Goal: Task Accomplishment & Management: Manage account settings

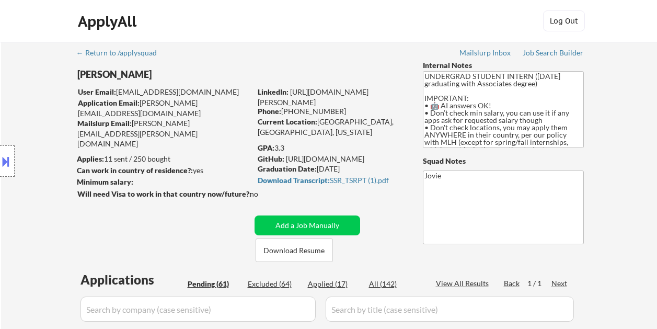
select select ""pending""
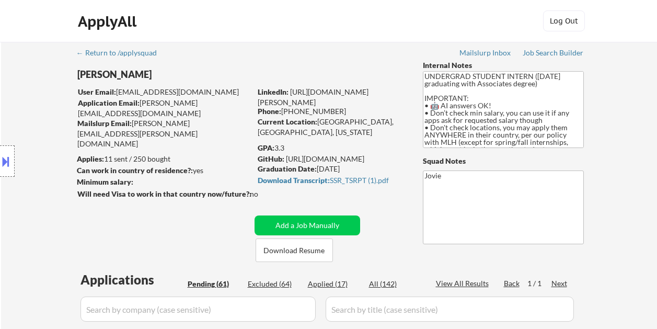
select select ""pending""
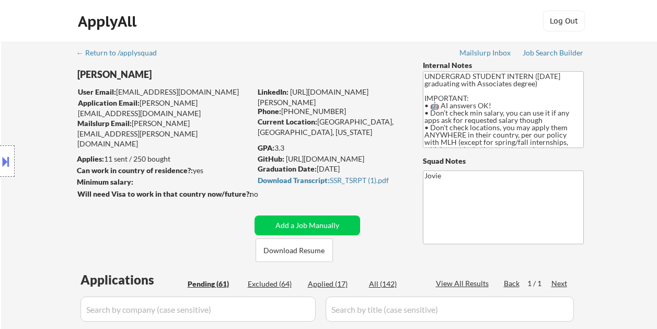
select select ""pending""
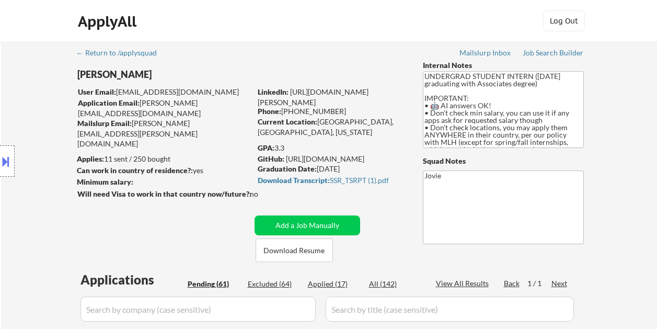
select select ""pending""
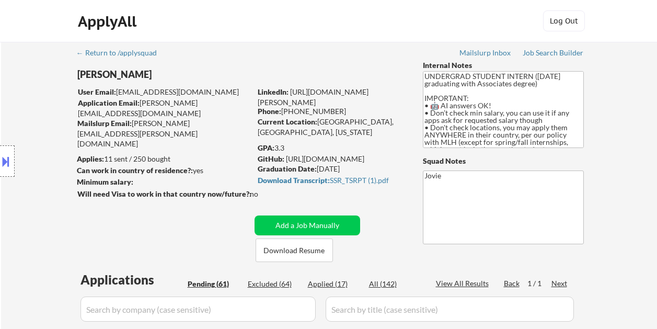
select select ""pending""
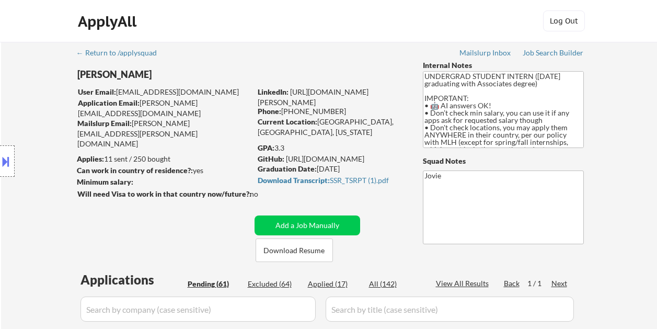
select select ""pending""
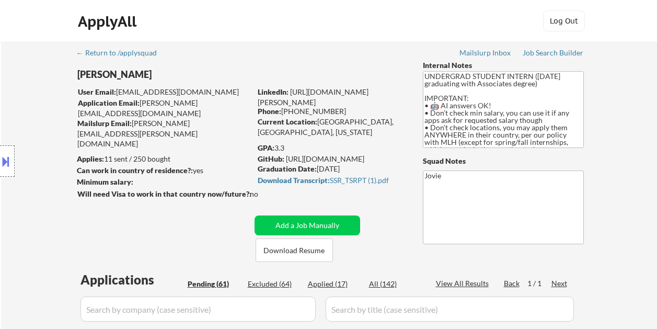
select select ""pending""
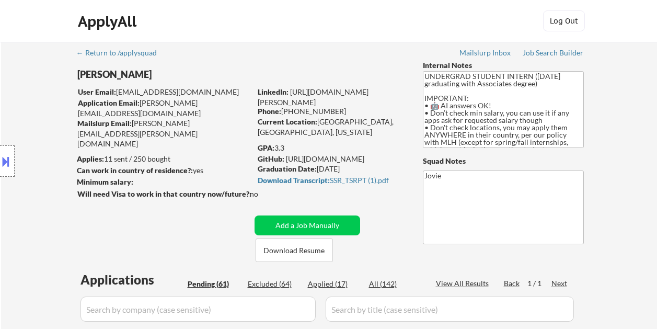
select select ""pending""
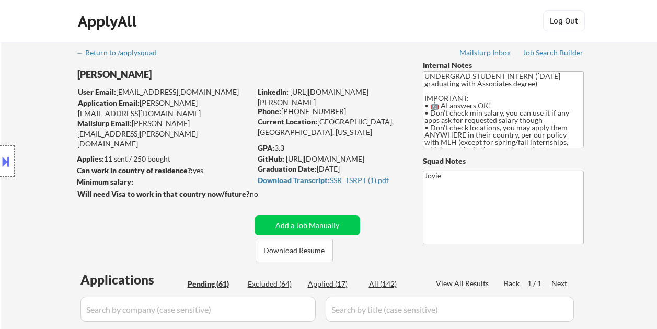
select select ""pending""
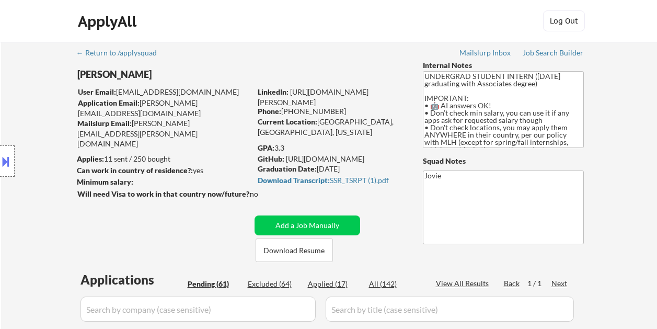
select select ""pending""
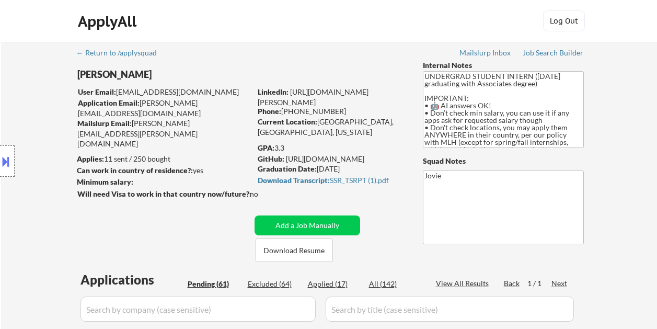
select select ""pending""
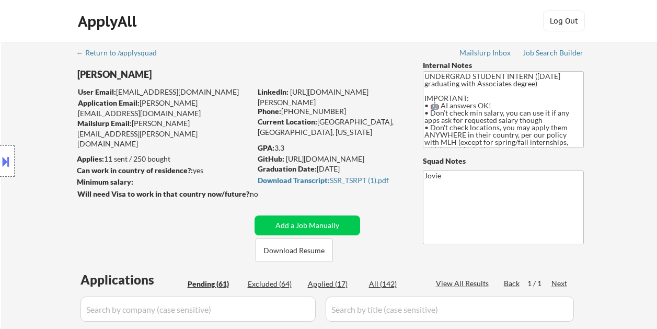
select select ""pending""
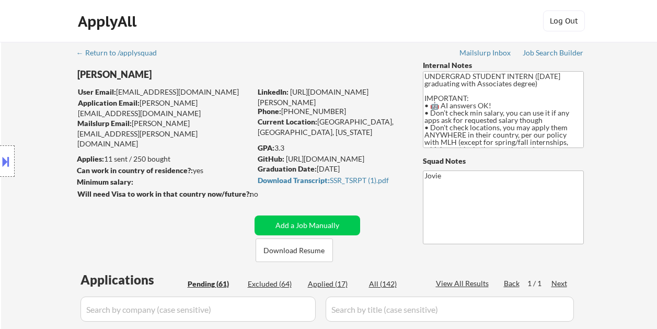
select select ""pending""
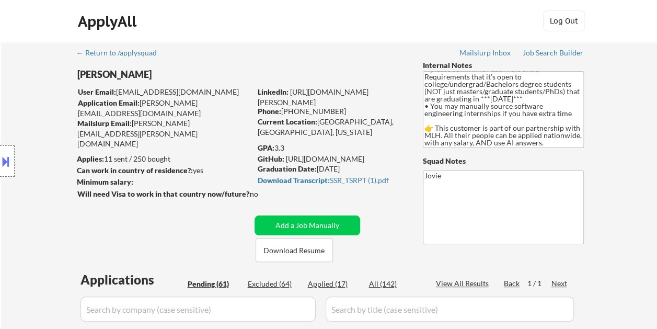
drag, startPoint x: 295, startPoint y: 139, endPoint x: 289, endPoint y: 142, distance: 5.6
drag, startPoint x: 275, startPoint y: 147, endPoint x: 286, endPoint y: 146, distance: 11.5
click at [286, 146] on div "GPA: 3.3" at bounding box center [332, 148] width 149 height 10
copy div "3.3"
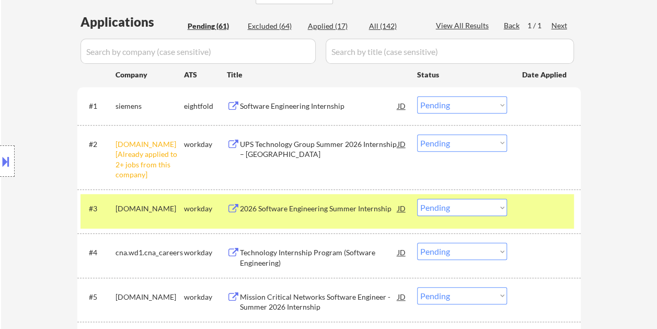
scroll to position [261, 0]
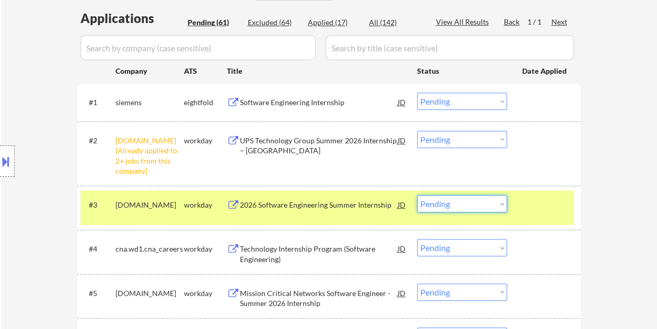
click at [490, 206] on select "Choose an option... Pending Applied Excluded (Questions) Excluded (Expired) Exc…" at bounding box center [462, 203] width 90 height 17
click at [417, 195] on select "Choose an option... Pending Applied Excluded (Questions) Excluded (Expired) Exc…" at bounding box center [462, 203] width 90 height 17
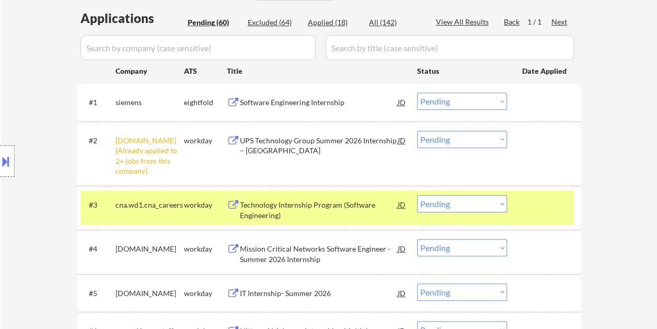
click at [527, 214] on div "#3 cna.wd1.cna_careers workday Technology Internship Program (Software Engineer…" at bounding box center [326, 207] width 493 height 34
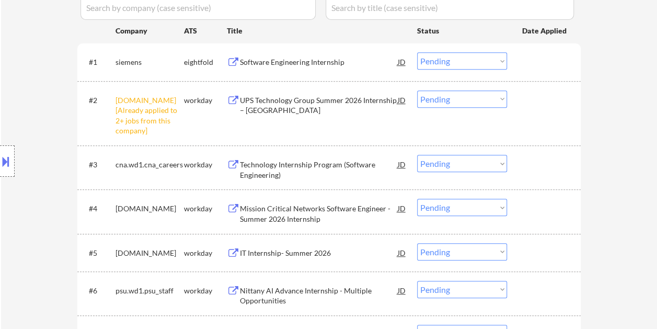
scroll to position [313, 0]
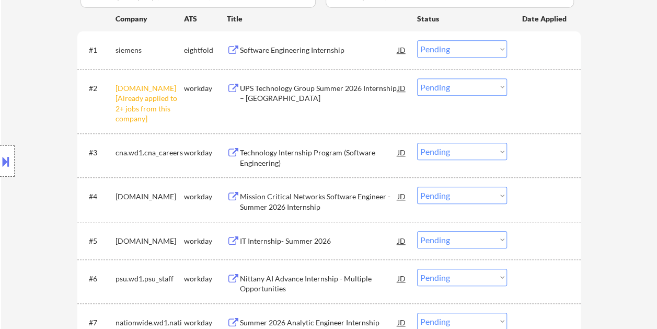
click at [533, 145] on div at bounding box center [545, 152] width 46 height 19
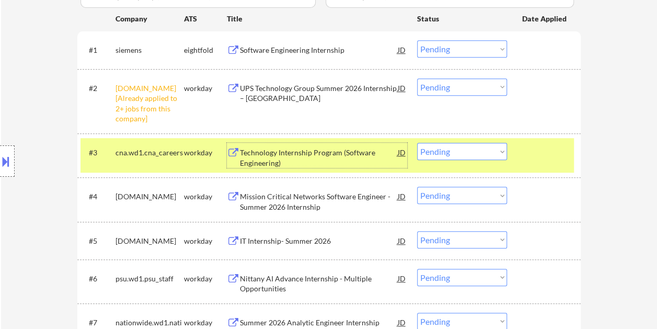
click at [359, 154] on div "Technology Internship Program (Software Engineering)" at bounding box center [319, 157] width 158 height 20
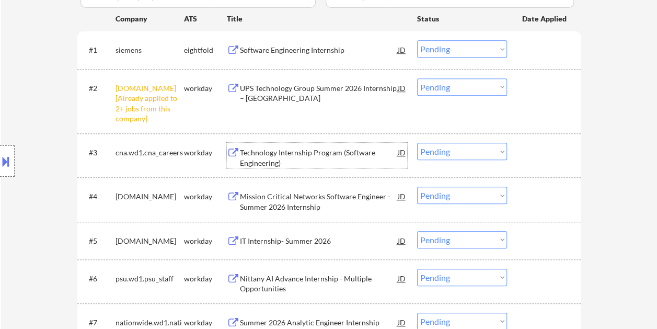
click at [529, 150] on div at bounding box center [545, 152] width 46 height 19
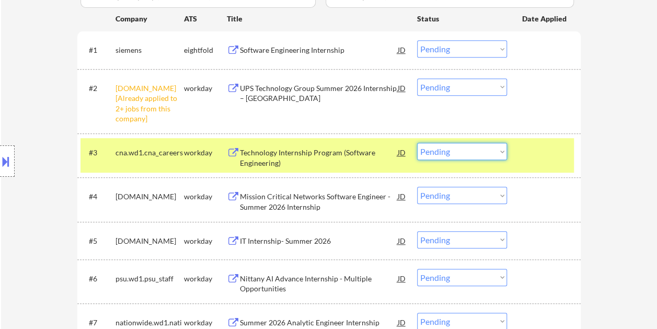
click at [504, 153] on select "Choose an option... Pending Applied Excluded (Questions) Excluded (Expired) Exc…" at bounding box center [462, 151] width 90 height 17
click at [417, 143] on select "Choose an option... Pending Applied Excluded (Questions) Excluded (Expired) Exc…" at bounding box center [462, 151] width 90 height 17
select select ""pending""
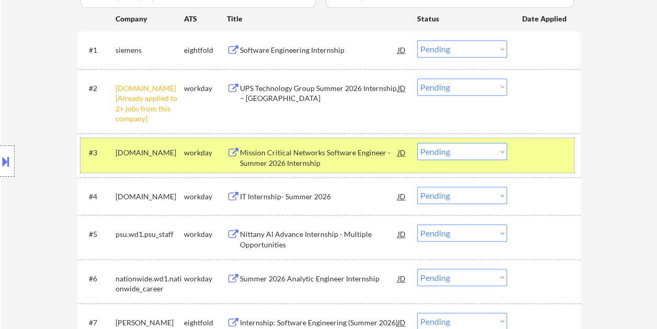
click at [526, 155] on div at bounding box center [545, 152] width 46 height 19
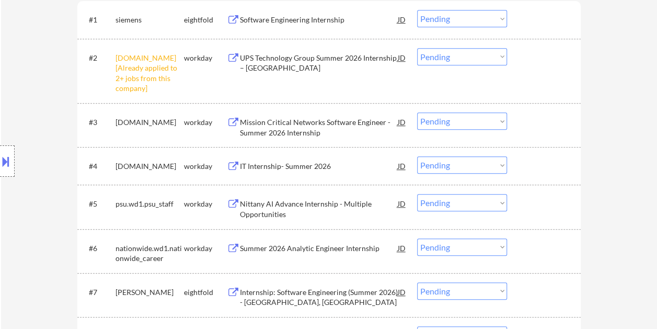
scroll to position [366, 0]
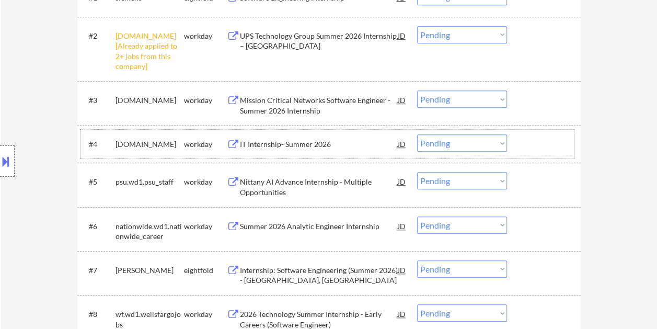
click at [538, 143] on div at bounding box center [545, 143] width 46 height 19
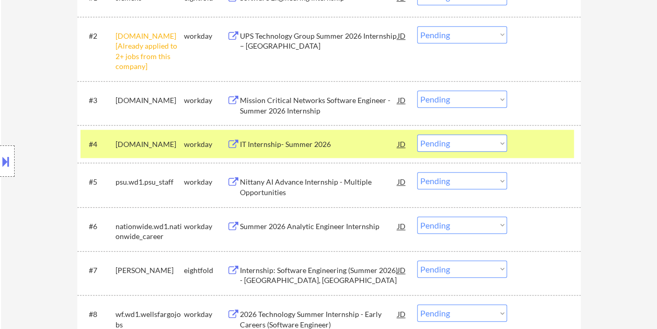
click at [348, 151] on div "IT Internship- Summer 2026" at bounding box center [319, 143] width 158 height 19
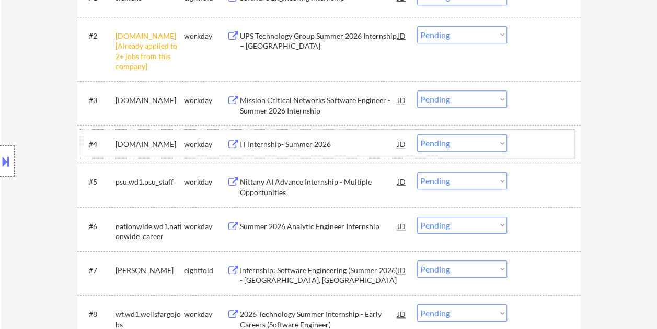
click at [516, 144] on div "#4 cnoinc.wd5.careers workday IT Internship- Summer 2026 JD Choose an option...…" at bounding box center [326, 144] width 493 height 28
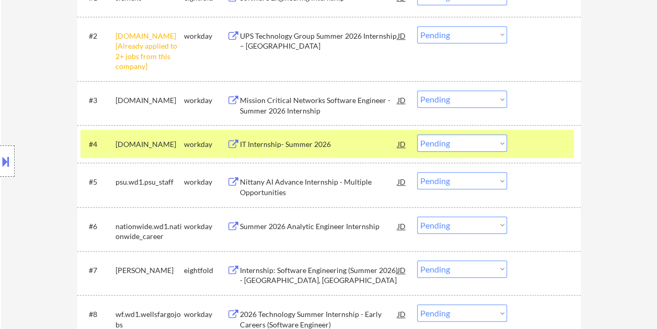
click at [500, 141] on select "Choose an option... Pending Applied Excluded (Questions) Excluded (Expired) Exc…" at bounding box center [462, 142] width 90 height 17
click at [417, 134] on select "Choose an option... Pending Applied Excluded (Questions) Excluded (Expired) Exc…" at bounding box center [462, 142] width 90 height 17
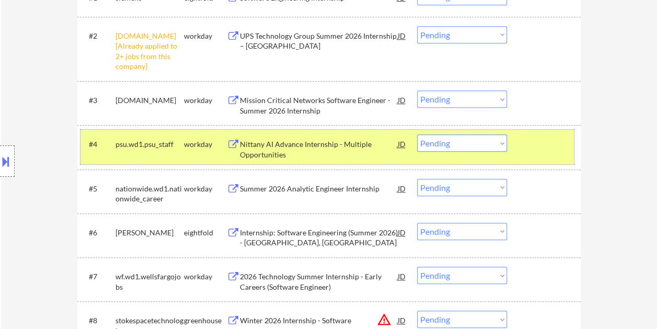
click at [535, 140] on div at bounding box center [545, 143] width 46 height 19
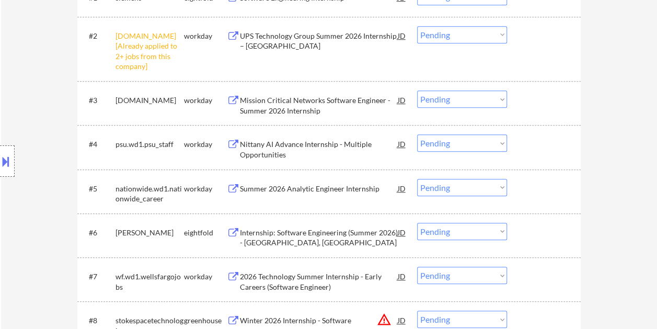
click at [528, 139] on div at bounding box center [545, 143] width 46 height 19
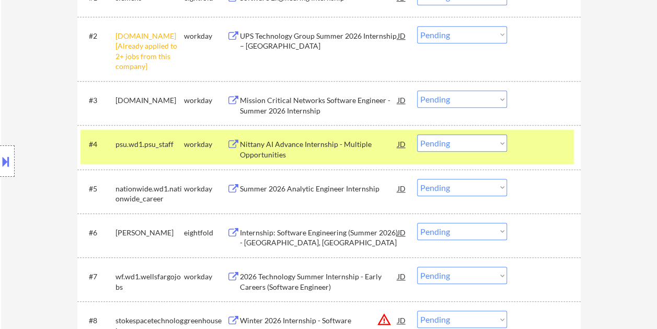
click at [373, 148] on div "Nittany AI Advance Internship - Multiple Opportunities" at bounding box center [319, 149] width 158 height 20
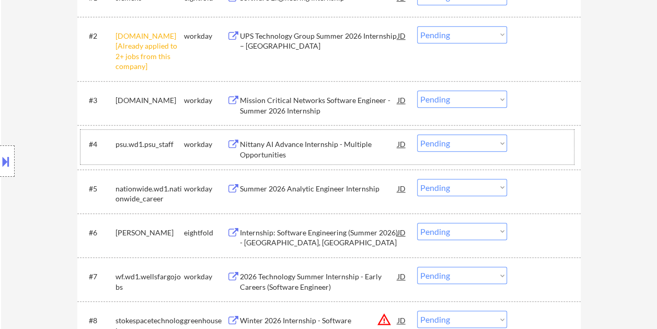
drag, startPoint x: 523, startPoint y: 146, endPoint x: 488, endPoint y: 144, distance: 35.6
click at [523, 146] on div at bounding box center [545, 143] width 46 height 19
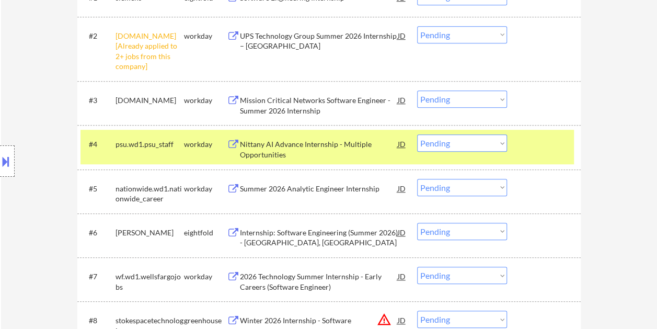
click at [486, 143] on select "Choose an option... Pending Applied Excluded (Questions) Excluded (Expired) Exc…" at bounding box center [462, 142] width 90 height 17
click at [417, 134] on select "Choose an option... Pending Applied Excluded (Questions) Excluded (Expired) Exc…" at bounding box center [462, 142] width 90 height 17
select select ""pending""
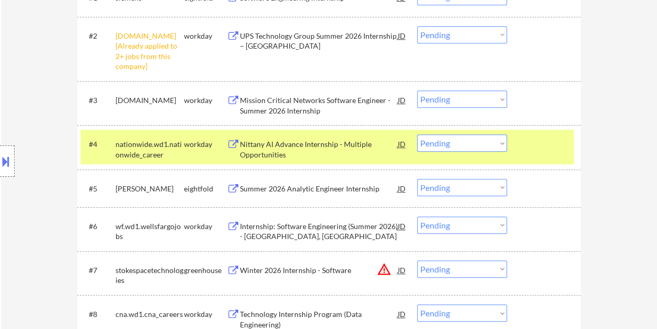
drag, startPoint x: 538, startPoint y: 147, endPoint x: 470, endPoint y: 143, distance: 68.0
click at [538, 147] on div at bounding box center [545, 143] width 46 height 19
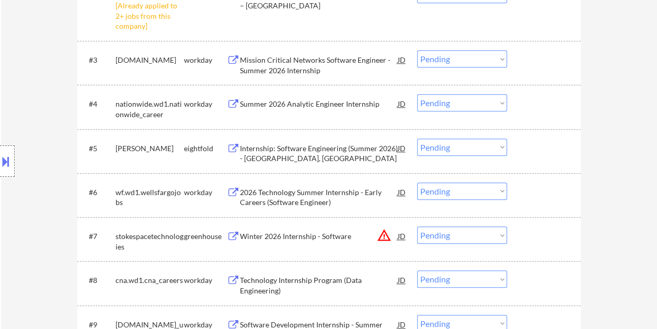
scroll to position [470, 0]
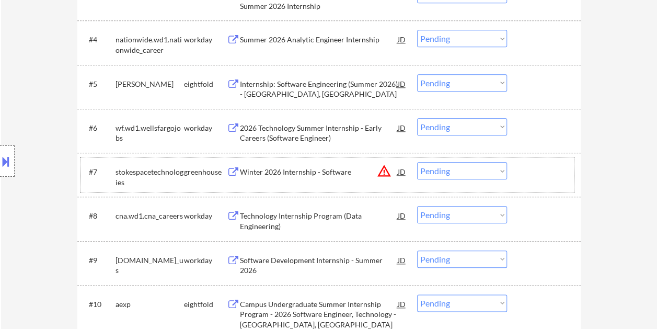
click at [533, 178] on div at bounding box center [545, 171] width 46 height 19
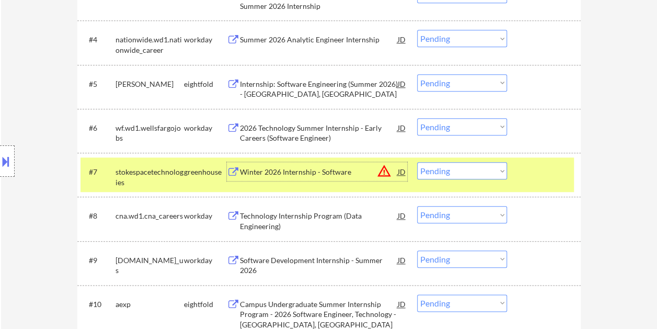
click at [343, 168] on div "Winter 2026 Internship - Software" at bounding box center [319, 172] width 158 height 10
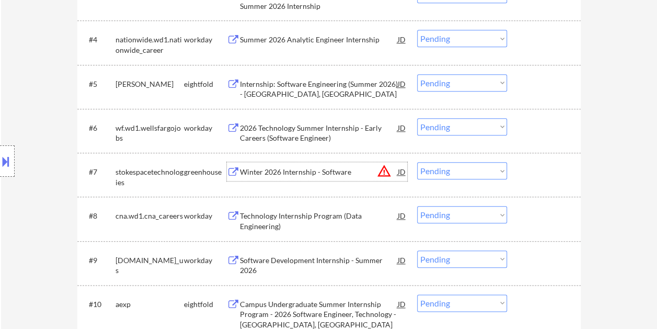
drag, startPoint x: 541, startPoint y: 178, endPoint x: 505, endPoint y: 176, distance: 36.1
click at [541, 178] on div at bounding box center [545, 171] width 46 height 19
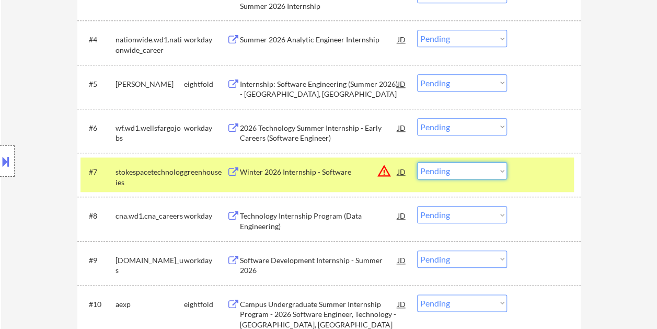
click at [495, 173] on select "Choose an option... Pending Applied Excluded (Questions) Excluded (Expired) Exc…" at bounding box center [462, 170] width 90 height 17
click at [417, 162] on select "Choose an option... Pending Applied Excluded (Questions) Excluded (Expired) Exc…" at bounding box center [462, 170] width 90 height 17
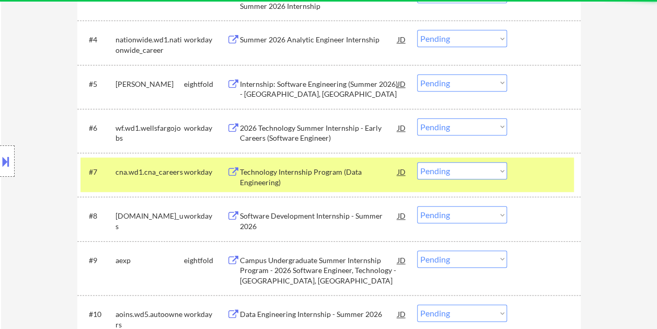
click at [552, 177] on div at bounding box center [545, 171] width 46 height 19
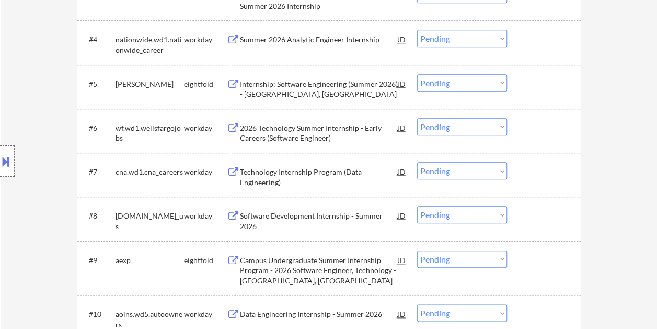
click at [534, 168] on div at bounding box center [545, 171] width 46 height 19
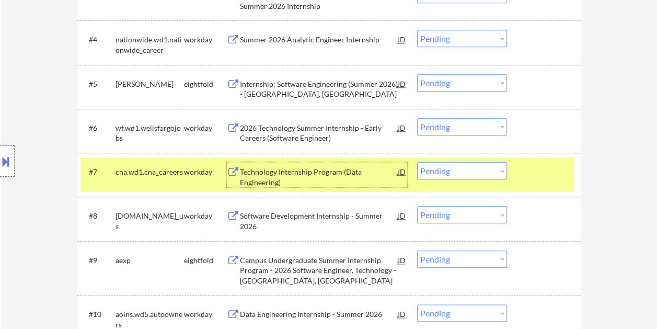
click at [299, 172] on div "Technology Internship Program (Data Engineering)" at bounding box center [319, 177] width 158 height 20
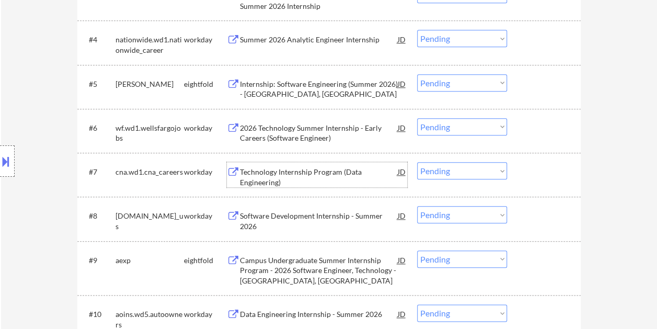
click at [543, 161] on div "#7 cna.wd1.cna_careers workday Technology Internship Program (Data Engineering)…" at bounding box center [326, 174] width 493 height 34
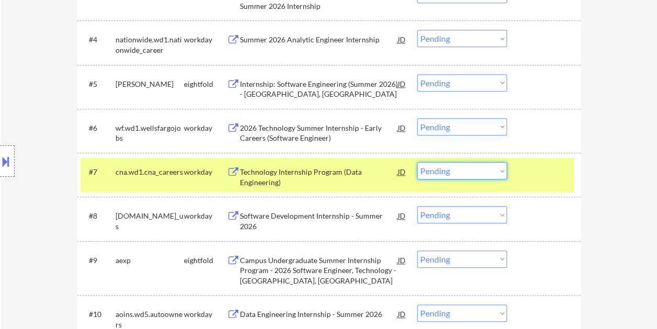
click at [498, 172] on select "Choose an option... Pending Applied Excluded (Questions) Excluded (Expired) Exc…" at bounding box center [462, 170] width 90 height 17
click at [417, 162] on select "Choose an option... Pending Applied Excluded (Questions) Excluded (Expired) Exc…" at bounding box center [462, 170] width 90 height 17
select select ""pending""
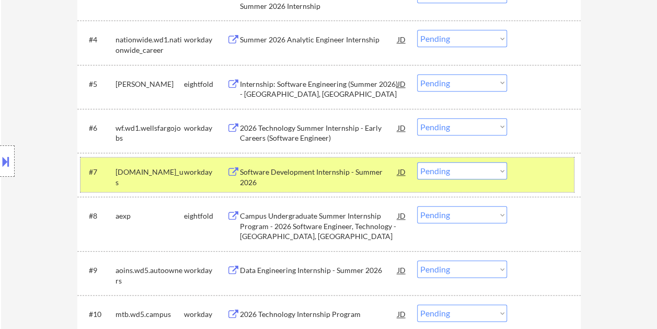
click at [531, 167] on div at bounding box center [545, 171] width 46 height 19
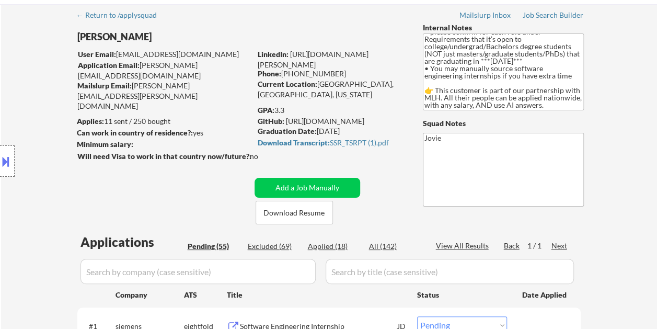
scroll to position [0, 0]
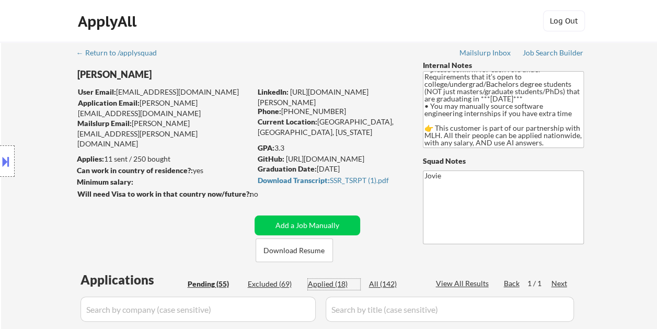
click at [326, 283] on div "Applied (18)" at bounding box center [334, 283] width 52 height 10
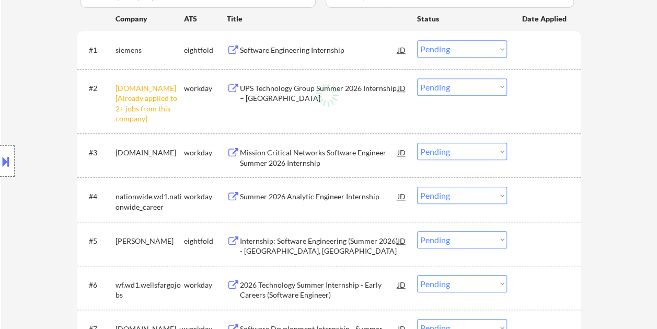
select select ""applied""
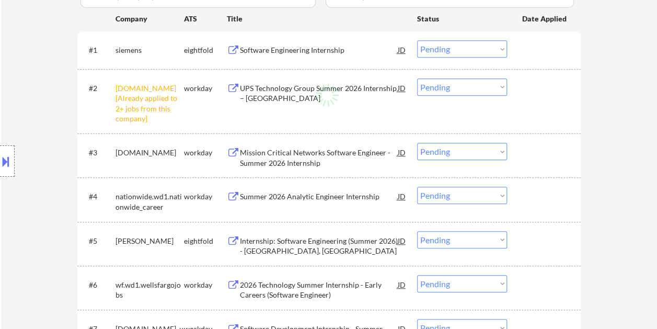
select select ""applied""
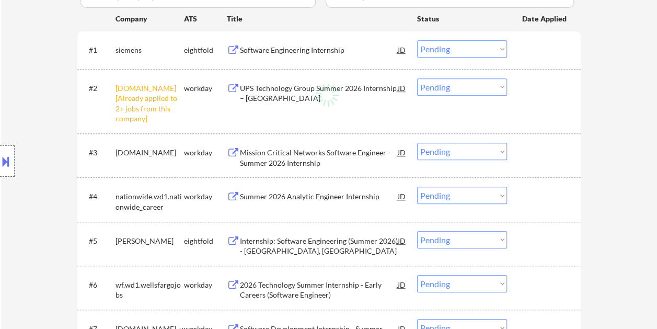
select select ""applied""
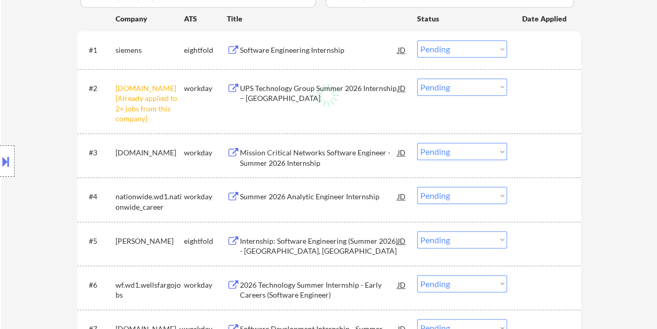
select select ""applied""
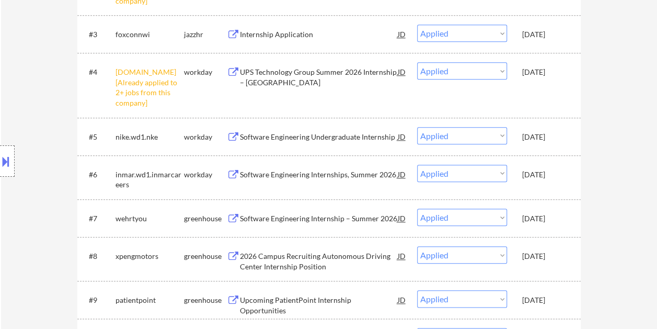
scroll to position [470, 0]
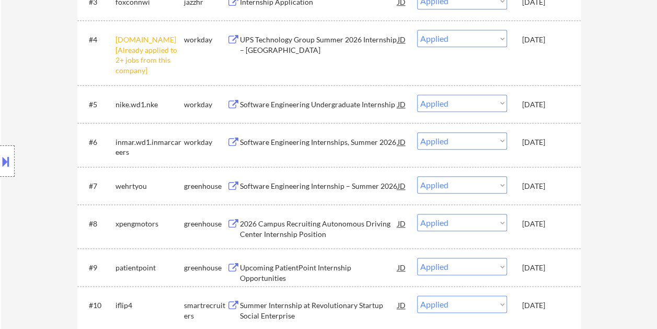
click at [527, 149] on div "[DATE]" at bounding box center [545, 141] width 46 height 19
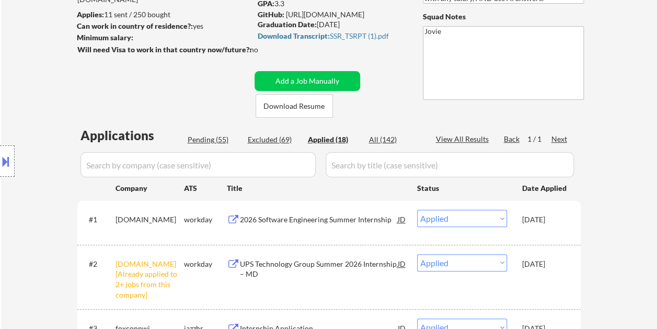
scroll to position [104, 0]
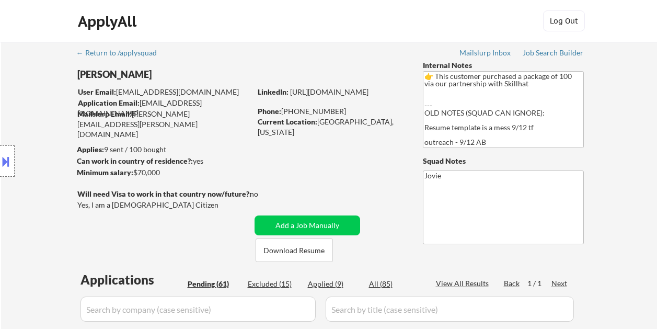
select select ""pending""
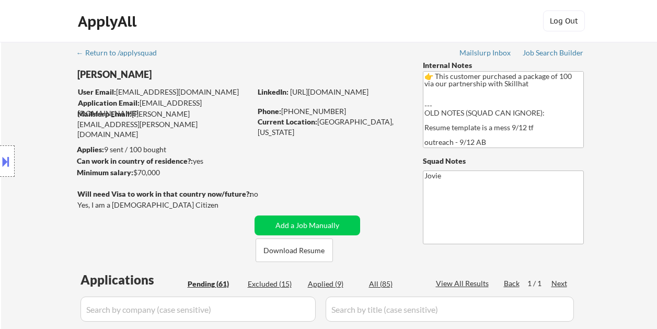
select select ""pending""
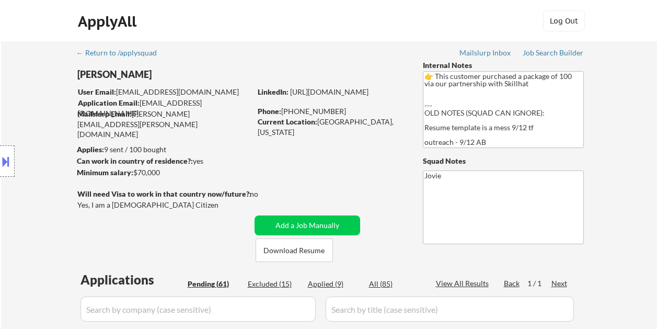
select select ""pending""
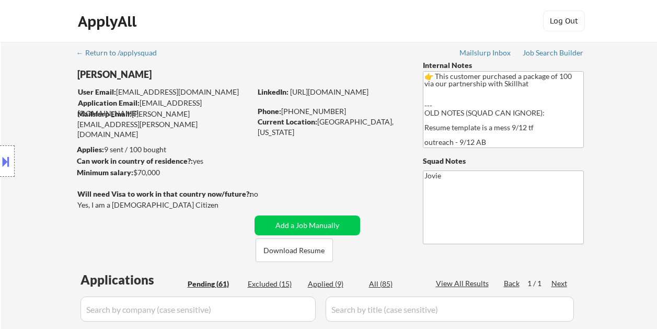
select select ""pending""
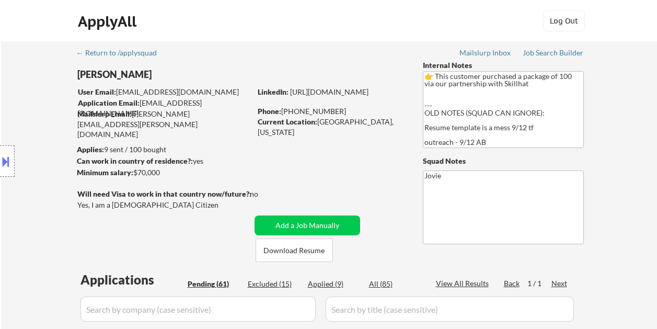
select select ""pending""
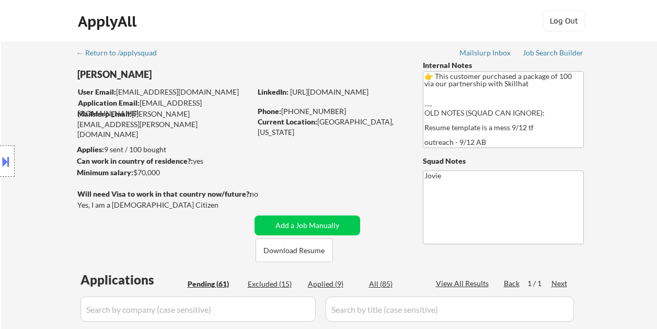
select select ""pending""
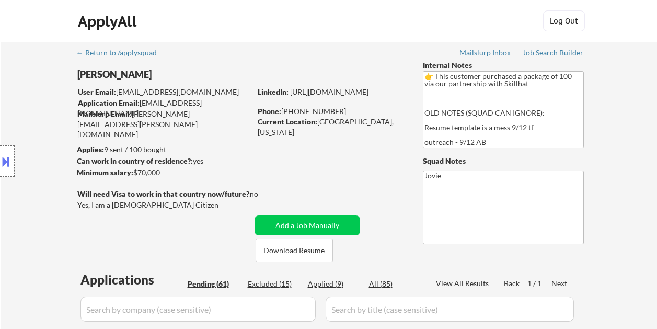
select select ""pending""
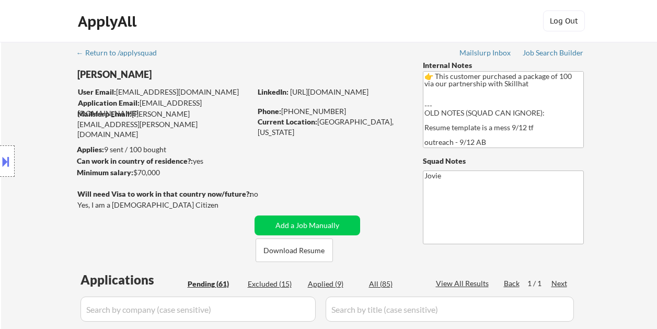
select select ""pending""
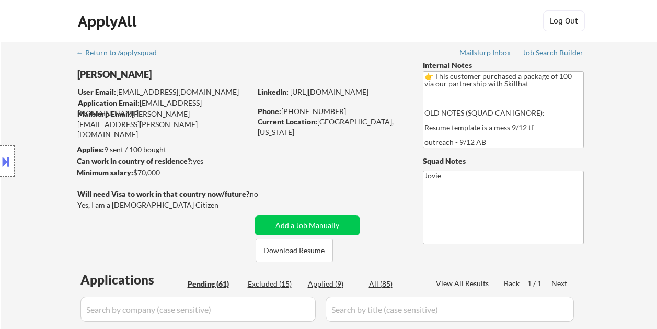
select select ""pending""
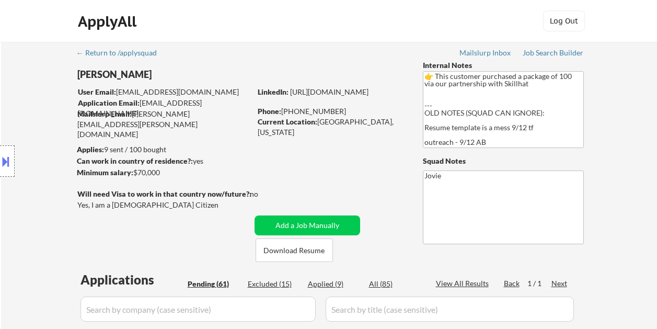
select select ""pending""
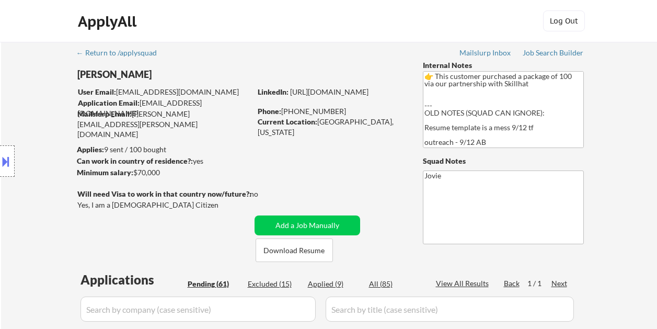
select select ""pending""
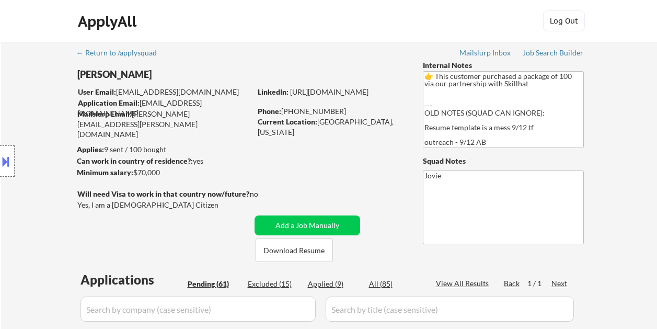
select select ""pending""
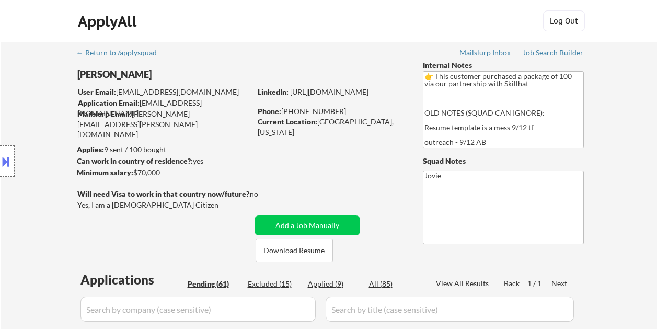
select select ""pending""
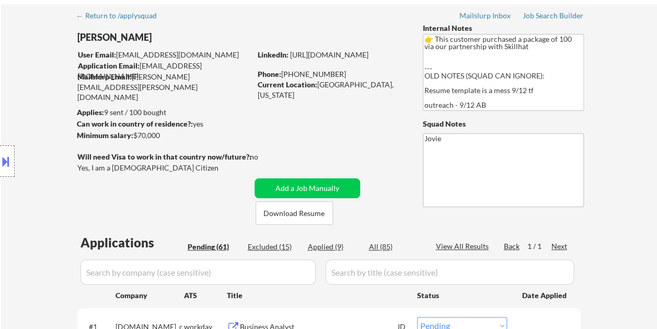
scroll to position [104, 0]
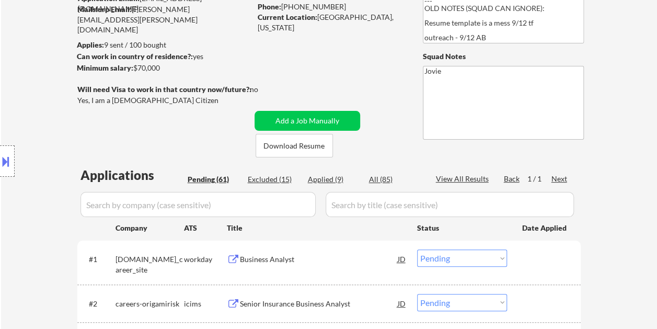
drag, startPoint x: 365, startPoint y: 46, endPoint x: 359, endPoint y: 46, distance: 5.8
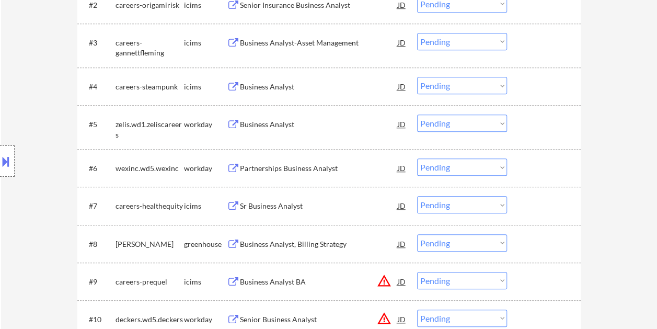
scroll to position [470, 0]
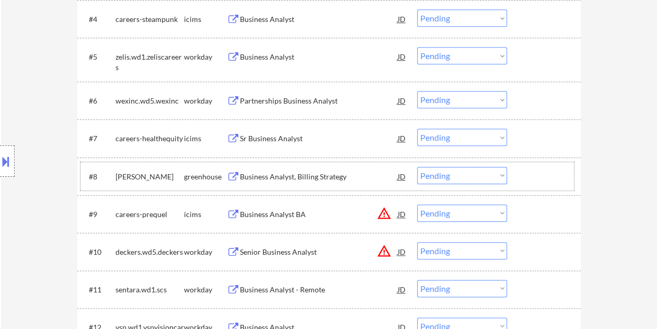
click at [533, 168] on div at bounding box center [545, 176] width 46 height 19
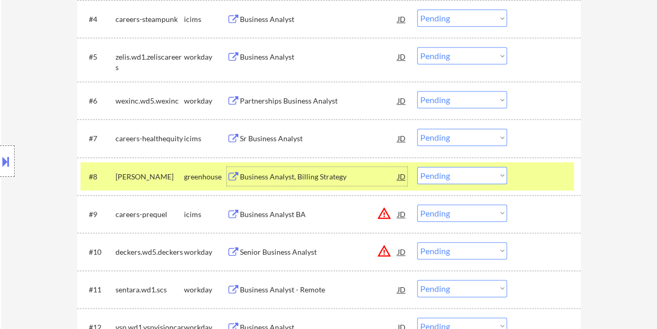
click at [321, 174] on div "Business Analyst, Billing Strategy" at bounding box center [319, 176] width 158 height 10
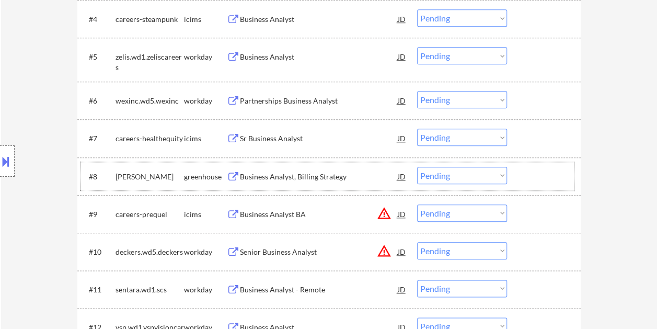
drag, startPoint x: 535, startPoint y: 176, endPoint x: 501, endPoint y: 176, distance: 33.4
click at [530, 177] on div at bounding box center [545, 176] width 46 height 19
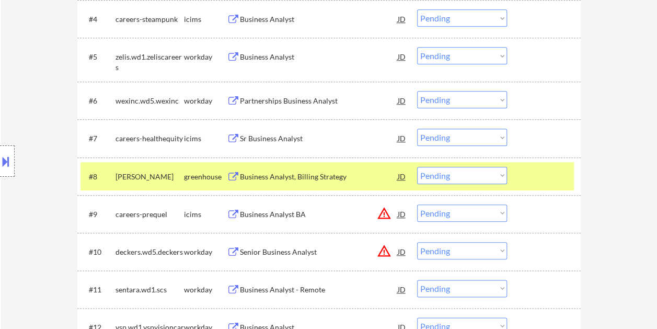
click at [501, 176] on select "Choose an option... Pending Applied Excluded (Questions) Excluded (Expired) Exc…" at bounding box center [462, 175] width 90 height 17
click at [417, 167] on select "Choose an option... Pending Applied Excluded (Questions) Excluded (Expired) Exc…" at bounding box center [462, 175] width 90 height 17
select select ""pending""
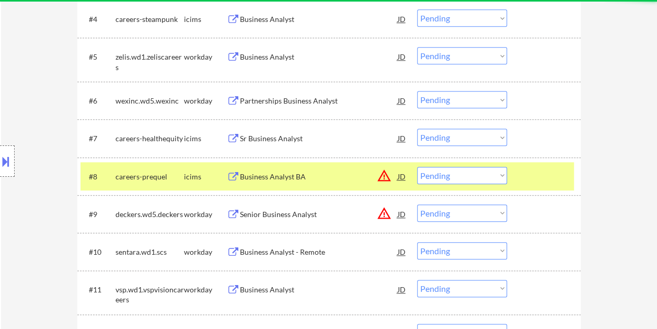
click at [529, 174] on div at bounding box center [545, 176] width 46 height 19
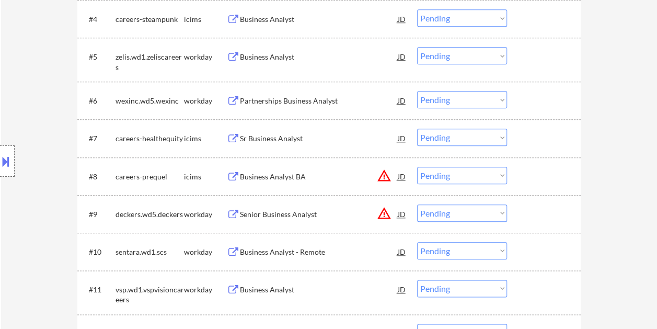
click at [534, 210] on div at bounding box center [545, 213] width 46 height 19
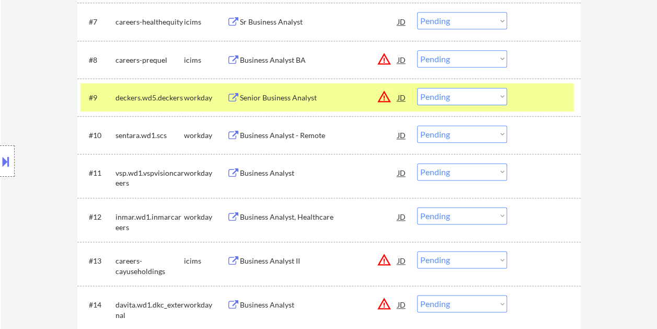
scroll to position [522, 0]
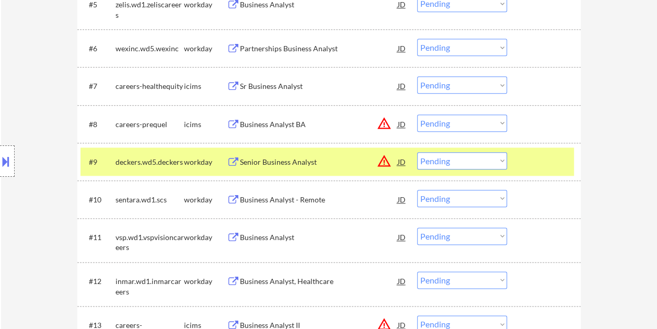
click at [529, 160] on div at bounding box center [545, 161] width 46 height 19
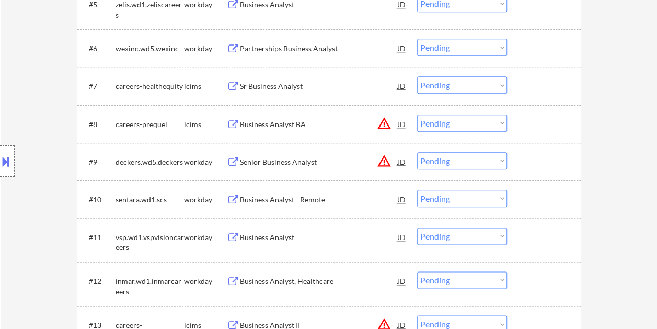
click at [530, 161] on div at bounding box center [545, 161] width 46 height 19
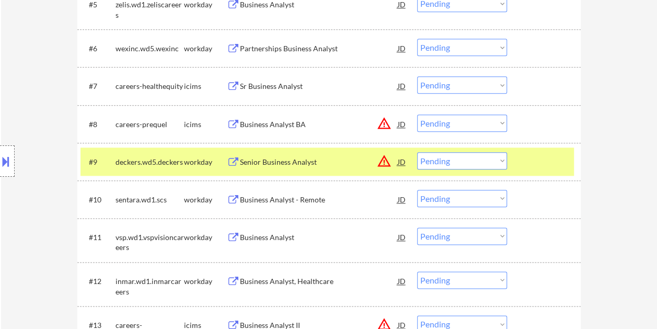
click at [333, 158] on div "Senior Business Analyst" at bounding box center [319, 162] width 158 height 10
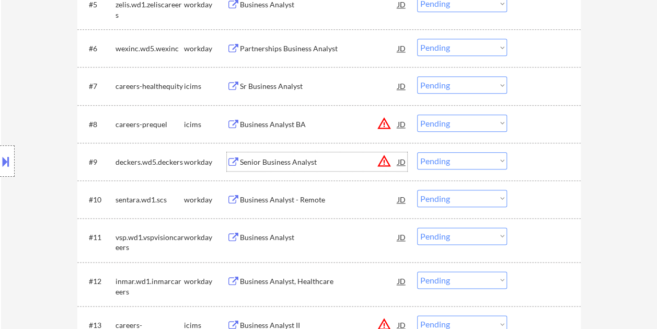
drag, startPoint x: 535, startPoint y: 168, endPoint x: 517, endPoint y: 165, distance: 18.0
click at [532, 167] on div at bounding box center [545, 161] width 46 height 19
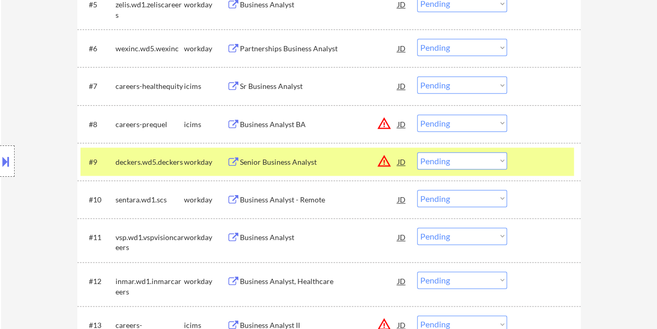
drag, startPoint x: 506, startPoint y: 160, endPoint x: 499, endPoint y: 163, distance: 7.3
click at [506, 160] on select "Choose an option... Pending Applied Excluded (Questions) Excluded (Expired) Exc…" at bounding box center [462, 160] width 90 height 17
click at [417, 152] on select "Choose an option... Pending Applied Excluded (Questions) Excluded (Expired) Exc…" at bounding box center [462, 160] width 90 height 17
select select ""pending""
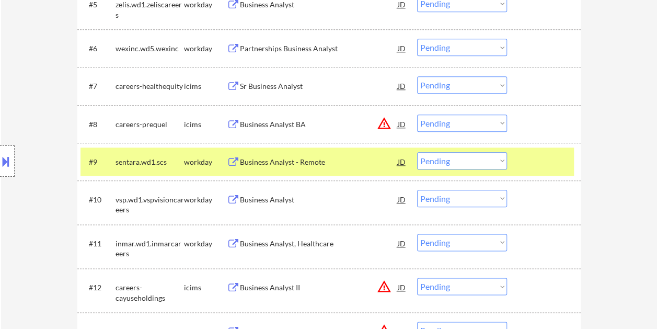
click at [538, 159] on div at bounding box center [545, 161] width 46 height 19
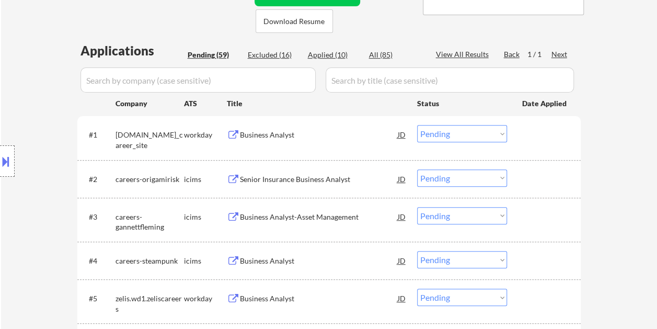
scroll to position [157, 0]
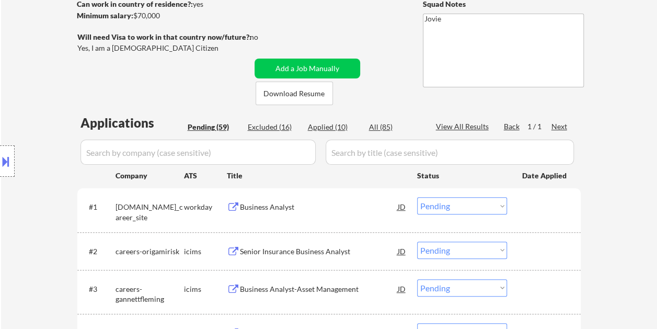
click at [542, 199] on div at bounding box center [545, 206] width 46 height 19
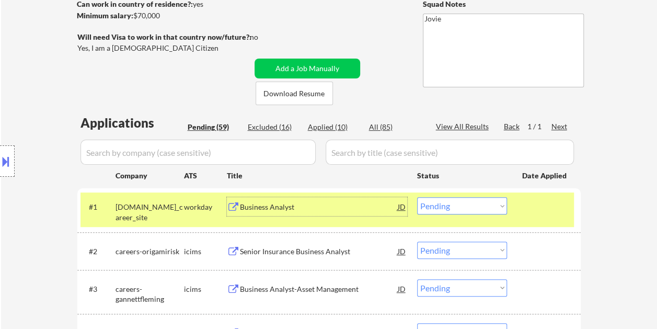
click at [346, 210] on div "Business Analyst" at bounding box center [319, 207] width 158 height 10
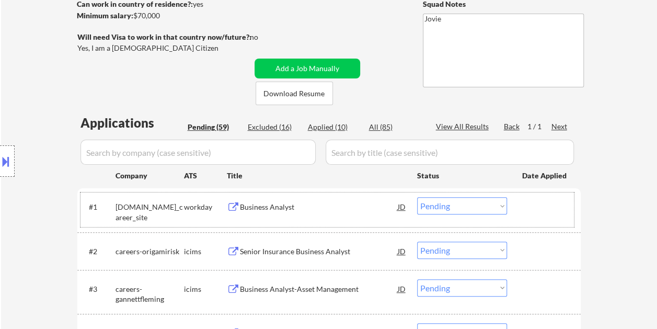
drag, startPoint x: 554, startPoint y: 212, endPoint x: 527, endPoint y: 214, distance: 27.3
click at [551, 213] on div at bounding box center [545, 206] width 46 height 19
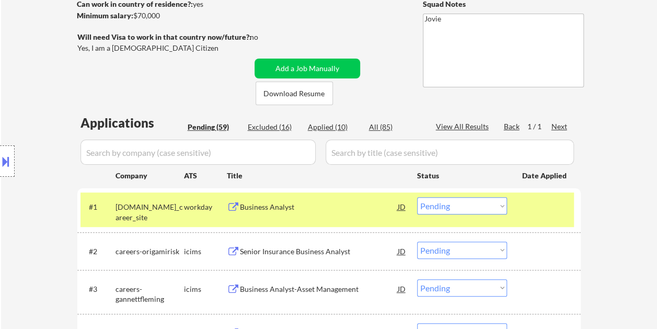
click at [501, 211] on select "Choose an option... Pending Applied Excluded (Questions) Excluded (Expired) Exc…" at bounding box center [462, 205] width 90 height 17
click at [417, 197] on select "Choose an option... Pending Applied Excluded (Questions) Excluded (Expired) Exc…" at bounding box center [462, 205] width 90 height 17
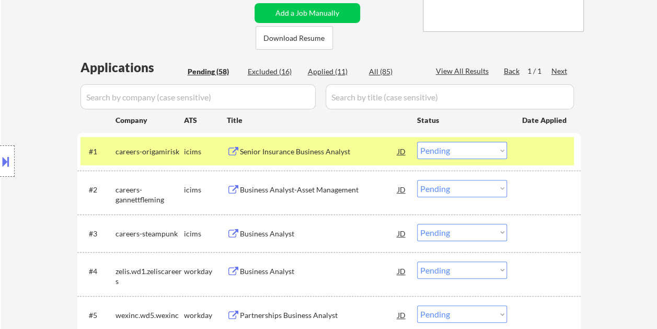
scroll to position [209, 0]
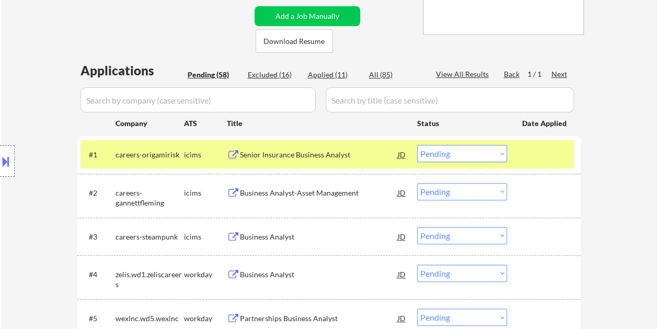
click at [329, 73] on div "Applied (11)" at bounding box center [334, 74] width 52 height 10
select select ""applied""
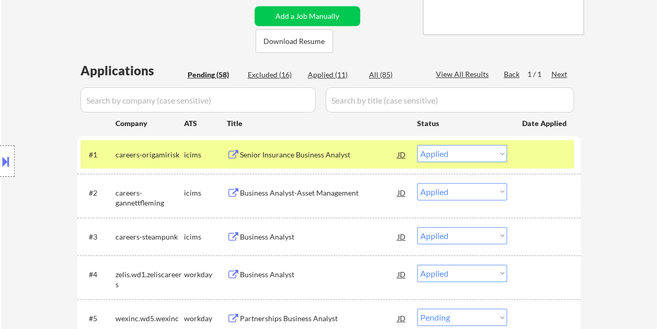
select select ""applied""
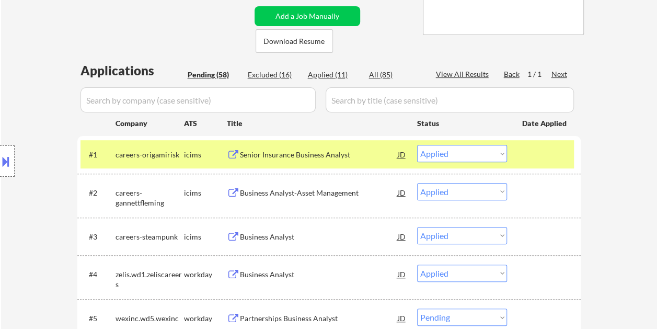
select select ""applied""
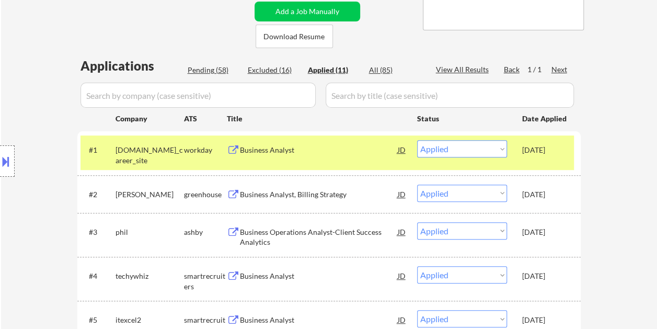
scroll to position [157, 0]
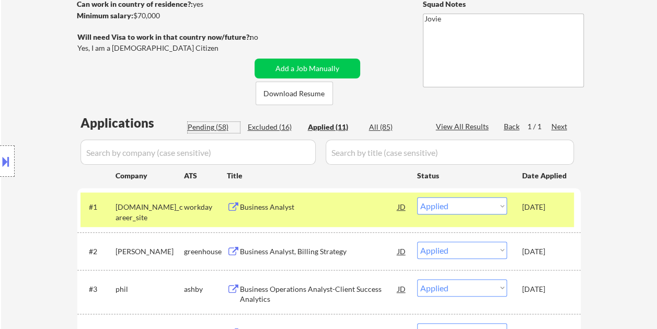
click at [209, 123] on div "Pending (58)" at bounding box center [214, 127] width 52 height 10
select select ""pending""
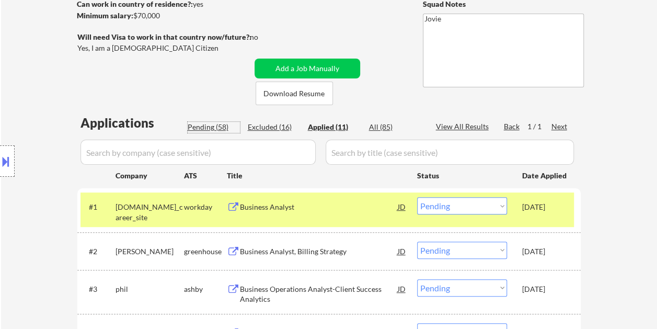
select select ""pending""
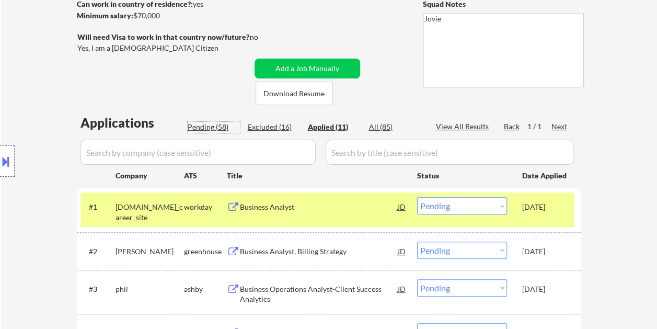
select select ""pending""
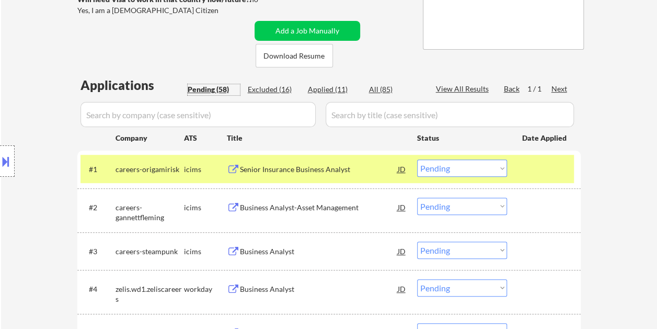
scroll to position [209, 0]
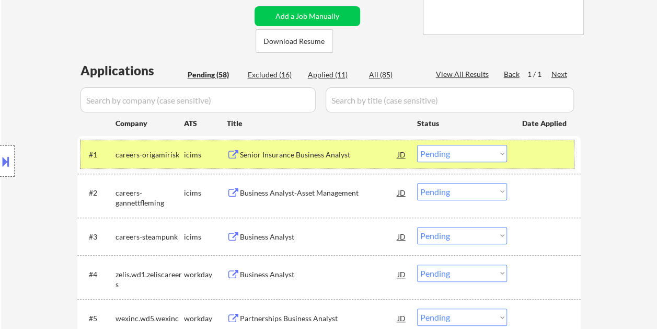
drag, startPoint x: 531, startPoint y: 161, endPoint x: 524, endPoint y: 158, distance: 6.8
click at [531, 161] on div at bounding box center [545, 154] width 46 height 19
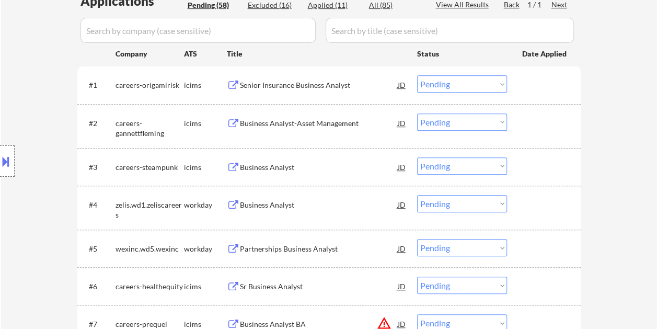
scroll to position [313, 0]
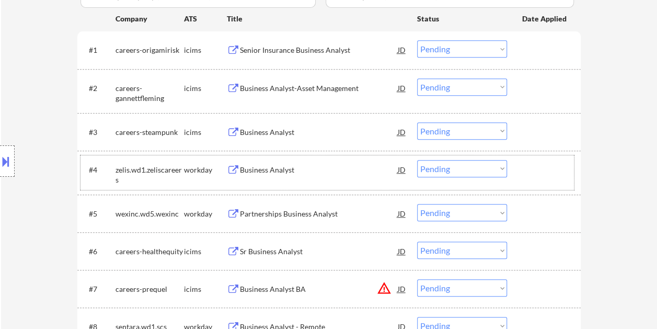
click at [548, 176] on div at bounding box center [545, 169] width 46 height 19
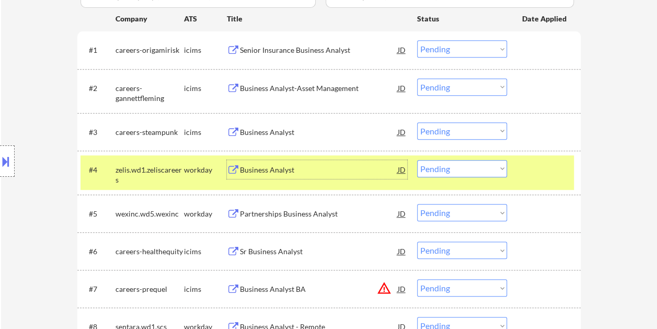
click at [368, 166] on div "Business Analyst" at bounding box center [319, 170] width 158 height 10
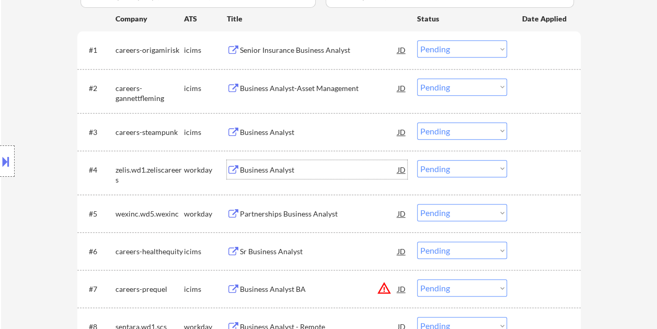
click at [541, 173] on div at bounding box center [545, 169] width 46 height 19
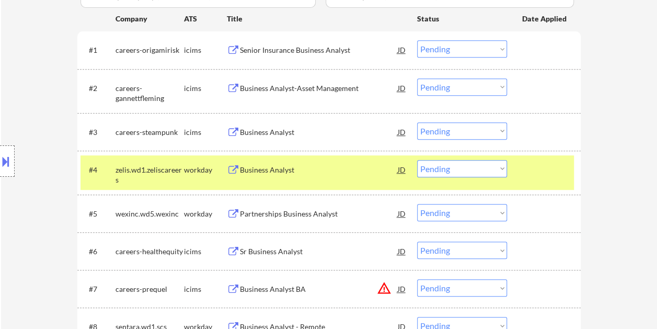
click at [501, 169] on select "Choose an option... Pending Applied Excluded (Questions) Excluded (Expired) Exc…" at bounding box center [462, 168] width 90 height 17
click at [417, 160] on select "Choose an option... Pending Applied Excluded (Questions) Excluded (Expired) Exc…" at bounding box center [462, 168] width 90 height 17
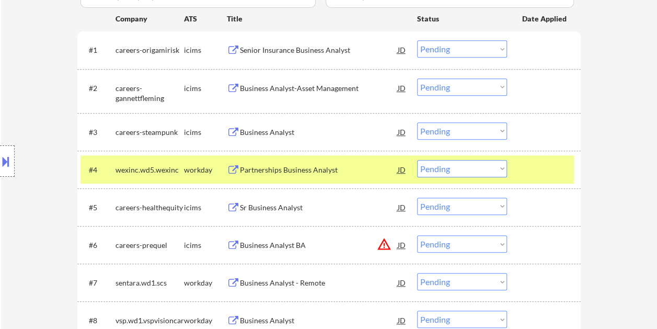
click at [538, 171] on div at bounding box center [545, 169] width 46 height 19
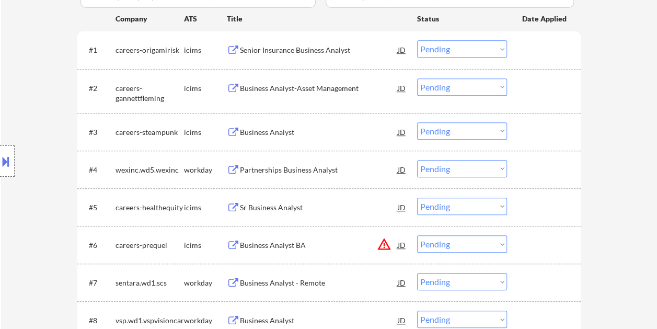
click at [522, 173] on div at bounding box center [545, 169] width 46 height 19
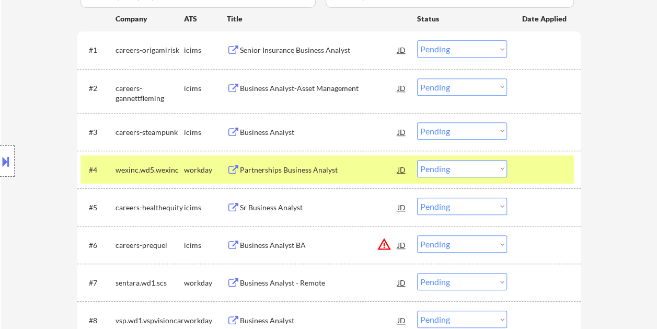
click at [318, 170] on div "Partnerships Business Analyst" at bounding box center [319, 170] width 158 height 10
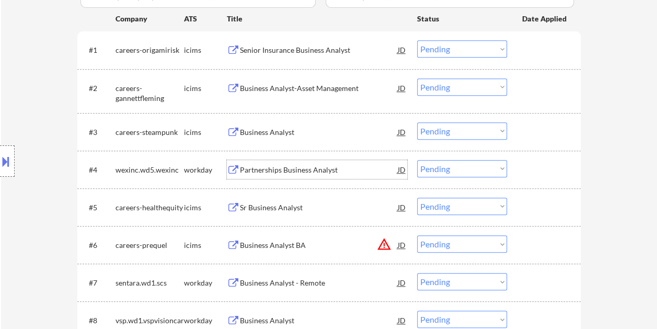
click at [523, 177] on div at bounding box center [545, 169] width 46 height 19
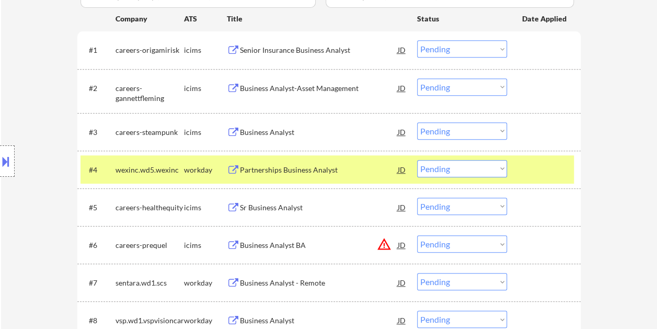
drag, startPoint x: 501, startPoint y: 171, endPoint x: 496, endPoint y: 172, distance: 5.8
click at [501, 171] on select "Choose an option... Pending Applied Excluded (Questions) Excluded (Expired) Exc…" at bounding box center [462, 168] width 90 height 17
click at [417, 160] on select "Choose an option... Pending Applied Excluded (Questions) Excluded (Expired) Exc…" at bounding box center [462, 168] width 90 height 17
select select ""pending""
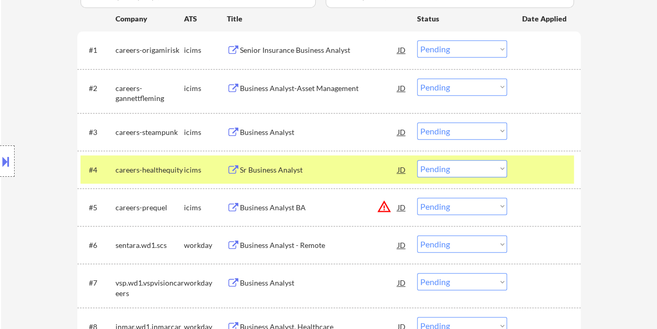
click at [548, 165] on div at bounding box center [545, 169] width 46 height 19
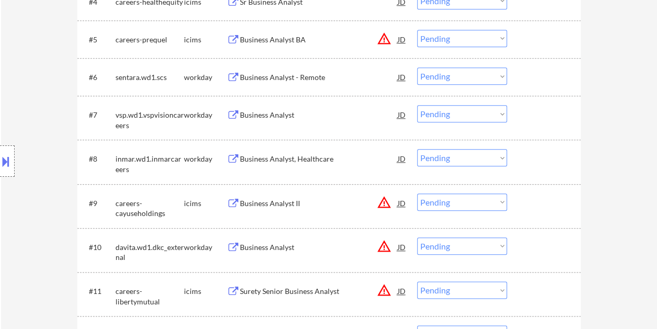
scroll to position [470, 0]
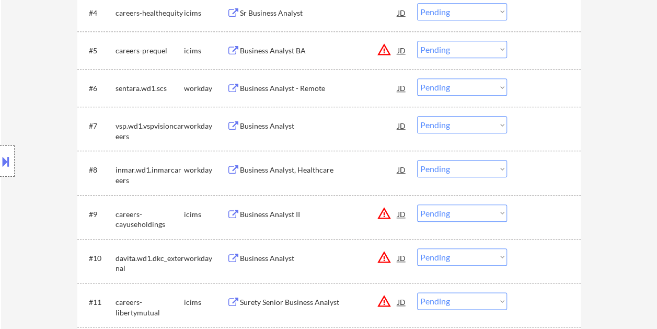
click at [527, 257] on div at bounding box center [545, 257] width 46 height 19
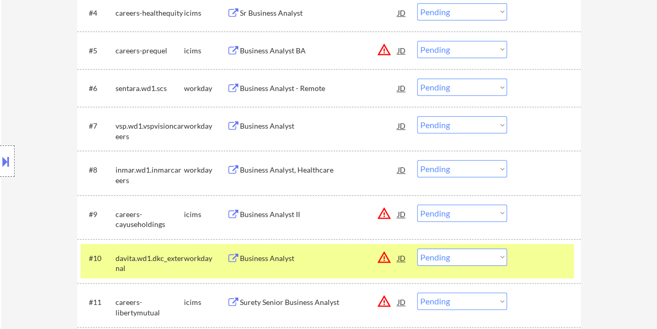
click at [522, 252] on div at bounding box center [545, 257] width 46 height 19
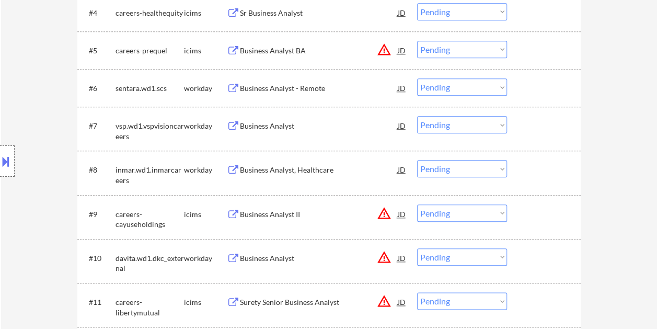
drag, startPoint x: 519, startPoint y: 259, endPoint x: 480, endPoint y: 260, distance: 39.2
click at [519, 259] on div "#10 davita.wd1.dkc_external workday Business Analyst JD warning_amber Choose an…" at bounding box center [326, 260] width 493 height 34
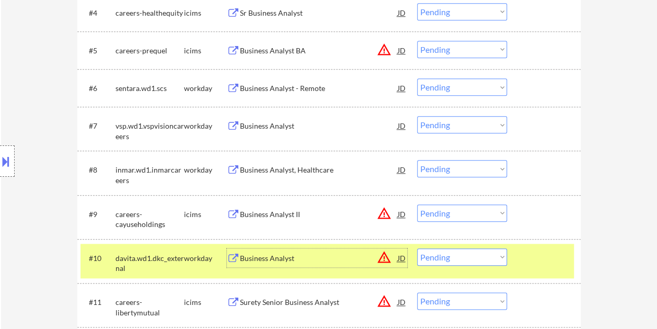
click at [310, 252] on div "Business Analyst" at bounding box center [319, 257] width 158 height 19
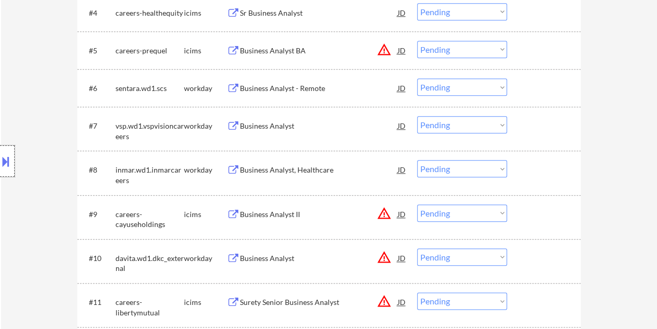
click at [9, 151] on div at bounding box center [7, 160] width 15 height 31
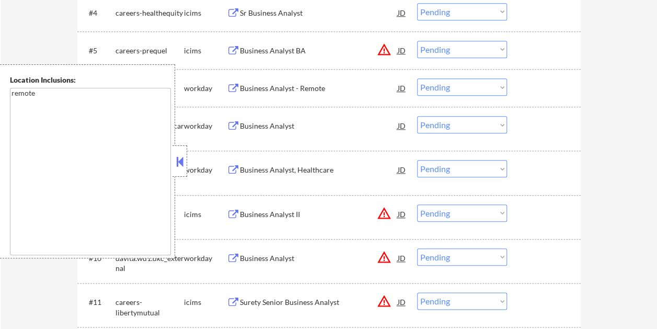
click at [183, 164] on button at bounding box center [179, 162] width 11 height 16
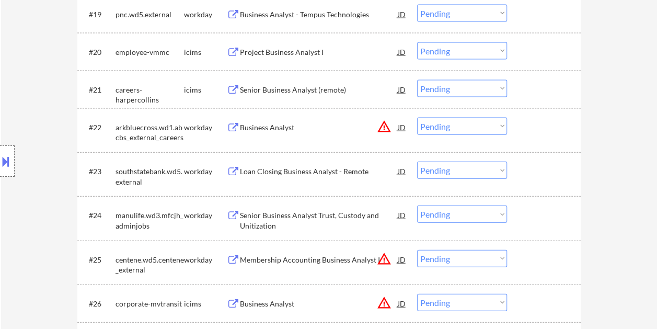
scroll to position [564, 0]
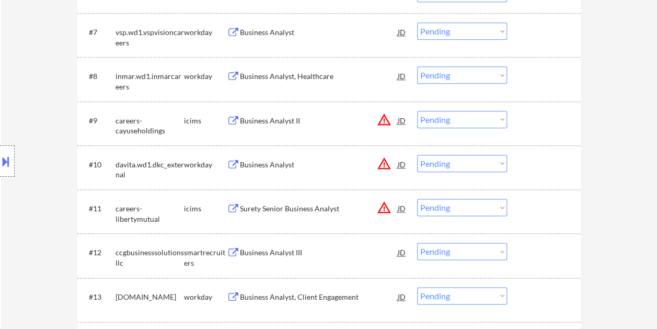
click at [500, 159] on select "Choose an option... Pending Applied Excluded (Questions) Excluded (Expired) Exc…" at bounding box center [462, 163] width 90 height 17
click at [417, 155] on select "Choose an option... Pending Applied Excluded (Questions) Excluded (Expired) Exc…" at bounding box center [462, 163] width 90 height 17
select select ""pending""
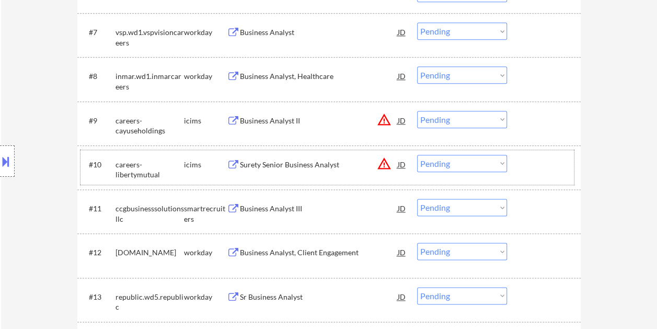
scroll to position [616, 0]
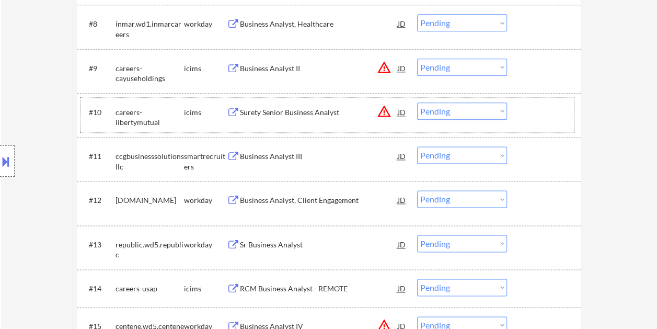
click at [530, 155] on div at bounding box center [545, 155] width 46 height 19
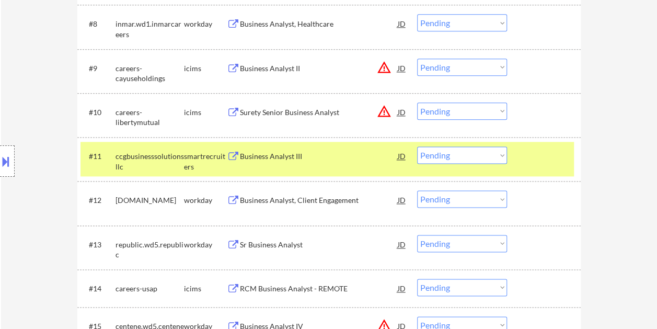
click at [310, 162] on div "Business Analyst III" at bounding box center [319, 155] width 158 height 19
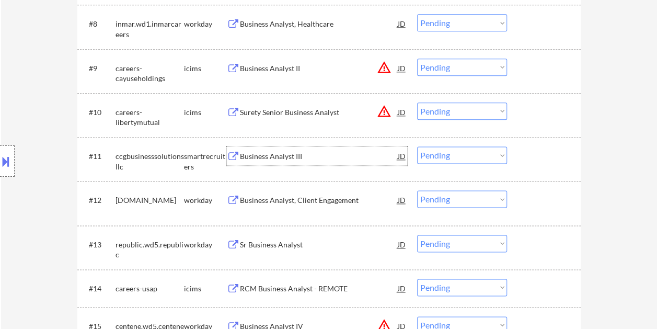
drag, startPoint x: 530, startPoint y: 153, endPoint x: 504, endPoint y: 166, distance: 29.7
click at [529, 153] on div at bounding box center [545, 155] width 46 height 19
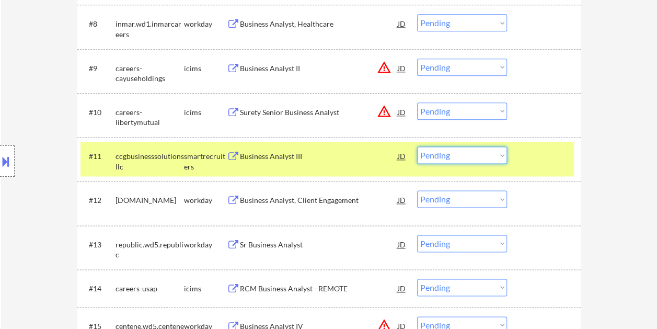
click at [503, 160] on select "Choose an option... Pending Applied Excluded (Questions) Excluded (Expired) Exc…" at bounding box center [462, 154] width 90 height 17
click at [417, 146] on select "Choose an option... Pending Applied Excluded (Questions) Excluded (Expired) Exc…" at bounding box center [462, 154] width 90 height 17
select select ""pending""
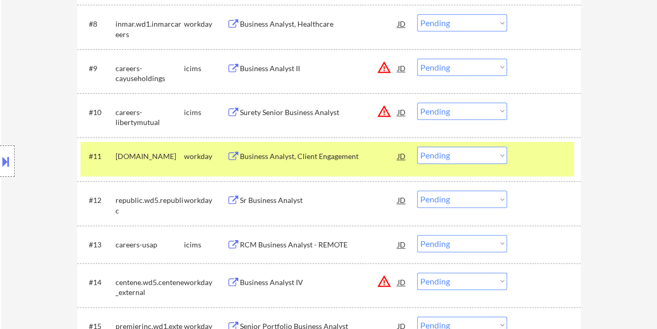
click at [540, 160] on div at bounding box center [545, 155] width 46 height 19
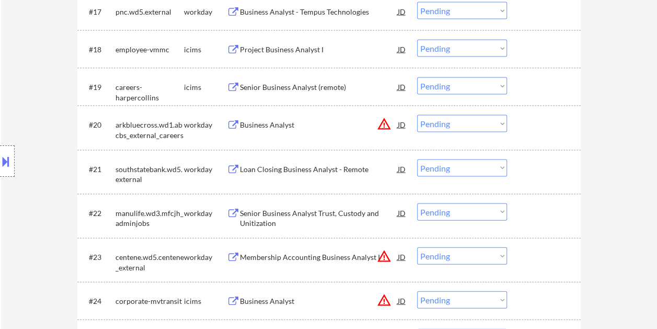
scroll to position [1034, 0]
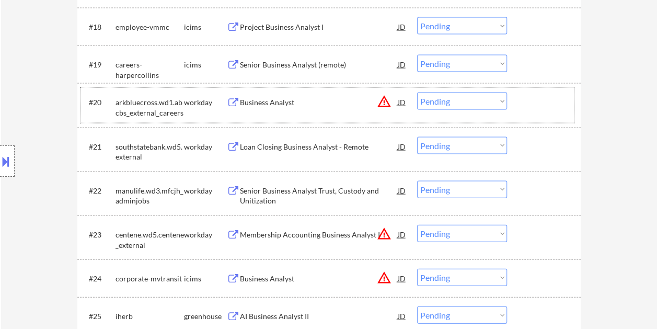
drag, startPoint x: 536, startPoint y: 105, endPoint x: 330, endPoint y: 85, distance: 207.3
click at [536, 105] on div at bounding box center [545, 101] width 46 height 19
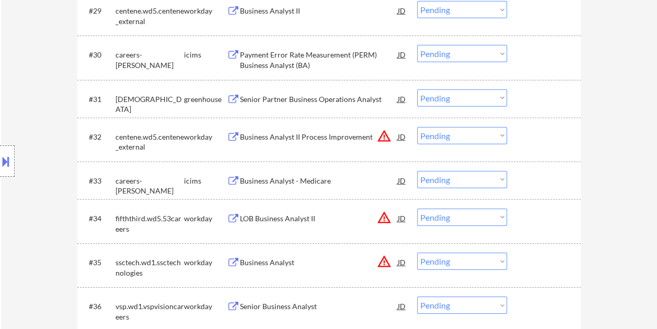
scroll to position [1295, 0]
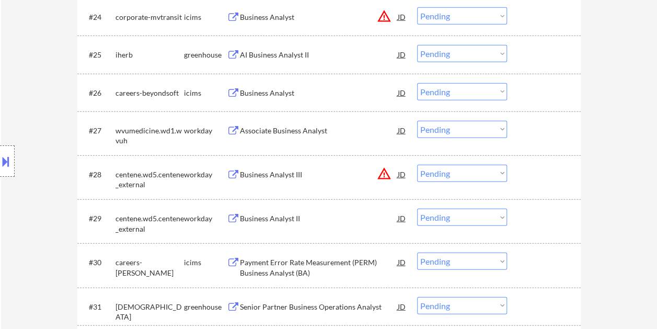
click at [528, 51] on div at bounding box center [545, 54] width 46 height 19
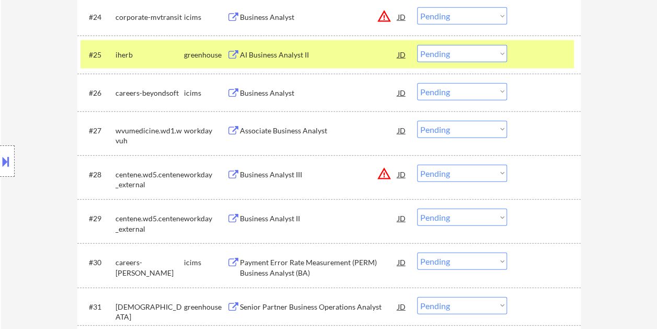
click at [332, 52] on div "AI Business Analyst II" at bounding box center [319, 55] width 158 height 10
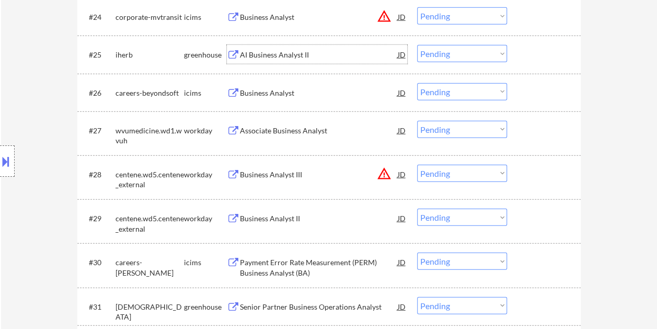
drag, startPoint x: 521, startPoint y: 47, endPoint x: 509, endPoint y: 55, distance: 15.1
click at [521, 48] on div "#25 iherb greenhouse AI Business Analyst II JD warning_amber Choose an option..…" at bounding box center [326, 54] width 493 height 28
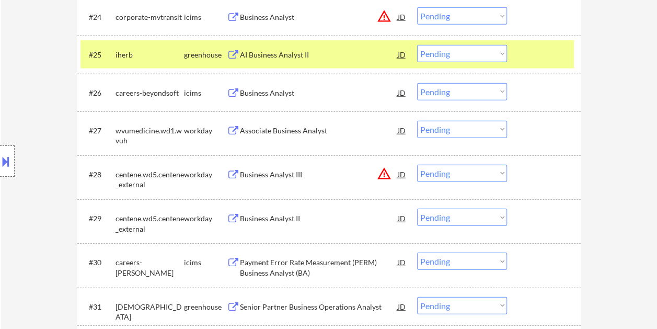
click at [490, 59] on select "Choose an option... Pending Applied Excluded (Questions) Excluded (Expired) Exc…" at bounding box center [462, 53] width 90 height 17
click at [417, 45] on select "Choose an option... Pending Applied Excluded (Questions) Excluded (Expired) Exc…" at bounding box center [462, 53] width 90 height 17
select select ""pending""
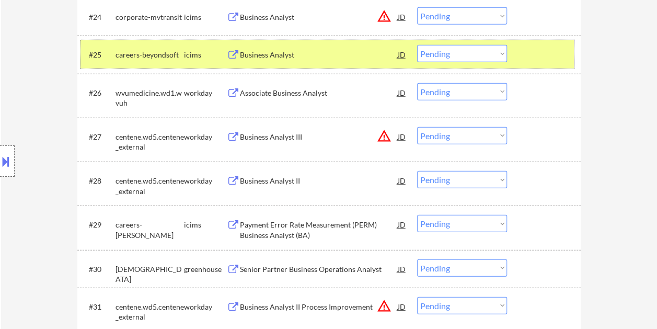
click at [533, 61] on div at bounding box center [545, 54] width 46 height 19
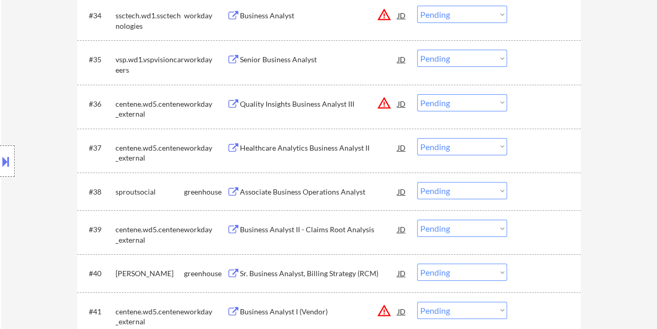
scroll to position [1713, 0]
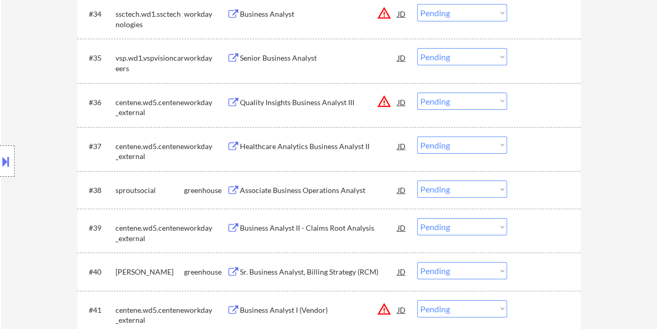
drag, startPoint x: 531, startPoint y: 184, endPoint x: 526, endPoint y: 189, distance: 7.4
click at [531, 185] on div at bounding box center [545, 189] width 46 height 19
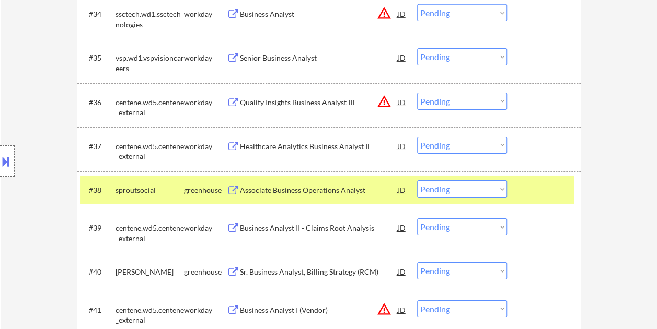
click at [364, 191] on div "Associate Business Operations Analyst" at bounding box center [319, 190] width 158 height 10
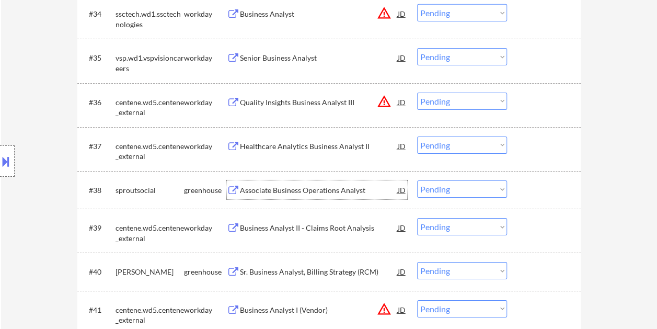
click at [9, 160] on button at bounding box center [5, 161] width 11 height 17
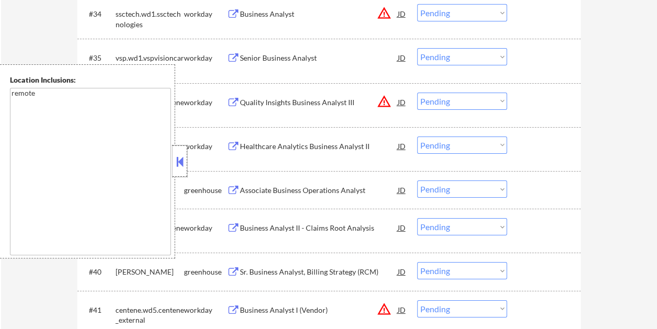
click at [179, 172] on div at bounding box center [179, 160] width 15 height 31
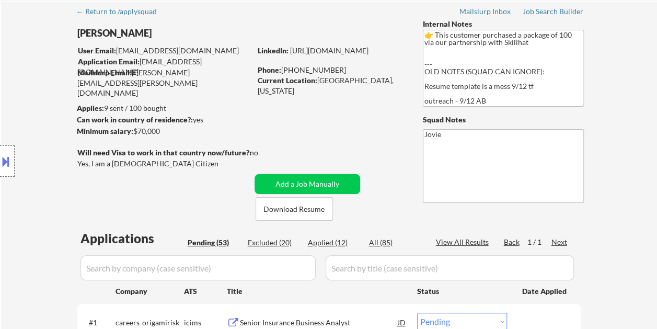
scroll to position [1738, 0]
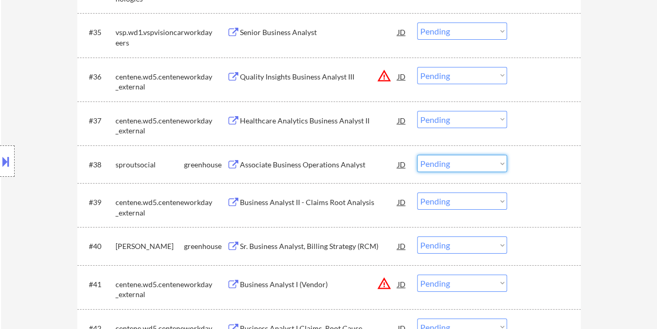
click at [464, 167] on select "Choose an option... Pending Applied Excluded (Questions) Excluded (Expired) Exc…" at bounding box center [462, 163] width 90 height 17
click at [417, 155] on select "Choose an option... Pending Applied Excluded (Questions) Excluded (Expired) Exc…" at bounding box center [462, 163] width 90 height 17
select select ""pending""
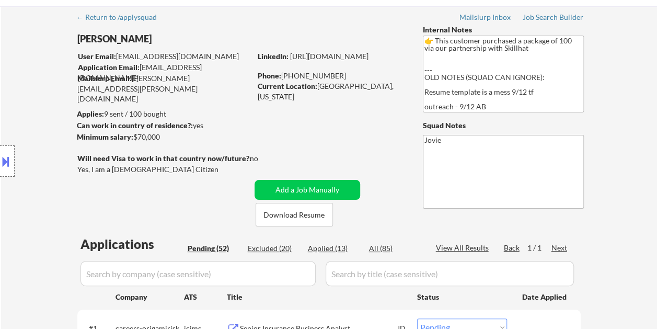
scroll to position [52, 0]
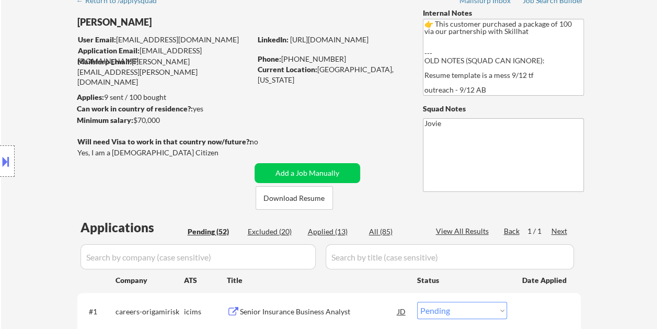
click at [333, 230] on div "Applied (13)" at bounding box center [334, 231] width 52 height 10
select select ""applied""
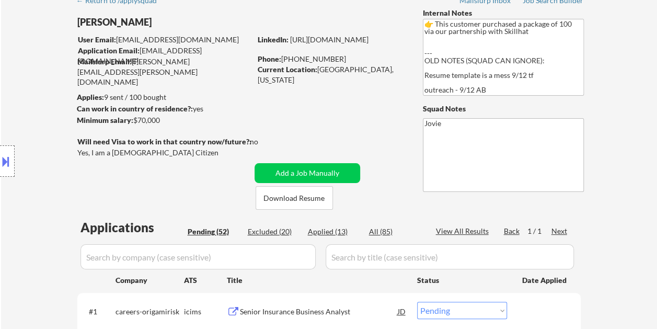
select select ""applied""
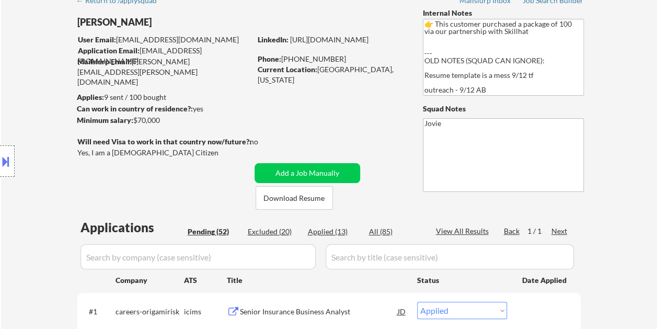
select select ""applied""
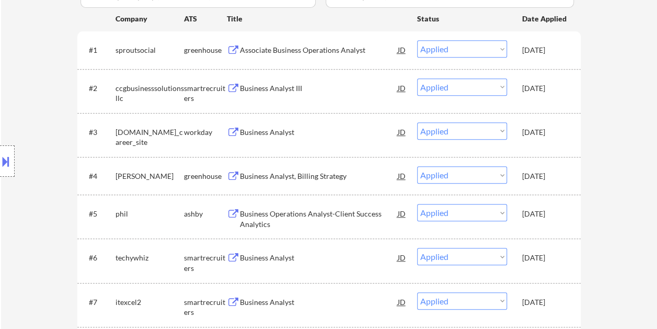
scroll to position [209, 0]
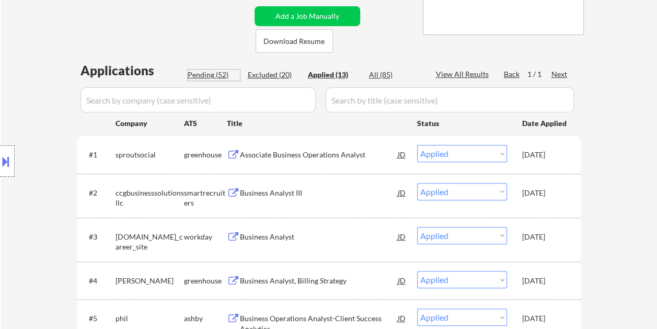
click at [208, 73] on div "Pending (52)" at bounding box center [214, 74] width 52 height 10
select select ""pending""
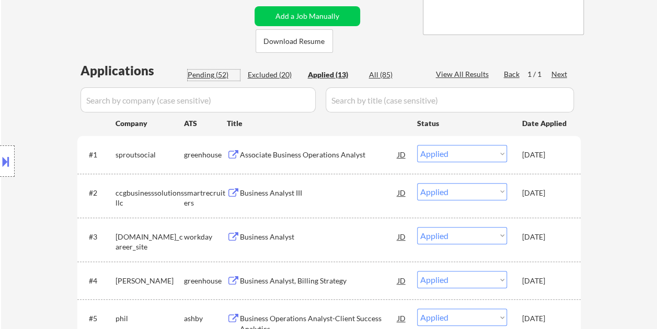
select select ""pending""
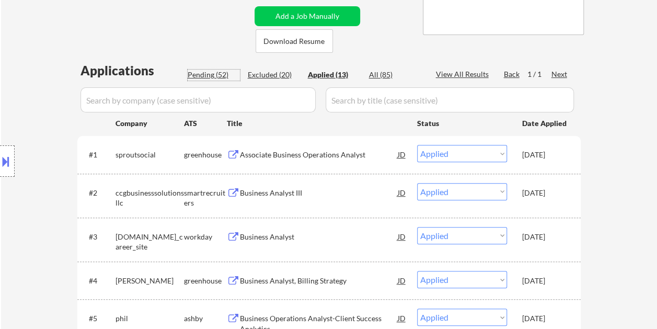
select select ""pending""
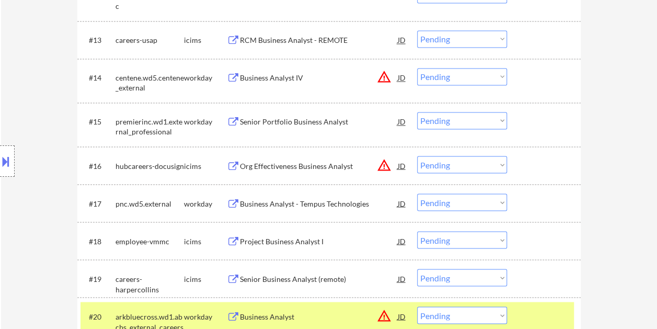
scroll to position [888, 0]
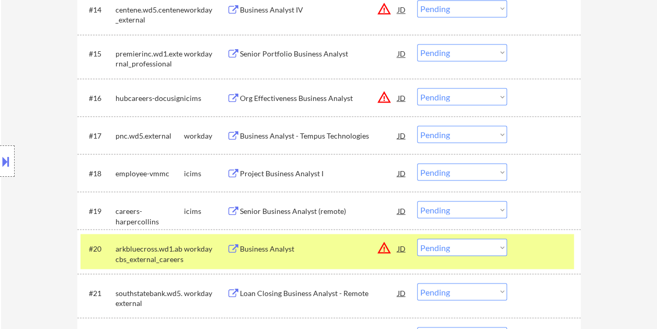
click at [541, 240] on div at bounding box center [545, 247] width 46 height 19
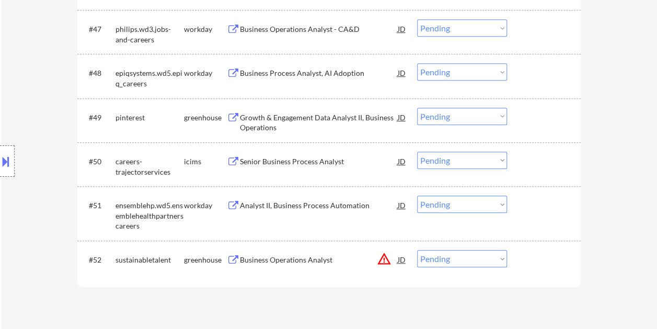
scroll to position [2246, 0]
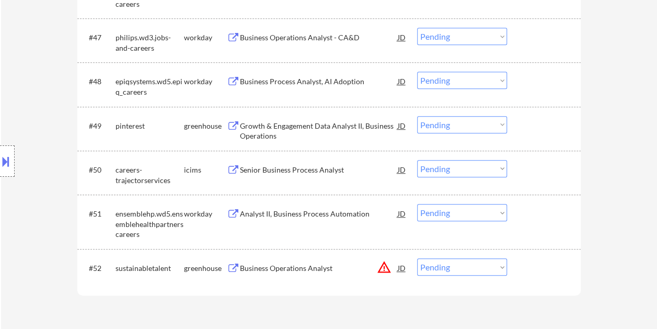
click at [548, 276] on div at bounding box center [545, 267] width 46 height 19
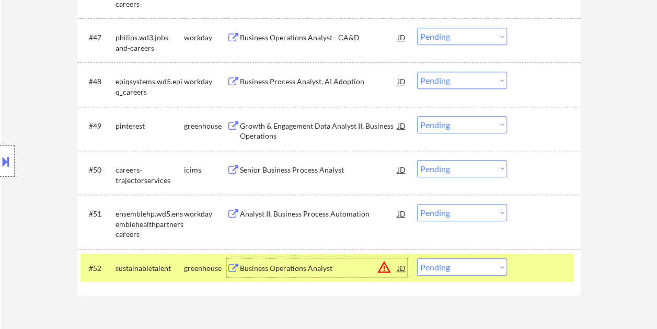
click at [346, 262] on div "Business Operations Analyst" at bounding box center [319, 267] width 158 height 19
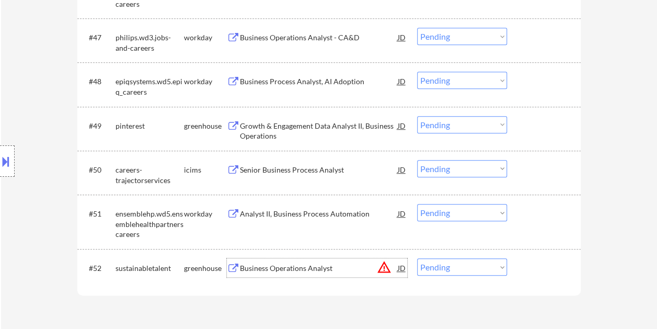
click at [6, 160] on button at bounding box center [5, 161] width 11 height 17
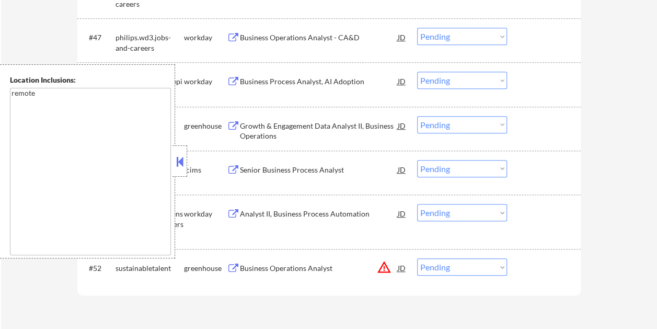
click at [179, 164] on button at bounding box center [179, 162] width 11 height 16
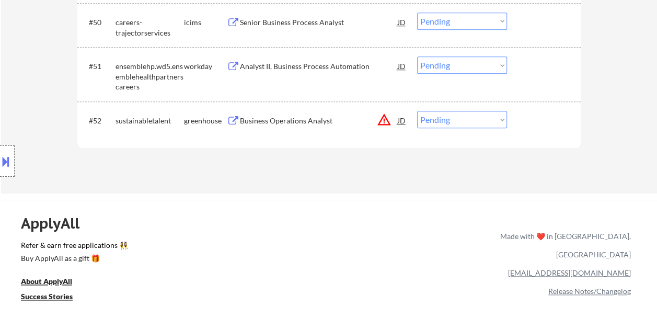
scroll to position [2402, 0]
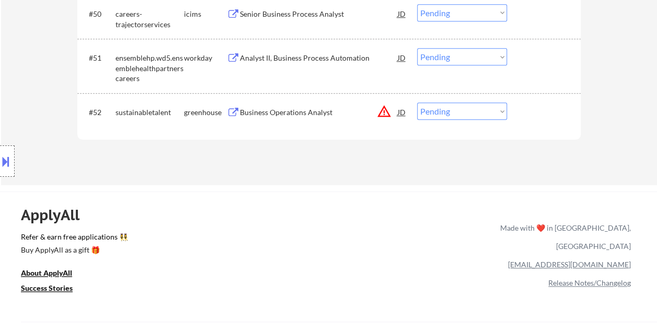
click at [489, 112] on select "Choose an option... Pending Applied Excluded (Questions) Excluded (Expired) Exc…" at bounding box center [462, 110] width 90 height 17
select select ""applied""
click at [417, 102] on select "Choose an option... Pending Applied Excluded (Questions) Excluded (Expired) Exc…" at bounding box center [462, 110] width 90 height 17
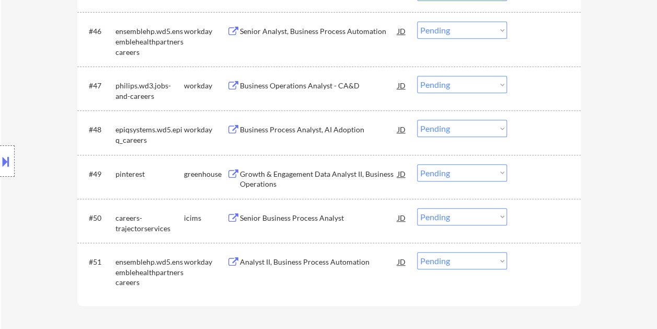
scroll to position [2194, 0]
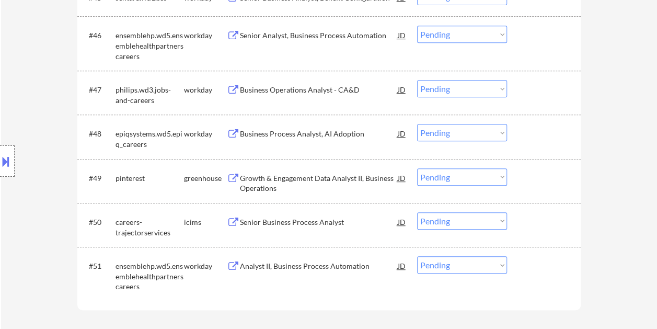
click at [518, 182] on div "#49 pinterest greenhouse Growth & Engagement Data Analyst II, Business Operatio…" at bounding box center [326, 181] width 493 height 34
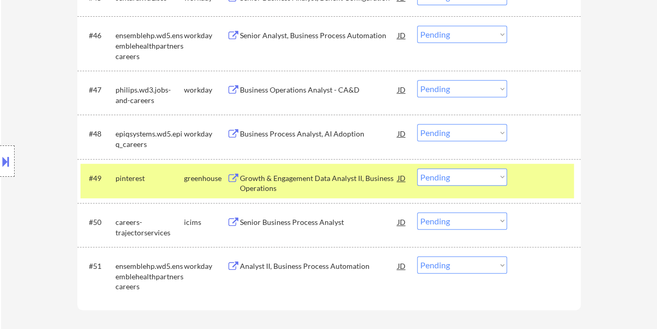
click at [310, 169] on div "Growth & Engagement Data Analyst II, Business Operations" at bounding box center [319, 180] width 158 height 25
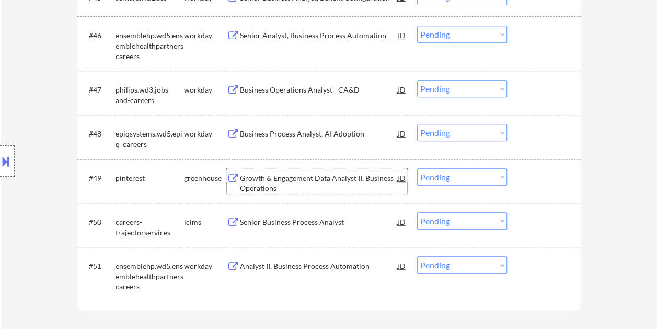
drag, startPoint x: 519, startPoint y: 179, endPoint x: 511, endPoint y: 181, distance: 8.6
click at [518, 179] on div "#49 pinterest greenhouse Growth & Engagement Data Analyst II, Business Operatio…" at bounding box center [326, 181] width 493 height 34
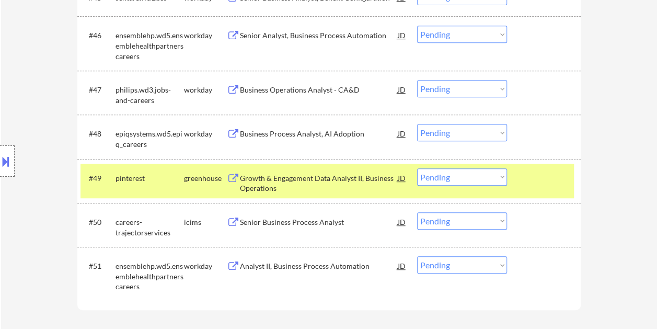
click at [498, 178] on select "Choose an option... Pending Applied Excluded (Questions) Excluded (Expired) Exc…" at bounding box center [462, 176] width 90 height 17
click at [417, 168] on select "Choose an option... Pending Applied Excluded (Questions) Excluded (Expired) Exc…" at bounding box center [462, 176] width 90 height 17
select select ""pending""
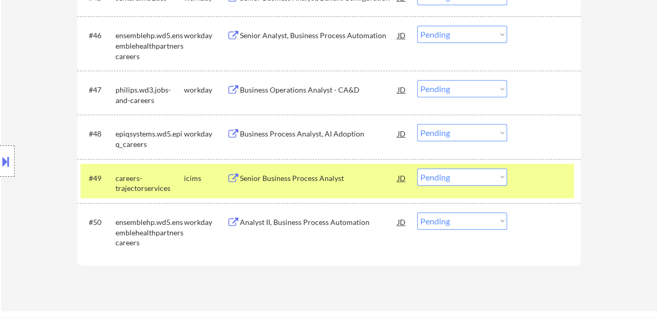
click at [540, 174] on div at bounding box center [545, 177] width 46 height 19
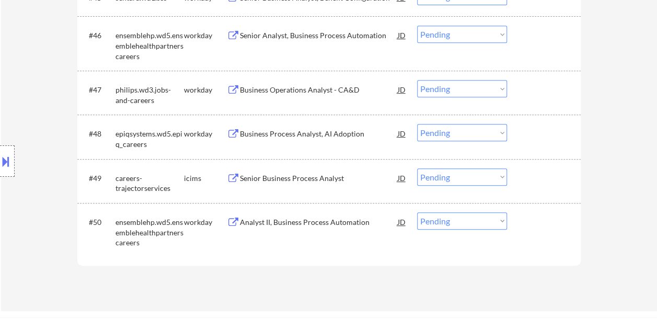
click at [544, 224] on div at bounding box center [545, 221] width 46 height 19
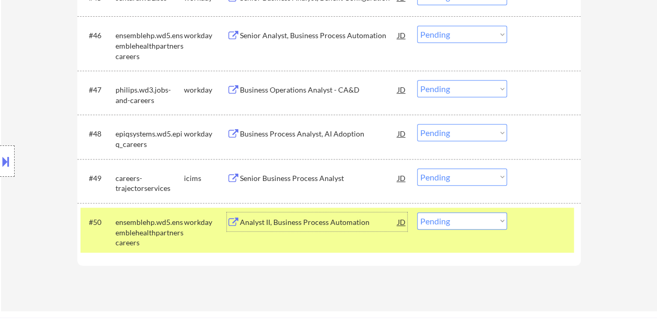
click at [314, 230] on div "Analyst II, Business Process Automation" at bounding box center [319, 221] width 158 height 19
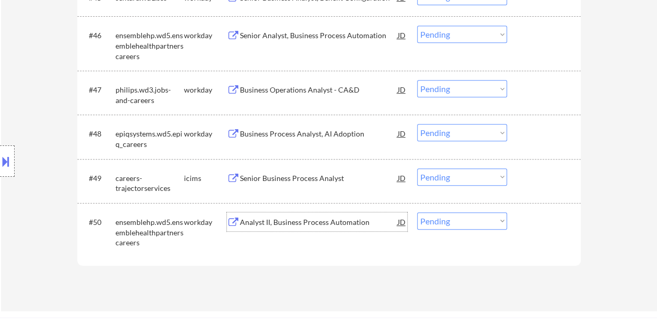
click at [534, 222] on div at bounding box center [545, 221] width 46 height 19
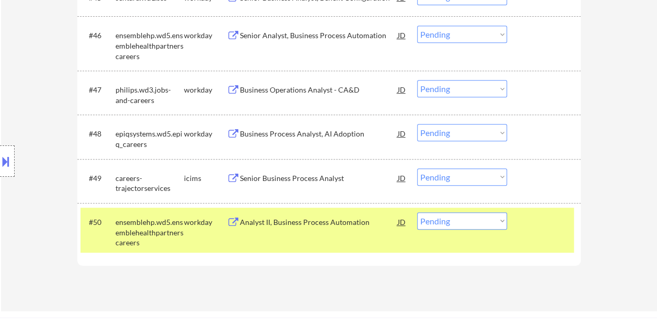
click at [497, 222] on select "Choose an option... Pending Applied Excluded (Questions) Excluded (Expired) Exc…" at bounding box center [462, 220] width 90 height 17
select select ""excluded__expired_""
click at [417, 212] on select "Choose an option... Pending Applied Excluded (Questions) Excluded (Expired) Exc…" at bounding box center [462, 220] width 90 height 17
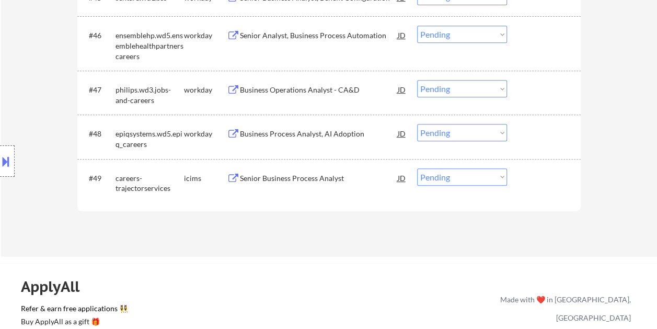
click at [556, 184] on div at bounding box center [545, 177] width 46 height 19
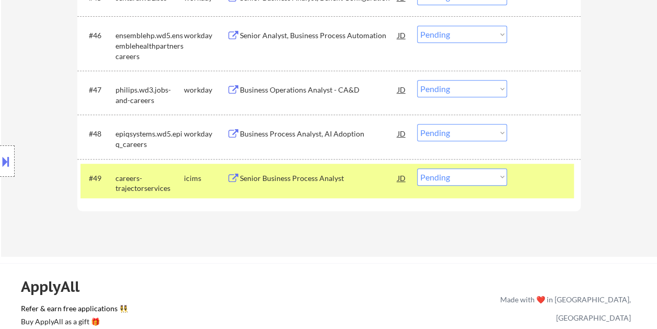
click at [554, 184] on div at bounding box center [545, 177] width 46 height 19
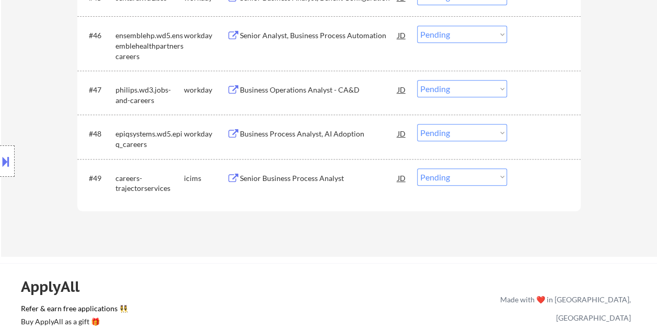
scroll to position [2142, 0]
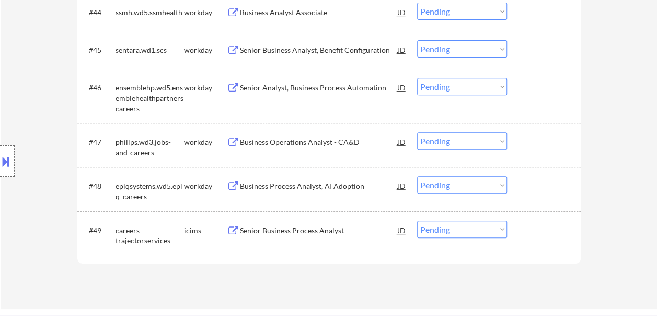
click at [563, 187] on div at bounding box center [545, 185] width 46 height 19
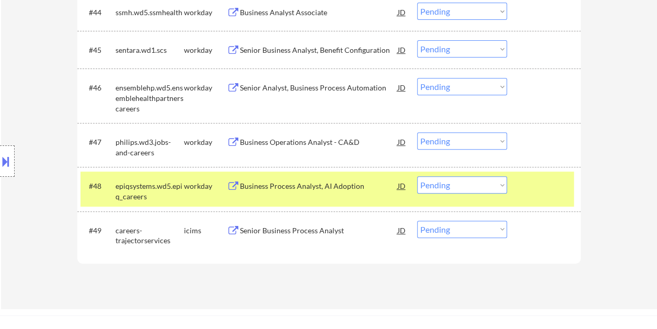
click at [310, 180] on div "Business Process Analyst, AI Adoption" at bounding box center [319, 185] width 158 height 19
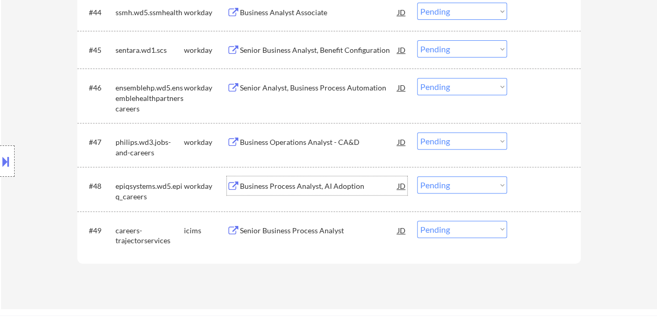
drag, startPoint x: 535, startPoint y: 182, endPoint x: 517, endPoint y: 187, distance: 19.0
click at [531, 184] on div at bounding box center [545, 185] width 46 height 19
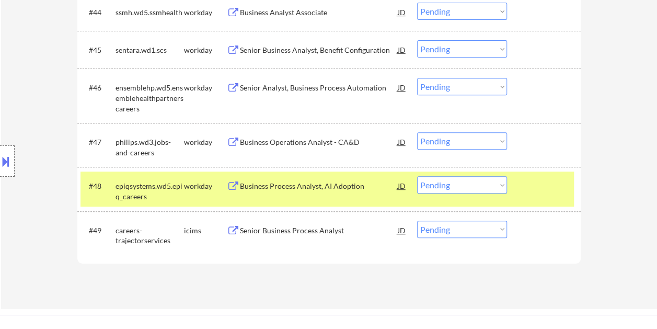
drag, startPoint x: 504, startPoint y: 184, endPoint x: 495, endPoint y: 185, distance: 8.4
click at [504, 184] on select "Choose an option... Pending Applied Excluded (Questions) Excluded (Expired) Exc…" at bounding box center [462, 184] width 90 height 17
click at [417, 176] on select "Choose an option... Pending Applied Excluded (Questions) Excluded (Expired) Exc…" at bounding box center [462, 184] width 90 height 17
select select ""pending""
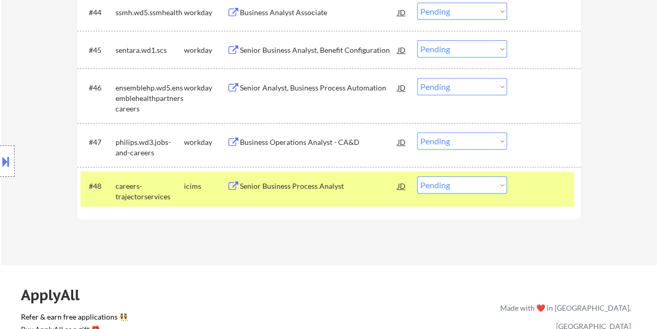
click at [542, 185] on div at bounding box center [545, 185] width 46 height 19
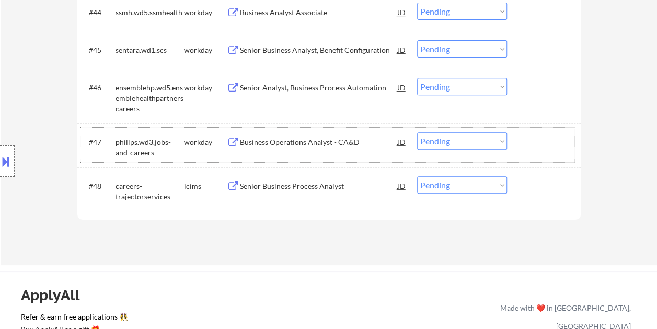
click at [541, 141] on div at bounding box center [545, 141] width 46 height 19
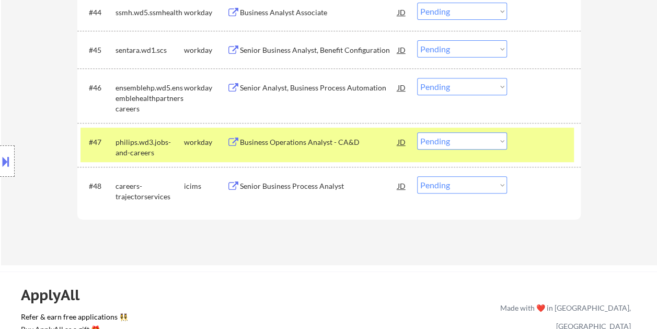
click at [322, 129] on div "#47 philips.wd3.jobs-and-careers workday Business Operations Analyst - CA&D JD …" at bounding box center [326, 144] width 493 height 34
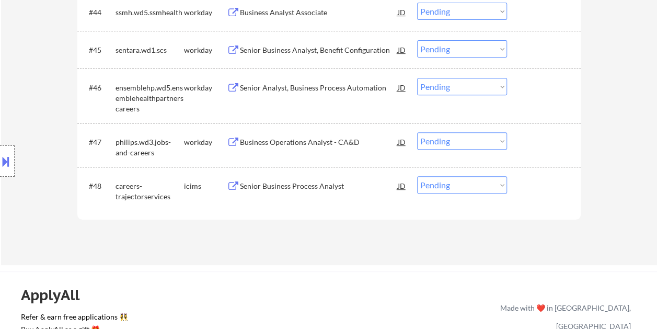
drag, startPoint x: 529, startPoint y: 136, endPoint x: 423, endPoint y: 144, distance: 106.8
click at [524, 139] on div at bounding box center [545, 141] width 46 height 19
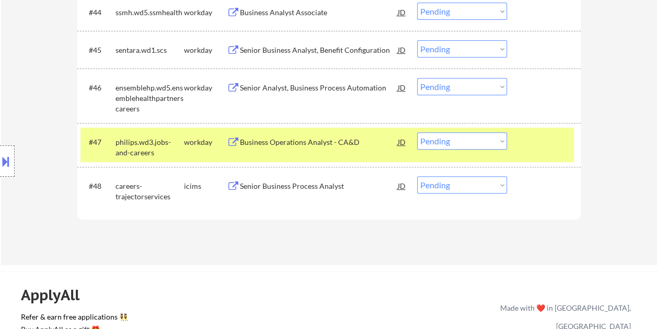
click at [361, 140] on div "Business Operations Analyst - CA&D" at bounding box center [319, 142] width 158 height 10
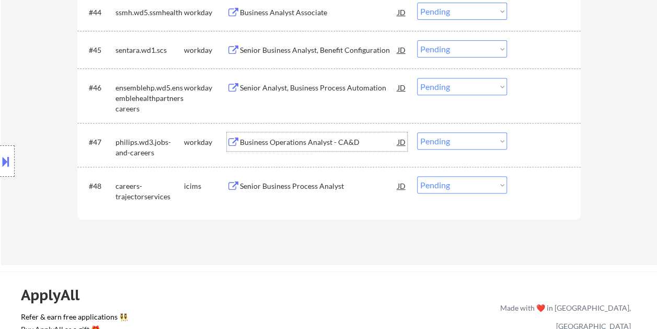
click at [534, 149] on div at bounding box center [545, 141] width 46 height 19
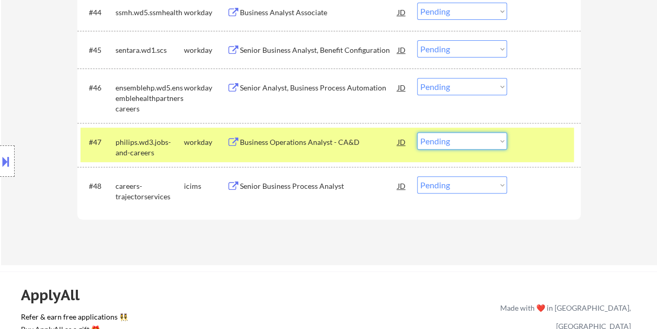
drag, startPoint x: 497, startPoint y: 143, endPoint x: 483, endPoint y: 144, distance: 14.7
click at [497, 143] on select "Choose an option... Pending Applied Excluded (Questions) Excluded (Expired) Exc…" at bounding box center [462, 140] width 90 height 17
click at [417, 132] on select "Choose an option... Pending Applied Excluded (Questions) Excluded (Expired) Exc…" at bounding box center [462, 140] width 90 height 17
select select ""pending""
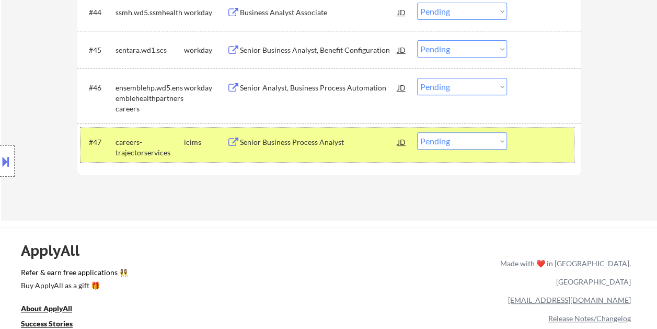
click at [529, 153] on div "#47 careers-trajectorservices icims Senior Business Process Analyst JD warning_…" at bounding box center [326, 144] width 493 height 34
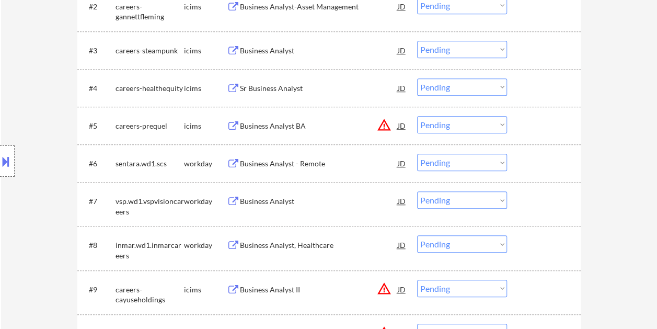
scroll to position [0, 0]
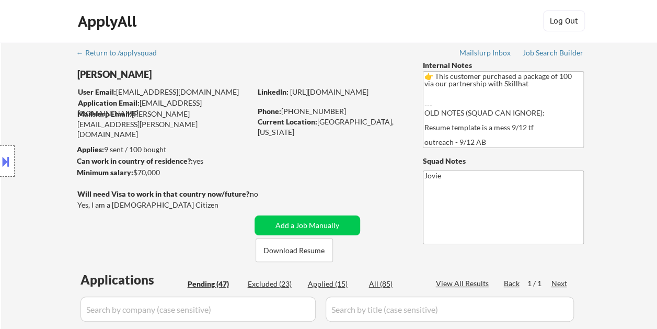
click at [333, 285] on div "Applied (15)" at bounding box center [334, 283] width 52 height 10
select select ""applied""
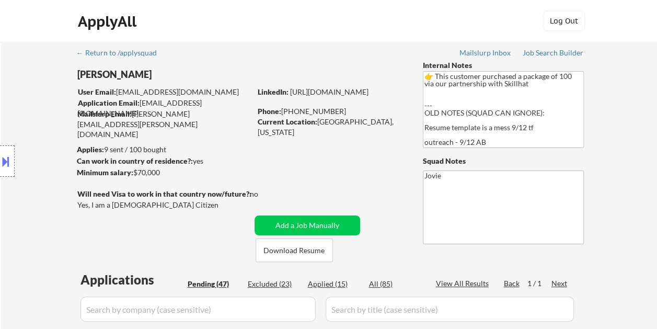
select select ""applied""
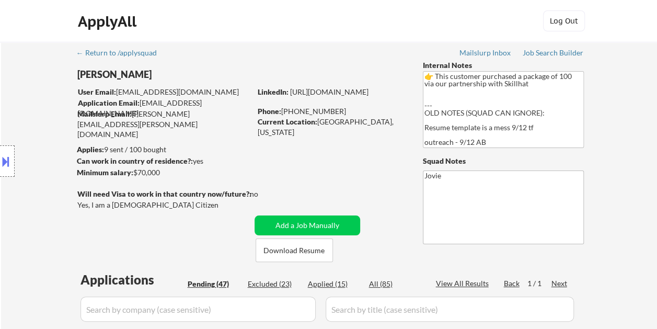
select select ""applied""
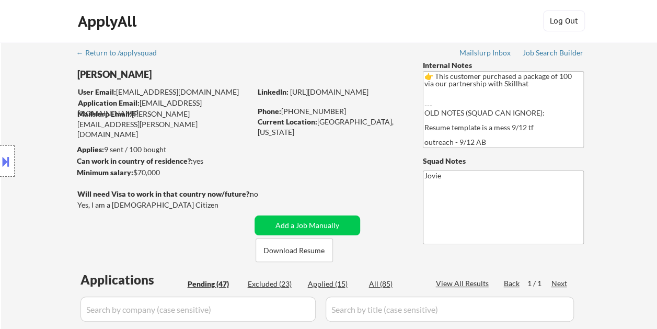
select select ""applied""
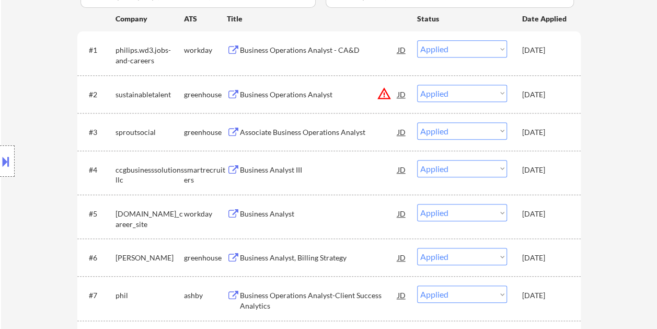
scroll to position [157, 0]
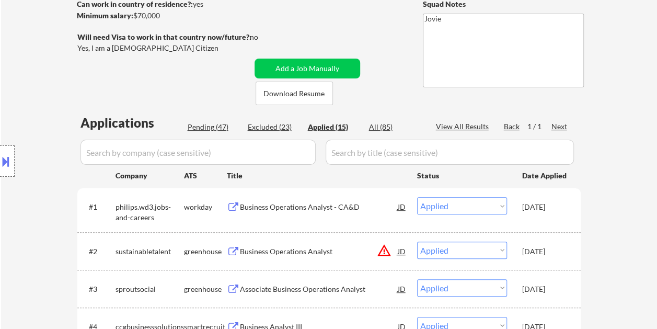
drag, startPoint x: 214, startPoint y: 127, endPoint x: 407, endPoint y: 177, distance: 200.1
click at [214, 127] on div "Pending (47)" at bounding box center [214, 127] width 52 height 10
select select ""pending""
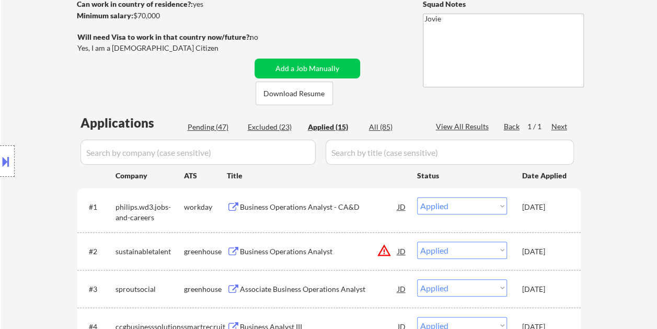
select select ""pending""
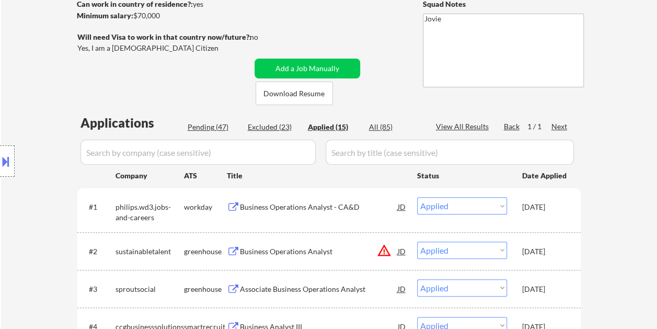
select select ""pending""
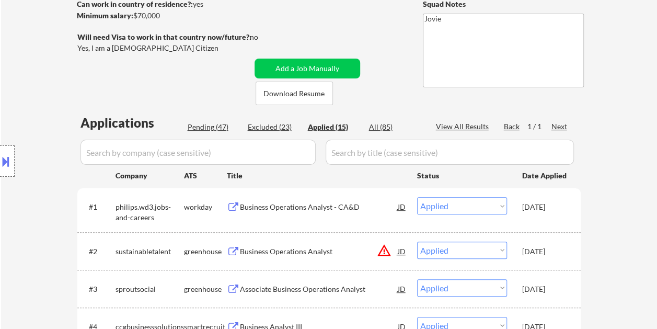
select select ""pending""
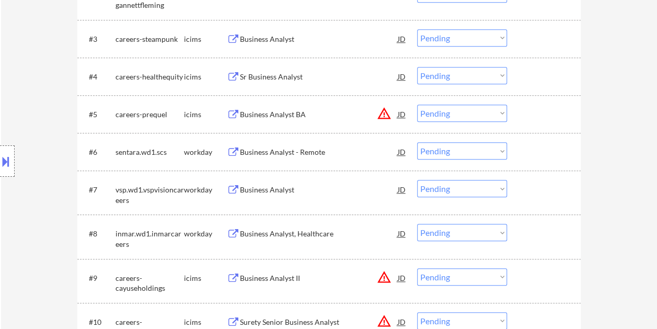
scroll to position [418, 0]
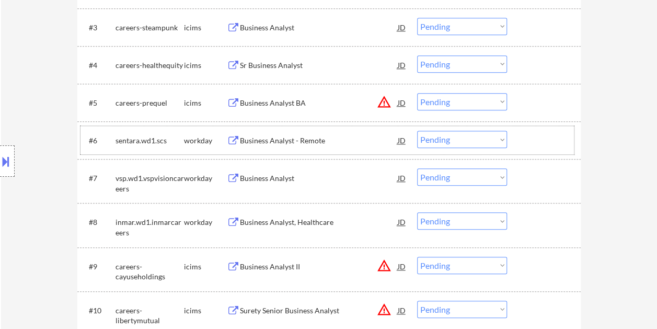
drag, startPoint x: 527, startPoint y: 140, endPoint x: 337, endPoint y: 140, distance: 189.6
click at [528, 140] on div at bounding box center [545, 140] width 46 height 19
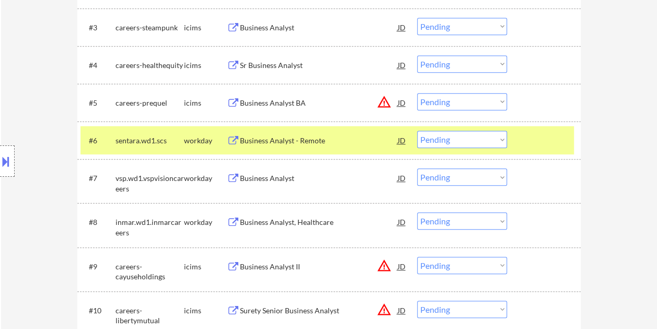
click at [272, 137] on div "Business Analyst - Remote" at bounding box center [319, 140] width 158 height 10
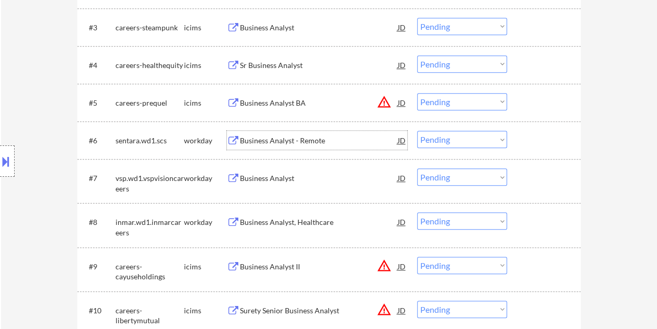
drag, startPoint x: 520, startPoint y: 145, endPoint x: 515, endPoint y: 144, distance: 5.2
click at [520, 144] on div "#6 sentara.wd1.scs workday Business Analyst - Remote JD warning_amber Choose an…" at bounding box center [326, 140] width 493 height 28
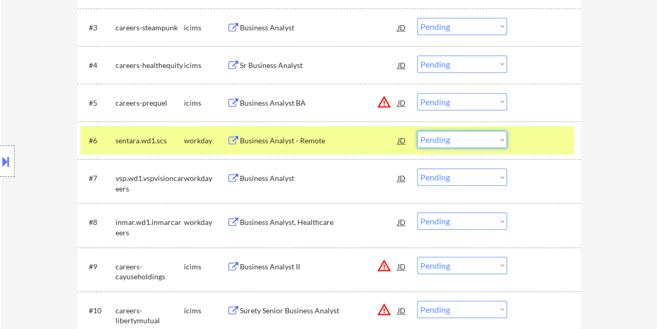
drag, startPoint x: 501, startPoint y: 138, endPoint x: 473, endPoint y: 144, distance: 28.8
click at [501, 138] on select "Choose an option... Pending Applied Excluded (Questions) Excluded (Expired) Exc…" at bounding box center [462, 139] width 90 height 17
click at [417, 131] on select "Choose an option... Pending Applied Excluded (Questions) Excluded (Expired) Exc…" at bounding box center [462, 139] width 90 height 17
select select ""pending""
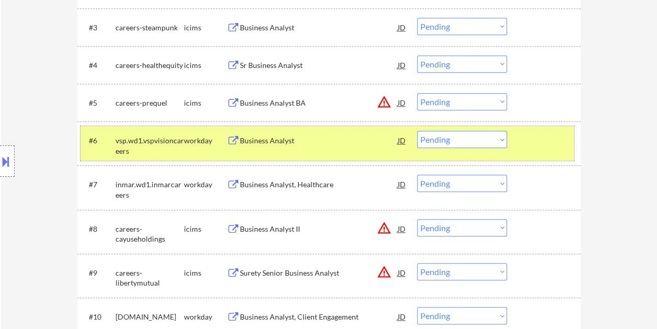
click at [528, 150] on div "#6 vsp.wd1.vspvisioncareers workday Business Analyst JD warning_amber Choose an…" at bounding box center [326, 143] width 493 height 34
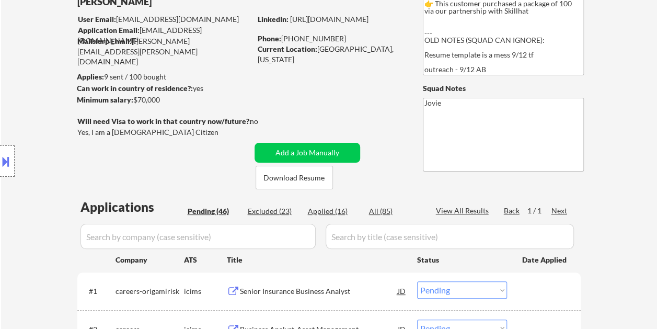
scroll to position [0, 0]
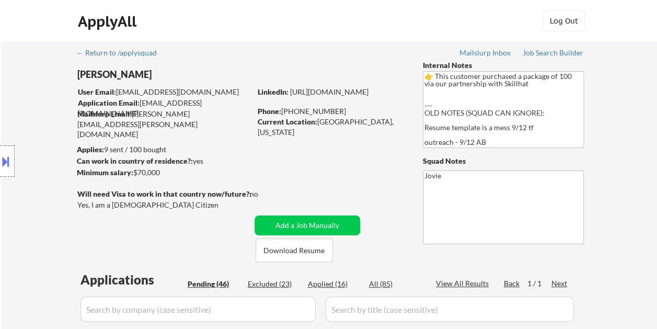
click at [320, 283] on div "Applied (16)" at bounding box center [334, 283] width 52 height 10
select select ""applied""
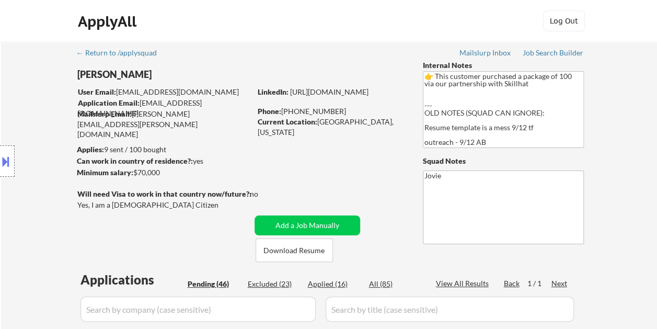
select select ""applied""
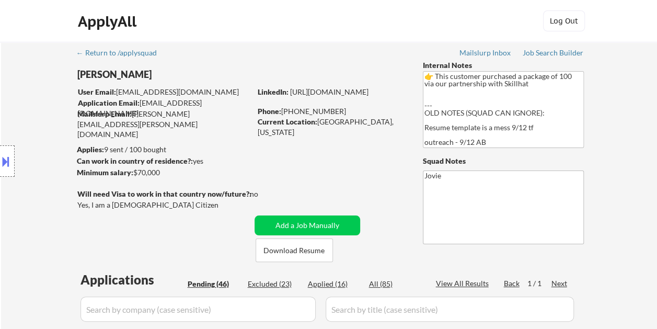
select select ""applied""
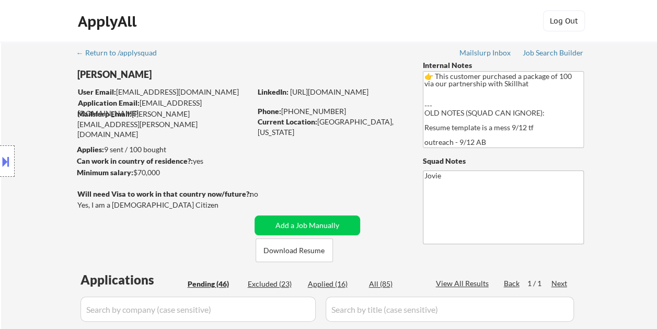
select select ""applied""
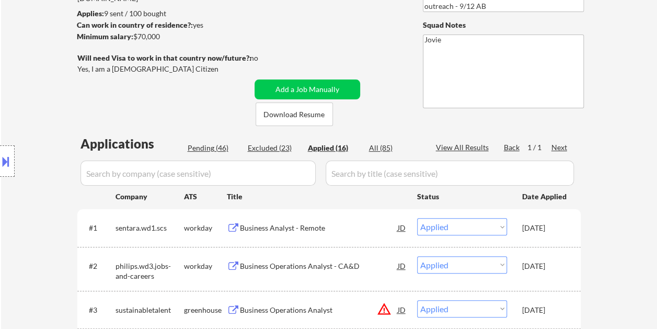
scroll to position [157, 0]
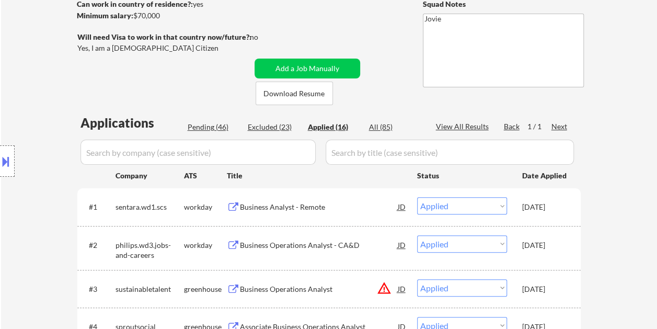
click at [212, 126] on div "Pending (46)" at bounding box center [214, 127] width 52 height 10
select select ""pending""
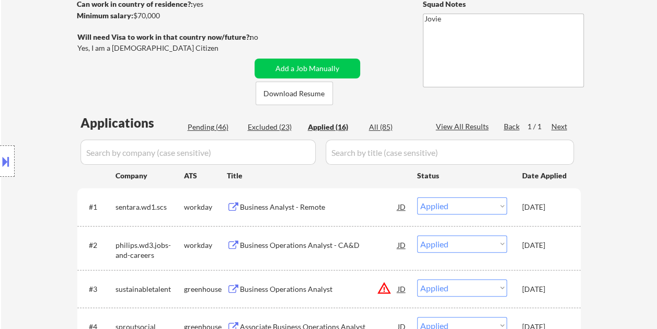
select select ""pending""
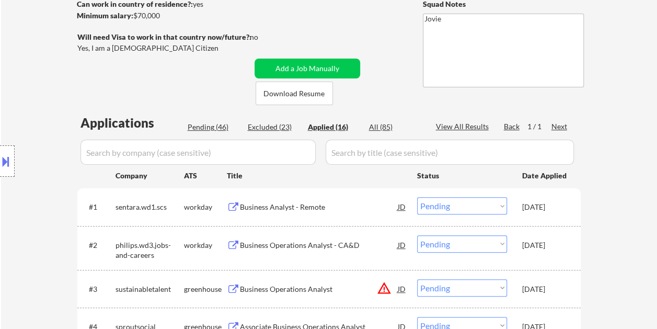
select select ""pending""
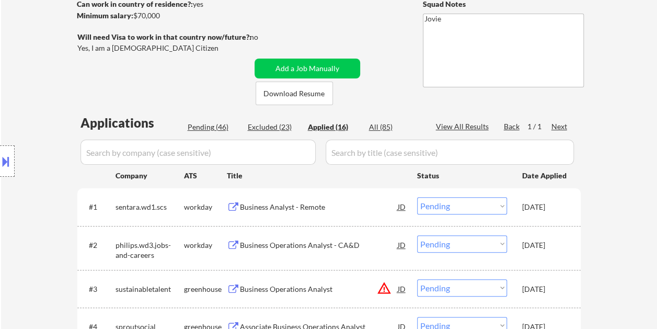
select select ""pending""
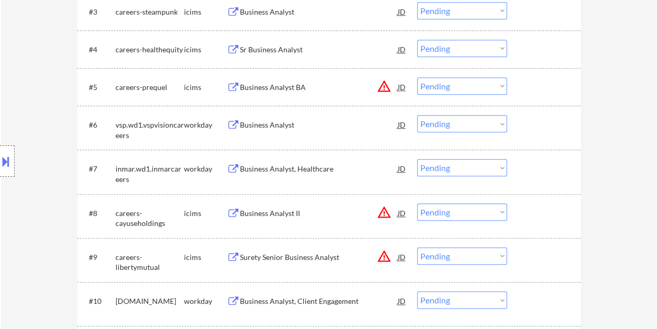
scroll to position [470, 0]
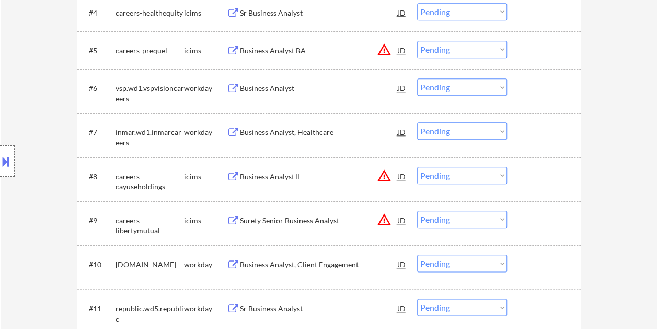
drag, startPoint x: 535, startPoint y: 137, endPoint x: 507, endPoint y: 135, distance: 28.8
click at [535, 137] on div at bounding box center [545, 131] width 46 height 19
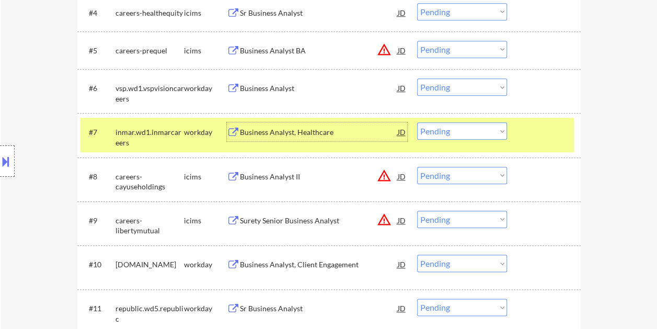
click at [347, 131] on div "Business Analyst, Healthcare" at bounding box center [319, 132] width 158 height 10
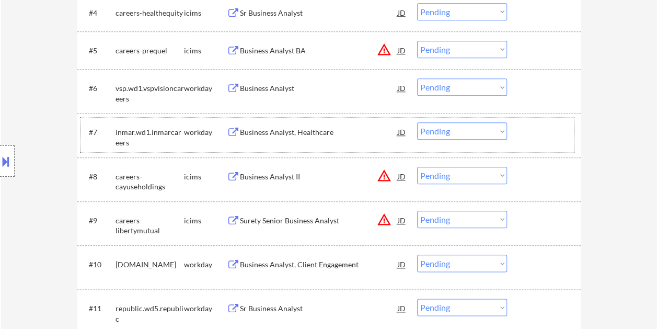
click at [530, 133] on div at bounding box center [545, 131] width 46 height 19
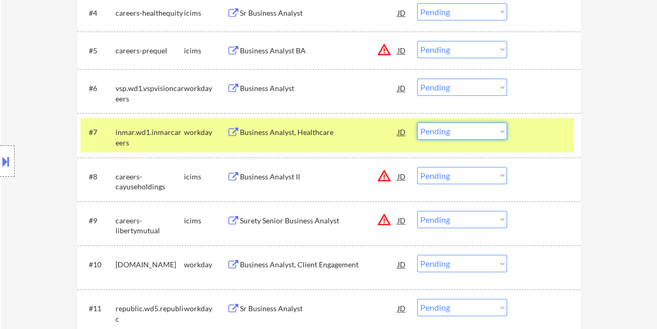
click at [499, 131] on select "Choose an option... Pending Applied Excluded (Questions) Excluded (Expired) Exc…" at bounding box center [462, 130] width 90 height 17
click at [417, 122] on select "Choose an option... Pending Applied Excluded (Questions) Excluded (Expired) Exc…" at bounding box center [462, 130] width 90 height 17
select select ""pending""
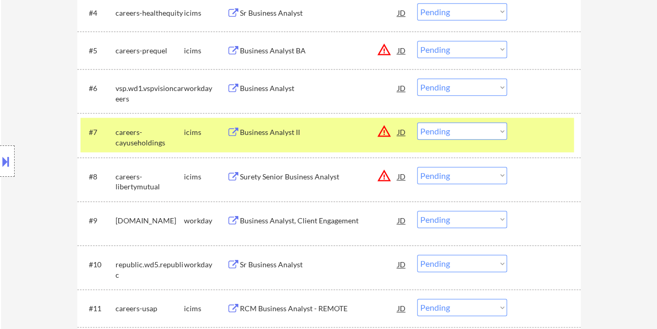
click at [532, 136] on div at bounding box center [545, 131] width 46 height 19
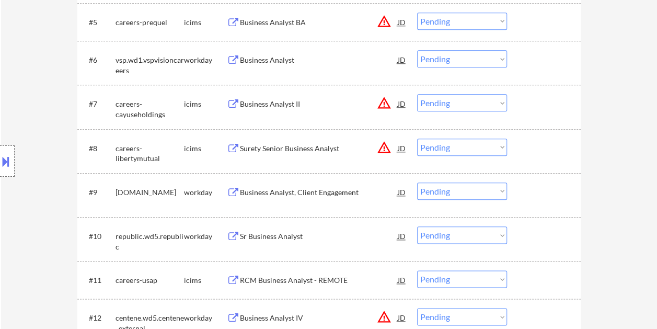
scroll to position [522, 0]
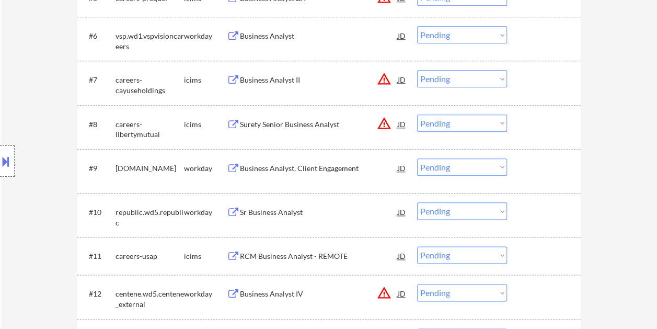
click at [552, 166] on div at bounding box center [545, 167] width 46 height 19
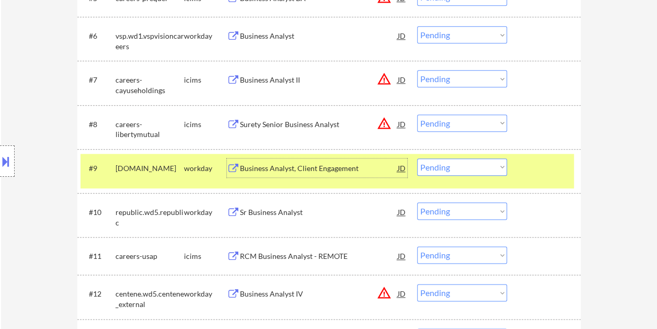
click at [328, 170] on div "Business Analyst, Client Engagement" at bounding box center [319, 168] width 158 height 10
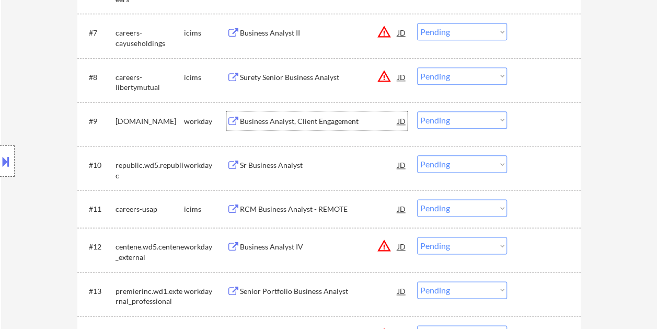
scroll to position [575, 0]
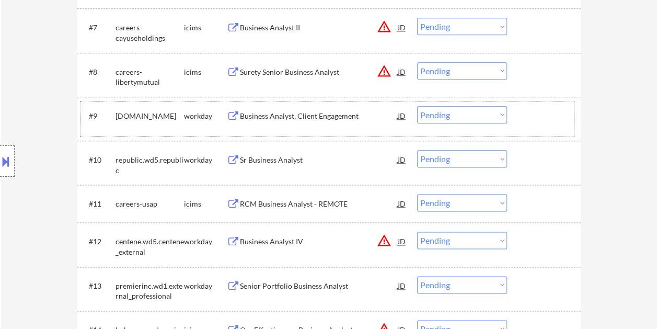
drag, startPoint x: 534, startPoint y: 110, endPoint x: 497, endPoint y: 121, distance: 38.8
click at [534, 110] on div at bounding box center [545, 115] width 46 height 19
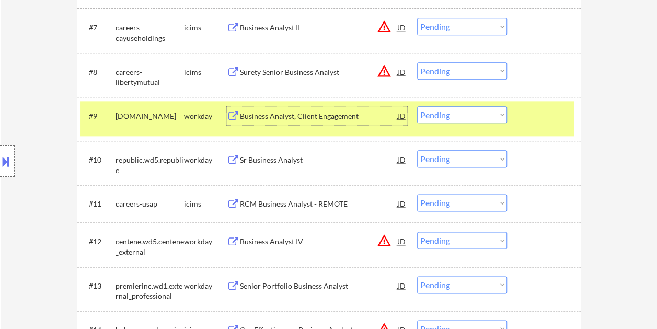
click at [318, 118] on div "Business Analyst, Client Engagement" at bounding box center [319, 116] width 158 height 10
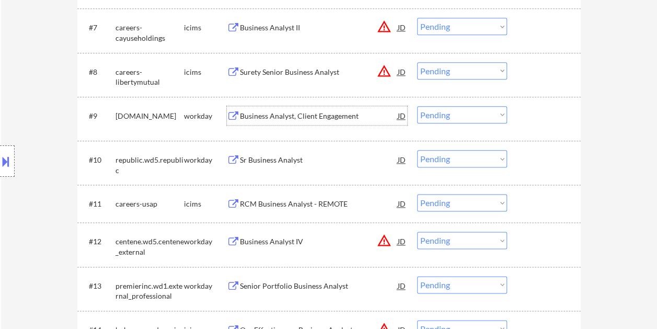
click at [530, 120] on div at bounding box center [545, 115] width 46 height 19
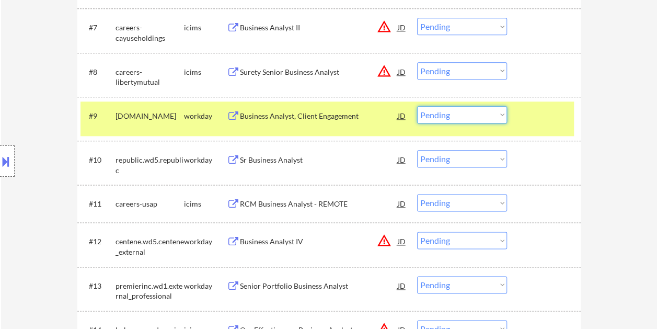
click at [495, 118] on select "Choose an option... Pending Applied Excluded (Questions) Excluded (Expired) Exc…" at bounding box center [462, 114] width 90 height 17
click at [417, 106] on select "Choose an option... Pending Applied Excluded (Questions) Excluded (Expired) Exc…" at bounding box center [462, 114] width 90 height 17
select select ""pending""
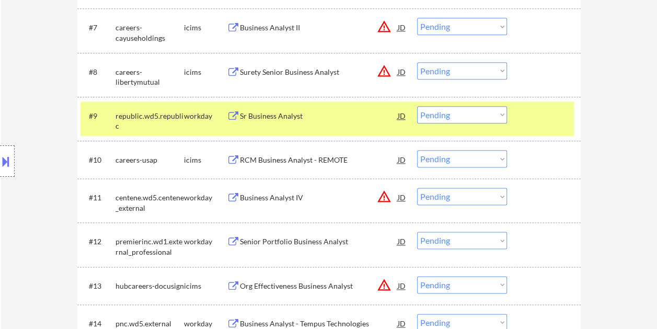
click at [533, 111] on div at bounding box center [545, 115] width 46 height 19
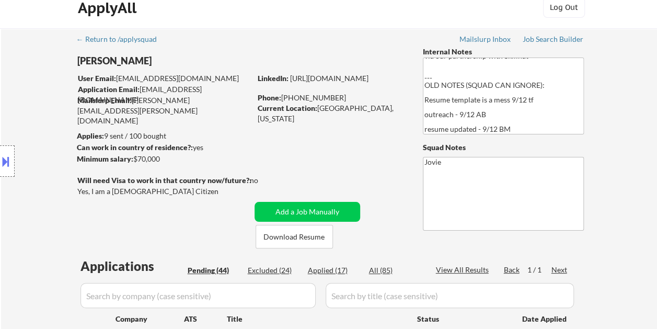
scroll to position [52, 0]
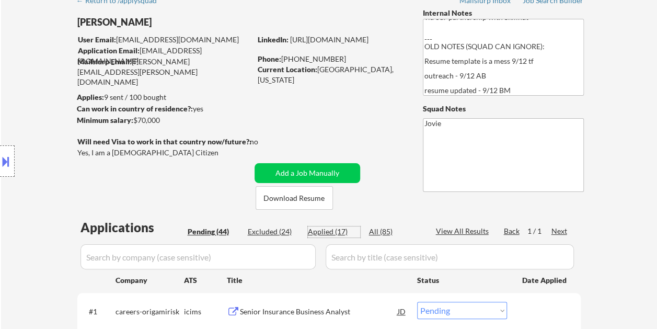
click at [325, 235] on div "Applied (17)" at bounding box center [334, 231] width 52 height 10
select select ""applied""
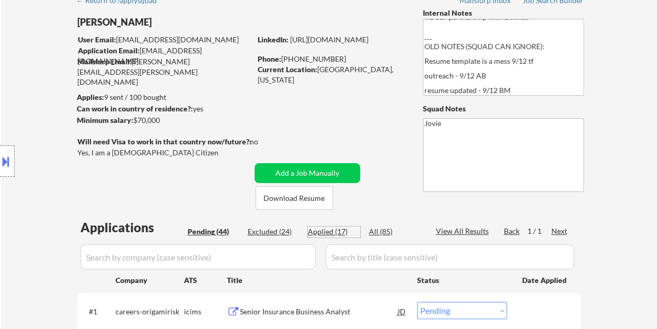
select select ""applied""
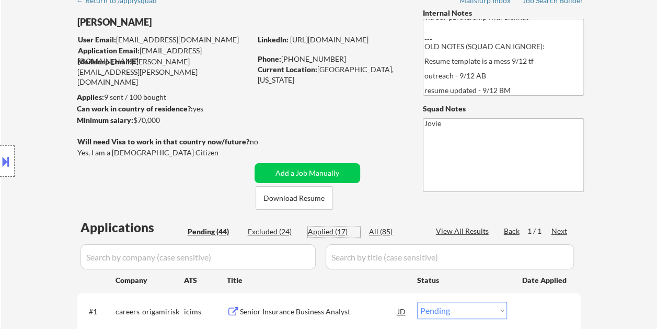
select select ""applied""
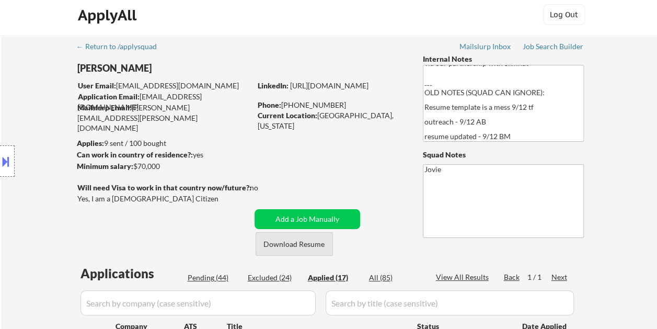
scroll to position [0, 0]
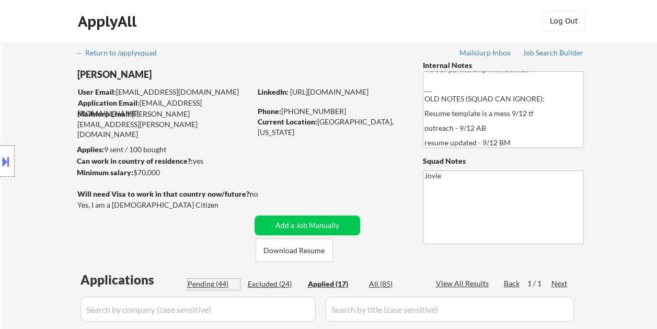
click at [212, 283] on div "Pending (44)" at bounding box center [214, 283] width 52 height 10
click at [325, 286] on div "Applied (17)" at bounding box center [334, 283] width 52 height 10
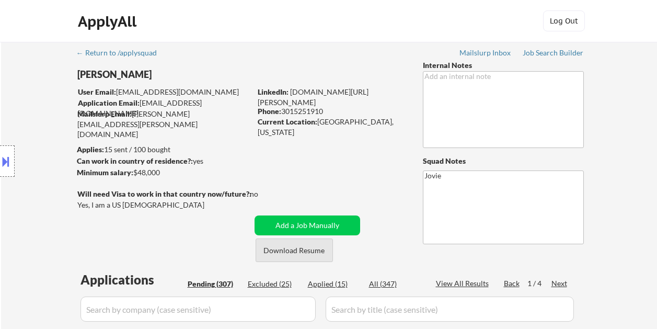
select select ""pending""
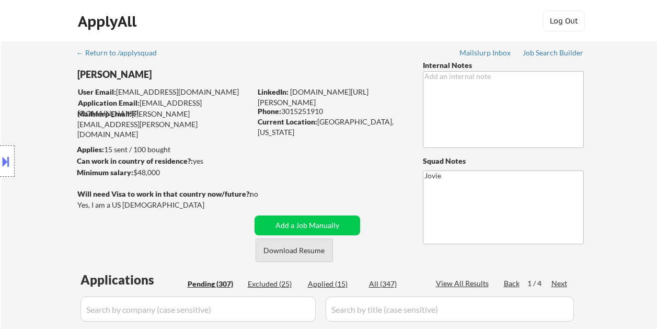
select select ""pending""
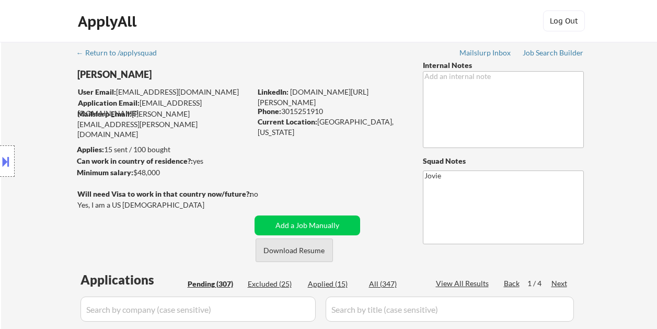
select select ""pending""
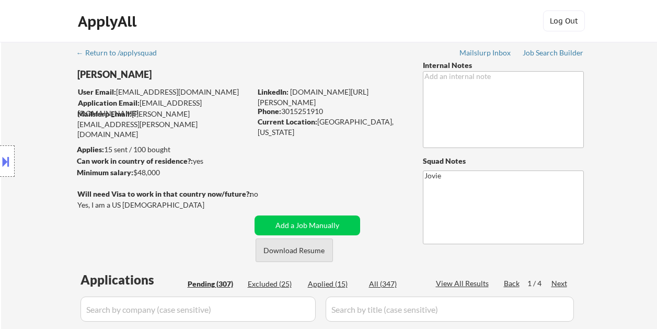
select select ""pending""
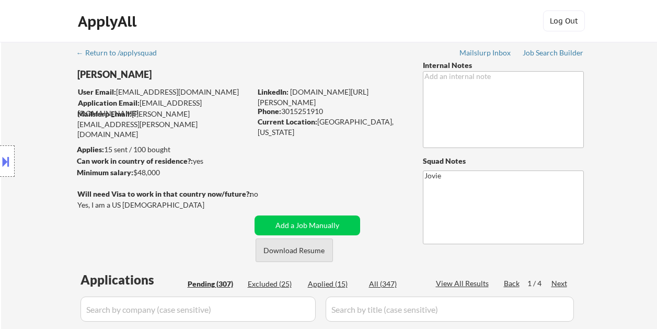
select select ""pending""
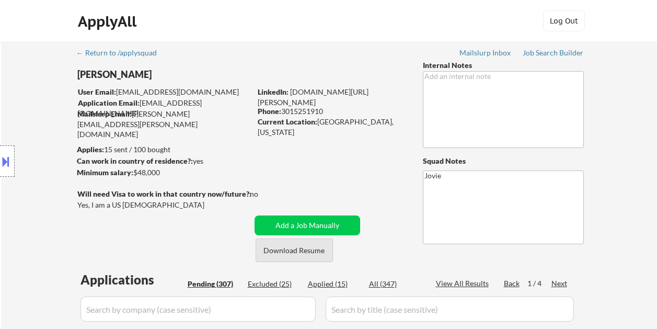
select select ""pending""
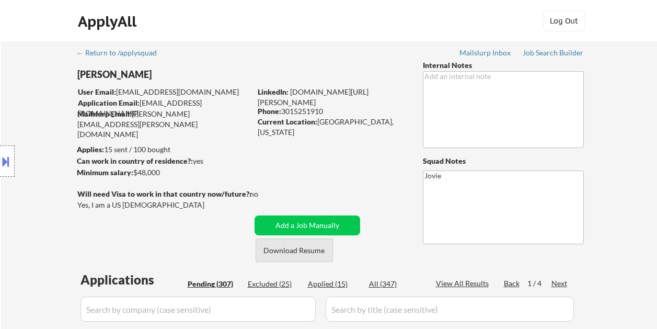
select select ""pending""
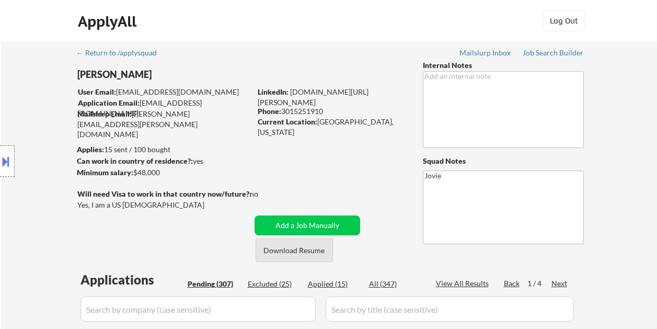
select select ""pending""
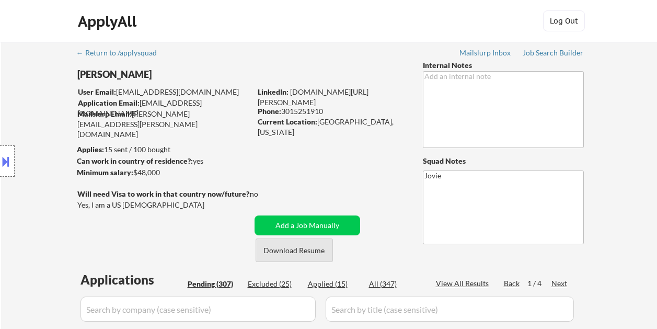
select select ""pending""
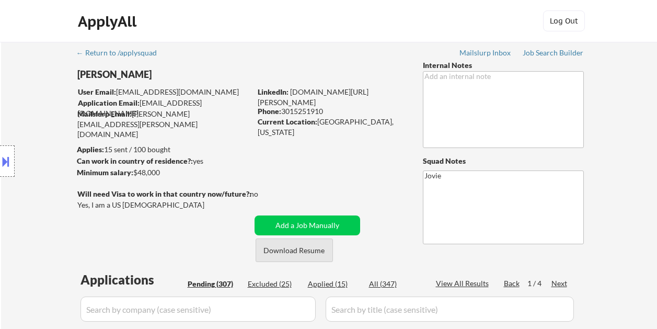
select select ""pending""
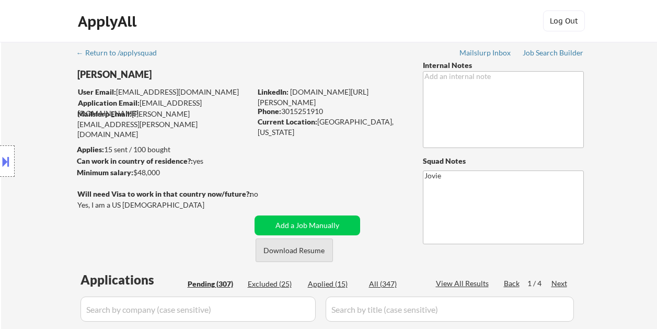
select select ""pending""
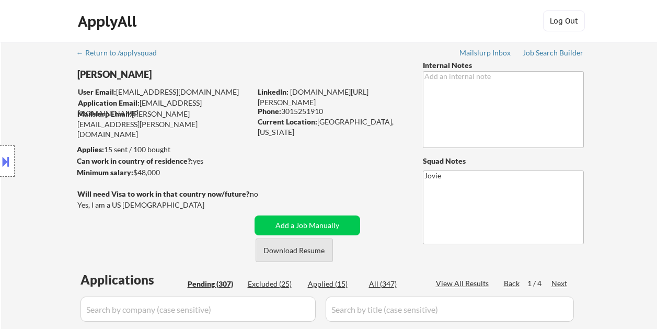
select select ""pending""
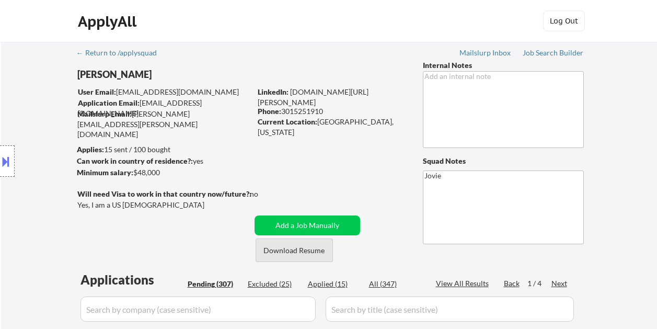
select select ""pending""
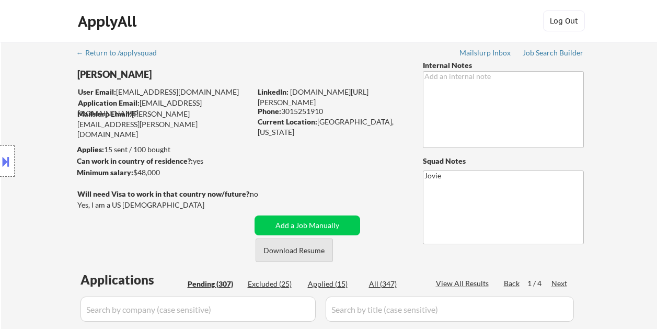
select select ""pending""
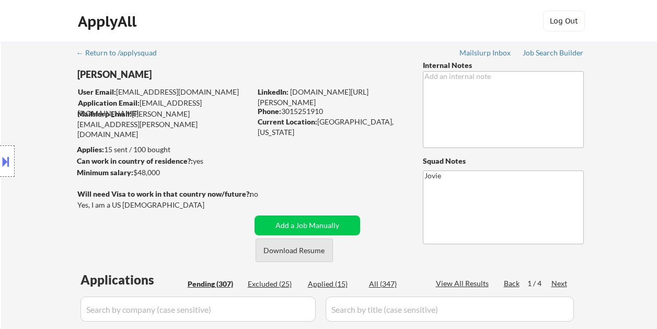
select select ""pending""
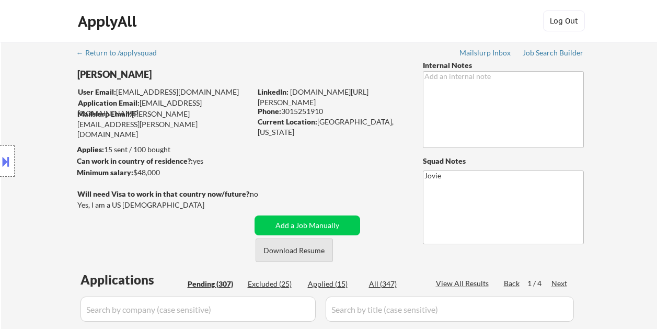
select select ""pending""
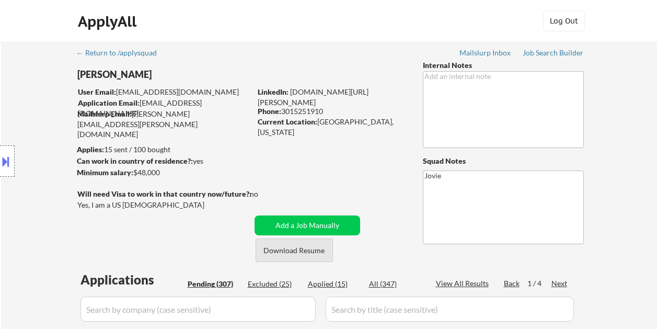
select select ""pending""
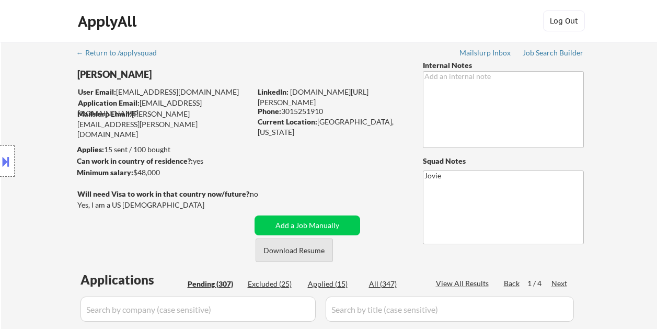
select select ""pending""
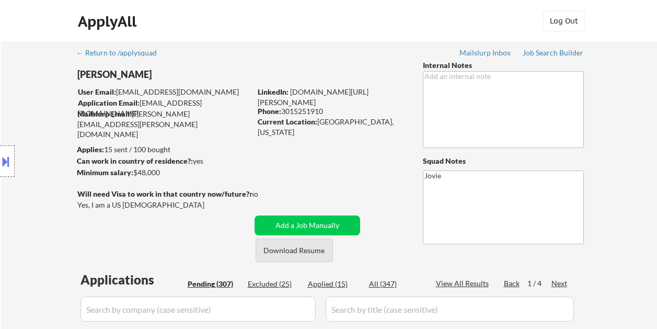
select select ""pending""
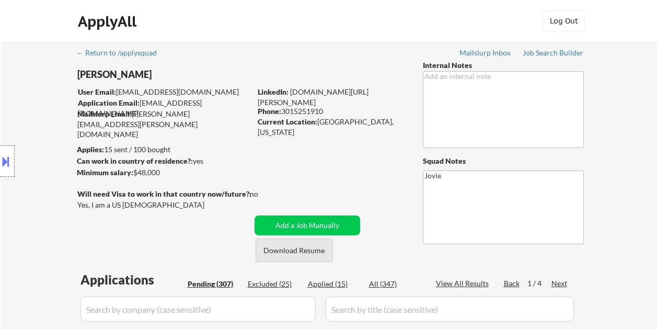
select select ""pending""
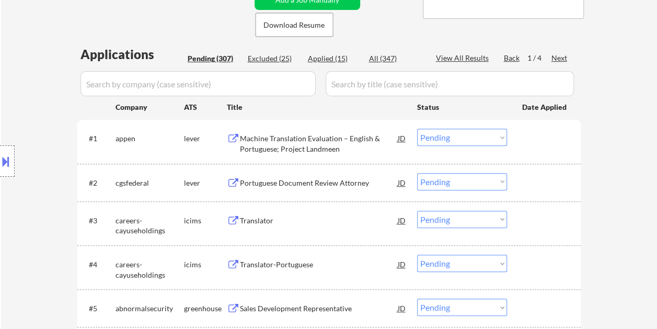
scroll to position [261, 0]
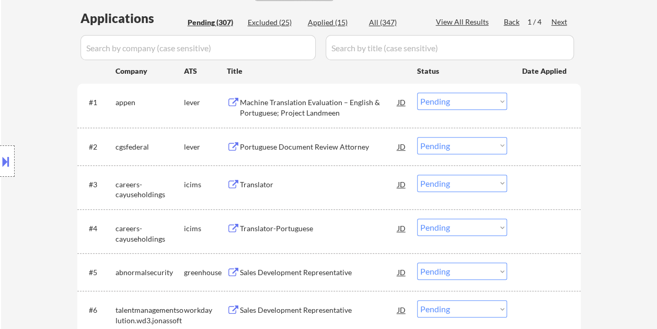
drag, startPoint x: 534, startPoint y: 100, endPoint x: 519, endPoint y: 105, distance: 15.5
click at [533, 99] on div at bounding box center [545, 101] width 46 height 19
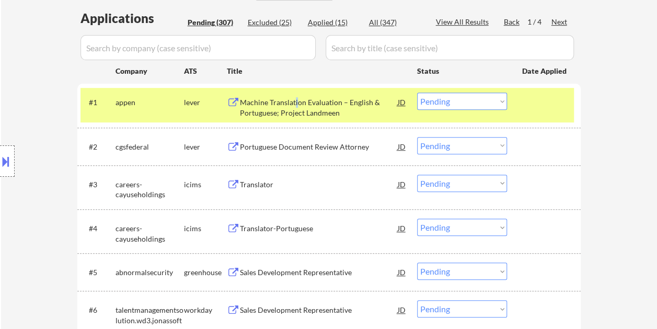
click at [296, 106] on div "Machine Translation Evaluation – English & Portuguese; Project Landmeen" at bounding box center [319, 107] width 158 height 20
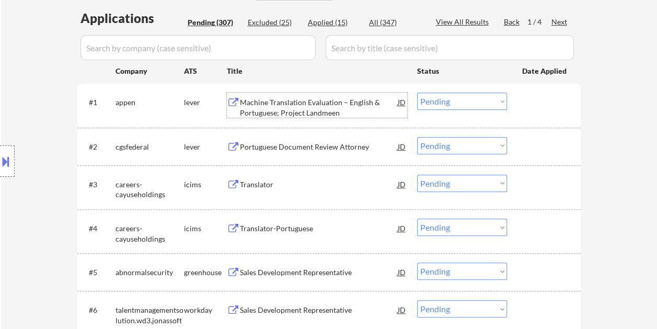
drag, startPoint x: 566, startPoint y: 111, endPoint x: 512, endPoint y: 102, distance: 54.5
click at [566, 111] on div at bounding box center [545, 101] width 46 height 19
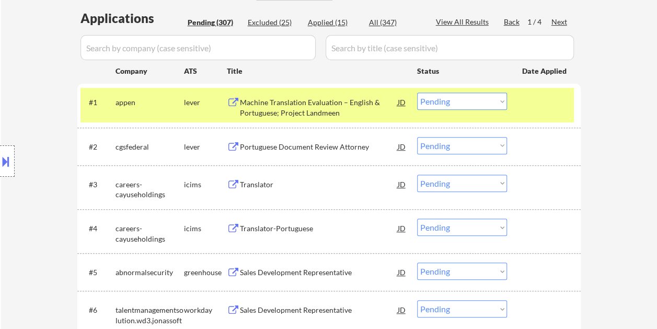
drag, startPoint x: 507, startPoint y: 99, endPoint x: 501, endPoint y: 106, distance: 8.9
click at [506, 99] on div "#1 appen lever Machine Translation Evaluation – English & Portuguese; Project L…" at bounding box center [326, 105] width 493 height 34
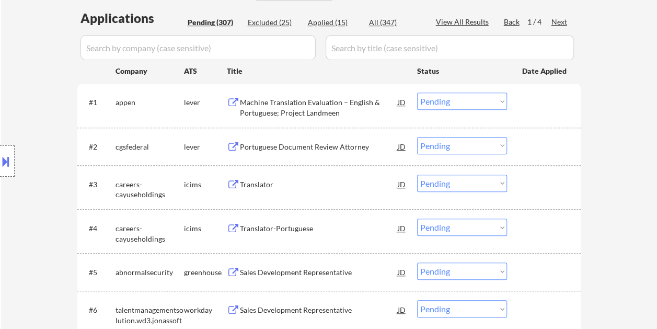
drag, startPoint x: 540, startPoint y: 106, endPoint x: 532, endPoint y: 106, distance: 8.4
click at [540, 106] on div at bounding box center [545, 101] width 46 height 19
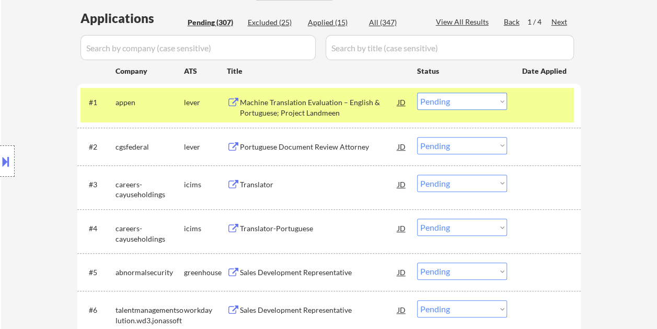
drag, startPoint x: 500, startPoint y: 99, endPoint x: 501, endPoint y: 107, distance: 7.9
click at [500, 99] on select "Choose an option... Pending Applied Excluded (Questions) Excluded (Expired) Exc…" at bounding box center [462, 100] width 90 height 17
click at [417, 92] on select "Choose an option... Pending Applied Excluded (Questions) Excluded (Expired) Exc…" at bounding box center [462, 100] width 90 height 17
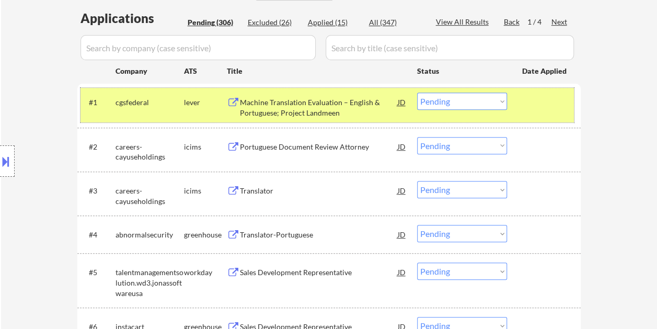
click at [531, 107] on div at bounding box center [545, 101] width 46 height 19
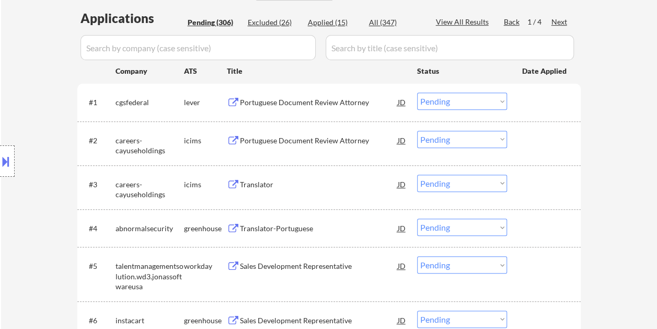
click at [543, 101] on div at bounding box center [545, 101] width 46 height 19
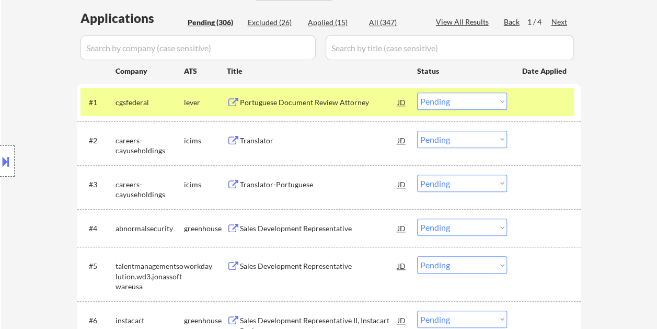
click at [325, 105] on div "Portuguese Document Review Attorney" at bounding box center [319, 102] width 158 height 10
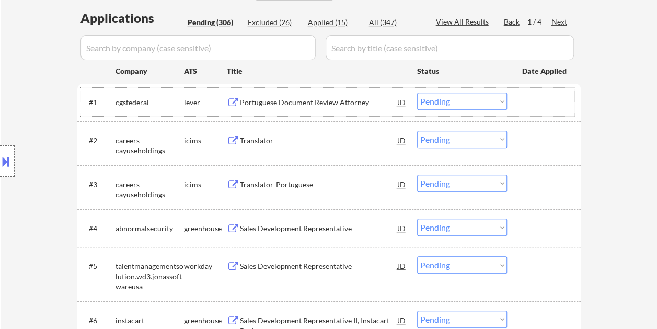
click at [511, 97] on div "#1 cgsfederal lever Portuguese Document Review Attorney JD Choose an option... …" at bounding box center [326, 102] width 493 height 28
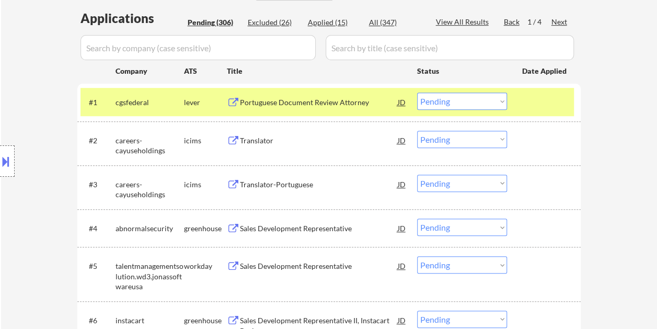
click at [499, 100] on select "Choose an option... Pending Applied Excluded (Questions) Excluded (Expired) Exc…" at bounding box center [462, 100] width 90 height 17
click at [417, 92] on select "Choose an option... Pending Applied Excluded (Questions) Excluded (Expired) Exc…" at bounding box center [462, 100] width 90 height 17
select select ""pending""
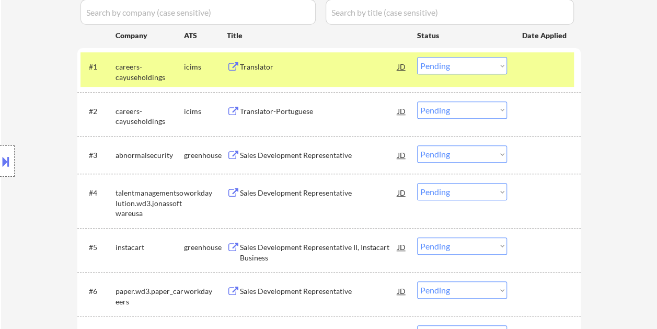
scroll to position [313, 0]
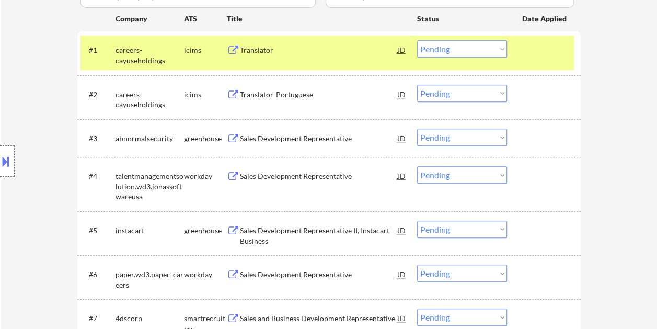
click at [534, 239] on div "#5 instacart greenhouse Sales Development Representative II, Instacart Business…" at bounding box center [326, 233] width 493 height 34
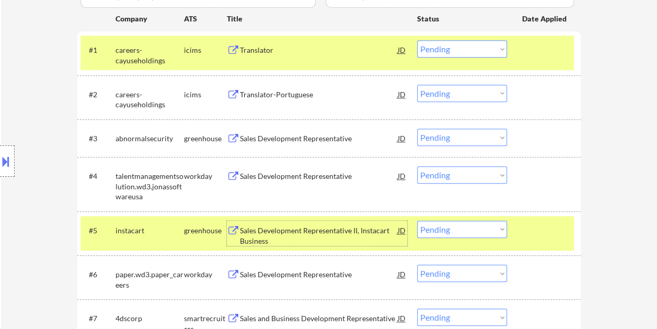
click at [281, 232] on div "Sales Development Representative II, Instacart Business" at bounding box center [319, 235] width 158 height 20
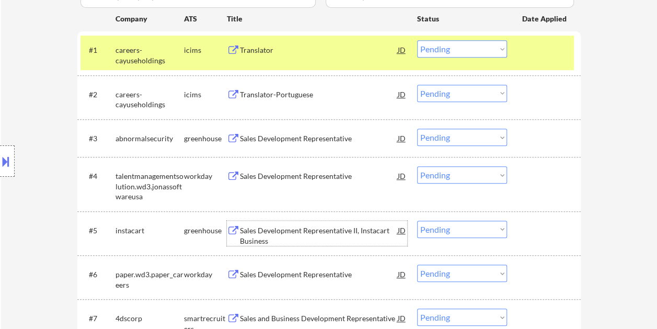
click at [404, 231] on div "JD" at bounding box center [401, 229] width 10 height 19
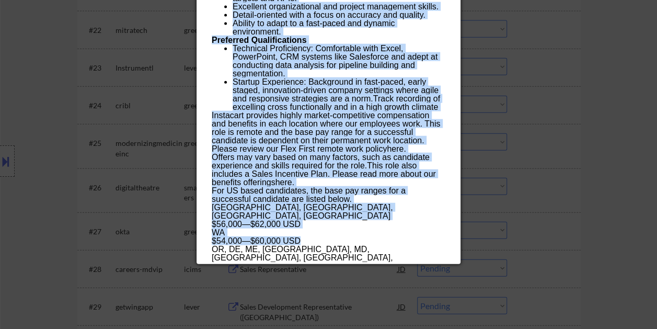
scroll to position [1201, 0]
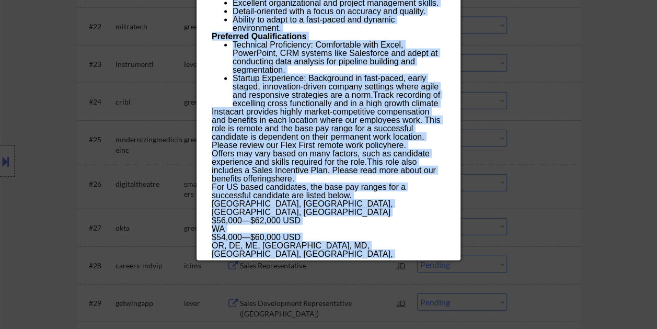
drag, startPoint x: 211, startPoint y: 44, endPoint x: 351, endPoint y: 253, distance: 251.5
copy div "Sales Development Representative II, Instacart Business instacart United States…"
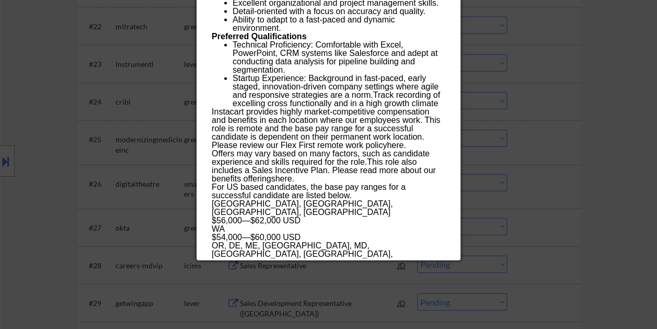
click at [610, 106] on div at bounding box center [328, 164] width 657 height 329
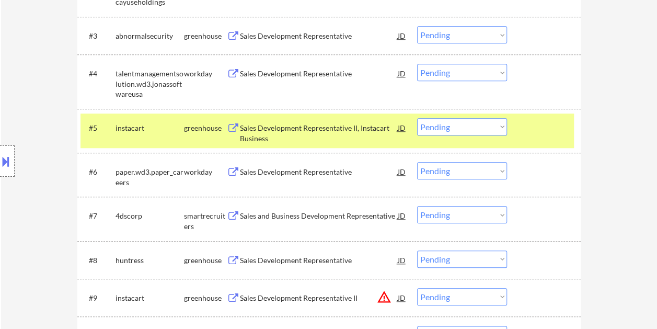
scroll to position [366, 0]
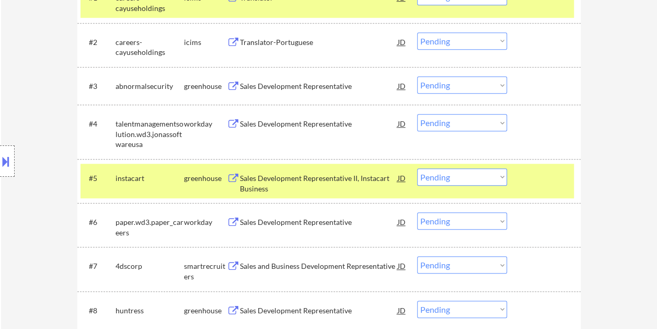
click at [498, 179] on select "Choose an option... Pending Applied Excluded (Questions) Excluded (Expired) Exc…" at bounding box center [462, 176] width 90 height 17
click at [417, 168] on select "Choose an option... Pending Applied Excluded (Questions) Excluded (Expired) Exc…" at bounding box center [462, 176] width 90 height 17
select select ""pending""
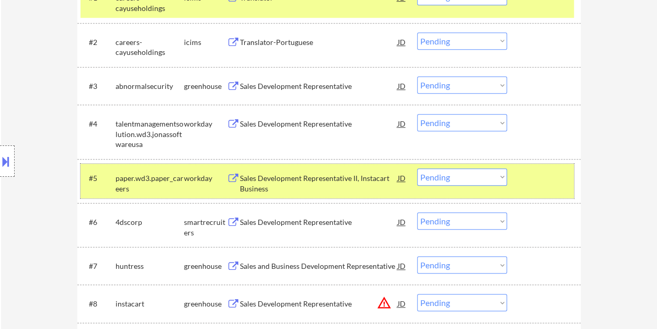
click at [552, 178] on div at bounding box center [545, 177] width 46 height 19
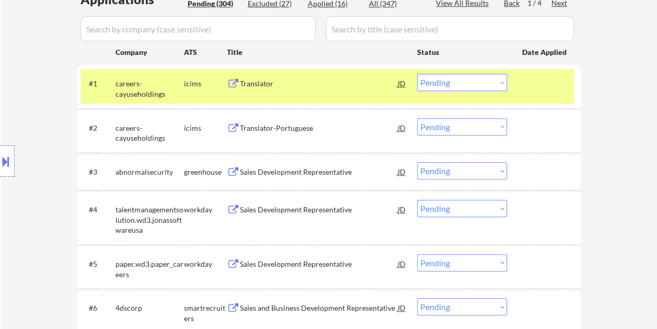
scroll to position [261, 0]
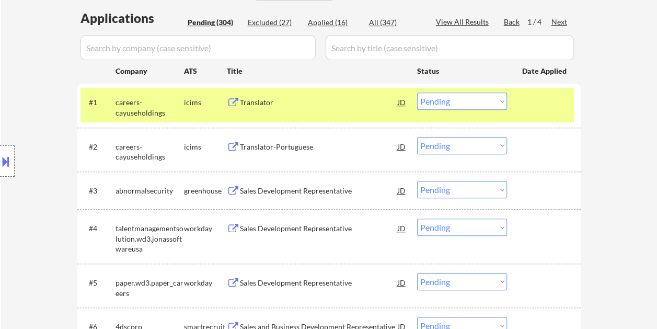
click at [534, 95] on div at bounding box center [545, 101] width 46 height 19
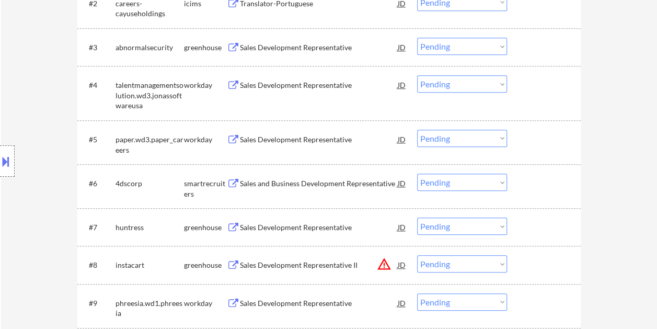
scroll to position [418, 0]
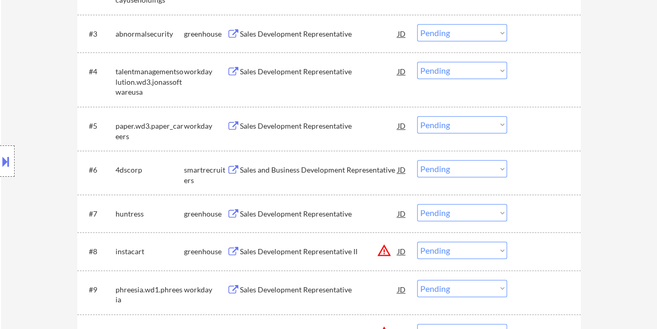
click at [538, 170] on div at bounding box center [545, 169] width 46 height 19
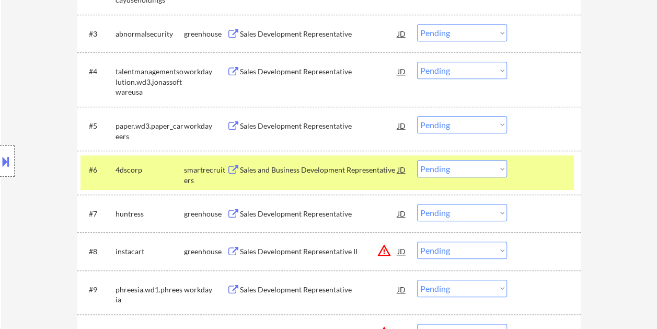
click at [360, 167] on div "Sales and Business Development Representative" at bounding box center [319, 170] width 158 height 10
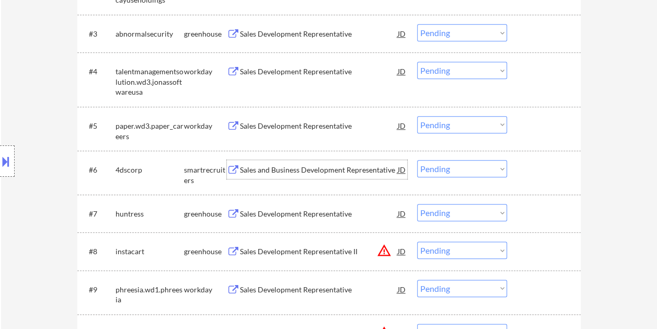
drag, startPoint x: 543, startPoint y: 175, endPoint x: 507, endPoint y: 169, distance: 37.0
click at [541, 175] on div at bounding box center [545, 169] width 46 height 19
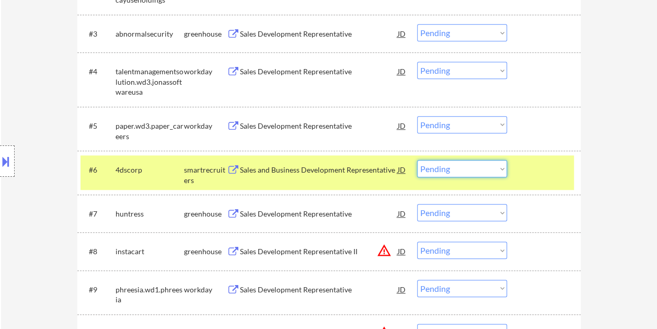
click at [500, 169] on select "Choose an option... Pending Applied Excluded (Questions) Excluded (Expired) Exc…" at bounding box center [462, 168] width 90 height 17
click at [417, 160] on select "Choose an option... Pending Applied Excluded (Questions) Excluded (Expired) Exc…" at bounding box center [462, 168] width 90 height 17
click at [491, 165] on select "Choose an option... Pending Applied Excluded (Questions) Excluded (Expired) Exc…" at bounding box center [462, 168] width 90 height 17
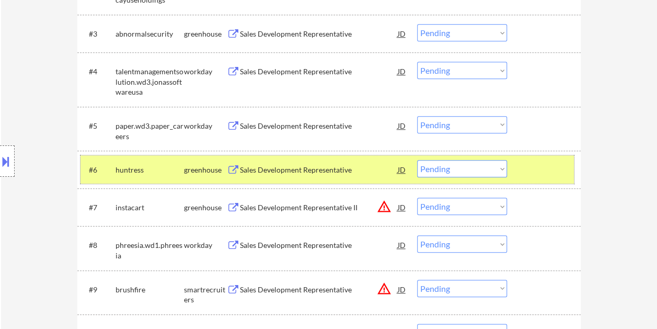
click at [531, 173] on div at bounding box center [545, 169] width 46 height 19
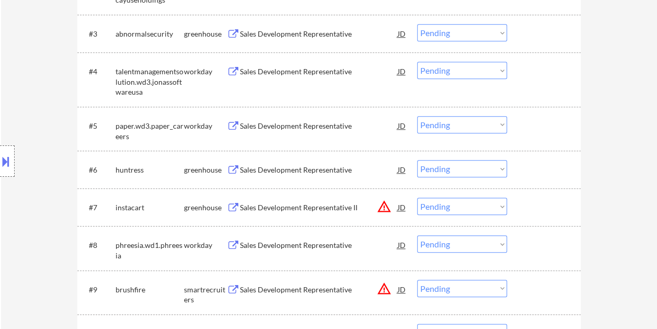
click at [547, 172] on div at bounding box center [545, 169] width 46 height 19
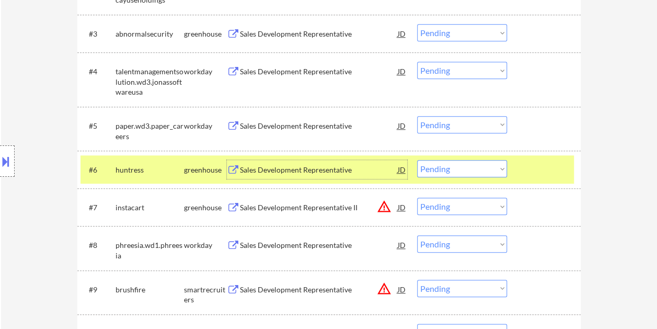
click at [351, 173] on div "Sales Development Representative" at bounding box center [319, 170] width 158 height 10
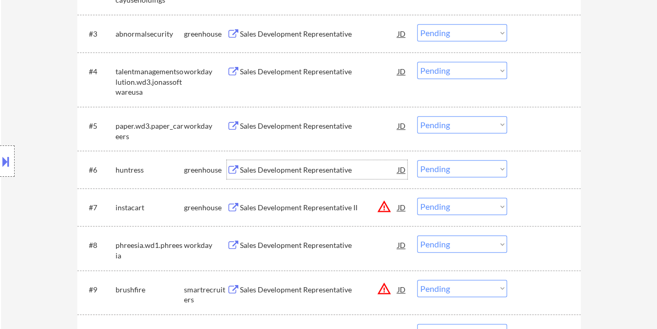
click at [528, 168] on div at bounding box center [545, 169] width 46 height 19
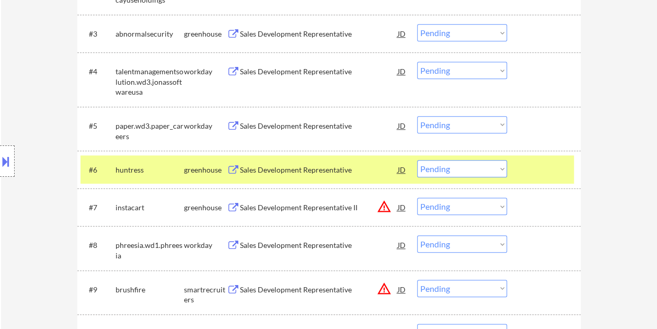
click at [503, 170] on select "Choose an option... Pending Applied Excluded (Questions) Excluded (Expired) Exc…" at bounding box center [462, 168] width 90 height 17
click at [417, 160] on select "Choose an option... Pending Applied Excluded (Questions) Excluded (Expired) Exc…" at bounding box center [462, 168] width 90 height 17
select select ""pending""
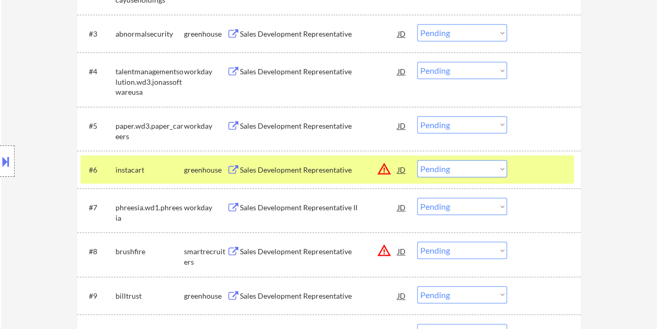
click at [537, 161] on div at bounding box center [545, 169] width 46 height 19
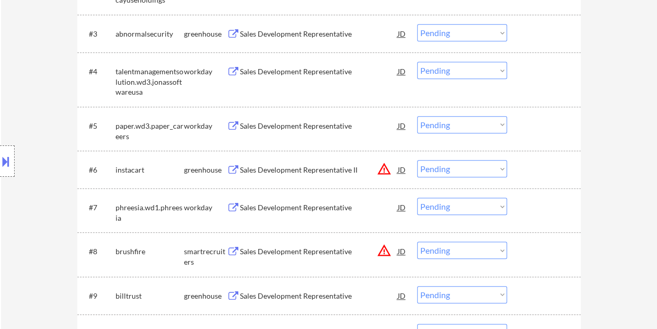
click at [523, 168] on div at bounding box center [545, 169] width 46 height 19
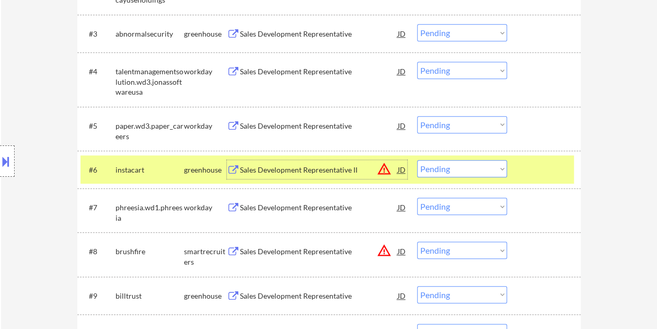
click at [306, 169] on div "Sales Development Representative II" at bounding box center [319, 170] width 158 height 10
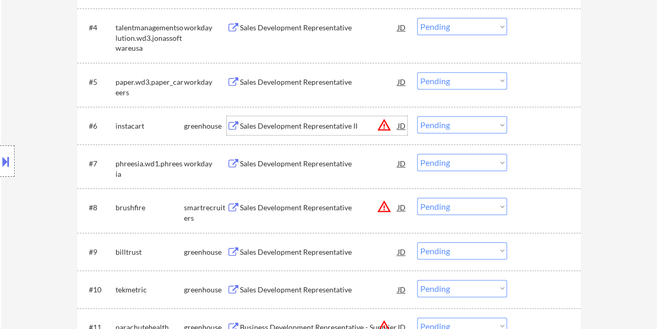
scroll to position [470, 0]
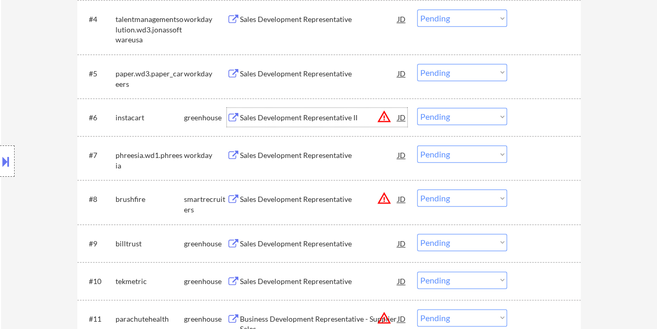
drag, startPoint x: 556, startPoint y: 199, endPoint x: 363, endPoint y: 202, distance: 192.8
click at [554, 201] on div at bounding box center [545, 198] width 46 height 19
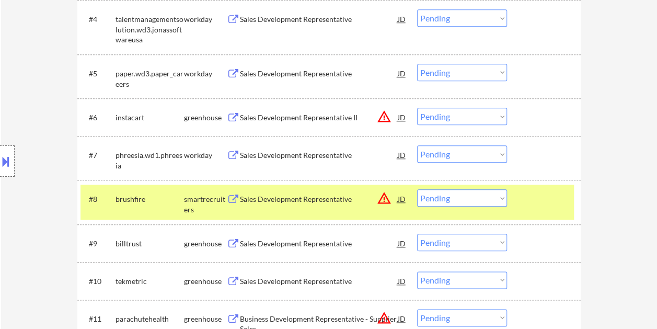
click at [308, 199] on div "Sales Development Representative" at bounding box center [319, 199] width 158 height 10
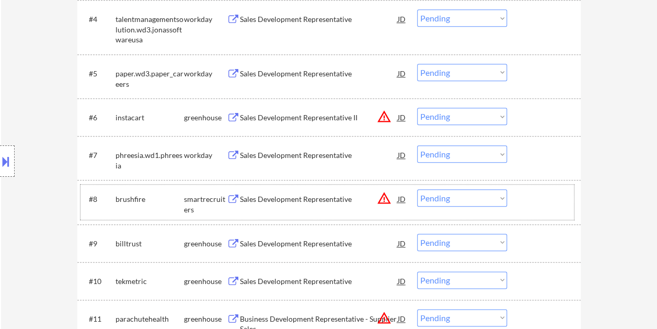
click at [552, 192] on div at bounding box center [545, 198] width 46 height 19
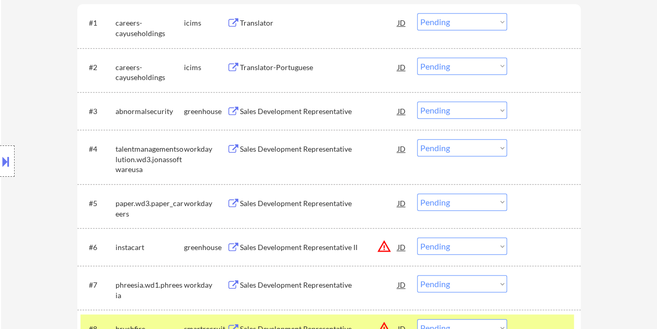
scroll to position [415, 0]
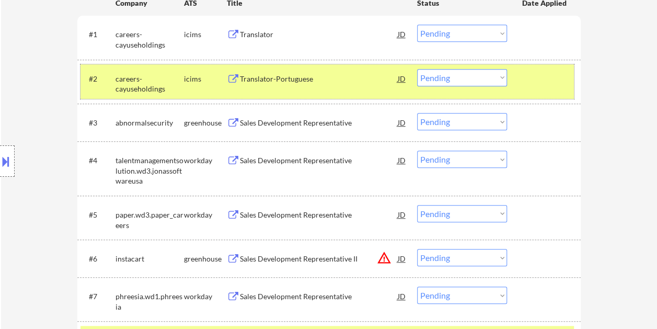
scroll to position [0, 0]
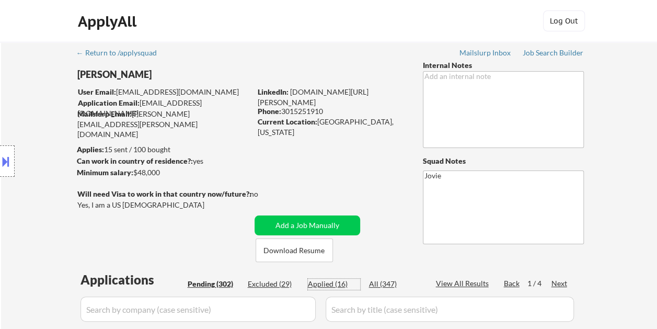
click at [325, 283] on div "Applied (16)" at bounding box center [334, 283] width 52 height 10
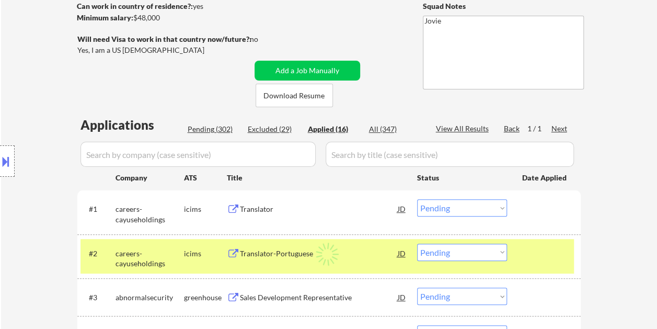
select select ""applied""
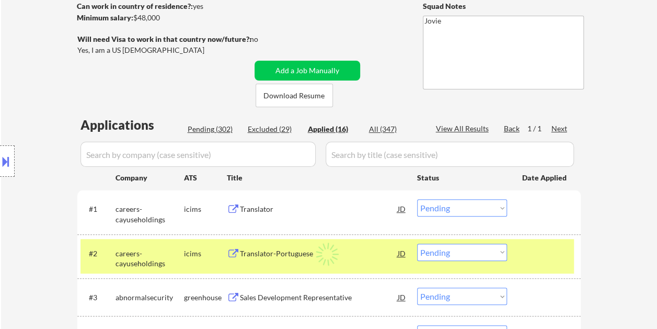
select select ""applied""
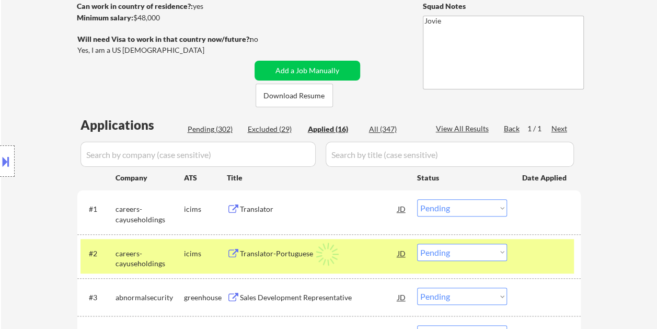
select select ""applied""
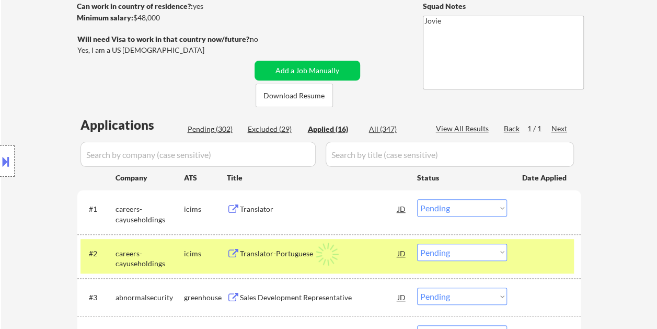
select select ""applied""
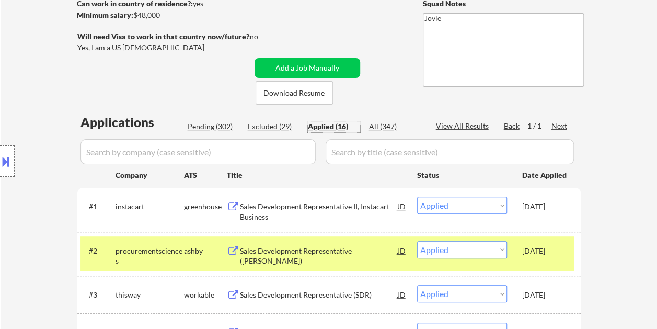
scroll to position [157, 0]
click at [215, 125] on div "Pending (302)" at bounding box center [214, 127] width 52 height 10
select select ""pending""
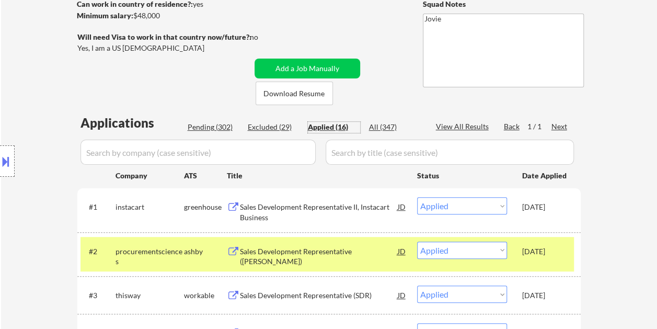
select select ""pending""
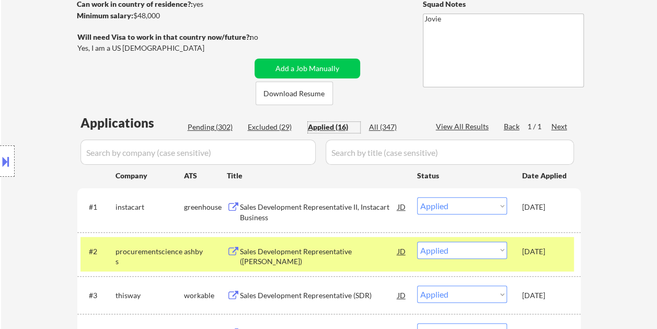
select select ""pending""
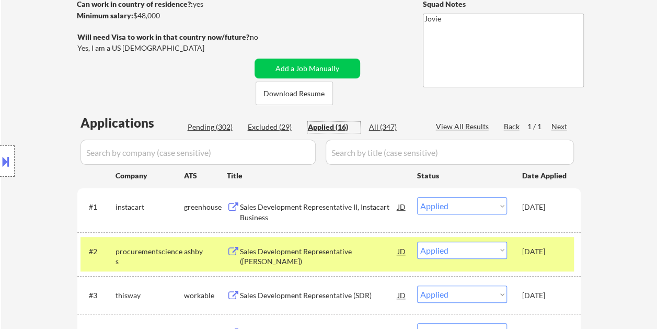
select select ""pending""
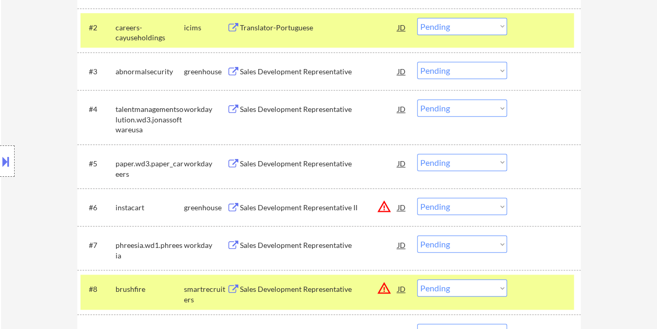
scroll to position [366, 0]
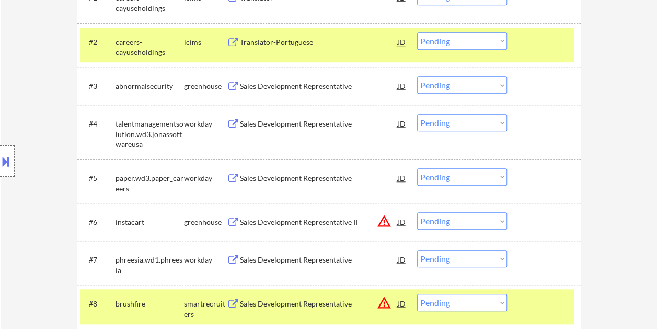
drag, startPoint x: 565, startPoint y: 39, endPoint x: 532, endPoint y: 74, distance: 48.4
click at [564, 42] on div at bounding box center [545, 41] width 46 height 19
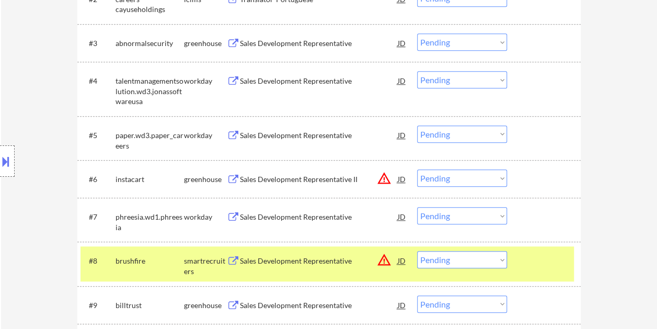
scroll to position [522, 0]
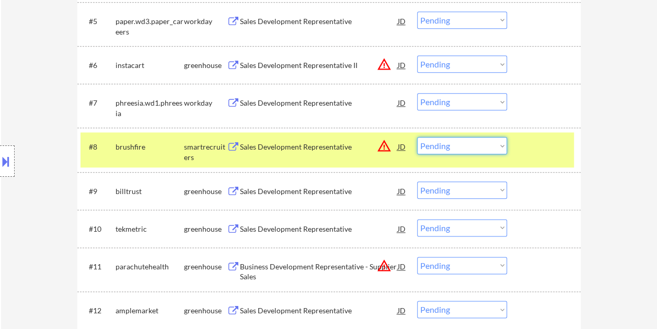
click at [501, 145] on select "Choose an option... Pending Applied Excluded (Questions) Excluded (Expired) Exc…" at bounding box center [462, 145] width 90 height 17
click at [417, 137] on select "Choose an option... Pending Applied Excluded (Questions) Excluded (Expired) Exc…" at bounding box center [462, 145] width 90 height 17
select select ""pending""
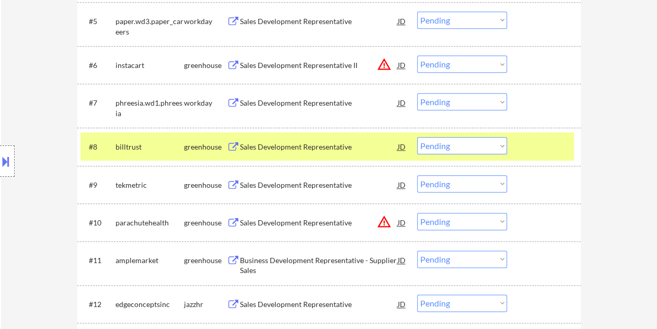
click at [530, 141] on div at bounding box center [545, 146] width 46 height 19
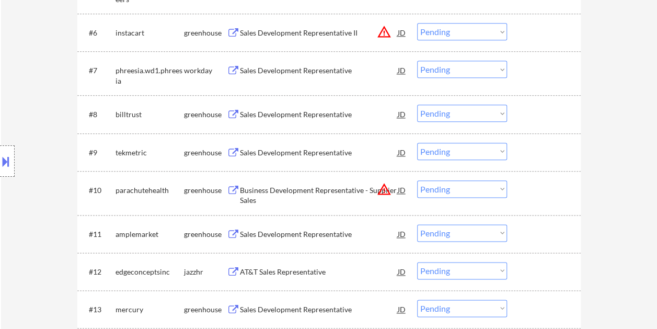
scroll to position [575, 0]
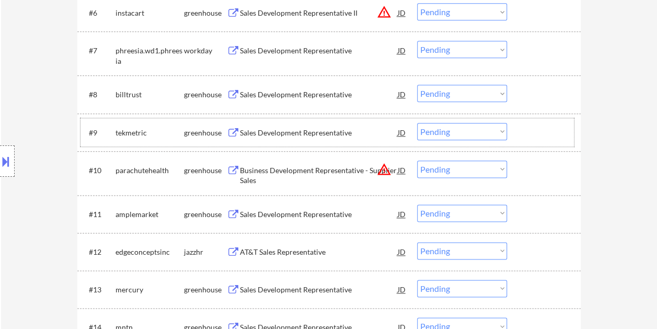
drag, startPoint x: 529, startPoint y: 119, endPoint x: 481, endPoint y: 141, distance: 52.8
click at [527, 123] on div "#9 tekmetric greenhouse Sales Development Representative JD warning_amber Choos…" at bounding box center [326, 132] width 493 height 28
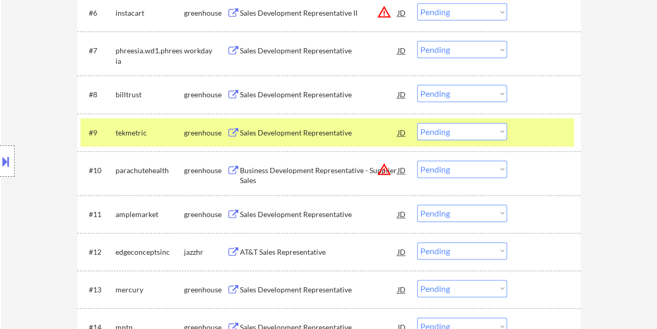
click at [336, 123] on div "Sales Development Representative" at bounding box center [319, 132] width 158 height 19
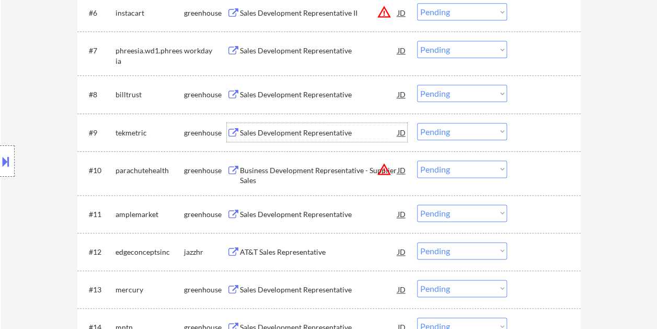
click at [533, 133] on div at bounding box center [545, 132] width 46 height 19
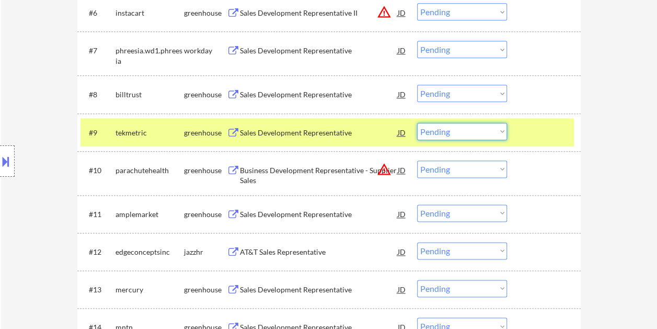
click at [477, 129] on select "Choose an option... Pending Applied Excluded (Questions) Excluded (Expired) Exc…" at bounding box center [462, 131] width 90 height 17
click at [417, 123] on select "Choose an option... Pending Applied Excluded (Questions) Excluded (Expired) Exc…" at bounding box center [462, 131] width 90 height 17
select select ""pending""
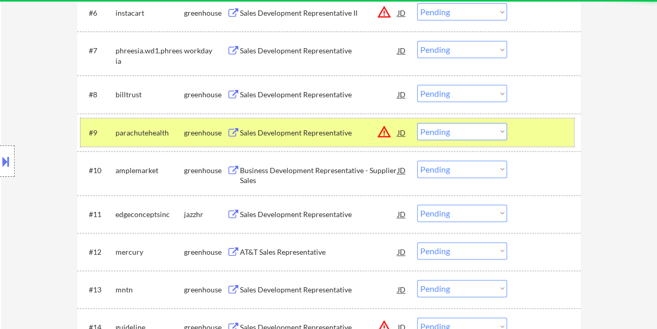
click at [529, 131] on div at bounding box center [545, 132] width 46 height 19
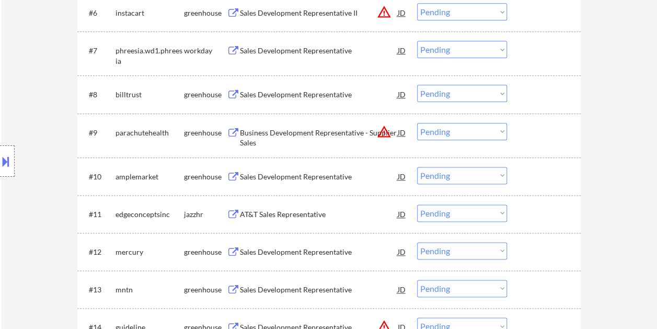
drag, startPoint x: 542, startPoint y: 182, endPoint x: 475, endPoint y: 181, distance: 67.4
click at [542, 181] on div at bounding box center [545, 176] width 46 height 19
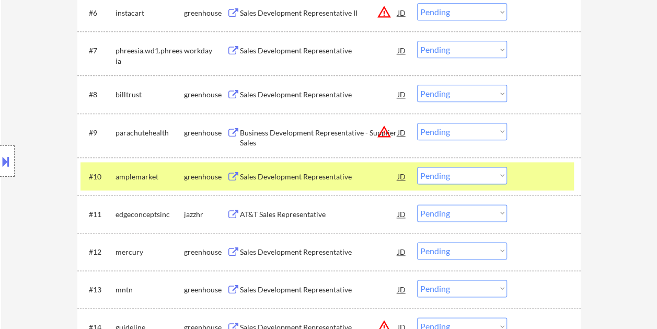
click at [353, 176] on div "Sales Development Representative" at bounding box center [319, 176] width 158 height 10
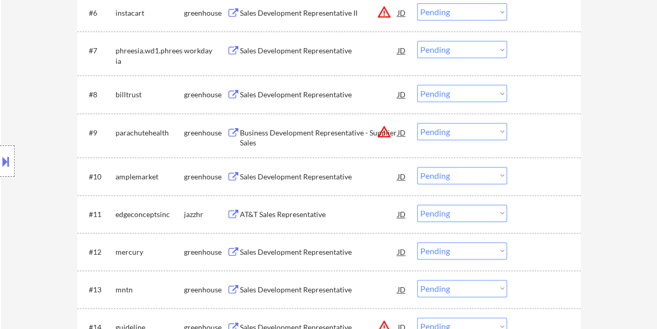
click at [10, 157] on button at bounding box center [5, 161] width 11 height 17
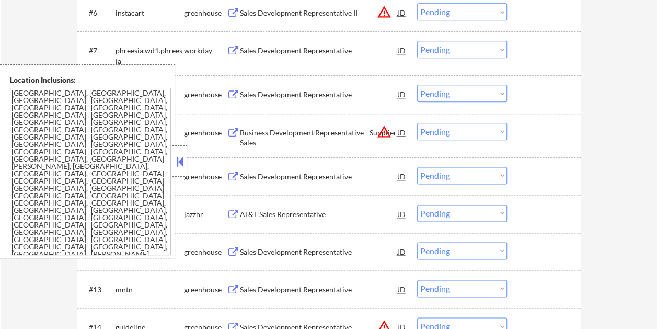
click at [178, 164] on button at bounding box center [179, 162] width 11 height 16
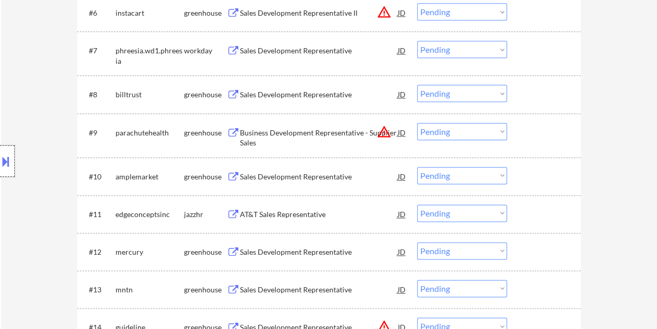
click at [11, 157] on div at bounding box center [7, 160] width 15 height 31
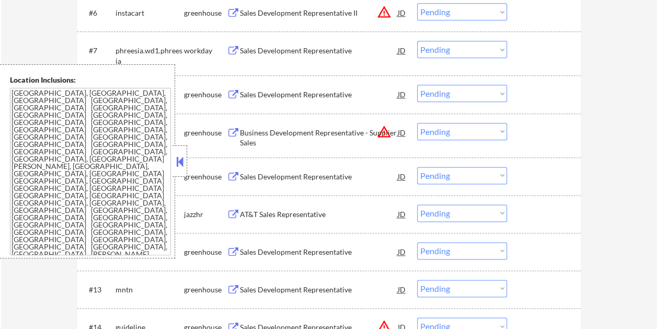
click at [178, 168] on button at bounding box center [179, 162] width 11 height 16
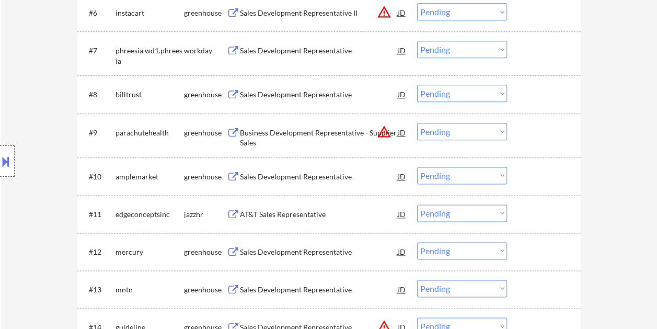
click at [9, 160] on button at bounding box center [5, 161] width 11 height 17
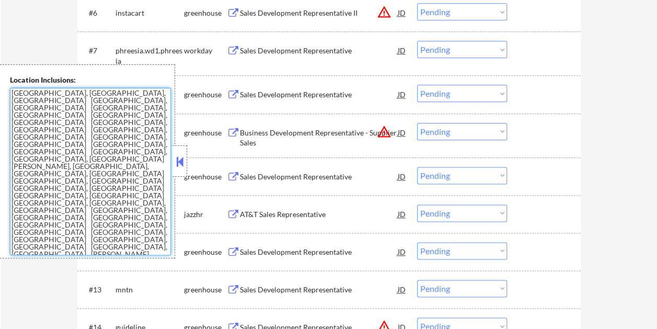
click at [38, 116] on textarea "Rockville, MD North Bethesda, MD Derwood, MD Gaithersburg, MD Potomac, MD North…" at bounding box center [90, 171] width 161 height 167
click at [72, 147] on textarea "Rockville, MD North Bethesda, MD Derwood, MD Gaithersburg, MD Potomac, MD North…" at bounding box center [90, 171] width 161 height 167
click at [90, 126] on textarea "Rockville, MD North Bethesda, MD Derwood, MD Gaithersburg, MD Potomac, MD North…" at bounding box center [90, 171] width 161 height 167
click at [85, 100] on textarea "Rockville, MD North Bethesda, MD Derwood, MD Gaithersburg, MD Potomac, MD North…" at bounding box center [90, 171] width 161 height 167
click at [183, 158] on button at bounding box center [179, 162] width 11 height 16
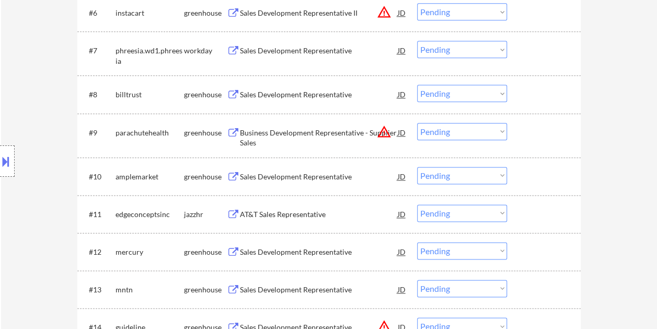
click at [519, 172] on div "#10 amplemarket greenhouse Sales Development Representative JD warning_amber Ch…" at bounding box center [326, 176] width 493 height 28
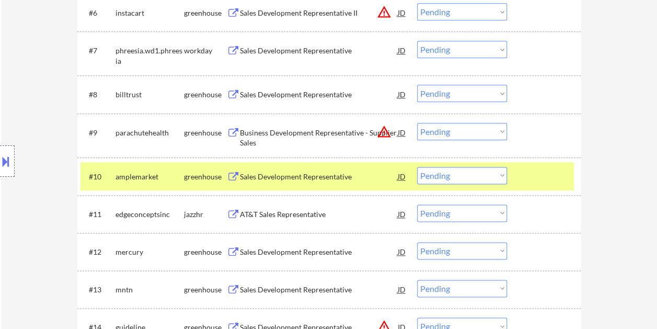
click at [498, 177] on select "Choose an option... Pending Applied Excluded (Questions) Excluded (Expired) Exc…" at bounding box center [462, 175] width 90 height 17
click at [417, 167] on select "Choose an option... Pending Applied Excluded (Questions) Excluded (Expired) Exc…" at bounding box center [462, 175] width 90 height 17
select select ""pending""
click at [517, 173] on div "#10 edgeconceptsinc jazzhr AT&T Sales Representative JD warning_amber Choose an…" at bounding box center [326, 176] width 493 height 28
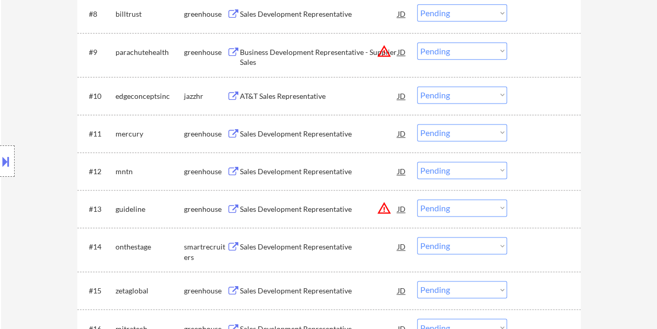
scroll to position [679, 0]
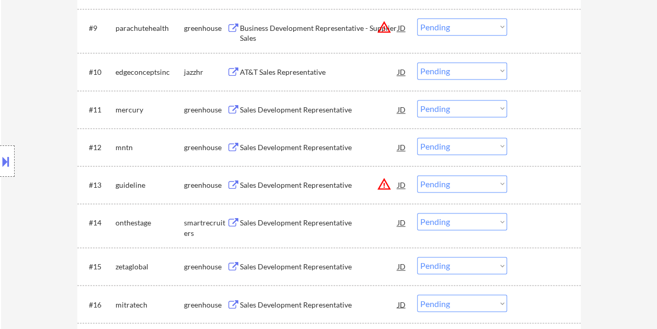
click at [529, 144] on div at bounding box center [545, 146] width 46 height 19
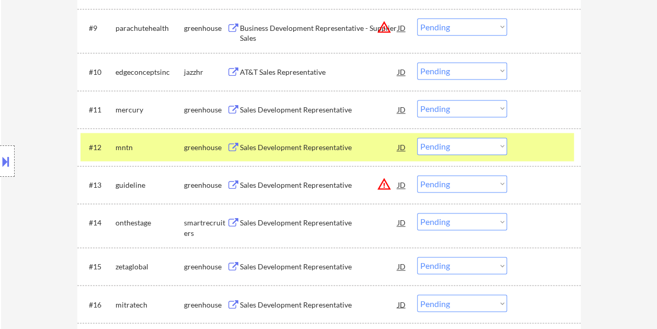
click at [341, 138] on div "Sales Development Representative" at bounding box center [319, 146] width 158 height 19
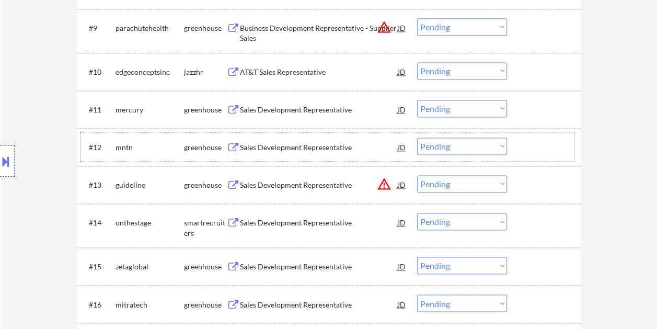
drag, startPoint x: 518, startPoint y: 149, endPoint x: 510, endPoint y: 149, distance: 7.3
click at [518, 149] on div "#12 mntn greenhouse Sales Development Representative JD warning_amber Choose an…" at bounding box center [326, 147] width 493 height 28
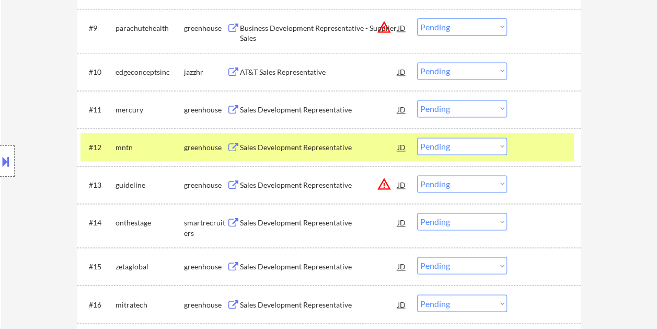
click at [504, 146] on select "Choose an option... Pending Applied Excluded (Questions) Excluded (Expired) Exc…" at bounding box center [462, 145] width 90 height 17
click at [417, 137] on select "Choose an option... Pending Applied Excluded (Questions) Excluded (Expired) Exc…" at bounding box center [462, 145] width 90 height 17
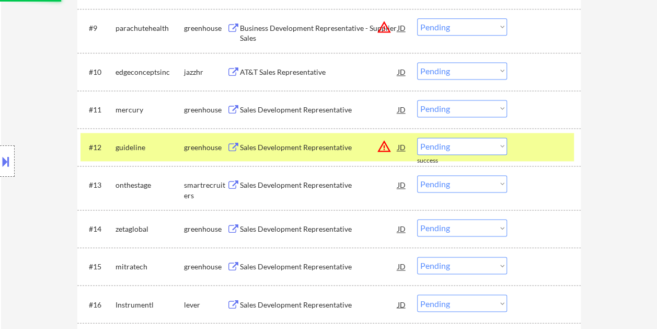
click at [520, 146] on div "#12 guideline greenhouse Sales Development Representative JD warning_amber Choo…" at bounding box center [326, 147] width 493 height 28
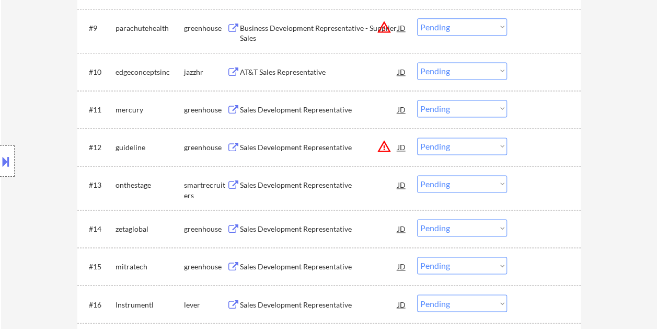
click at [527, 150] on div at bounding box center [545, 146] width 46 height 19
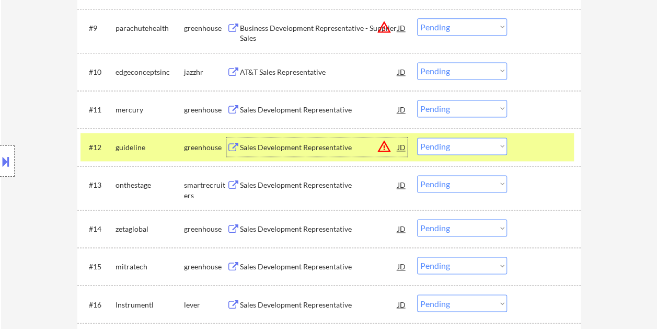
click at [319, 148] on div "Sales Development Representative" at bounding box center [319, 147] width 158 height 10
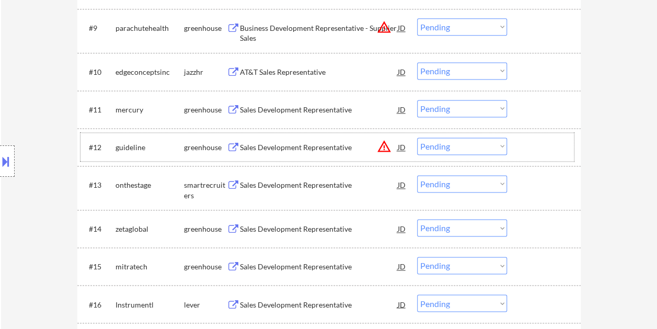
drag, startPoint x: 531, startPoint y: 136, endPoint x: 510, endPoint y: 139, distance: 21.7
click at [530, 136] on div "#12 guideline greenhouse Sales Development Representative JD warning_amber Choo…" at bounding box center [326, 147] width 493 height 28
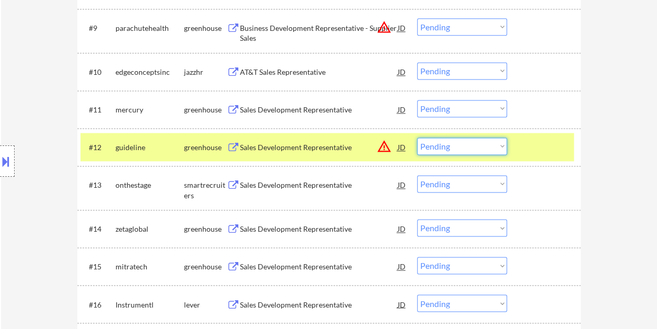
drag, startPoint x: 504, startPoint y: 141, endPoint x: 499, endPoint y: 144, distance: 5.6
click at [504, 141] on select "Choose an option... Pending Applied Excluded (Questions) Excluded (Expired) Exc…" at bounding box center [462, 145] width 90 height 17
click at [417, 137] on select "Choose an option... Pending Applied Excluded (Questions) Excluded (Expired) Exc…" at bounding box center [462, 145] width 90 height 17
select select ""pending""
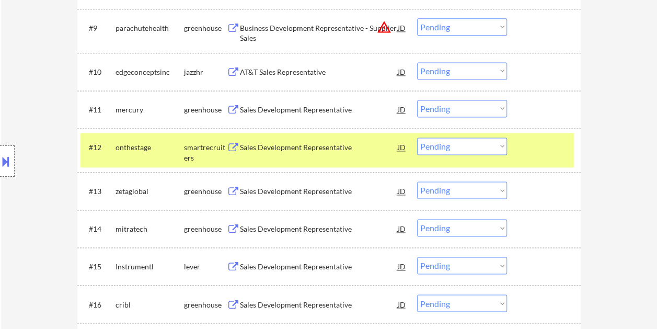
click at [528, 147] on div at bounding box center [545, 146] width 46 height 19
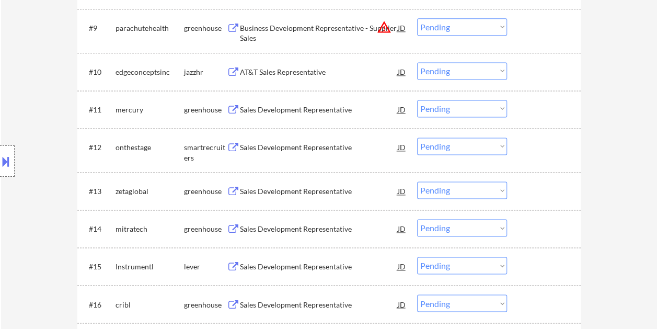
click at [534, 268] on div at bounding box center [545, 265] width 46 height 19
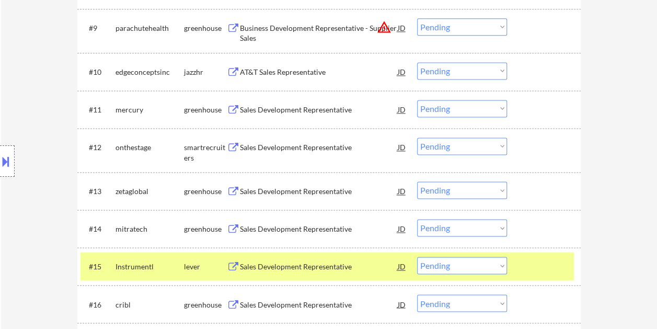
click at [317, 267] on div "Sales Development Representative" at bounding box center [319, 266] width 158 height 10
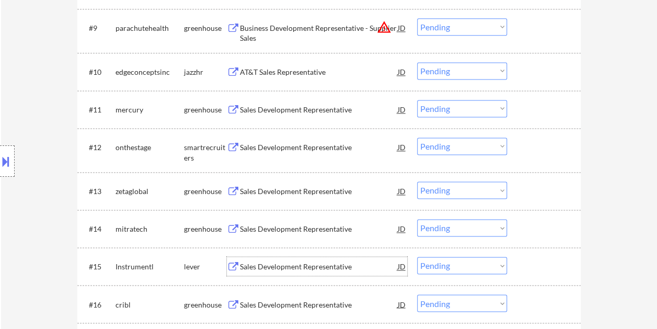
drag, startPoint x: 530, startPoint y: 266, endPoint x: 512, endPoint y: 264, distance: 18.4
click at [530, 266] on div at bounding box center [545, 265] width 46 height 19
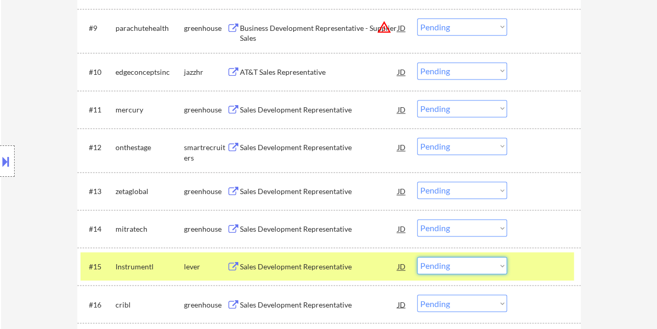
click at [502, 264] on select "Choose an option... Pending Applied Excluded (Questions) Excluded (Expired) Exc…" at bounding box center [462, 264] width 90 height 17
click at [417, 256] on select "Choose an option... Pending Applied Excluded (Questions) Excluded (Expired) Exc…" at bounding box center [462, 264] width 90 height 17
select select ""pending""
click at [532, 262] on div at bounding box center [545, 265] width 46 height 19
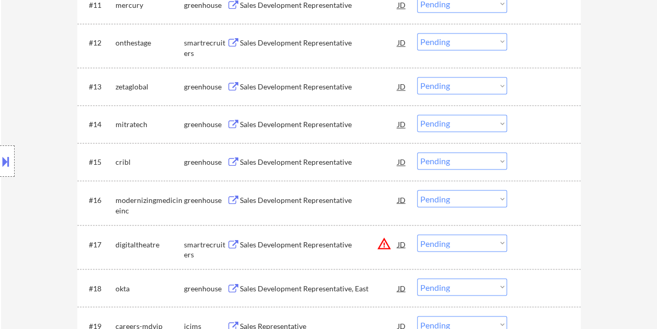
scroll to position [836, 0]
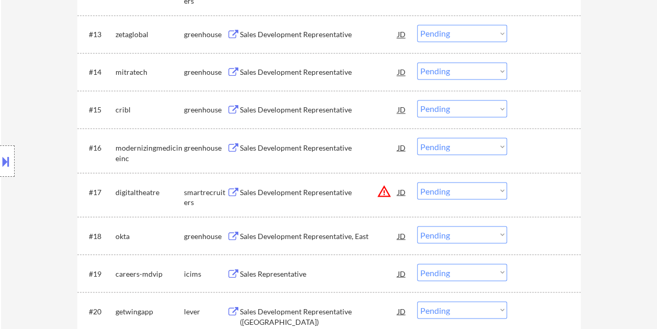
drag, startPoint x: 538, startPoint y: 192, endPoint x: 469, endPoint y: 200, distance: 69.9
click at [537, 192] on div at bounding box center [545, 191] width 46 height 19
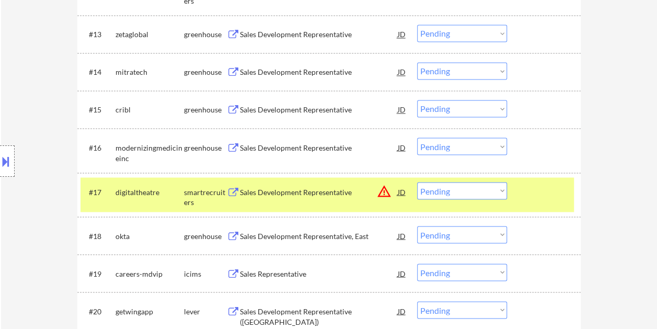
click at [324, 183] on div "Sales Development Representative" at bounding box center [319, 191] width 158 height 19
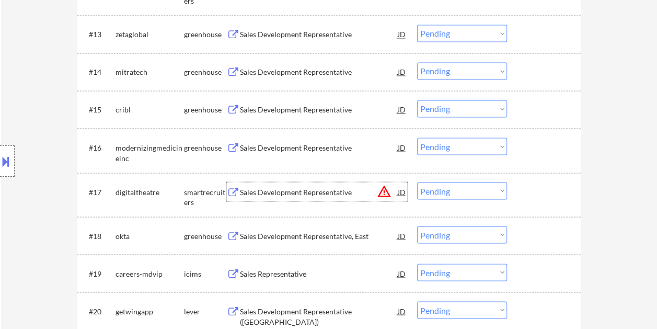
drag, startPoint x: 529, startPoint y: 188, endPoint x: 520, endPoint y: 190, distance: 9.1
click at [526, 189] on div at bounding box center [545, 191] width 46 height 19
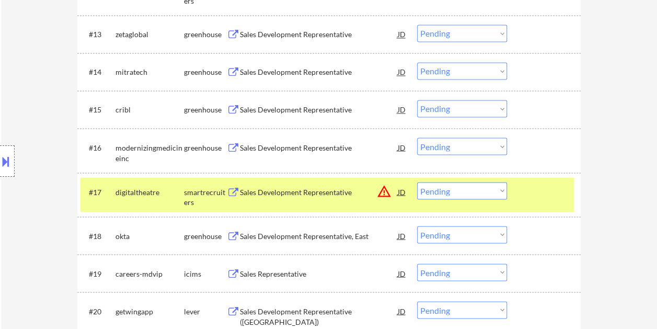
click at [487, 191] on select "Choose an option... Pending Applied Excluded (Questions) Excluded (Expired) Exc…" at bounding box center [462, 190] width 90 height 17
click at [417, 182] on select "Choose an option... Pending Applied Excluded (Questions) Excluded (Expired) Exc…" at bounding box center [462, 190] width 90 height 17
select select ""pending""
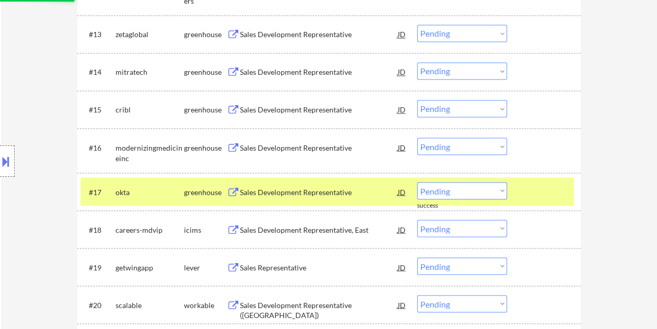
click at [525, 184] on div at bounding box center [545, 191] width 46 height 19
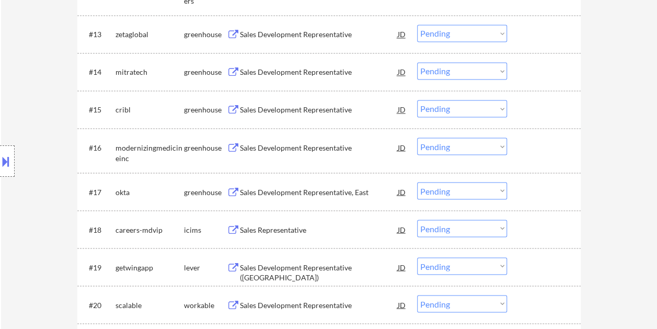
scroll to position [888, 0]
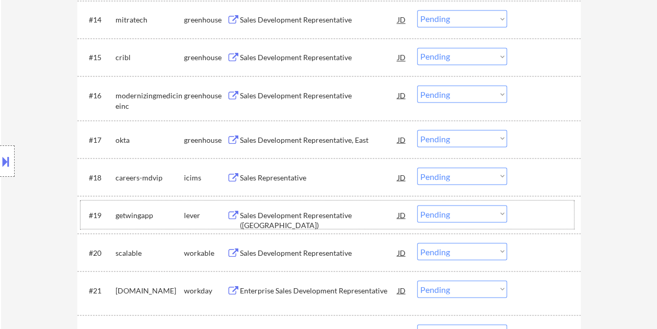
click at [528, 220] on div at bounding box center [545, 214] width 46 height 19
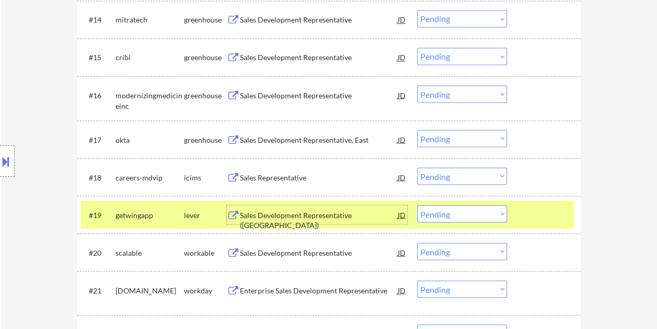
click at [378, 217] on div "Sales Development Representative (US)" at bounding box center [319, 219] width 158 height 20
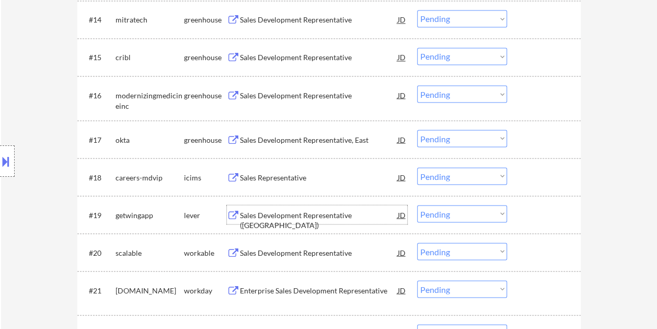
click at [551, 212] on div at bounding box center [545, 214] width 46 height 19
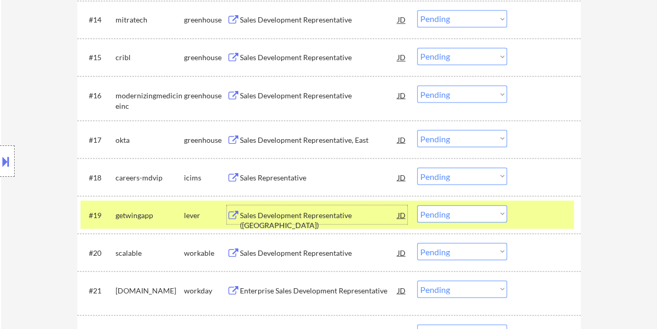
click at [334, 215] on div "Sales Development Representative (US)" at bounding box center [319, 219] width 158 height 20
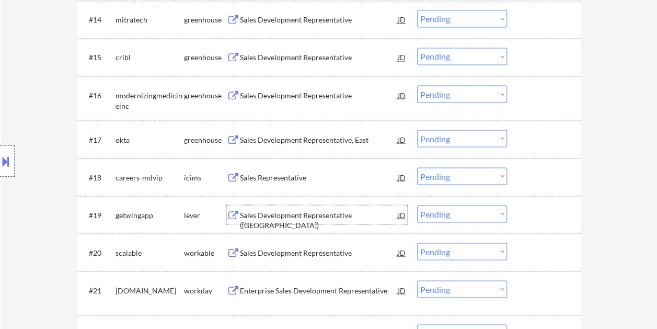
drag, startPoint x: 539, startPoint y: 217, endPoint x: 530, endPoint y: 217, distance: 8.9
click at [538, 217] on div at bounding box center [545, 214] width 46 height 19
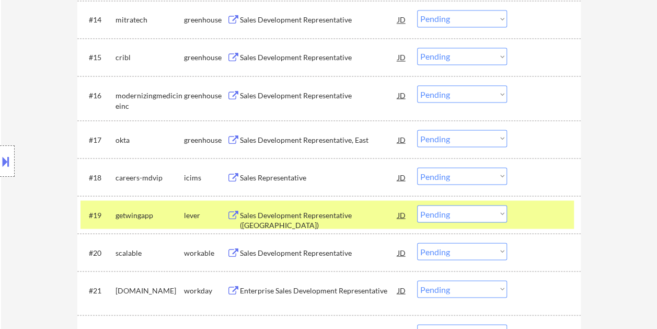
click at [501, 213] on select "Choose an option... Pending Applied Excluded (Questions) Excluded (Expired) Exc…" at bounding box center [462, 213] width 90 height 17
click at [417, 205] on select "Choose an option... Pending Applied Excluded (Questions) Excluded (Expired) Exc…" at bounding box center [462, 213] width 90 height 17
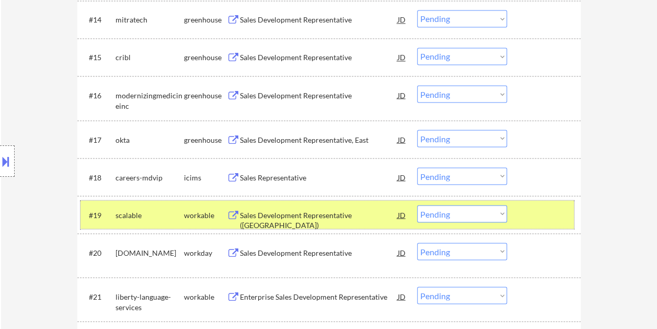
click at [528, 215] on div at bounding box center [545, 214] width 46 height 19
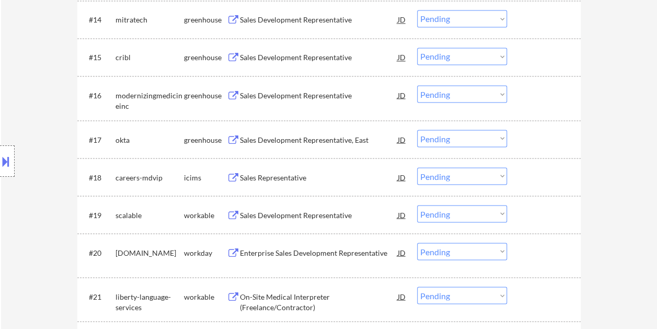
click at [539, 212] on div at bounding box center [545, 214] width 46 height 19
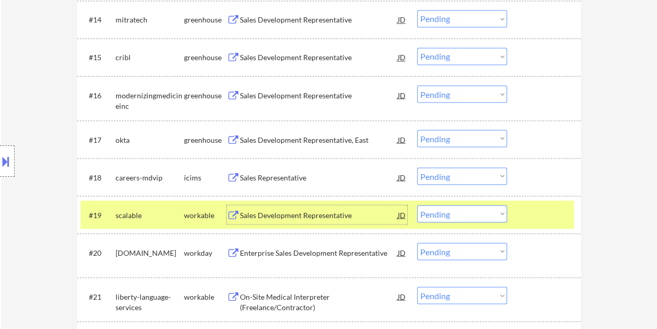
click at [255, 215] on div "Sales Development Representative" at bounding box center [319, 214] width 158 height 10
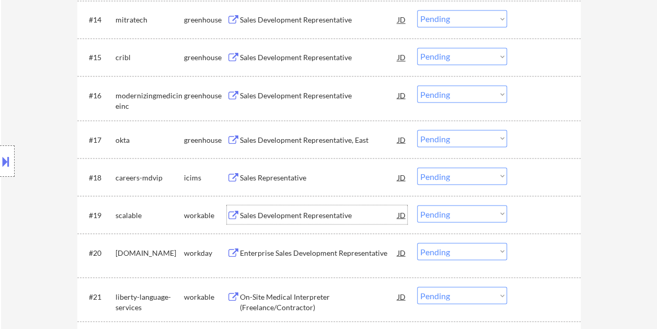
drag, startPoint x: 533, startPoint y: 221, endPoint x: 502, endPoint y: 212, distance: 32.7
click at [528, 221] on div at bounding box center [545, 214] width 46 height 19
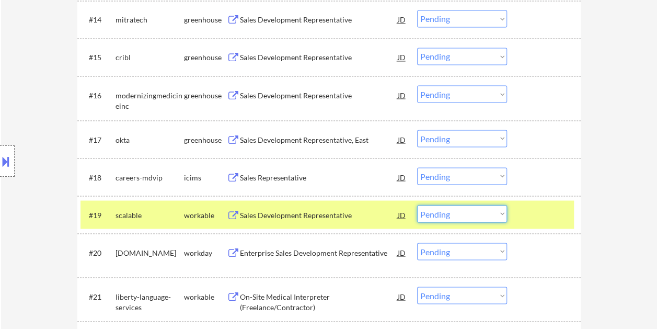
click at [484, 208] on select "Choose an option... Pending Applied Excluded (Questions) Excluded (Expired) Exc…" at bounding box center [462, 213] width 90 height 17
click at [417, 205] on select "Choose an option... Pending Applied Excluded (Questions) Excluded (Expired) Exc…" at bounding box center [462, 213] width 90 height 17
select select ""pending""
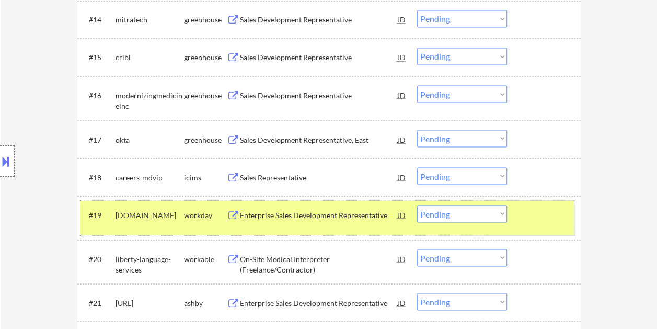
click at [546, 215] on div at bounding box center [545, 214] width 46 height 19
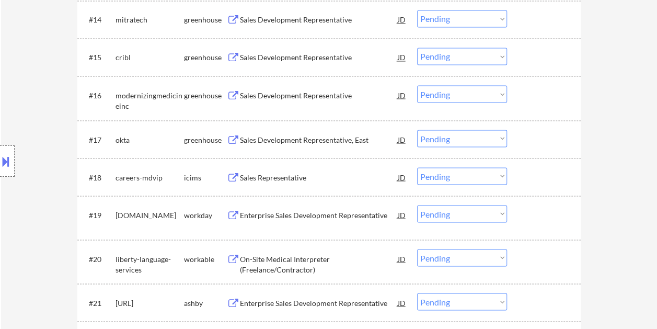
drag, startPoint x: 556, startPoint y: 262, endPoint x: 530, endPoint y: 265, distance: 26.3
click at [555, 262] on div at bounding box center [545, 258] width 46 height 19
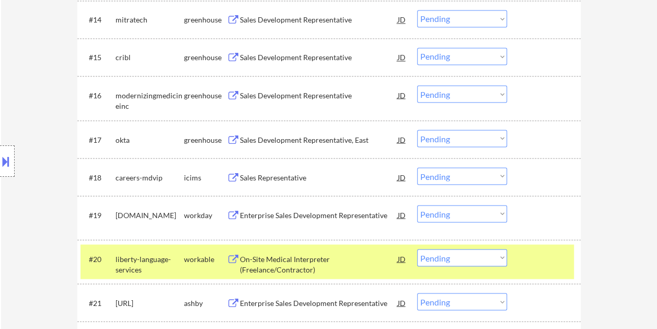
click at [314, 255] on div "On-Site Medical Interpreter (Freelance/Contractor)" at bounding box center [319, 263] width 158 height 20
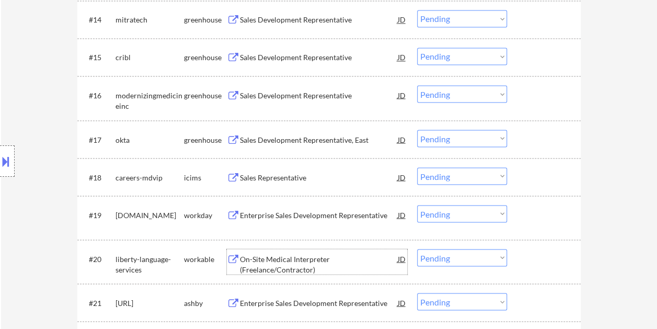
click at [530, 253] on div at bounding box center [545, 258] width 46 height 19
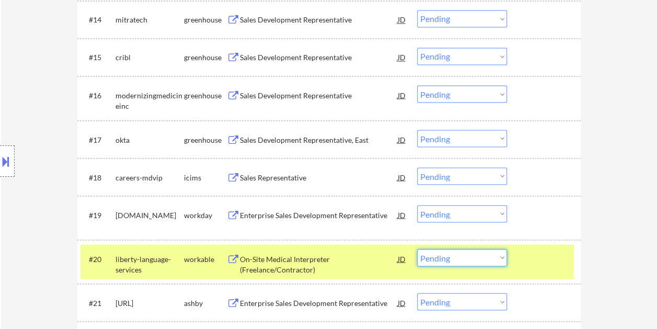
click at [495, 259] on select "Choose an option... Pending Applied Excluded (Questions) Excluded (Expired) Exc…" at bounding box center [462, 257] width 90 height 17
click at [417, 249] on select "Choose an option... Pending Applied Excluded (Questions) Excluded (Expired) Exc…" at bounding box center [462, 257] width 90 height 17
select select ""pending""
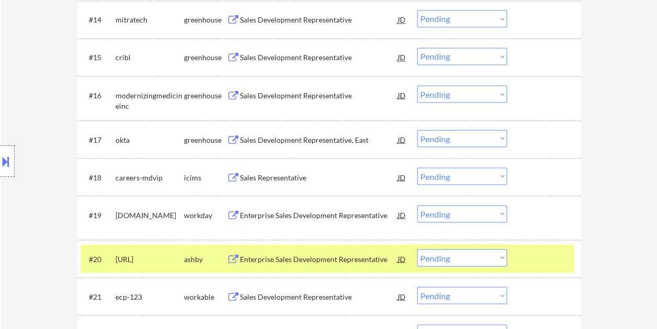
click at [551, 260] on div at bounding box center [545, 258] width 46 height 19
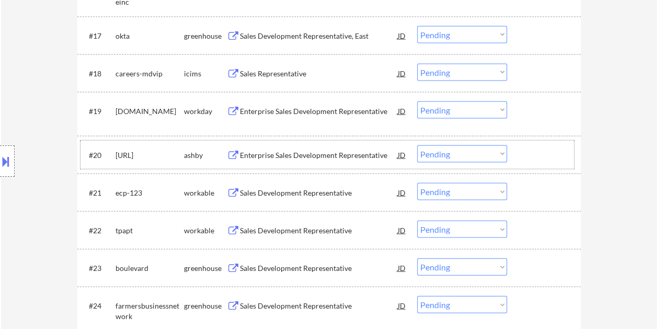
scroll to position [993, 0]
click at [528, 145] on div at bounding box center [545, 153] width 46 height 19
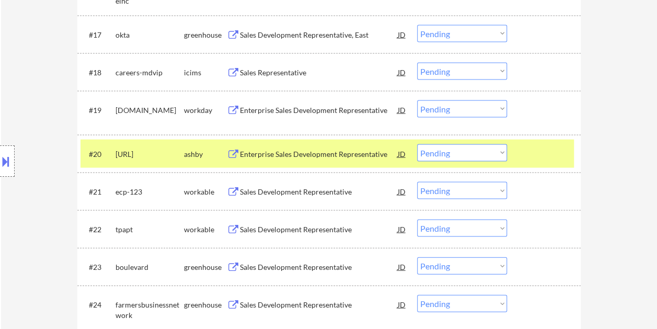
click at [543, 150] on div at bounding box center [545, 153] width 46 height 19
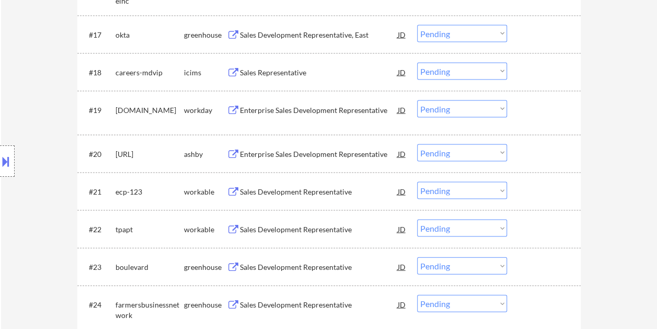
click at [527, 180] on div "#21 ecp-123 workable Sales Development Representative JD warning_amber Choose a…" at bounding box center [326, 191] width 493 height 28
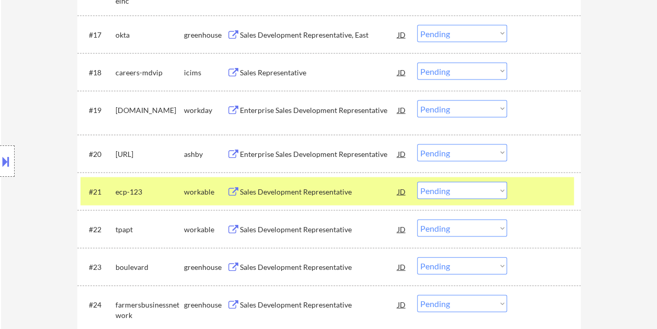
click at [268, 188] on div "Sales Development Representative" at bounding box center [319, 191] width 158 height 10
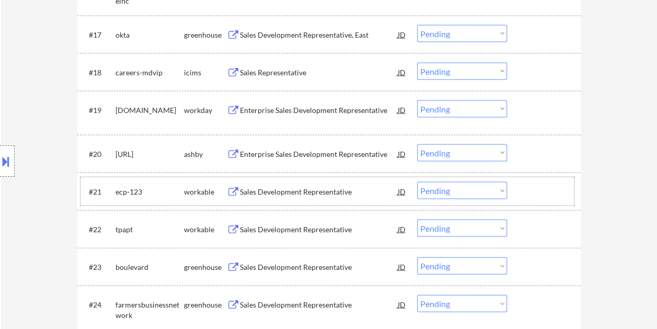
drag, startPoint x: 516, startPoint y: 188, endPoint x: 496, endPoint y: 193, distance: 20.4
click at [516, 189] on div "#21 ecp-123 workable Sales Development Representative JD warning_amber Choose a…" at bounding box center [326, 191] width 493 height 28
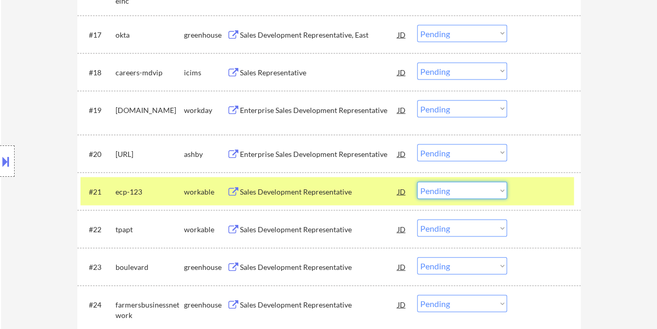
click at [496, 193] on select "Choose an option... Pending Applied Excluded (Questions) Excluded (Expired) Exc…" at bounding box center [462, 190] width 90 height 17
click at [493, 190] on select "Choose an option... Pending Applied Excluded (Questions) Excluded (Expired) Exc…" at bounding box center [462, 190] width 90 height 17
click at [417, 182] on select "Choose an option... Pending Applied Excluded (Questions) Excluded (Expired) Exc…" at bounding box center [462, 190] width 90 height 17
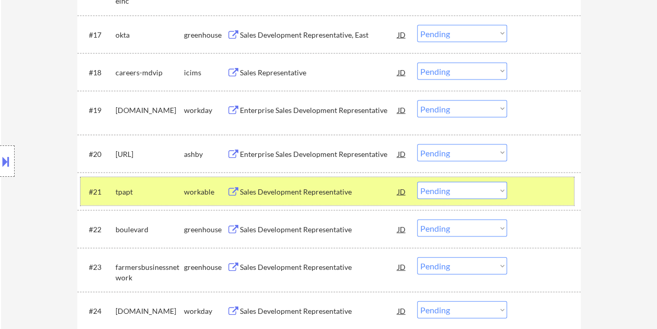
click at [522, 190] on div at bounding box center [545, 191] width 46 height 19
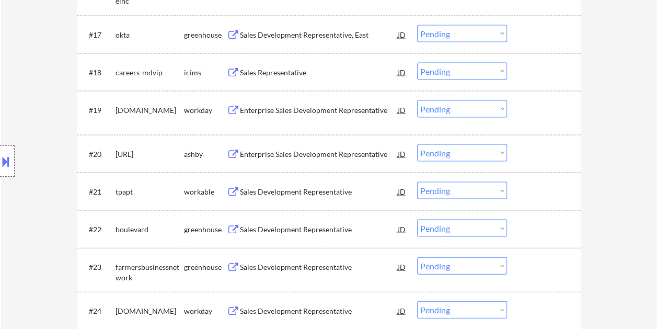
click at [530, 191] on div at bounding box center [545, 191] width 46 height 19
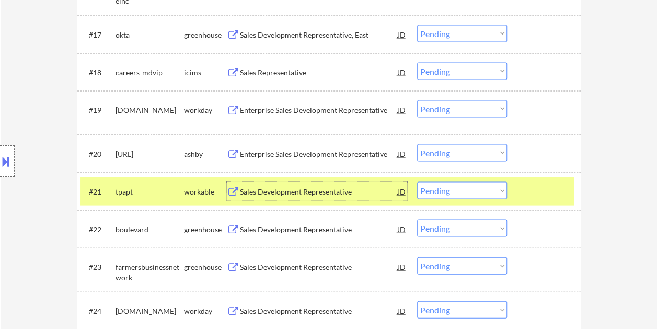
click at [345, 190] on div "Sales Development Representative" at bounding box center [319, 191] width 158 height 10
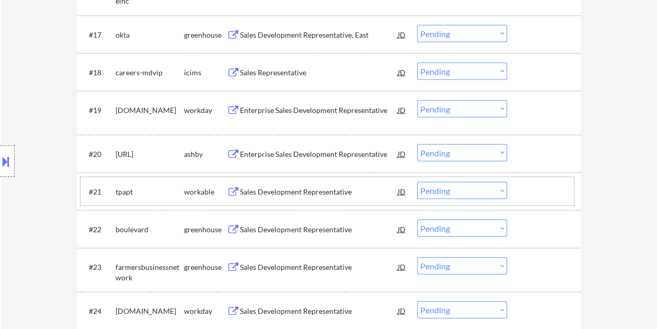
click at [536, 186] on div at bounding box center [545, 191] width 46 height 19
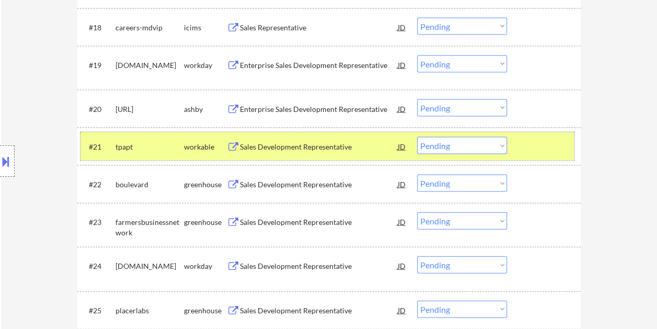
scroll to position [1059, 0]
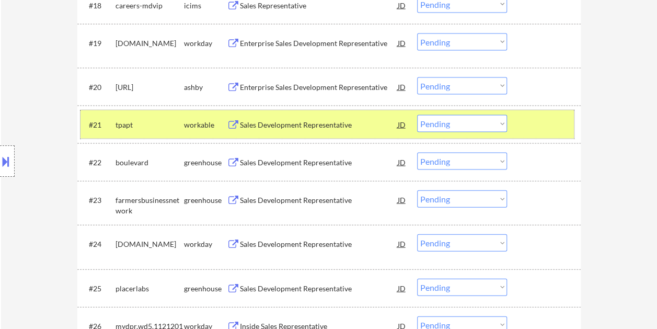
click at [493, 127] on select "Choose an option... Pending Applied Excluded (Questions) Excluded (Expired) Exc…" at bounding box center [462, 123] width 90 height 17
click at [417, 115] on select "Choose an option... Pending Applied Excluded (Questions) Excluded (Expired) Exc…" at bounding box center [462, 123] width 90 height 17
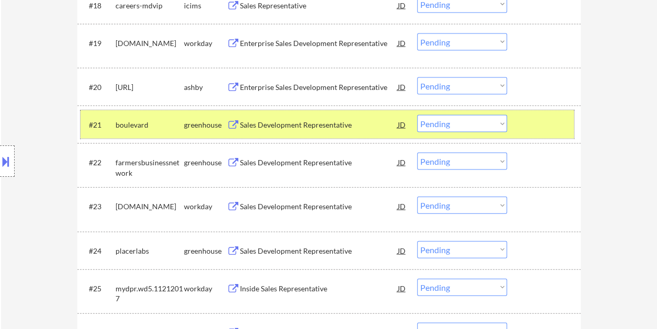
click at [523, 125] on div at bounding box center [545, 124] width 46 height 19
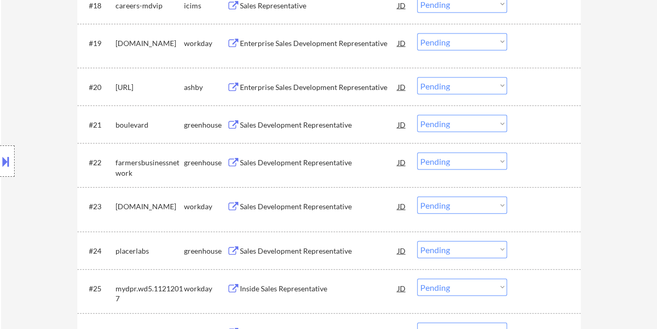
click at [520, 127] on div "#21 boulevard greenhouse Sales Development Representative JD warning_amber Choo…" at bounding box center [326, 124] width 493 height 28
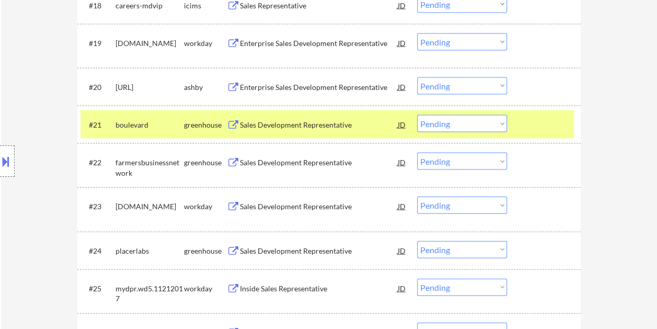
click at [272, 132] on div "Sales Development Representative" at bounding box center [319, 124] width 158 height 19
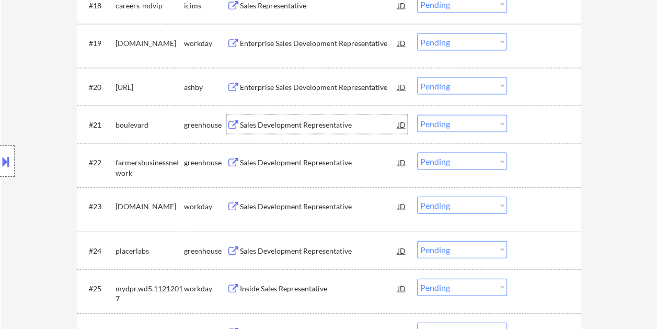
click at [354, 121] on div "Sales Development Representative" at bounding box center [319, 125] width 158 height 10
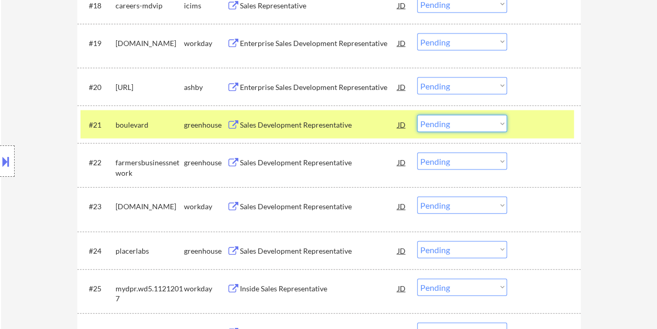
click at [498, 127] on select "Choose an option... Pending Applied Excluded (Questions) Excluded (Expired) Exc…" at bounding box center [462, 123] width 90 height 17
click at [417, 115] on select "Choose an option... Pending Applied Excluded (Questions) Excluded (Expired) Exc…" at bounding box center [462, 123] width 90 height 17
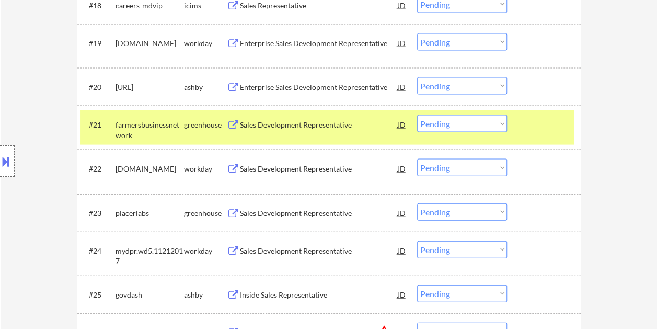
click at [535, 126] on div at bounding box center [545, 124] width 46 height 19
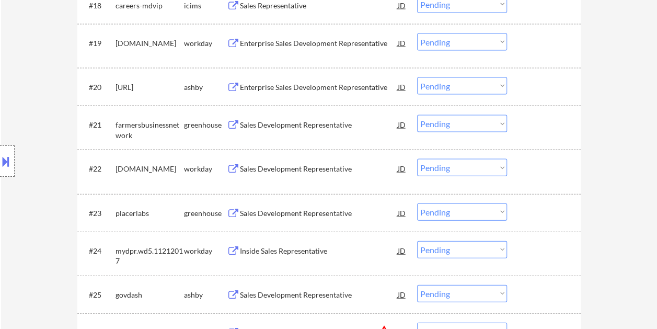
click at [514, 126] on div "#21 farmersbusinessnetwork greenhouse Sales Development Representative JD warni…" at bounding box center [326, 127] width 493 height 34
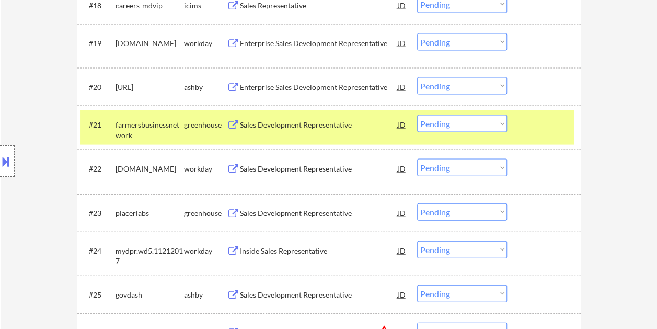
click at [291, 125] on div "Sales Development Representative" at bounding box center [319, 125] width 158 height 10
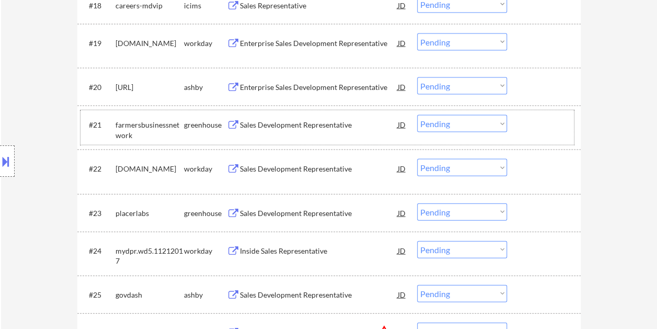
click at [510, 123] on div "#21 farmersbusinessnetwork greenhouse Sales Development Representative JD warni…" at bounding box center [326, 127] width 493 height 34
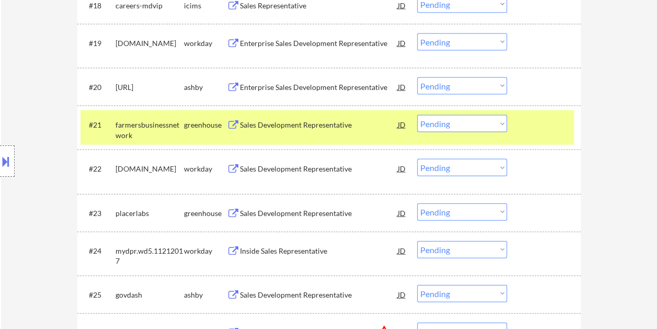
click at [504, 123] on select "Choose an option... Pending Applied Excluded (Questions) Excluded (Expired) Exc…" at bounding box center [462, 123] width 90 height 17
click at [417, 115] on select "Choose an option... Pending Applied Excluded (Questions) Excluded (Expired) Exc…" at bounding box center [462, 123] width 90 height 17
select select ""pending""
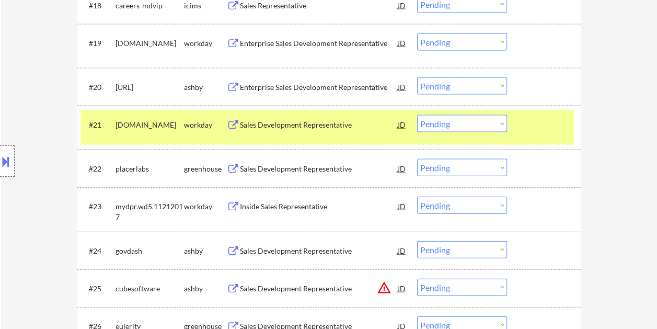
click at [535, 127] on div at bounding box center [545, 124] width 46 height 19
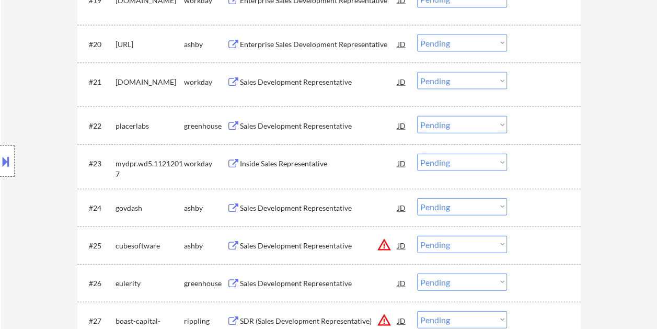
scroll to position [1112, 0]
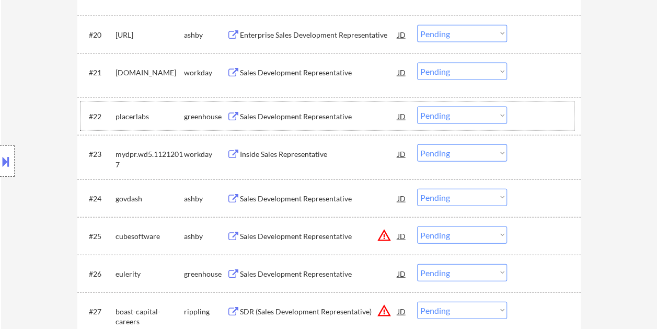
drag, startPoint x: 548, startPoint y: 112, endPoint x: 407, endPoint y: 117, distance: 140.6
click at [547, 112] on div at bounding box center [545, 116] width 46 height 19
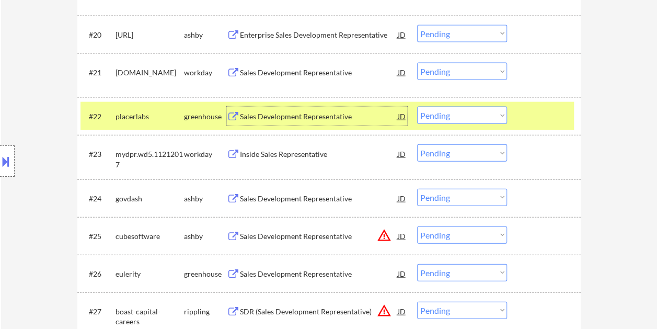
click at [371, 115] on div "Sales Development Representative" at bounding box center [319, 116] width 158 height 10
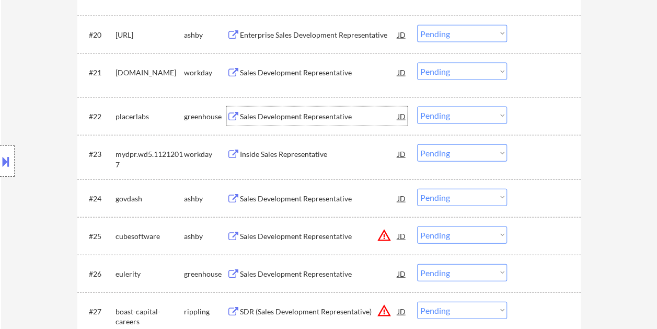
click at [534, 117] on div at bounding box center [545, 116] width 46 height 19
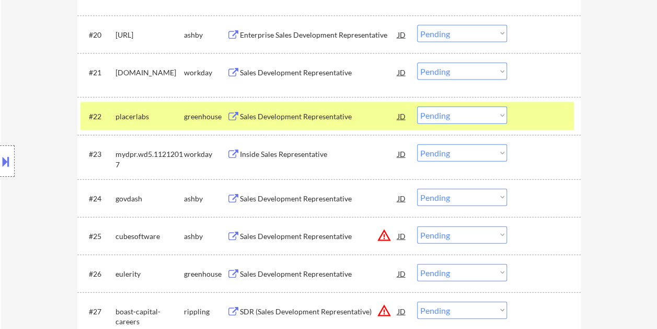
click at [502, 118] on select "Choose an option... Pending Applied Excluded (Questions) Excluded (Expired) Exc…" at bounding box center [462, 115] width 90 height 17
click at [417, 107] on select "Choose an option... Pending Applied Excluded (Questions) Excluded (Expired) Exc…" at bounding box center [462, 115] width 90 height 17
select select ""pending""
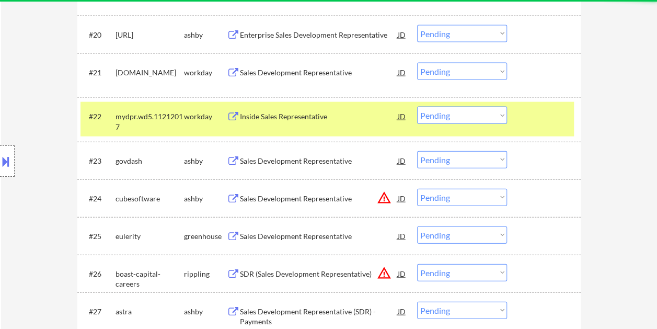
click at [548, 112] on div at bounding box center [545, 116] width 46 height 19
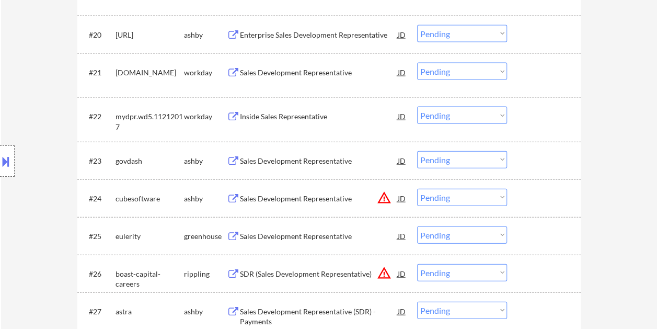
click at [541, 165] on div at bounding box center [545, 160] width 46 height 19
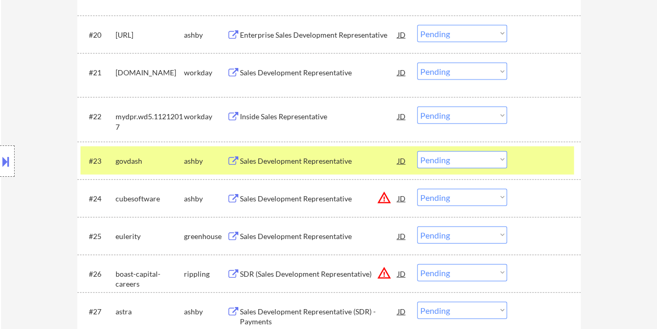
click at [313, 165] on div "Sales Development Representative" at bounding box center [319, 161] width 158 height 10
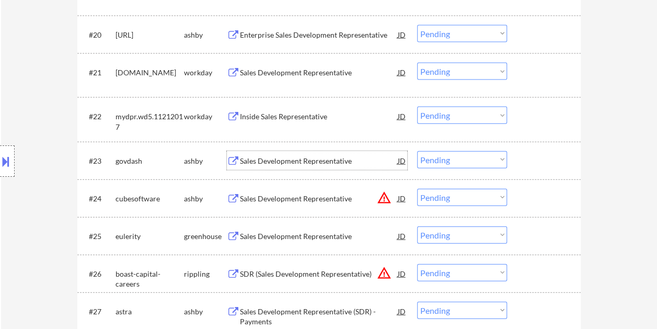
click at [524, 157] on div at bounding box center [545, 160] width 46 height 19
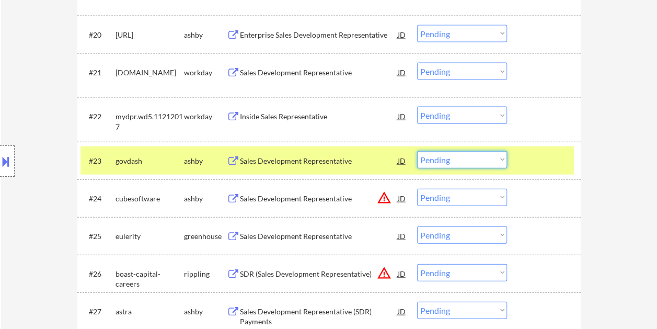
drag, startPoint x: 501, startPoint y: 160, endPoint x: 492, endPoint y: 161, distance: 8.9
click at [501, 160] on select "Choose an option... Pending Applied Excluded (Questions) Excluded (Expired) Exc…" at bounding box center [462, 159] width 90 height 17
click at [417, 151] on select "Choose an option... Pending Applied Excluded (Questions) Excluded (Expired) Exc…" at bounding box center [462, 159] width 90 height 17
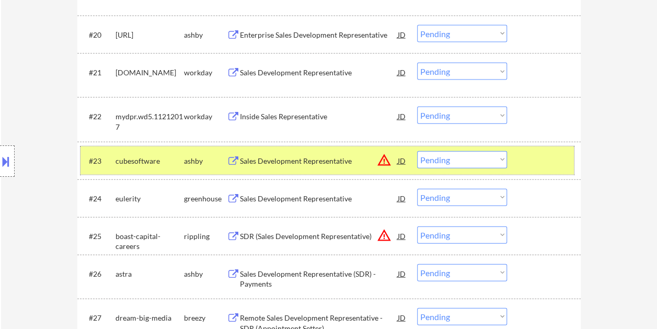
click at [531, 158] on div at bounding box center [545, 160] width 46 height 19
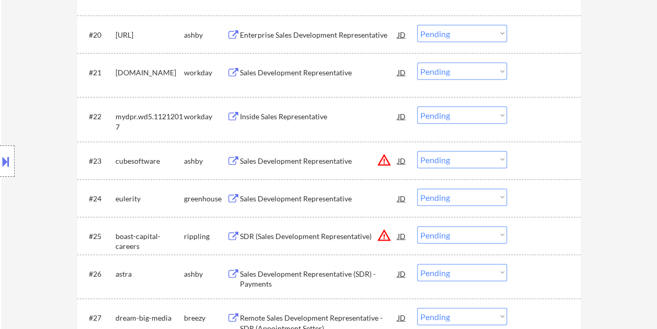
click at [536, 164] on div at bounding box center [545, 160] width 46 height 19
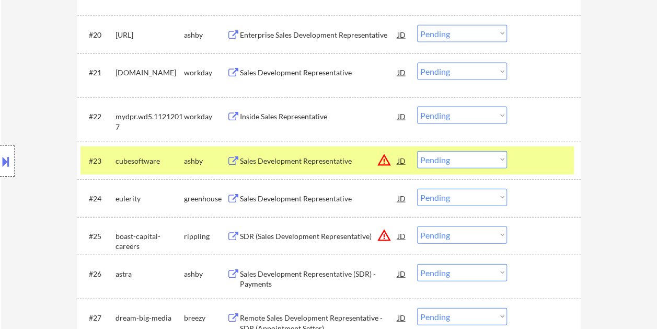
click at [336, 163] on div "Sales Development Representative" at bounding box center [319, 161] width 158 height 10
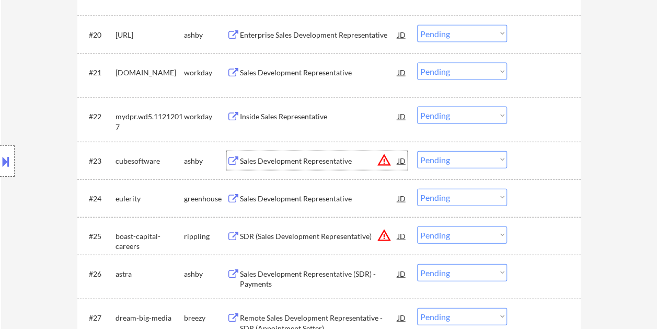
drag, startPoint x: 526, startPoint y: 160, endPoint x: 514, endPoint y: 165, distance: 12.4
click at [526, 160] on div at bounding box center [545, 160] width 46 height 19
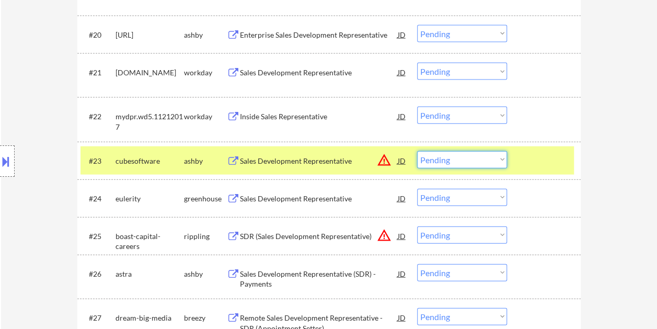
click at [502, 165] on select "Choose an option... Pending Applied Excluded (Questions) Excluded (Expired) Exc…" at bounding box center [462, 159] width 90 height 17
click at [417, 151] on select "Choose an option... Pending Applied Excluded (Questions) Excluded (Expired) Exc…" at bounding box center [462, 159] width 90 height 17
select select ""pending""
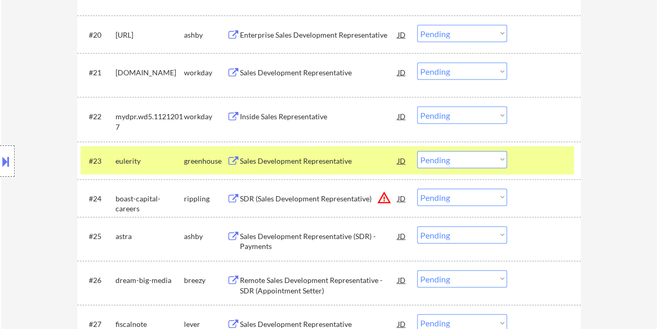
click at [527, 155] on div at bounding box center [545, 160] width 46 height 19
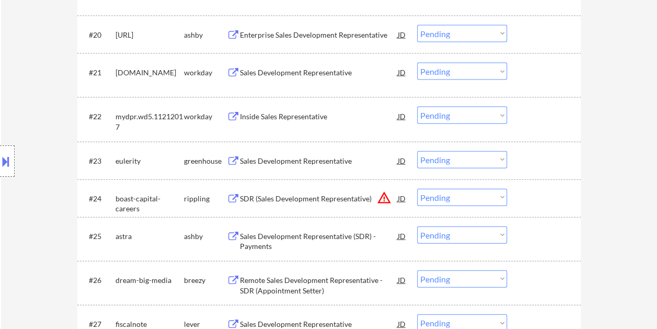
click at [545, 238] on div at bounding box center [545, 235] width 46 height 19
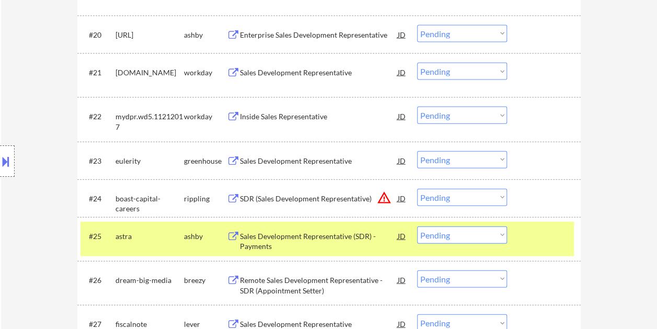
click at [351, 232] on div "Sales Development Representative (SDR) - Payments" at bounding box center [319, 241] width 158 height 20
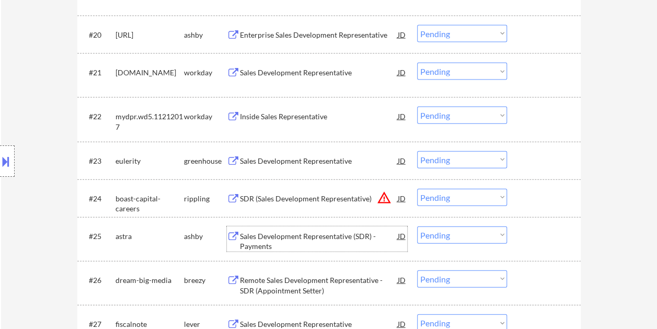
click at [528, 230] on div at bounding box center [545, 235] width 46 height 19
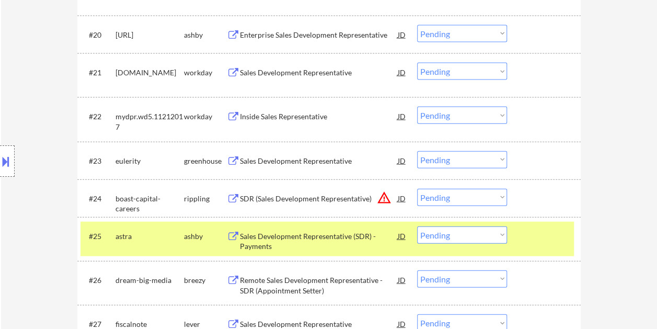
click at [494, 236] on select "Choose an option... Pending Applied Excluded (Questions) Excluded (Expired) Exc…" at bounding box center [462, 234] width 90 height 17
click at [417, 226] on select "Choose an option... Pending Applied Excluded (Questions) Excluded (Expired) Exc…" at bounding box center [462, 234] width 90 height 17
select select ""pending""
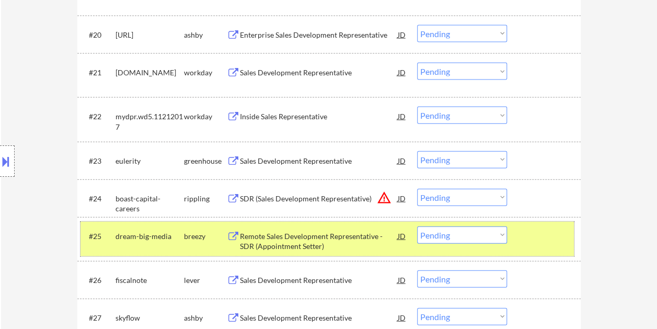
click at [538, 232] on div at bounding box center [545, 235] width 46 height 19
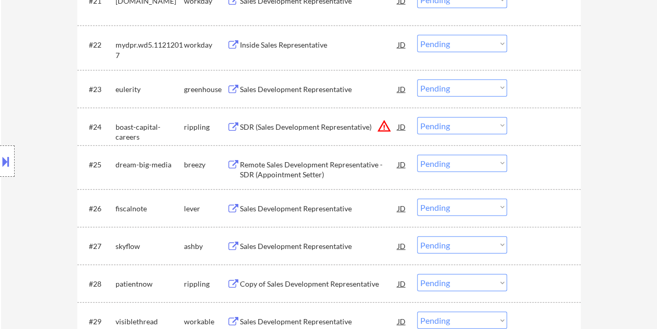
scroll to position [1216, 0]
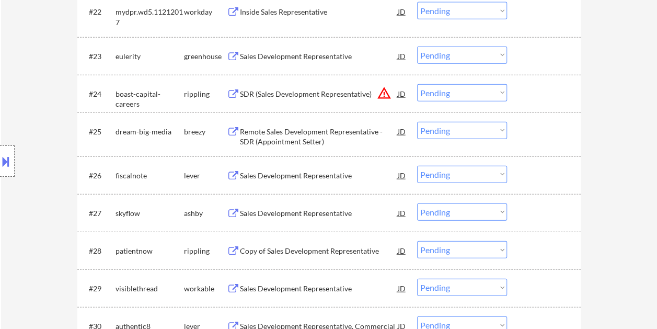
click at [523, 174] on div at bounding box center [545, 175] width 46 height 19
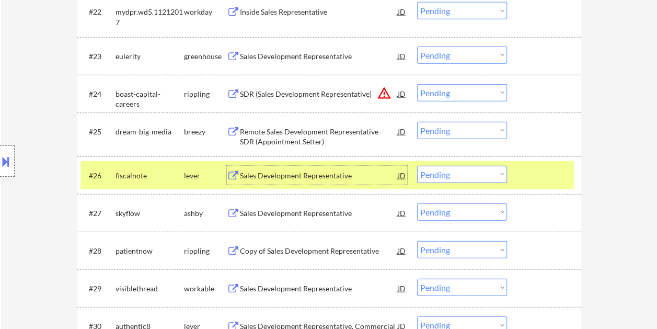
click at [328, 174] on div "Sales Development Representative" at bounding box center [319, 175] width 158 height 10
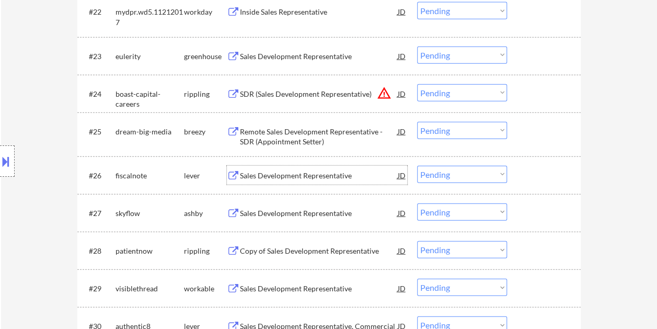
drag, startPoint x: 551, startPoint y: 174, endPoint x: 526, endPoint y: 179, distance: 25.5
click at [549, 174] on div at bounding box center [545, 175] width 46 height 19
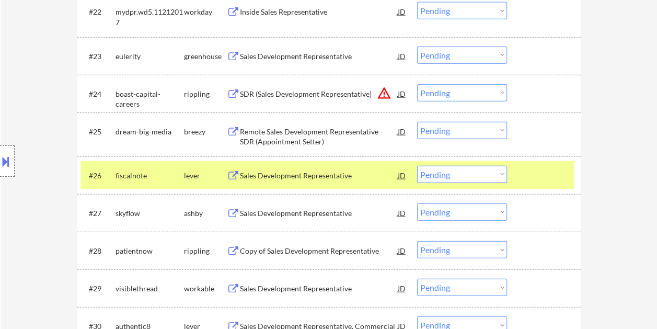
click at [496, 174] on select "Choose an option... Pending Applied Excluded (Questions) Excluded (Expired) Exc…" at bounding box center [462, 174] width 90 height 17
click at [417, 166] on select "Choose an option... Pending Applied Excluded (Questions) Excluded (Expired) Exc…" at bounding box center [462, 174] width 90 height 17
click at [520, 173] on div "#26 skyflow ashby Sales Development Representative JD warning_amber Choose an o…" at bounding box center [326, 175] width 493 height 28
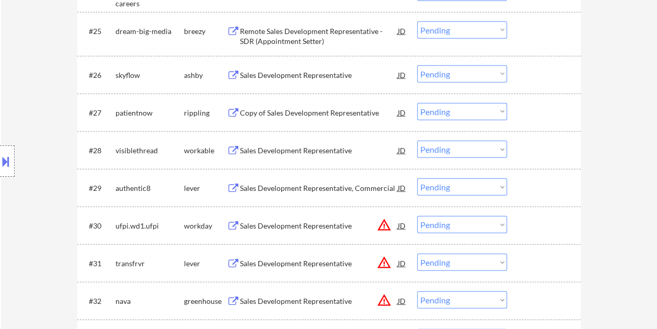
scroll to position [1321, 0]
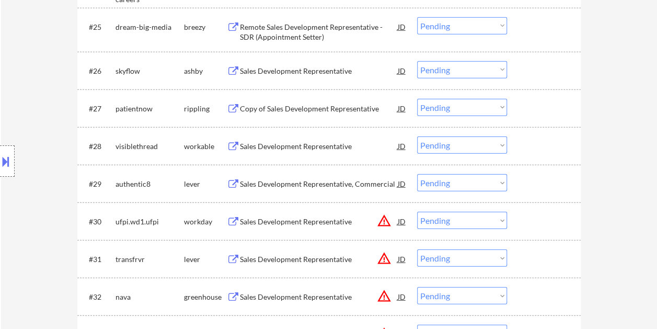
click at [532, 63] on div at bounding box center [545, 70] width 46 height 19
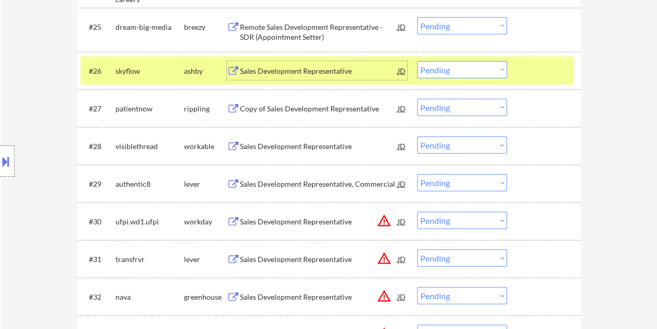
click at [316, 74] on div "Sales Development Representative" at bounding box center [319, 71] width 158 height 10
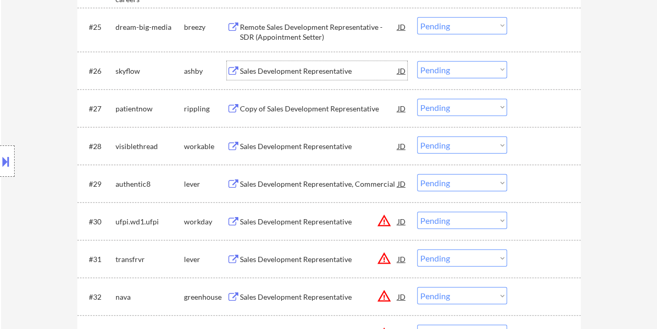
click at [527, 64] on div at bounding box center [545, 70] width 46 height 19
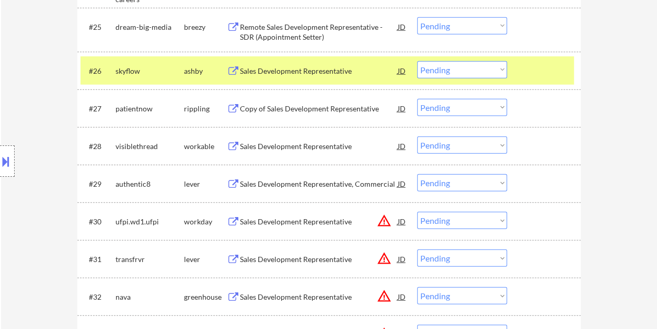
click at [503, 71] on select "Choose an option... Pending Applied Excluded (Questions) Excluded (Expired) Exc…" at bounding box center [462, 69] width 90 height 17
click at [417, 61] on select "Choose an option... Pending Applied Excluded (Questions) Excluded (Expired) Exc…" at bounding box center [462, 69] width 90 height 17
select select ""pending""
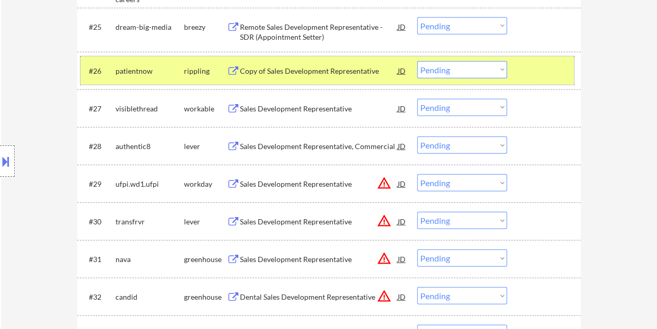
click at [516, 68] on div "#26 patientnow rippling Copy of Sales Development Representative JD warning_amb…" at bounding box center [326, 70] width 493 height 28
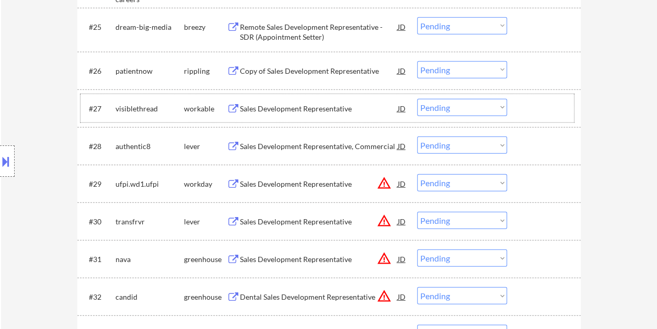
click at [528, 108] on div at bounding box center [545, 108] width 46 height 19
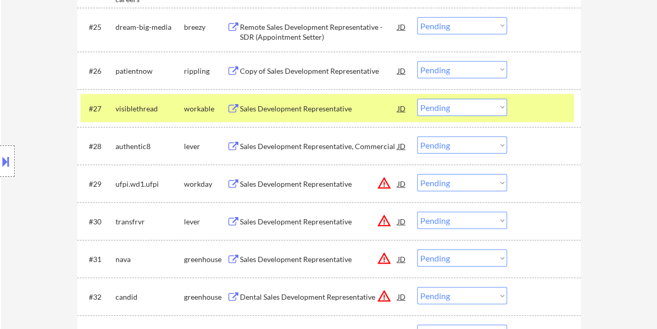
click at [329, 120] on div "#27 visiblethread workable Sales Development Representative JD warning_amber Ch…" at bounding box center [326, 108] width 493 height 28
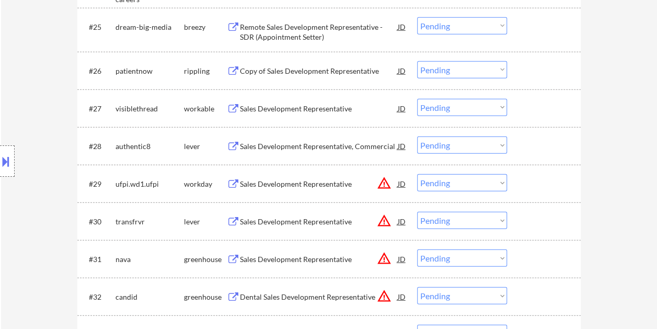
click at [535, 97] on div "#27 visiblethread workable Sales Development Representative JD warning_amber Ch…" at bounding box center [326, 108] width 493 height 28
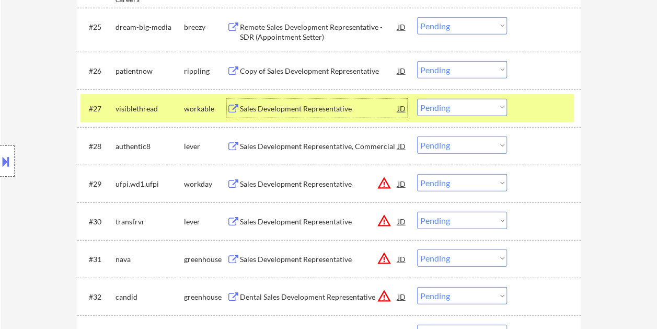
click at [364, 103] on div "Sales Development Representative" at bounding box center [319, 108] width 158 height 10
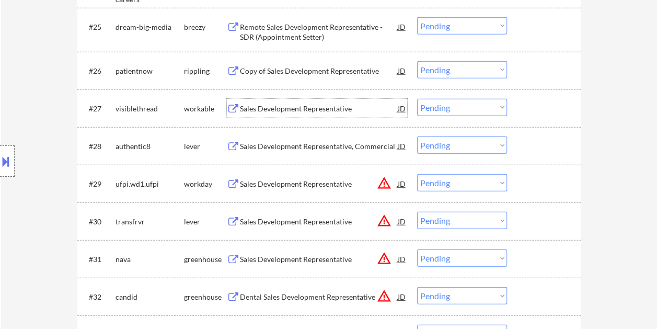
drag, startPoint x: 540, startPoint y: 107, endPoint x: 516, endPoint y: 111, distance: 24.4
click at [540, 108] on div at bounding box center [545, 108] width 46 height 19
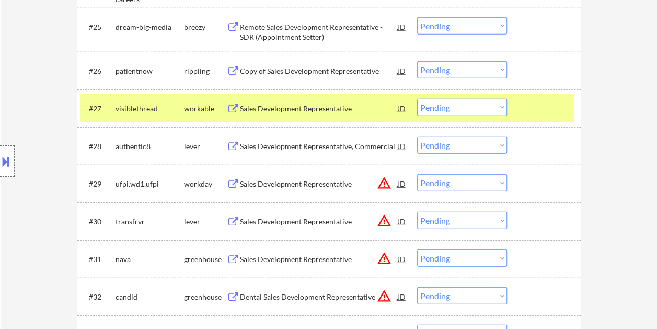
click at [498, 111] on select "Choose an option... Pending Applied Excluded (Questions) Excluded (Expired) Exc…" at bounding box center [462, 107] width 90 height 17
click at [417, 99] on select "Choose an option... Pending Applied Excluded (Questions) Excluded (Expired) Exc…" at bounding box center [462, 107] width 90 height 17
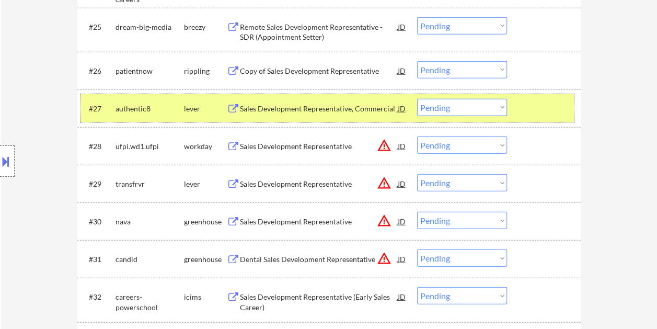
click at [532, 110] on div at bounding box center [545, 108] width 46 height 19
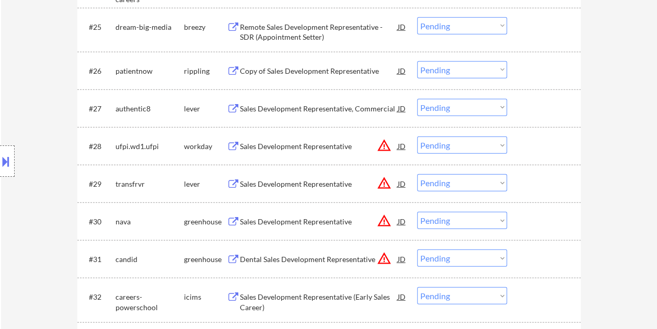
click at [530, 94] on div "#27 authentic8 lever Sales Development Representative, Commercial JD warning_am…" at bounding box center [326, 108] width 493 height 28
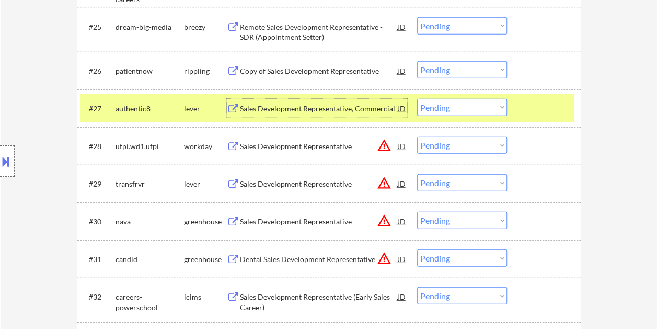
click at [274, 101] on div "Sales Development Representative, Commercial" at bounding box center [319, 108] width 158 height 19
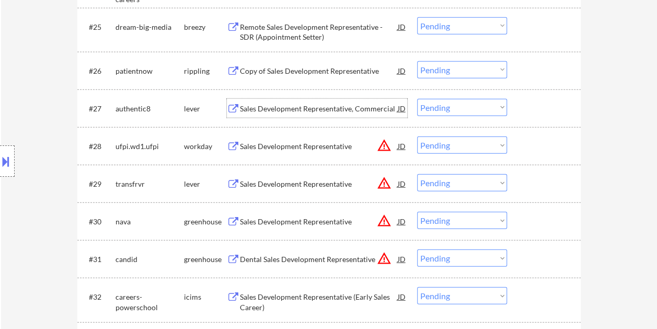
click at [523, 106] on div at bounding box center [545, 108] width 46 height 19
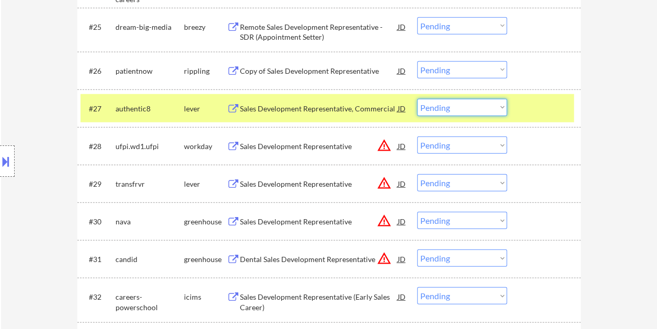
click at [494, 108] on select "Choose an option... Pending Applied Excluded (Questions) Excluded (Expired) Exc…" at bounding box center [462, 107] width 90 height 17
click at [417, 99] on select "Choose an option... Pending Applied Excluded (Questions) Excluded (Expired) Exc…" at bounding box center [462, 107] width 90 height 17
select select ""pending""
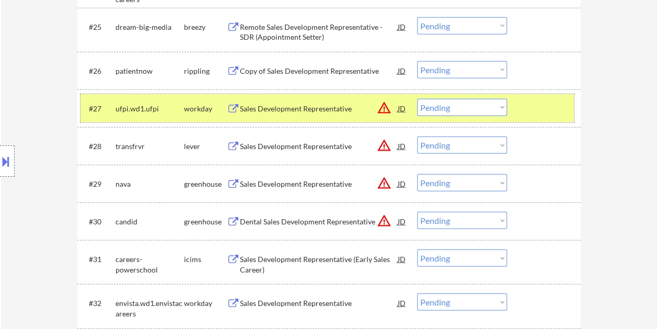
click at [553, 106] on div at bounding box center [545, 108] width 46 height 19
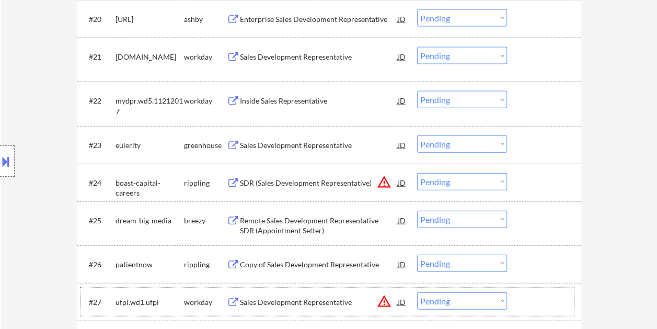
scroll to position [1149, 0]
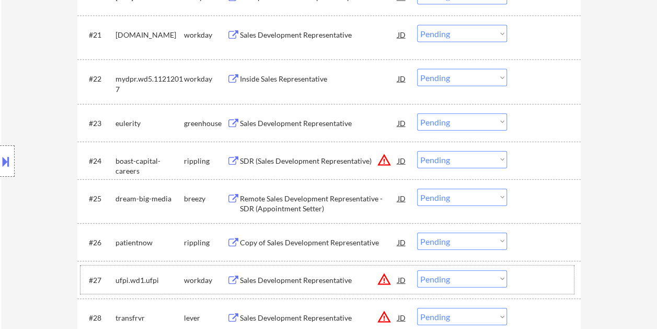
click at [520, 124] on div "#23 eulerity greenhouse Sales Development Representative JD warning_amber Choos…" at bounding box center [326, 123] width 493 height 28
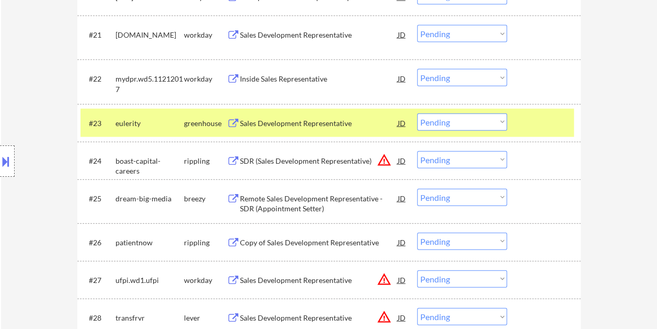
click at [294, 121] on div "Sales Development Representative" at bounding box center [319, 123] width 158 height 10
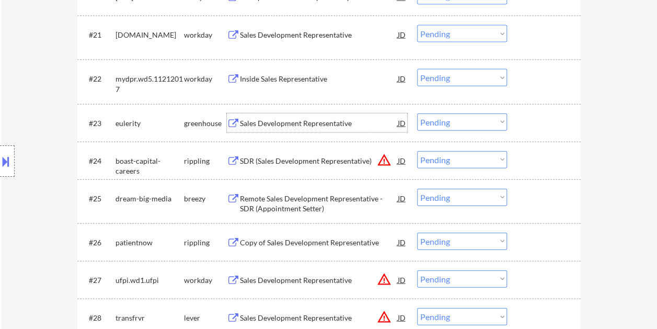
click at [529, 123] on div at bounding box center [545, 122] width 46 height 19
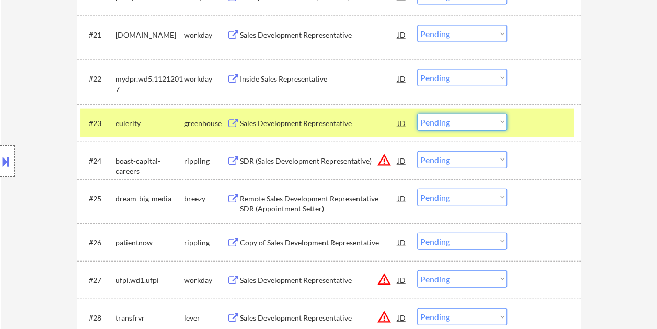
click at [484, 122] on select "Choose an option... Pending Applied Excluded (Questions) Excluded (Expired) Exc…" at bounding box center [462, 121] width 90 height 17
click at [417, 113] on select "Choose an option... Pending Applied Excluded (Questions) Excluded (Expired) Exc…" at bounding box center [462, 121] width 90 height 17
select select ""pending""
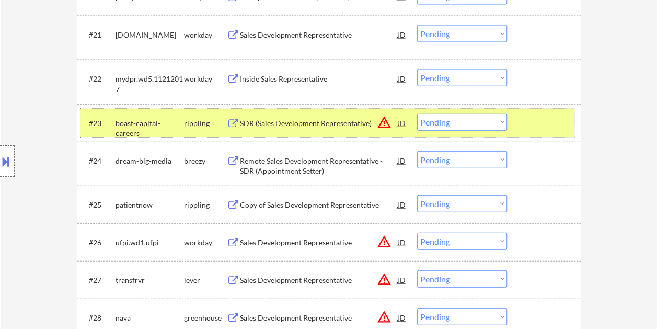
click at [539, 124] on div at bounding box center [545, 122] width 46 height 19
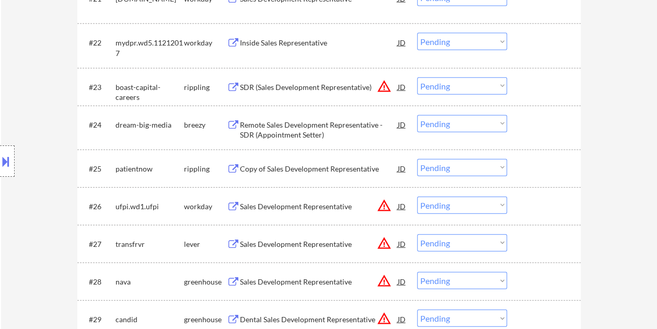
scroll to position [1201, 0]
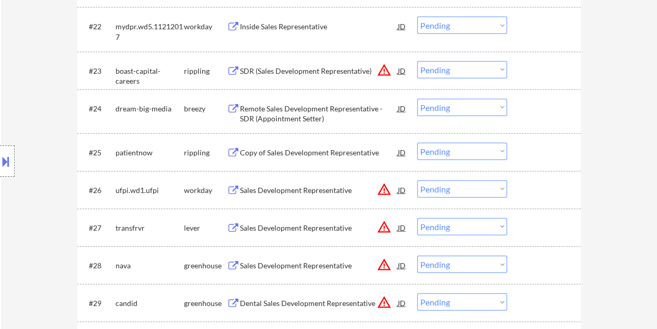
drag, startPoint x: 539, startPoint y: 231, endPoint x: 512, endPoint y: 231, distance: 27.2
click at [538, 231] on div at bounding box center [545, 227] width 46 height 19
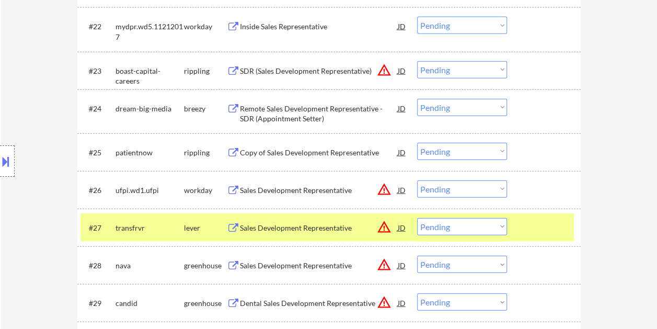
click at [313, 225] on div "Sales Development Representative" at bounding box center [319, 228] width 158 height 10
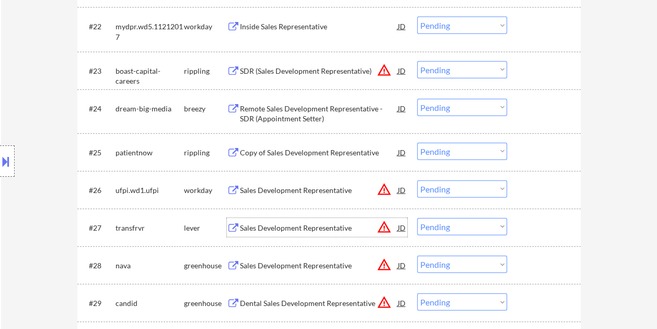
drag, startPoint x: 523, startPoint y: 229, endPoint x: 487, endPoint y: 221, distance: 37.0
click at [522, 229] on div at bounding box center [545, 227] width 46 height 19
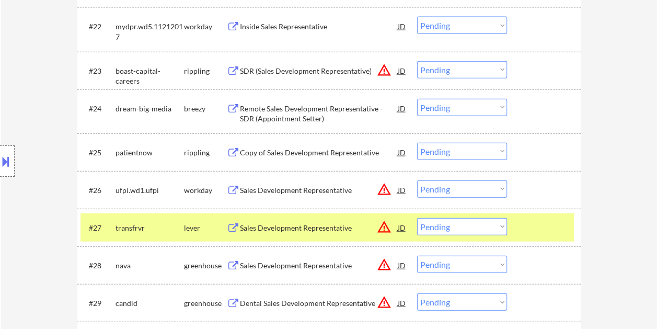
click at [487, 221] on select "Choose an option... Pending Applied Excluded (Questions) Excluded (Expired) Exc…" at bounding box center [462, 226] width 90 height 17
click at [417, 218] on select "Choose an option... Pending Applied Excluded (Questions) Excluded (Expired) Exc…" at bounding box center [462, 226] width 90 height 17
click at [533, 224] on div at bounding box center [545, 227] width 46 height 19
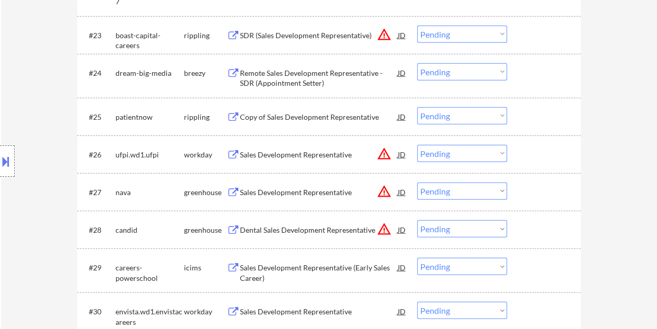
scroll to position [1306, 0]
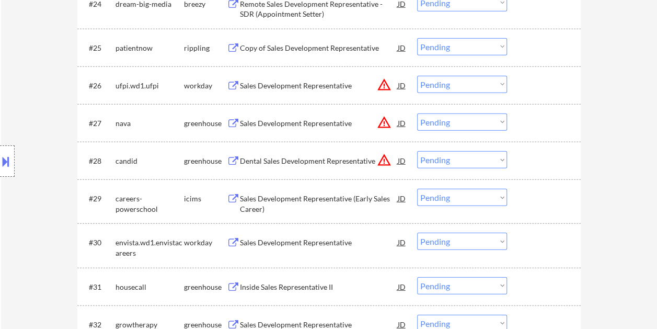
click at [518, 124] on div "#27 nava greenhouse Sales Development Representative JD warning_amber Choose an…" at bounding box center [326, 123] width 493 height 28
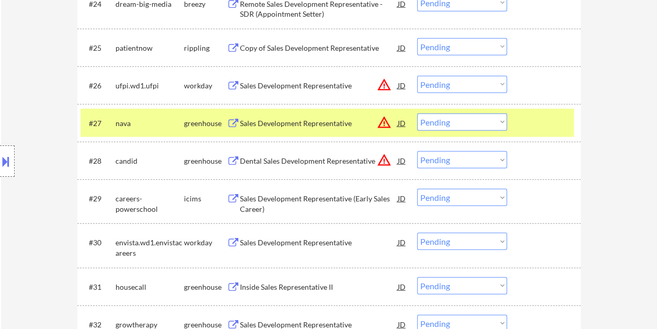
click at [340, 126] on div "Sales Development Representative" at bounding box center [319, 123] width 158 height 10
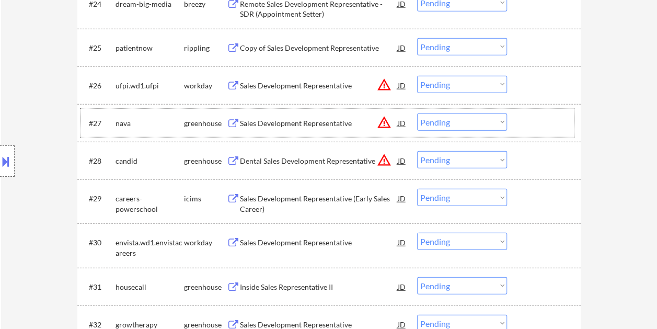
click at [525, 114] on div at bounding box center [545, 122] width 46 height 19
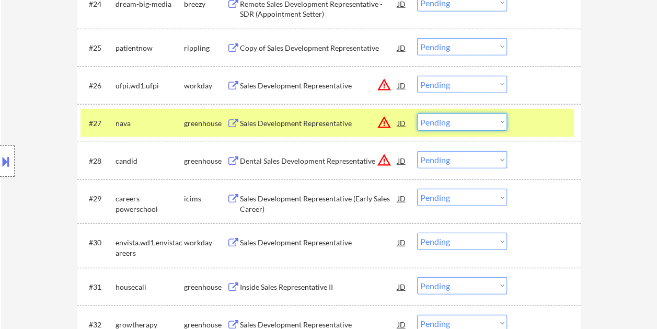
click at [502, 121] on select "Choose an option... Pending Applied Excluded (Questions) Excluded (Expired) Exc…" at bounding box center [462, 121] width 90 height 17
click at [417, 113] on select "Choose an option... Pending Applied Excluded (Questions) Excluded (Expired) Exc…" at bounding box center [462, 121] width 90 height 17
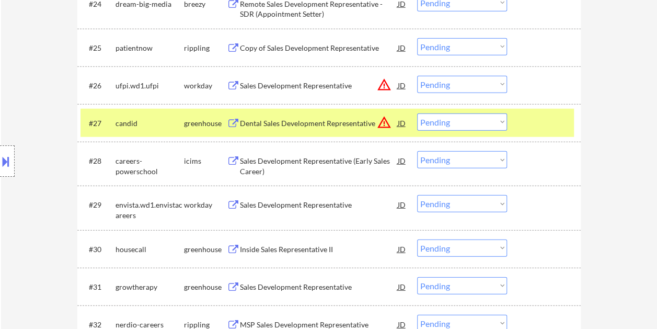
click at [526, 121] on div at bounding box center [545, 122] width 46 height 19
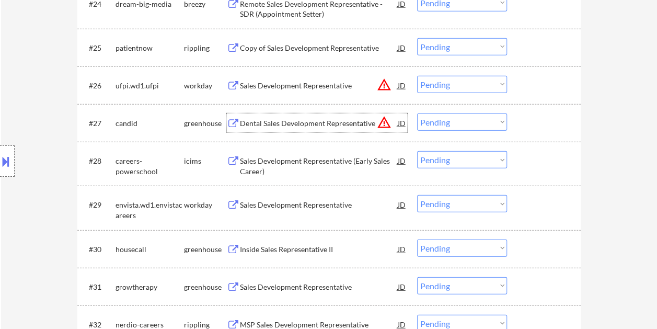
click at [275, 120] on div "Dental Sales Development Representative" at bounding box center [319, 123] width 158 height 10
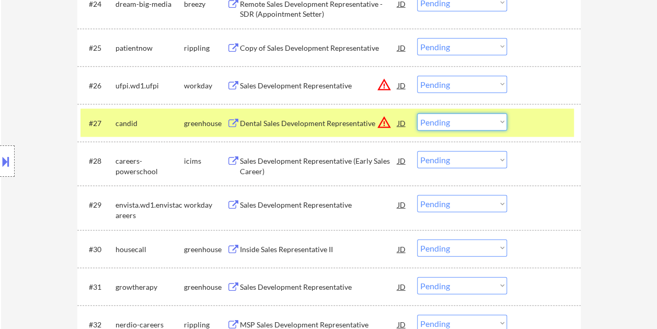
click at [477, 122] on select "Choose an option... Pending Applied Excluded (Questions) Excluded (Expired) Exc…" at bounding box center [462, 121] width 90 height 17
click at [417, 113] on select "Choose an option... Pending Applied Excluded (Questions) Excluded (Expired) Exc…" at bounding box center [462, 121] width 90 height 17
select select ""pending""
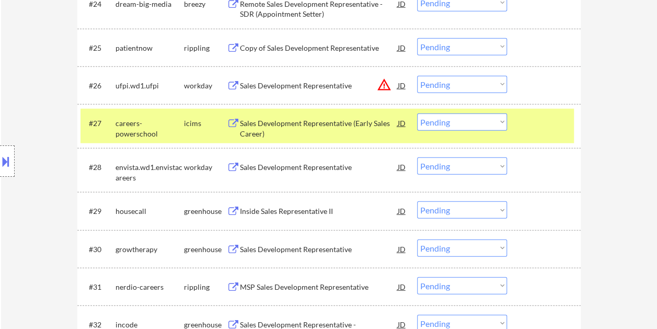
click at [521, 118] on div "#27 careers-powerschool icims Sales Development Representative (Early Sales Car…" at bounding box center [326, 126] width 493 height 34
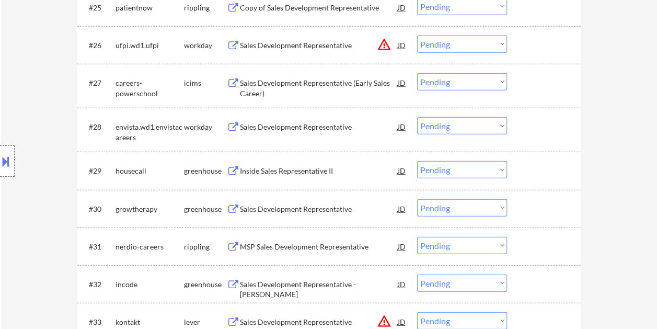
scroll to position [1358, 0]
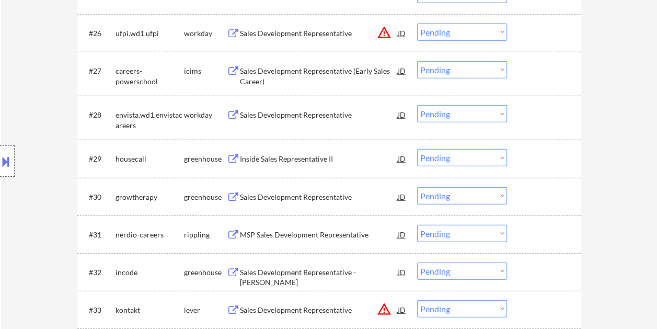
click at [547, 150] on div at bounding box center [545, 158] width 46 height 19
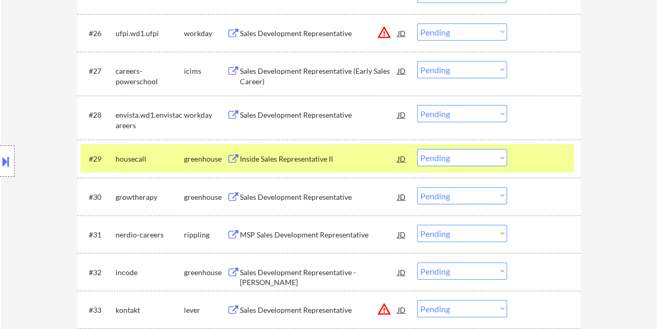
click at [306, 153] on div "Inside Sales Representative II" at bounding box center [319, 158] width 158 height 19
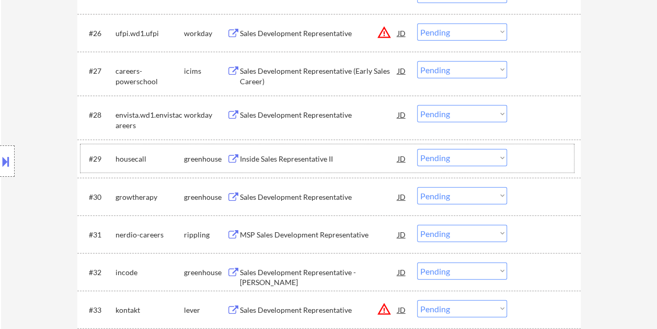
drag, startPoint x: 521, startPoint y: 153, endPoint x: 505, endPoint y: 157, distance: 17.4
click at [521, 153] on div "#29 housecall greenhouse Inside Sales Representative II JD warning_amber Choose…" at bounding box center [326, 158] width 493 height 28
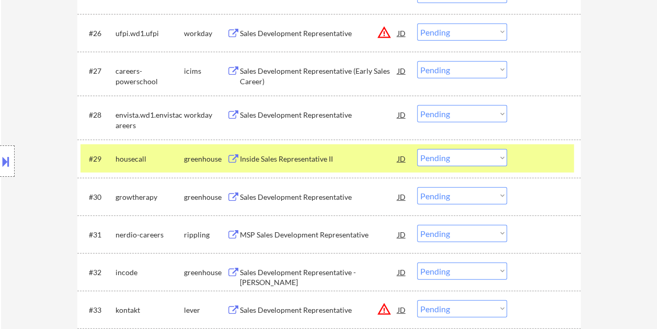
click at [500, 158] on select "Choose an option... Pending Applied Excluded (Questions) Excluded (Expired) Exc…" at bounding box center [462, 157] width 90 height 17
click at [417, 149] on select "Choose an option... Pending Applied Excluded (Questions) Excluded (Expired) Exc…" at bounding box center [462, 157] width 90 height 17
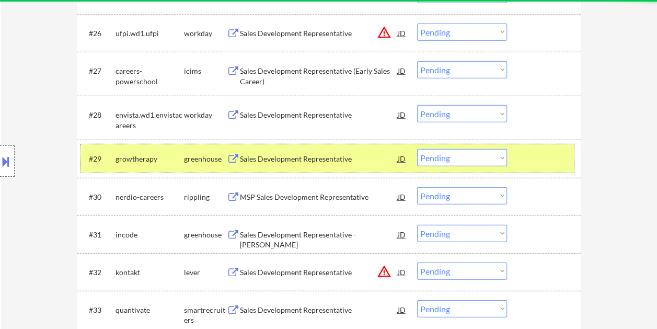
click at [541, 160] on div at bounding box center [545, 158] width 46 height 19
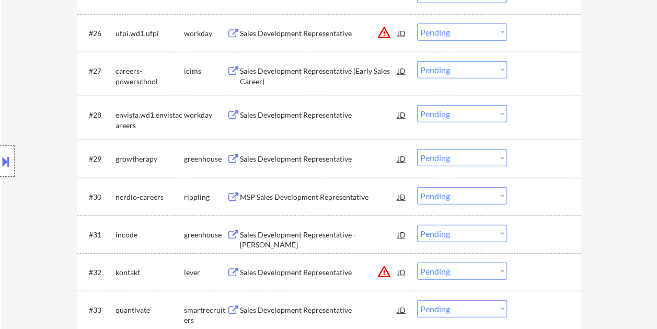
click at [528, 153] on div at bounding box center [545, 158] width 46 height 19
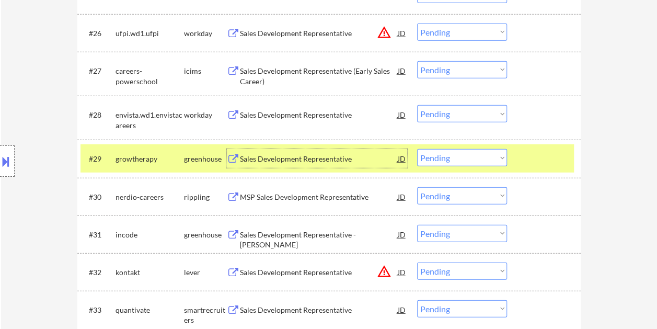
click at [299, 153] on div "Sales Development Representative" at bounding box center [319, 158] width 158 height 19
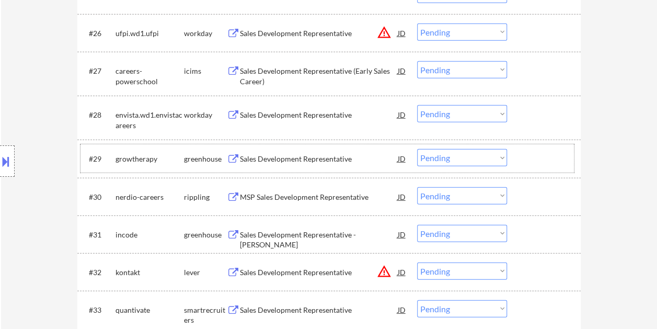
drag, startPoint x: 536, startPoint y: 151, endPoint x: 515, endPoint y: 155, distance: 21.7
click at [533, 153] on div at bounding box center [545, 158] width 46 height 19
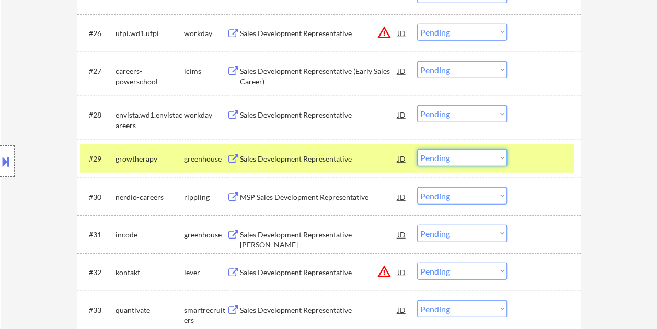
click at [496, 156] on select "Choose an option... Pending Applied Excluded (Questions) Excluded (Expired) Exc…" at bounding box center [462, 157] width 90 height 17
click at [417, 149] on select "Choose an option... Pending Applied Excluded (Questions) Excluded (Expired) Exc…" at bounding box center [462, 157] width 90 height 17
select select ""pending""
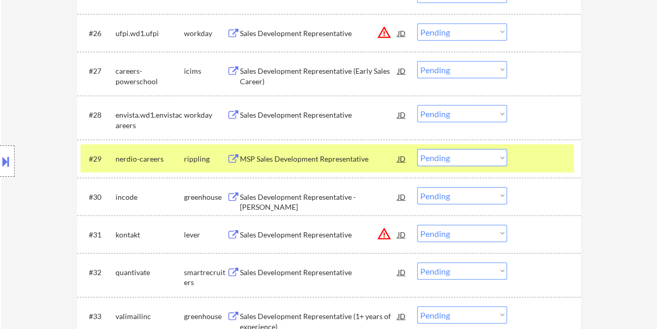
click at [547, 149] on div at bounding box center [545, 158] width 46 height 19
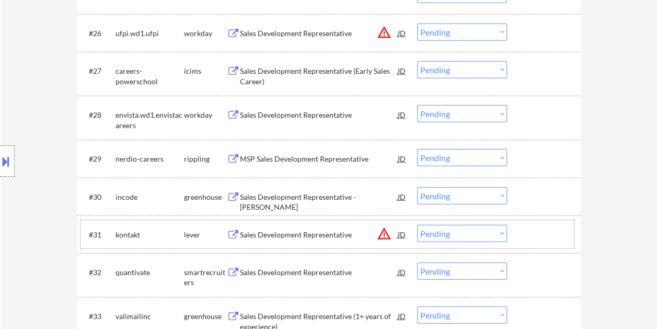
click at [533, 232] on div at bounding box center [545, 234] width 46 height 19
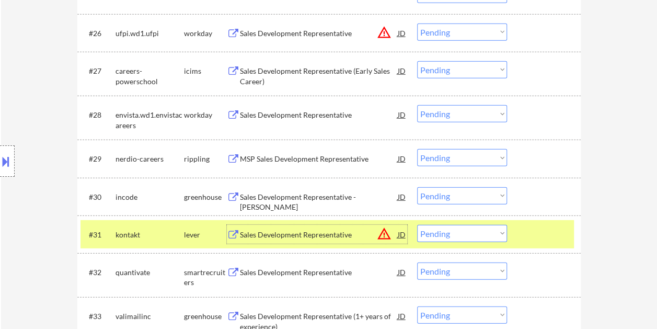
click at [293, 240] on div "Sales Development Representative" at bounding box center [319, 234] width 158 height 19
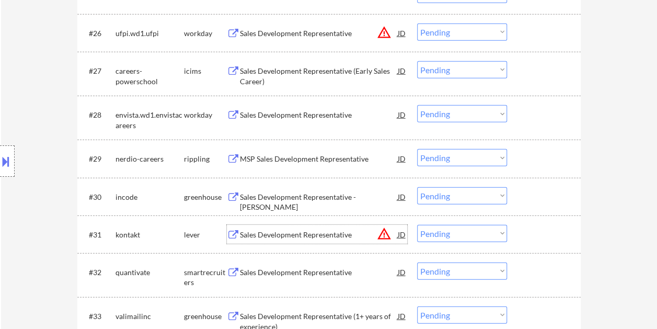
drag, startPoint x: 526, startPoint y: 235, endPoint x: 494, endPoint y: 234, distance: 31.4
click at [525, 235] on div at bounding box center [545, 234] width 46 height 19
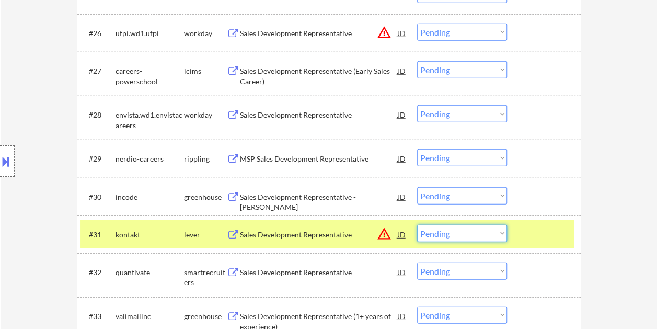
click at [493, 234] on select "Choose an option... Pending Applied Excluded (Questions) Excluded (Expired) Exc…" at bounding box center [462, 233] width 90 height 17
click at [417, 225] on select "Choose an option... Pending Applied Excluded (Questions) Excluded (Expired) Exc…" at bounding box center [462, 233] width 90 height 17
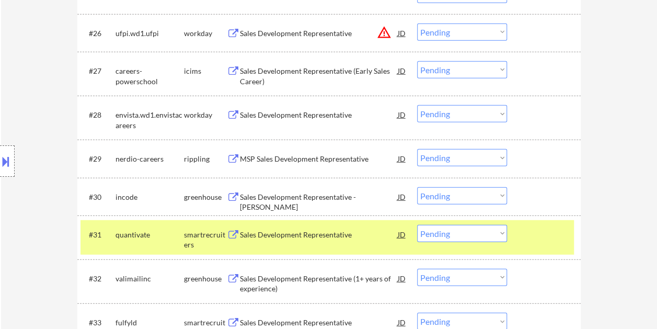
click at [513, 228] on div "#31 quantivate smartrecruiters Sales Development Representative JD warning_ambe…" at bounding box center [326, 237] width 493 height 34
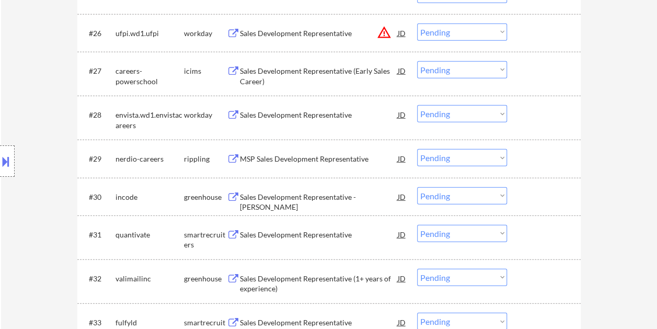
click at [528, 235] on div at bounding box center [545, 234] width 46 height 19
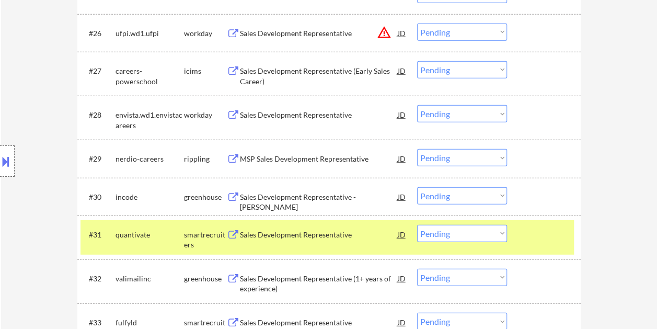
click at [371, 236] on div "Sales Development Representative" at bounding box center [319, 234] width 158 height 10
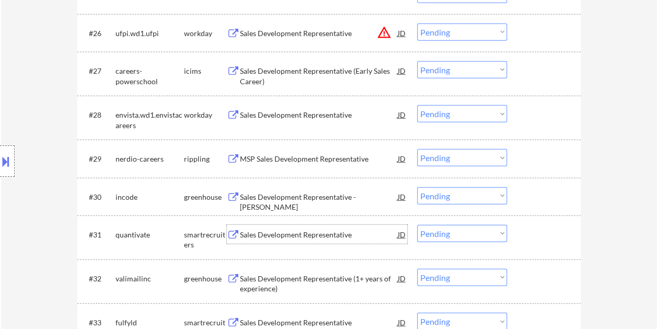
click at [518, 234] on div "#31 quantivate smartrecruiters Sales Development Representative JD warning_ambe…" at bounding box center [326, 237] width 493 height 34
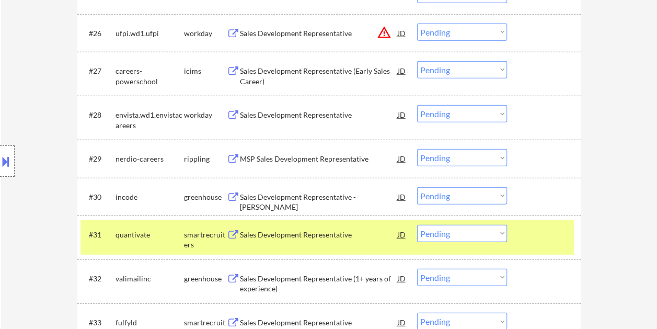
click at [499, 234] on select "Choose an option... Pending Applied Excluded (Questions) Excluded (Expired) Exc…" at bounding box center [462, 233] width 90 height 17
click at [417, 225] on select "Choose an option... Pending Applied Excluded (Questions) Excluded (Expired) Exc…" at bounding box center [462, 233] width 90 height 17
select select ""pending""
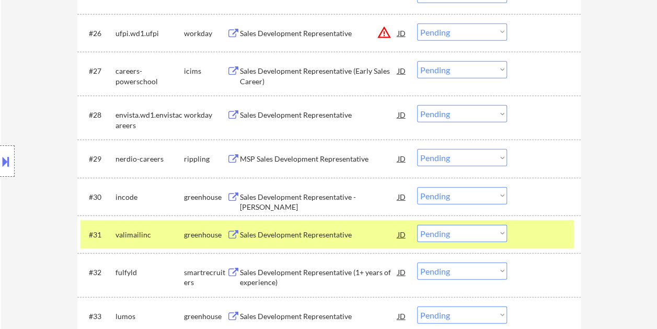
click at [531, 237] on div at bounding box center [545, 234] width 46 height 19
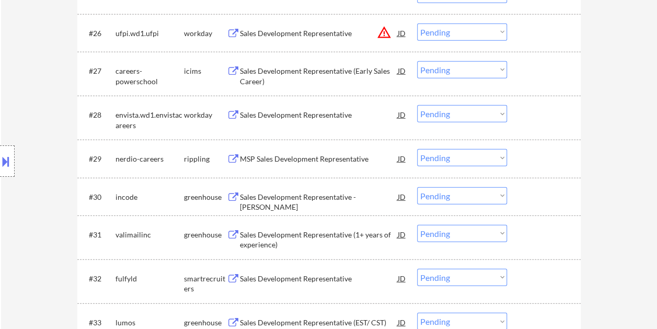
scroll to position [1410, 0]
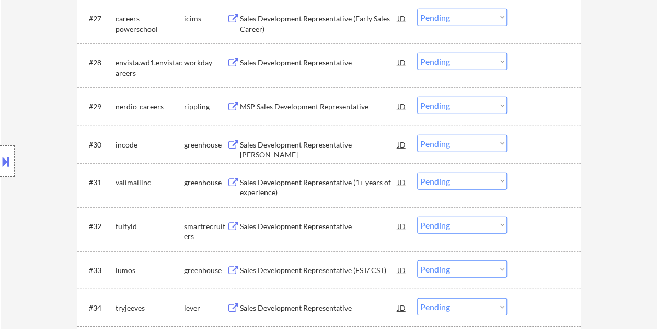
click at [534, 227] on div at bounding box center [545, 225] width 46 height 19
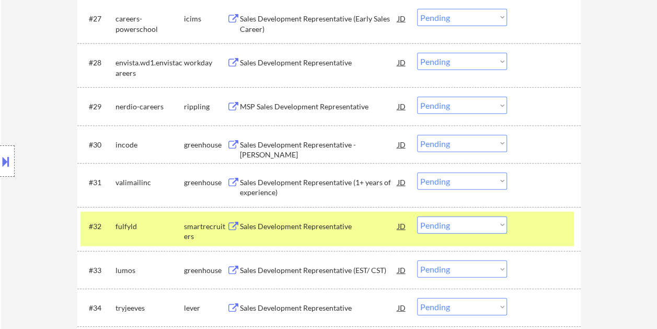
click at [372, 227] on div "Sales Development Representative" at bounding box center [319, 226] width 158 height 10
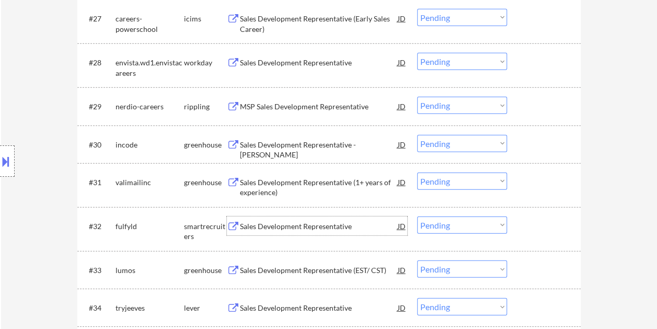
click at [534, 239] on div "#32 fulfyld smartrecruiters Sales Development Representative JD warning_amber C…" at bounding box center [326, 229] width 493 height 34
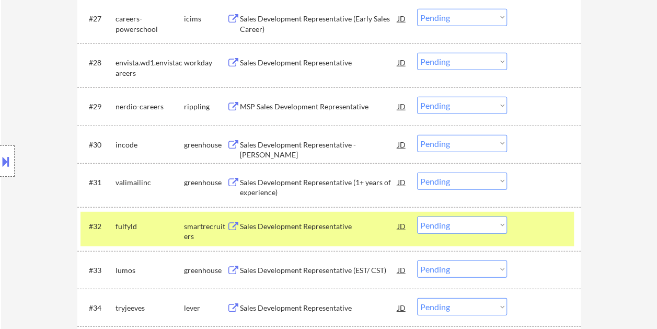
click at [503, 226] on select "Choose an option... Pending Applied Excluded (Questions) Excluded (Expired) Exc…" at bounding box center [462, 224] width 90 height 17
click at [417, 216] on select "Choose an option... Pending Applied Excluded (Questions) Excluded (Expired) Exc…" at bounding box center [462, 224] width 90 height 17
select select ""pending""
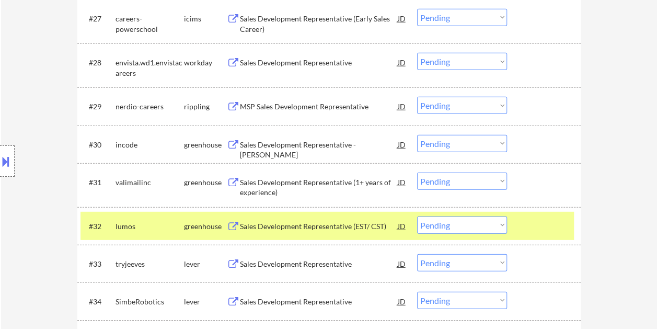
click at [532, 232] on div at bounding box center [545, 225] width 46 height 19
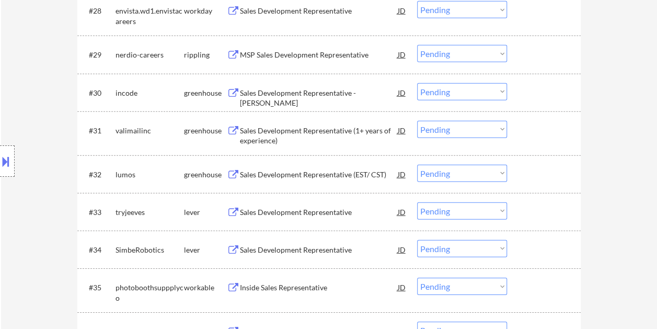
scroll to position [1463, 0]
click at [522, 214] on div at bounding box center [545, 211] width 46 height 19
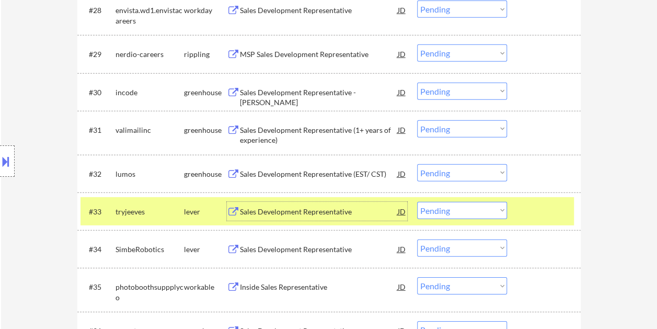
click at [342, 211] on div "Sales Development Representative" at bounding box center [319, 211] width 158 height 10
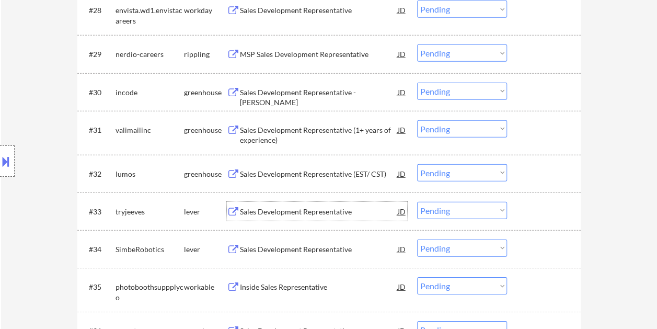
click at [526, 211] on div at bounding box center [545, 211] width 46 height 19
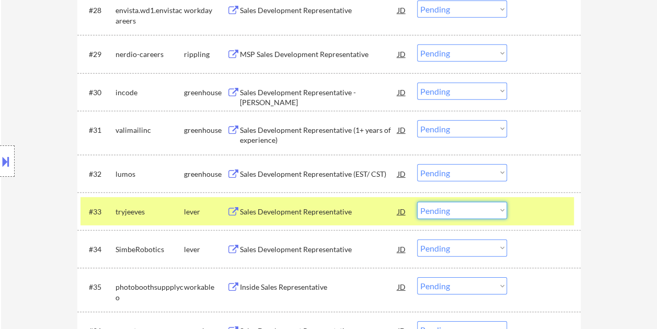
click at [500, 211] on select "Choose an option... Pending Applied Excluded (Questions) Excluded (Expired) Exc…" at bounding box center [462, 210] width 90 height 17
click at [417, 202] on select "Choose an option... Pending Applied Excluded (Questions) Excluded (Expired) Exc…" at bounding box center [462, 210] width 90 height 17
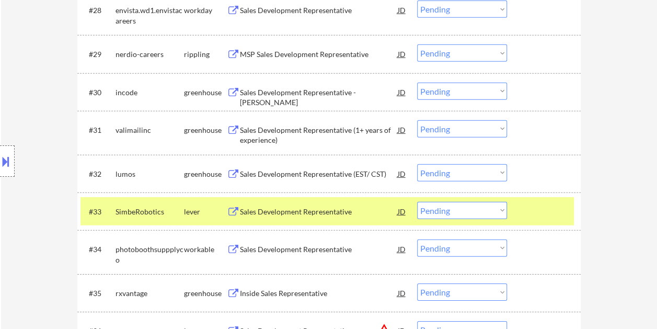
click at [552, 209] on div at bounding box center [545, 211] width 46 height 19
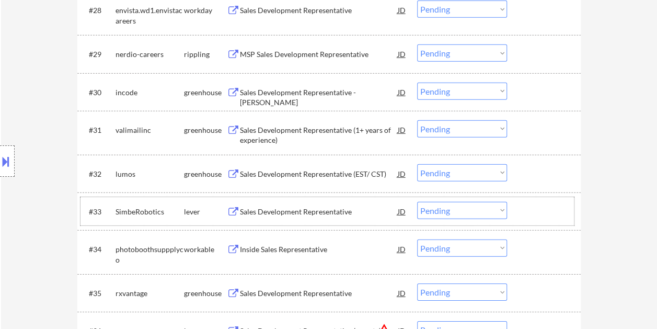
click at [542, 201] on div "#33 SimbeRobotics lever Sales Development Representative JD warning_amber Choos…" at bounding box center [326, 211] width 493 height 28
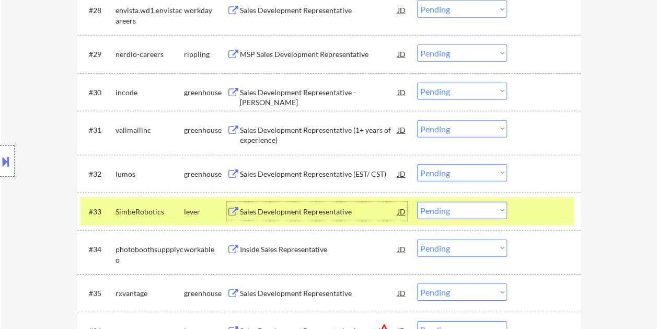
click at [340, 211] on div "Sales Development Representative" at bounding box center [319, 211] width 158 height 10
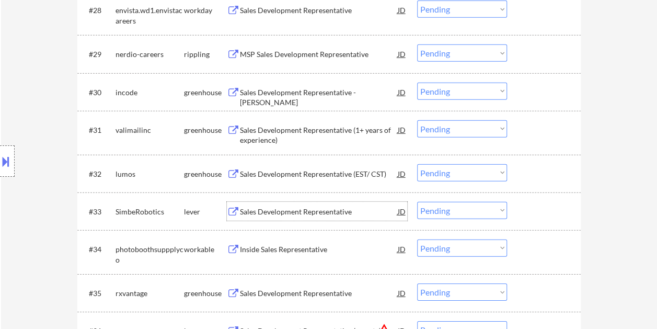
click at [532, 201] on div "#33 SimbeRobotics lever Sales Development Representative JD warning_amber Choos…" at bounding box center [326, 211] width 493 height 28
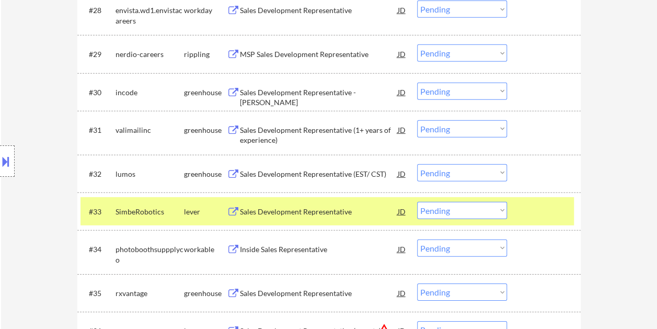
click at [494, 208] on select "Choose an option... Pending Applied Excluded (Questions) Excluded (Expired) Exc…" at bounding box center [462, 210] width 90 height 17
click at [417, 202] on select "Choose an option... Pending Applied Excluded (Questions) Excluded (Expired) Exc…" at bounding box center [462, 210] width 90 height 17
select select ""pending""
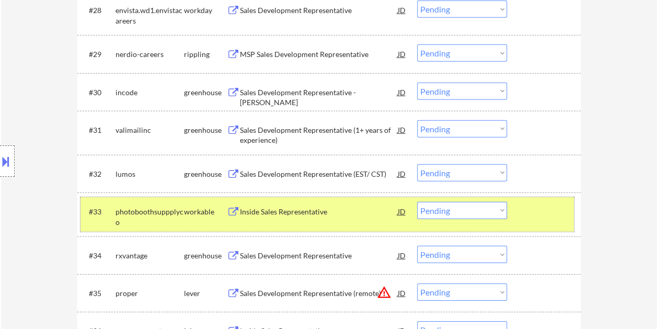
click at [562, 217] on div at bounding box center [545, 211] width 46 height 19
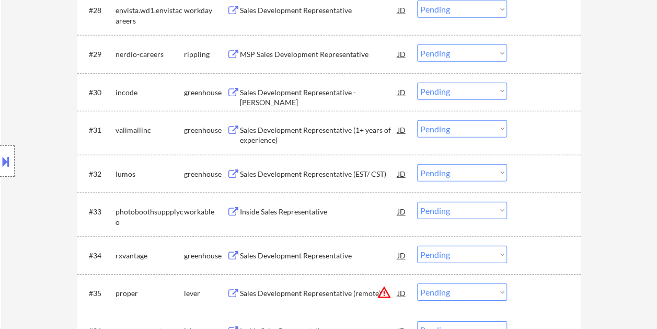
drag, startPoint x: 520, startPoint y: 168, endPoint x: 474, endPoint y: 174, distance: 46.4
click at [520, 168] on div "#32 lumos greenhouse Sales Development Representative (EST/ CST) JD warning_amb…" at bounding box center [326, 173] width 493 height 28
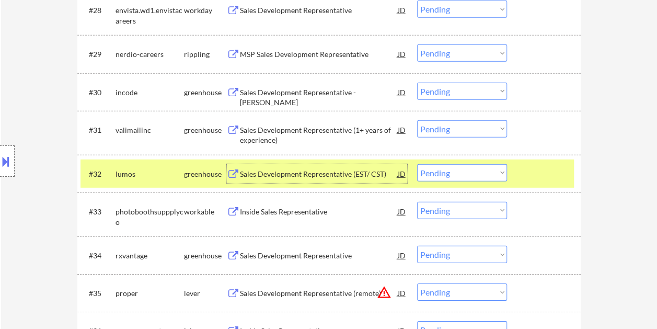
click at [373, 176] on div "Sales Development Representative (EST/ CST)" at bounding box center [319, 174] width 158 height 10
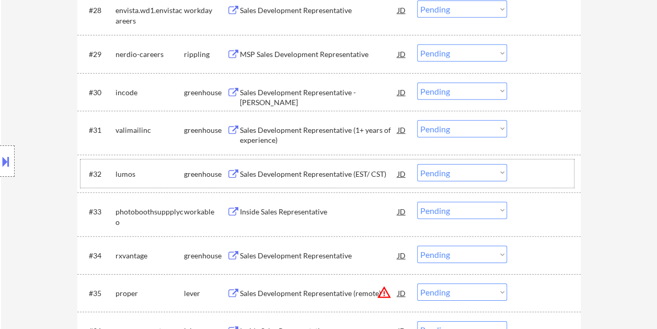
click at [531, 176] on div at bounding box center [545, 173] width 46 height 19
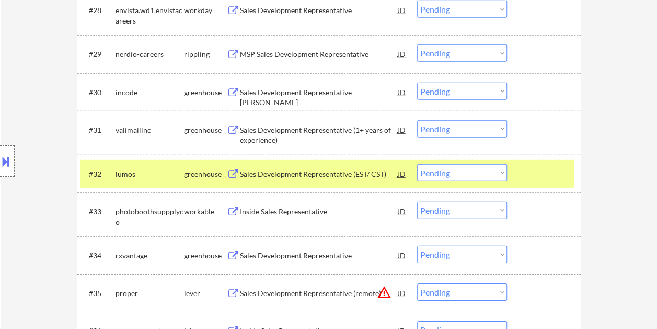
click at [495, 172] on select "Choose an option... Pending Applied Excluded (Questions) Excluded (Expired) Exc…" at bounding box center [462, 172] width 90 height 17
click at [417, 164] on select "Choose an option... Pending Applied Excluded (Questions) Excluded (Expired) Exc…" at bounding box center [462, 172] width 90 height 17
select select ""pending""
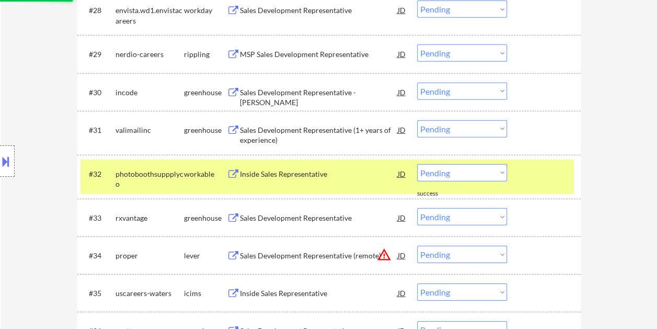
click at [529, 181] on div at bounding box center [545, 173] width 46 height 19
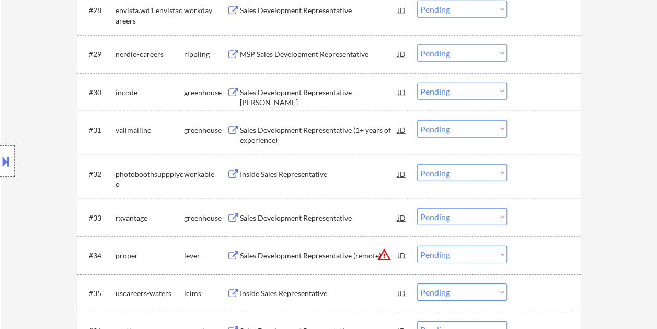
scroll to position [1515, 0]
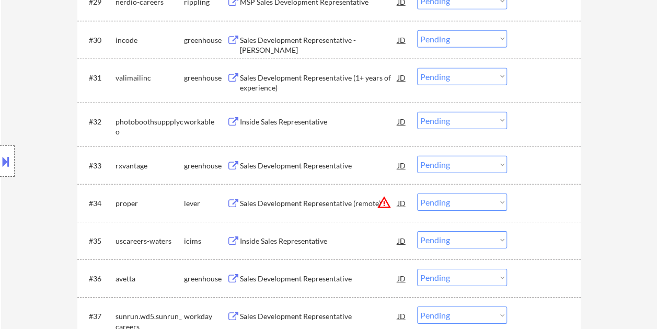
click at [547, 205] on div at bounding box center [545, 202] width 46 height 19
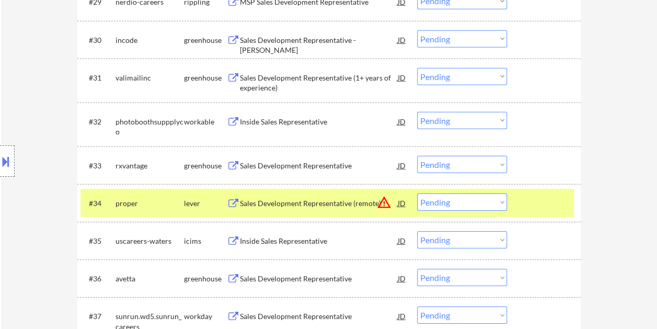
click at [358, 205] on div "Sales Development Representative (remote)" at bounding box center [319, 203] width 158 height 10
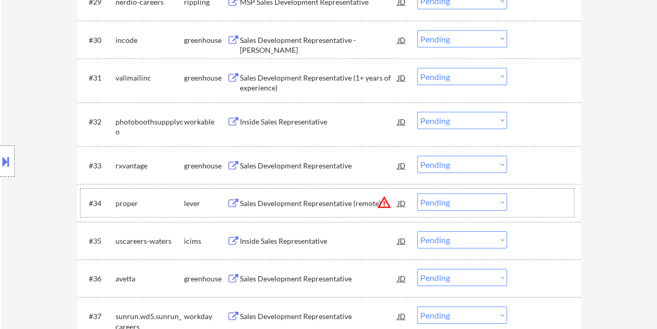
click at [526, 206] on div at bounding box center [545, 202] width 46 height 19
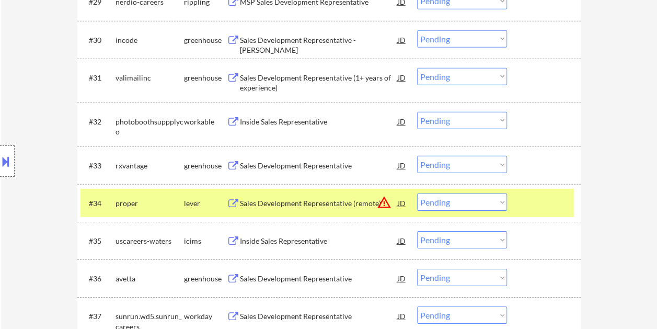
drag, startPoint x: 498, startPoint y: 203, endPoint x: 495, endPoint y: 208, distance: 5.7
click at [498, 203] on select "Choose an option... Pending Applied Excluded (Questions) Excluded (Expired) Exc…" at bounding box center [462, 201] width 90 height 17
click at [417, 193] on select "Choose an option... Pending Applied Excluded (Questions) Excluded (Expired) Exc…" at bounding box center [462, 201] width 90 height 17
select select ""pending""
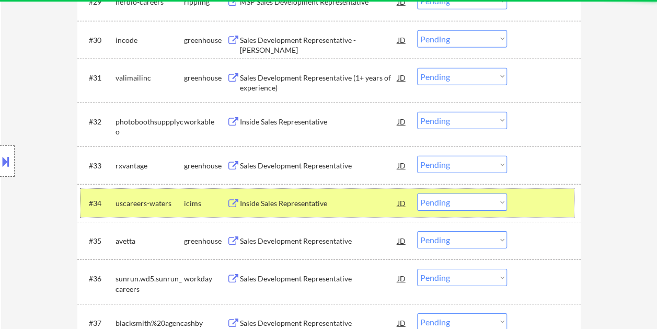
click at [523, 202] on div at bounding box center [545, 202] width 46 height 19
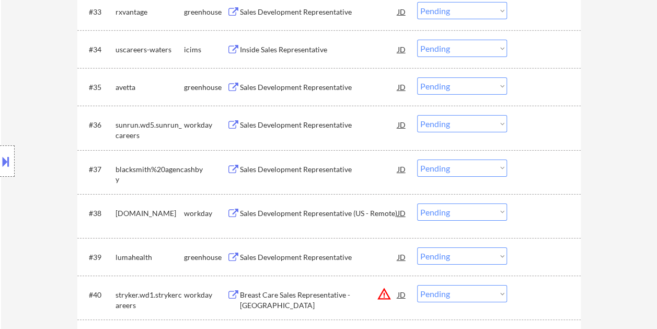
scroll to position [1672, 0]
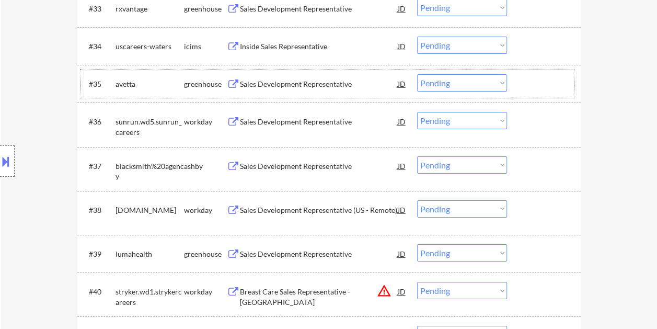
click at [531, 85] on div at bounding box center [545, 83] width 46 height 19
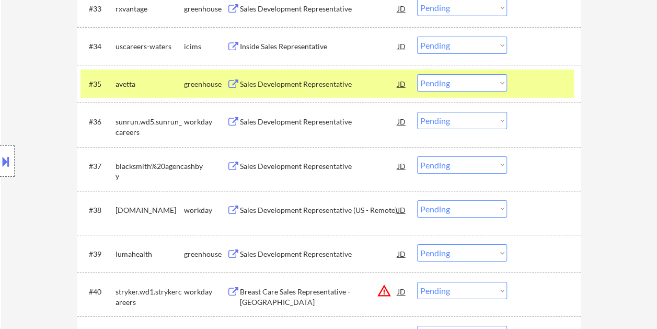
click at [320, 96] on div "#35 avetta greenhouse Sales Development Representative JD warning_amber Choose …" at bounding box center [326, 83] width 493 height 28
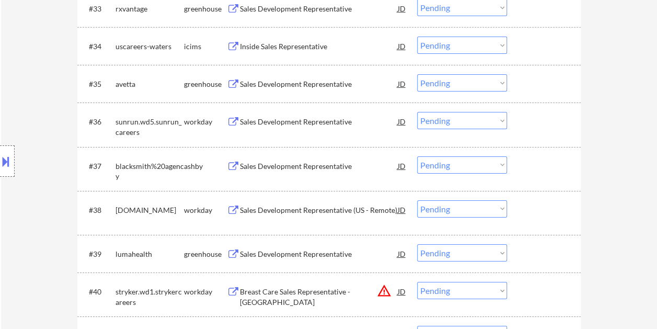
click at [516, 83] on div "#35 avetta greenhouse Sales Development Representative JD warning_amber Choose …" at bounding box center [326, 83] width 493 height 28
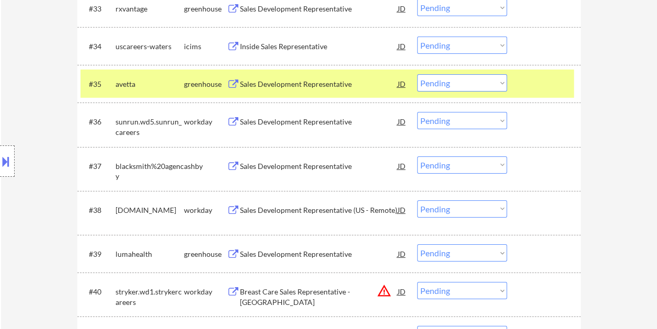
click at [368, 80] on div "Sales Development Representative" at bounding box center [319, 84] width 158 height 10
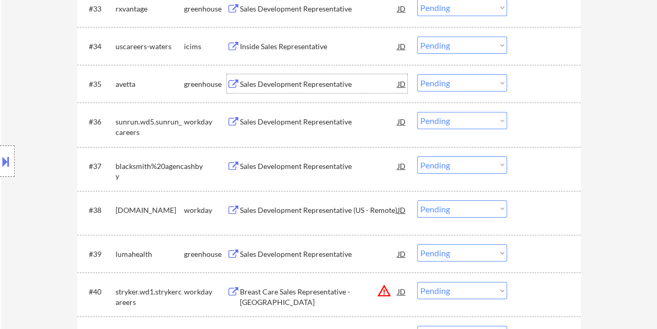
click at [524, 78] on div at bounding box center [545, 83] width 46 height 19
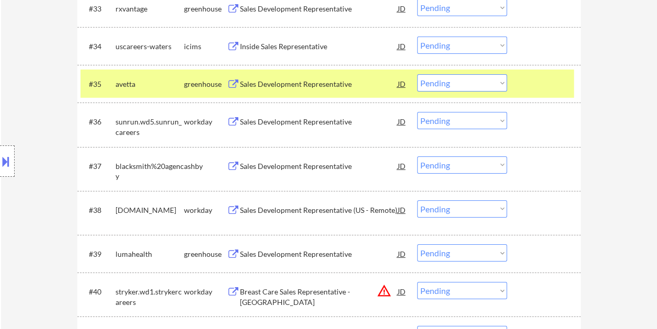
click at [501, 81] on select "Choose an option... Pending Applied Excluded (Questions) Excluded (Expired) Exc…" at bounding box center [462, 82] width 90 height 17
click at [417, 74] on select "Choose an option... Pending Applied Excluded (Questions) Excluded (Expired) Exc…" at bounding box center [462, 82] width 90 height 17
select select ""pending""
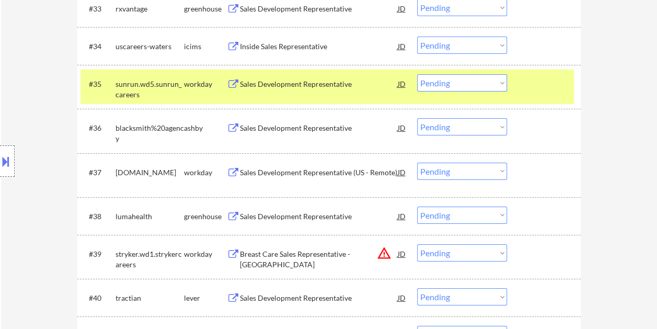
click at [530, 214] on div at bounding box center [545, 215] width 46 height 19
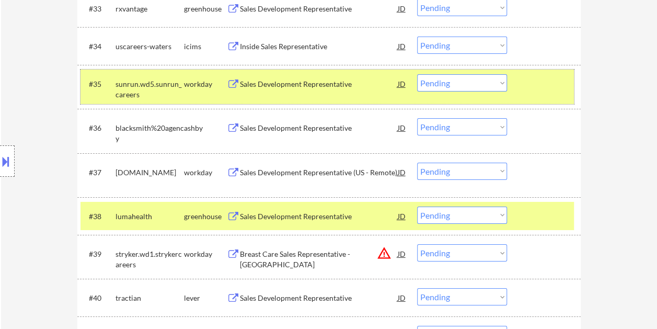
click at [544, 71] on div "#35 sunrun.wd5.sunrun_careers workday Sales Development Representative JD warni…" at bounding box center [326, 86] width 493 height 34
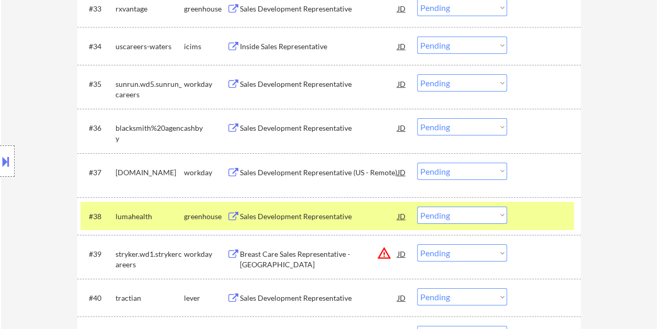
click at [347, 215] on div "Sales Development Representative" at bounding box center [319, 216] width 158 height 10
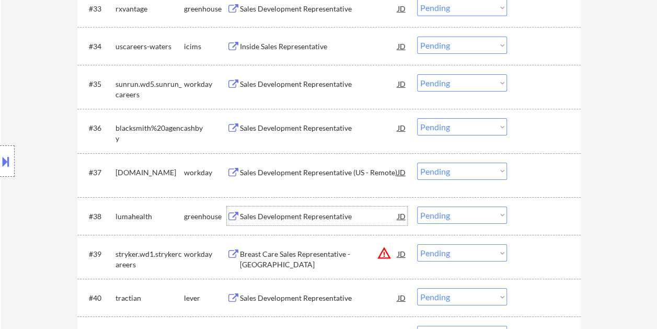
click at [520, 227] on div "#38 lumahealth greenhouse Sales Development Representative JD warning_amber Cho…" at bounding box center [326, 216] width 493 height 28
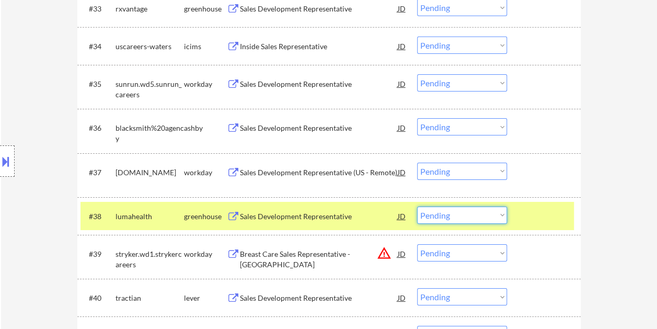
click at [496, 212] on select "Choose an option... Pending Applied Excluded (Questions) Excluded (Expired) Exc…" at bounding box center [462, 214] width 90 height 17
click at [417, 206] on select "Choose an option... Pending Applied Excluded (Questions) Excluded (Expired) Exc…" at bounding box center [462, 214] width 90 height 17
select select ""pending""
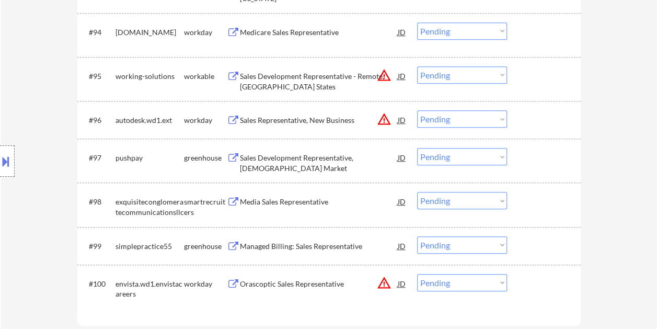
scroll to position [4252, 0]
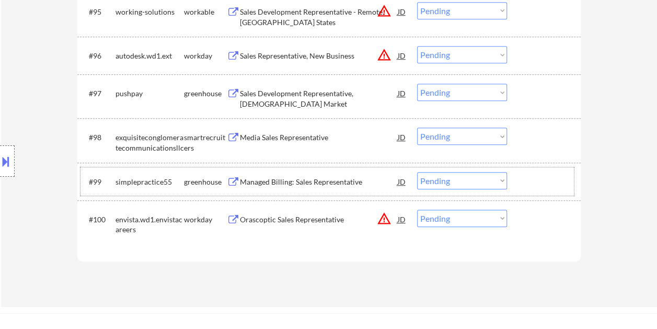
click at [531, 176] on div at bounding box center [545, 181] width 46 height 19
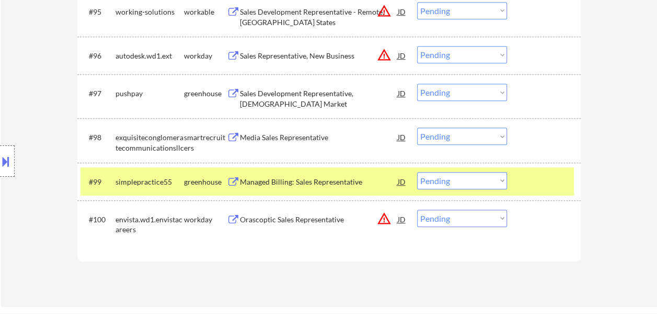
click at [348, 181] on div "Managed Billing: Sales Representative" at bounding box center [319, 182] width 158 height 10
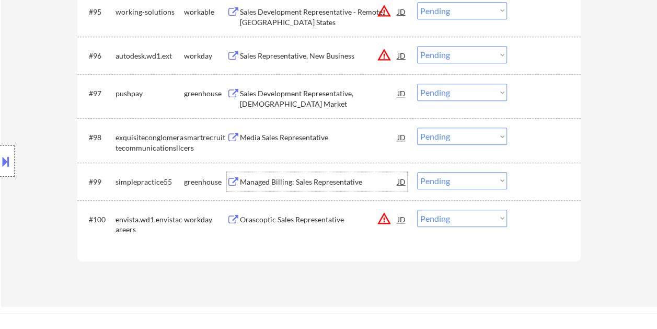
click at [524, 181] on div at bounding box center [545, 181] width 46 height 19
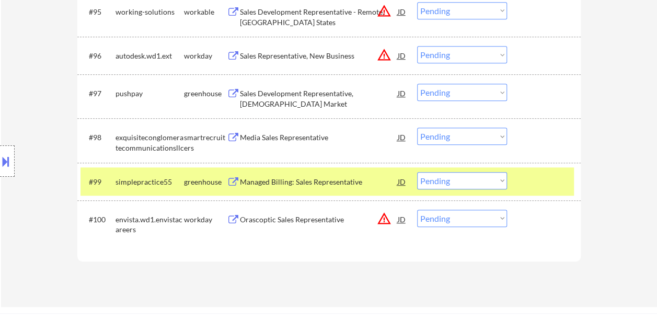
click at [500, 181] on select "Choose an option... Pending Applied Excluded (Questions) Excluded (Expired) Exc…" at bounding box center [462, 180] width 90 height 17
click at [417, 172] on select "Choose an option... Pending Applied Excluded (Questions) Excluded (Expired) Exc…" at bounding box center [462, 180] width 90 height 17
select select ""pending""
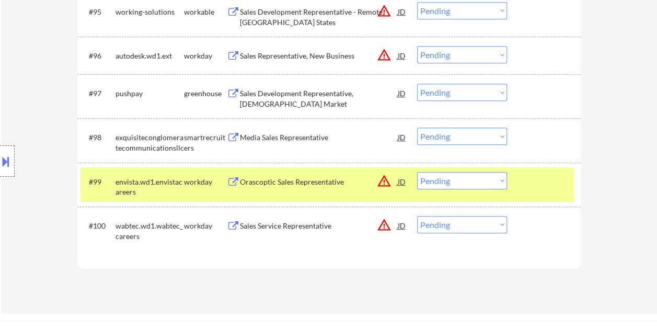
click at [541, 182] on div at bounding box center [545, 181] width 46 height 19
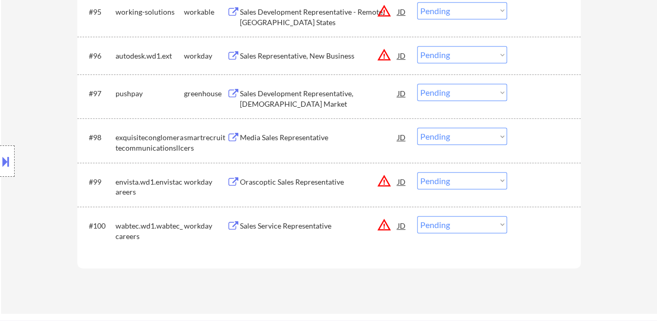
click at [542, 22] on div "#95 working-solutions workable Sales Development Representative - Remote, Certa…" at bounding box center [326, 14] width 493 height 34
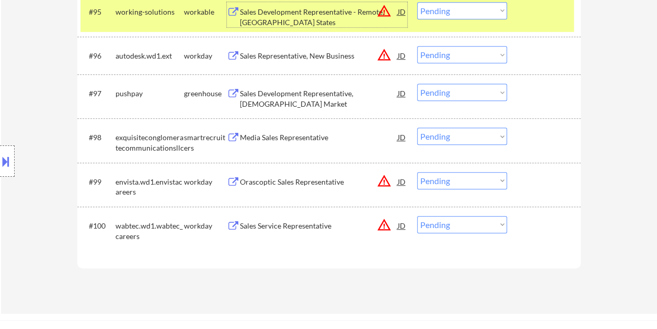
click at [316, 17] on div "Sales Development Representative - Remote, Certain States" at bounding box center [319, 17] width 158 height 20
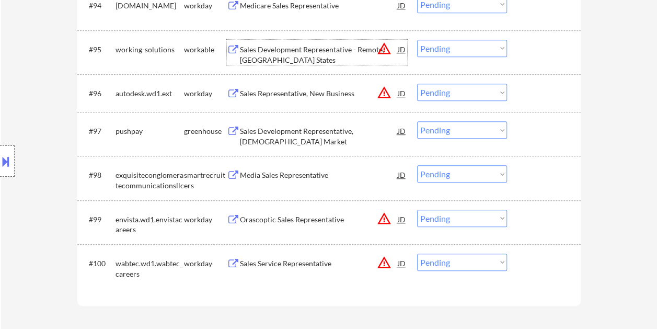
scroll to position [4148, 0]
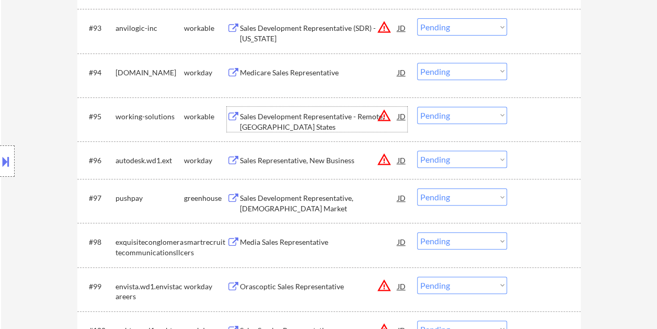
click at [541, 120] on div at bounding box center [545, 116] width 46 height 19
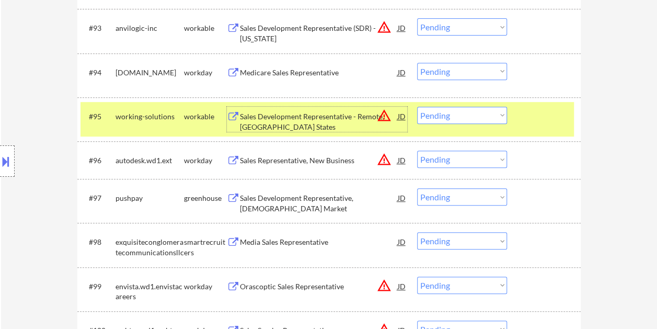
click at [338, 113] on div "Sales Development Representative - Remote, Certain States" at bounding box center [319, 121] width 158 height 20
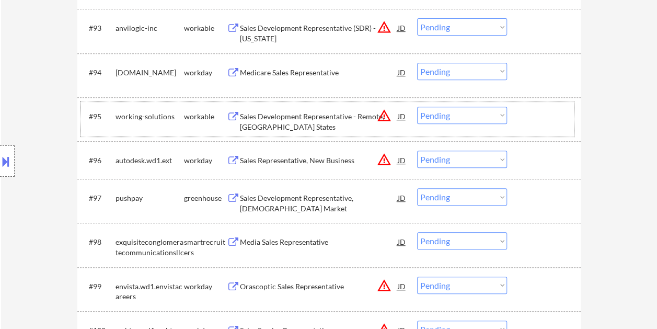
click at [522, 117] on div at bounding box center [545, 116] width 46 height 19
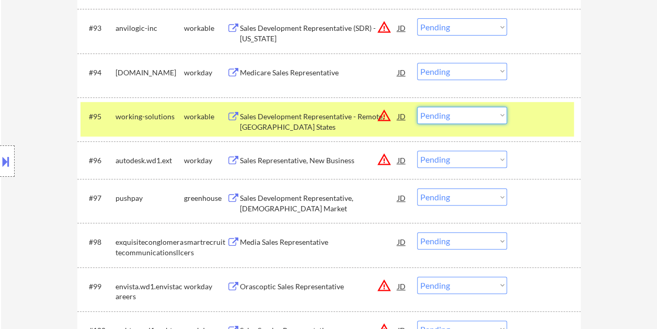
click at [497, 117] on select "Choose an option... Pending Applied Excluded (Questions) Excluded (Expired) Exc…" at bounding box center [462, 115] width 90 height 17
click at [417, 107] on select "Choose an option... Pending Applied Excluded (Questions) Excluded (Expired) Exc…" at bounding box center [462, 115] width 90 height 17
select select ""pending""
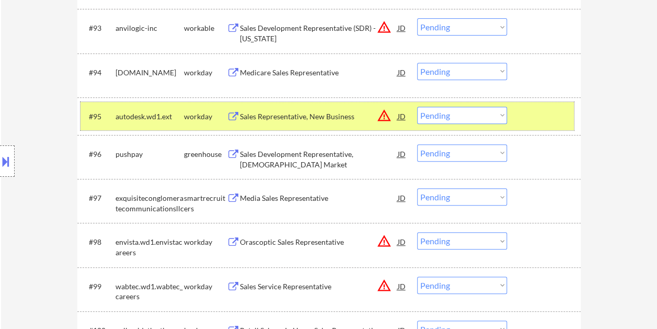
click at [542, 118] on div at bounding box center [545, 116] width 46 height 19
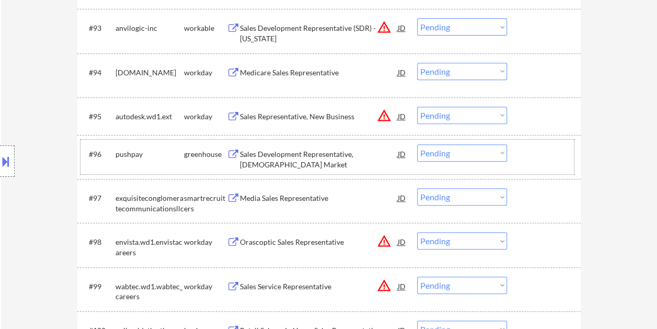
click at [528, 159] on div at bounding box center [545, 153] width 46 height 19
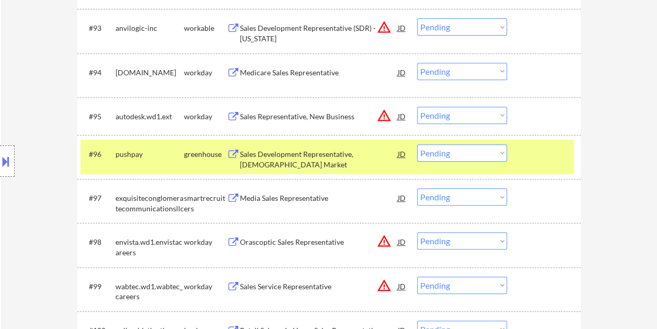
click at [330, 150] on div "Sales Development Representative, Catholic Market" at bounding box center [319, 159] width 158 height 20
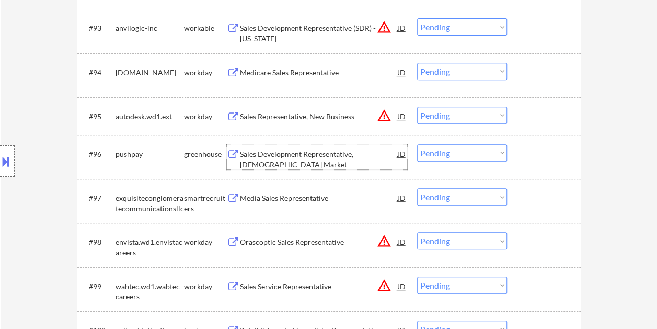
click at [538, 155] on div at bounding box center [545, 153] width 46 height 19
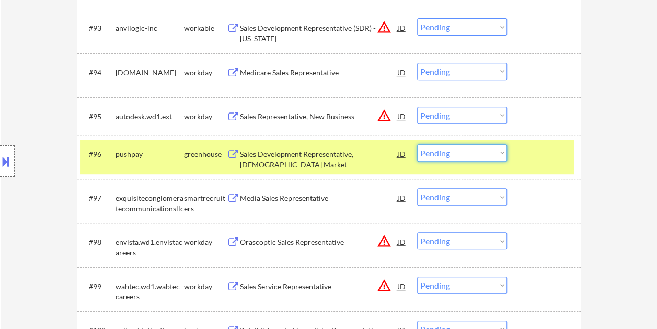
click at [499, 149] on select "Choose an option... Pending Applied Excluded (Questions) Excluded (Expired) Exc…" at bounding box center [462, 152] width 90 height 17
click at [417, 144] on select "Choose an option... Pending Applied Excluded (Questions) Excluded (Expired) Exc…" at bounding box center [462, 152] width 90 height 17
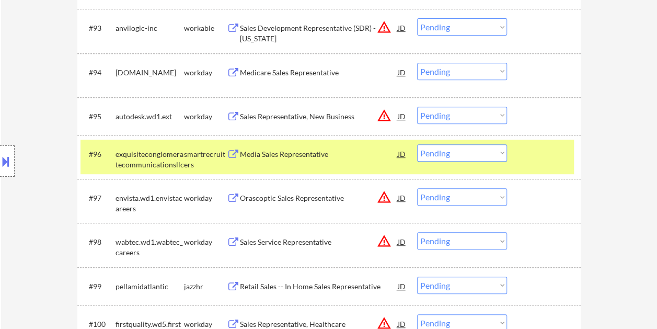
click at [534, 155] on div at bounding box center [545, 153] width 46 height 19
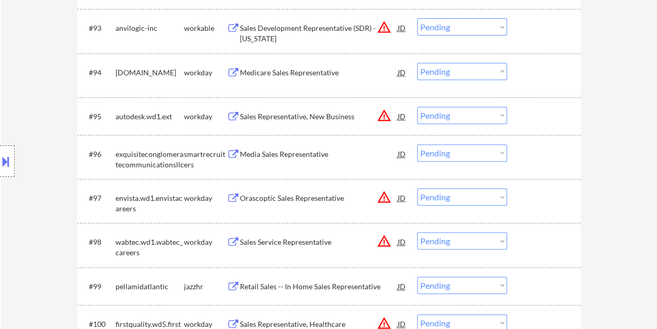
click at [535, 155] on div at bounding box center [545, 153] width 46 height 19
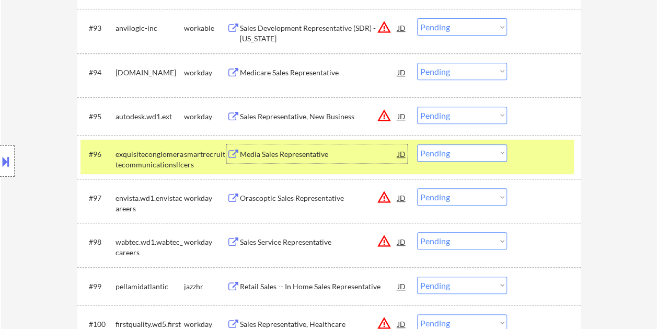
click at [305, 150] on div "Media Sales Representative" at bounding box center [319, 154] width 158 height 10
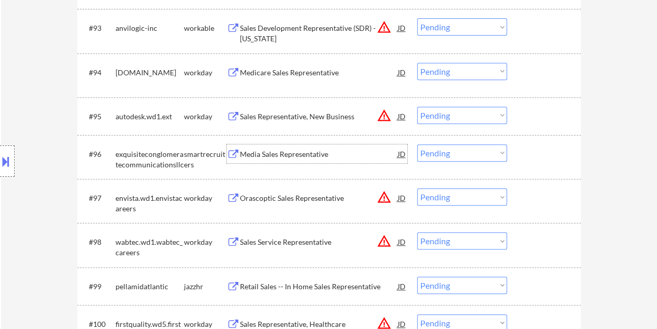
click at [524, 155] on div at bounding box center [545, 153] width 46 height 19
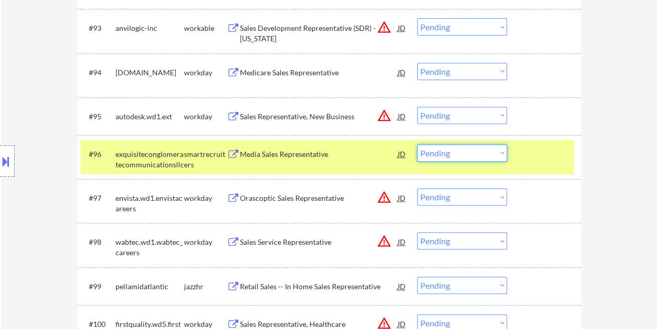
click at [501, 154] on select "Choose an option... Pending Applied Excluded (Questions) Excluded (Expired) Exc…" at bounding box center [462, 152] width 90 height 17
click at [501, 155] on select "Choose an option... Pending Applied Excluded (Questions) Excluded (Expired) Exc…" at bounding box center [462, 152] width 90 height 17
click at [417, 144] on select "Choose an option... Pending Applied Excluded (Questions) Excluded (Expired) Exc…" at bounding box center [462, 152] width 90 height 17
select select ""pending""
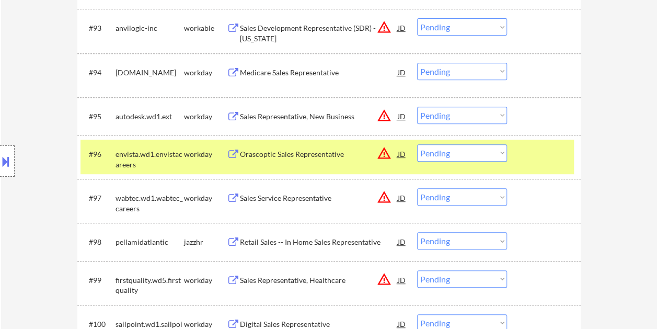
click at [540, 161] on div at bounding box center [545, 153] width 46 height 19
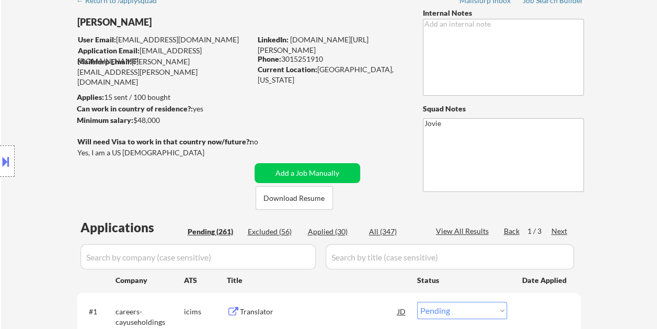
scroll to position [104, 0]
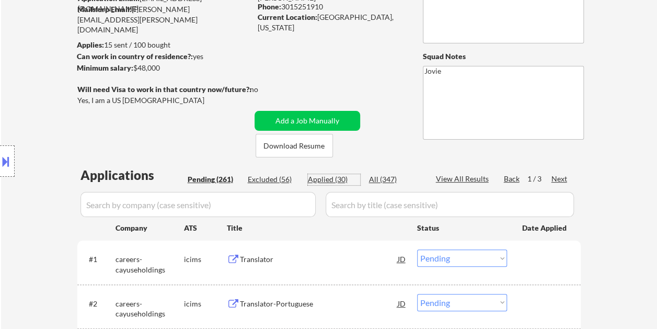
click at [326, 179] on div "Applied (30)" at bounding box center [334, 179] width 52 height 10
select select ""applied""
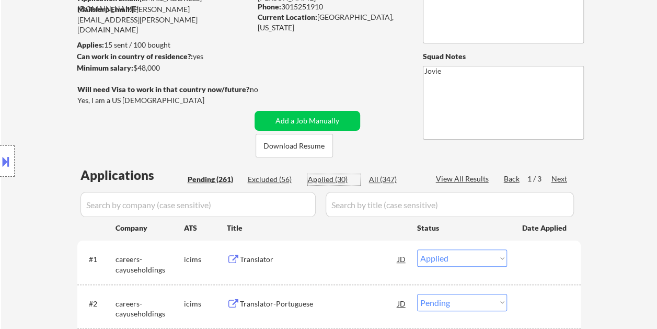
select select ""applied""
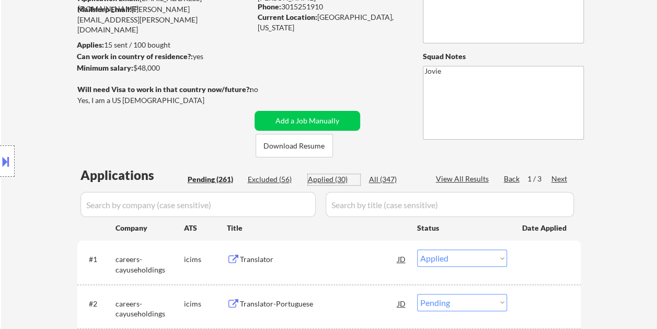
select select ""applied""
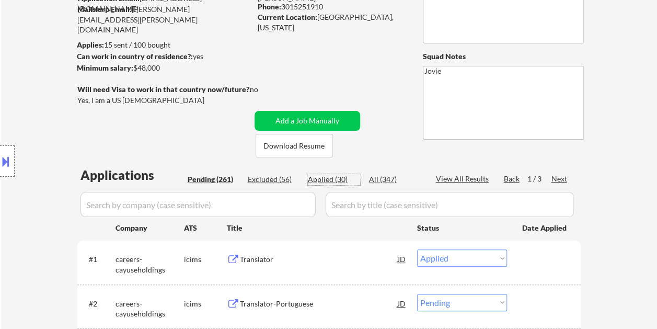
select select ""applied""
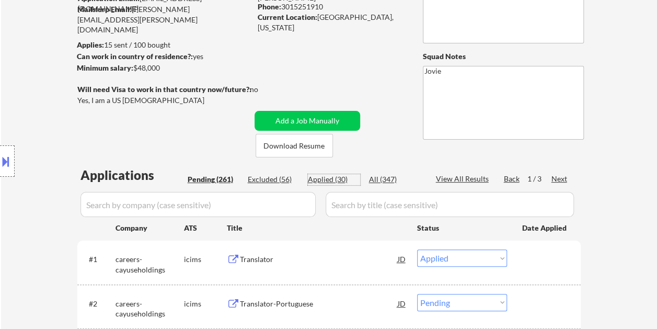
select select ""applied""
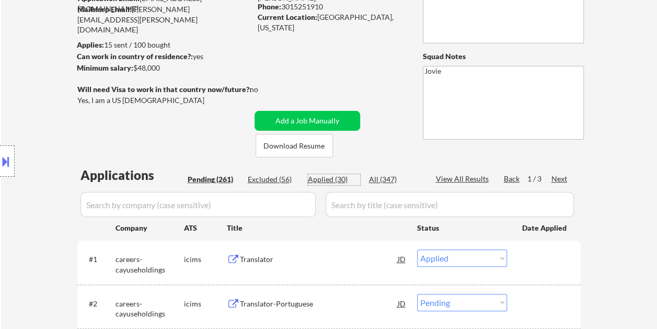
select select ""applied""
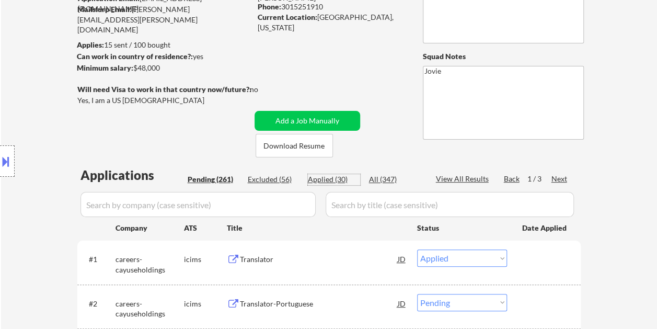
select select ""applied""
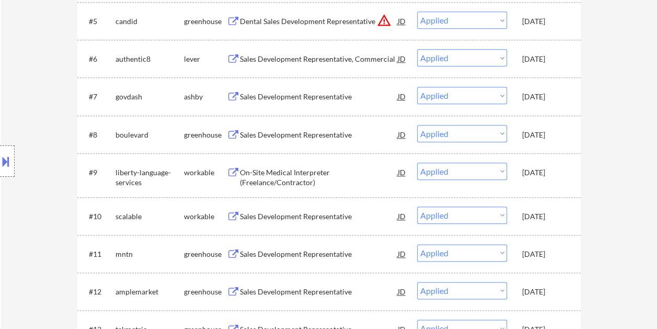
scroll to position [0, 0]
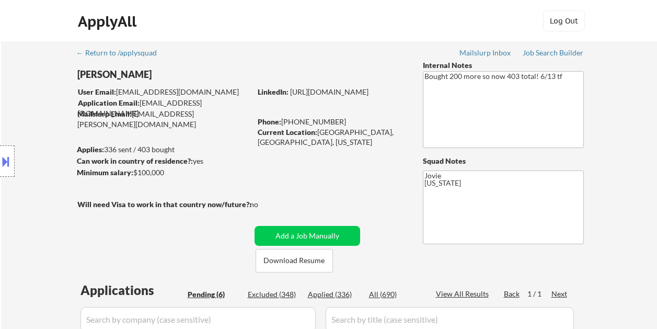
select select ""pending""
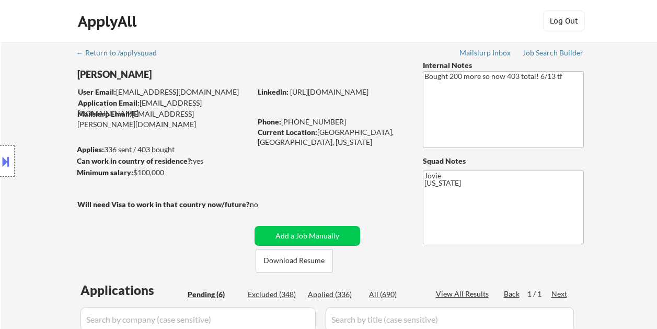
select select ""pending""
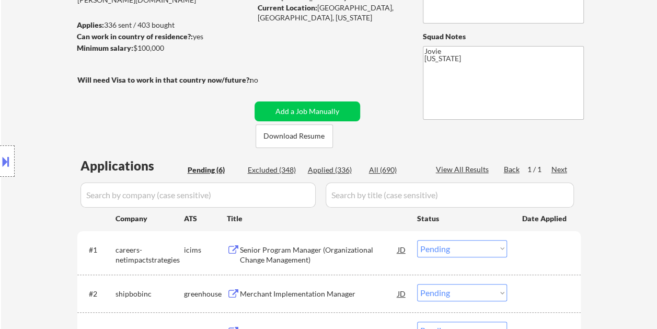
scroll to position [157, 0]
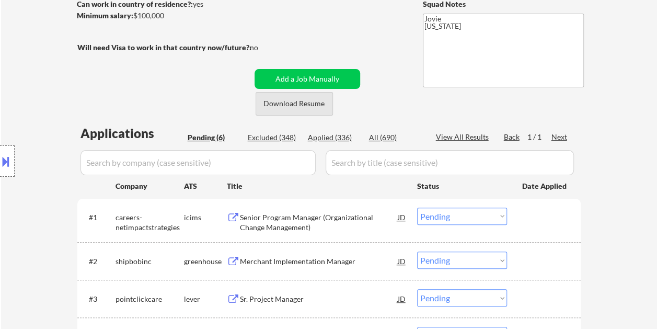
click at [295, 107] on button "Download Resume" at bounding box center [293, 104] width 77 height 24
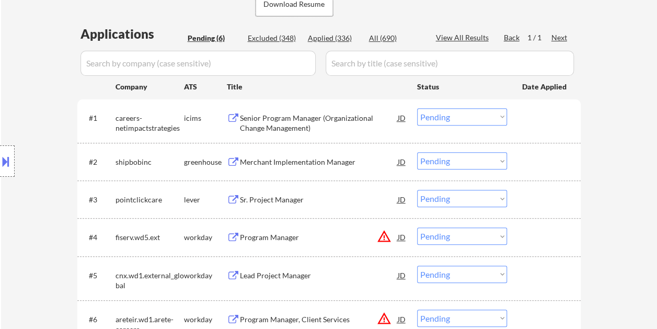
scroll to position [261, 0]
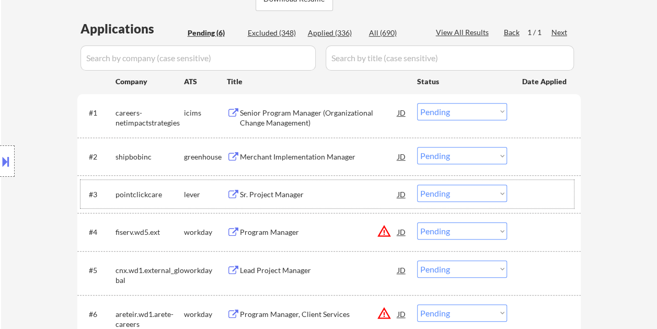
click at [535, 186] on div at bounding box center [545, 193] width 46 height 19
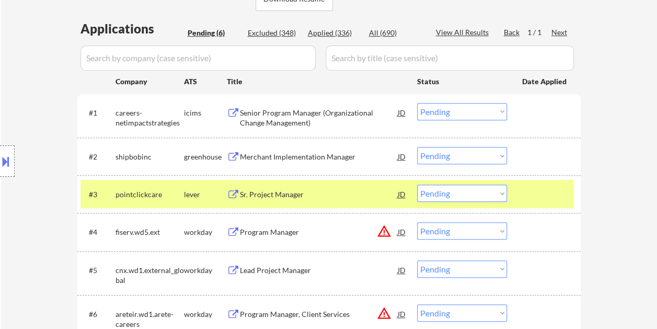
click at [335, 191] on div "Sr. Project Manager" at bounding box center [319, 194] width 158 height 10
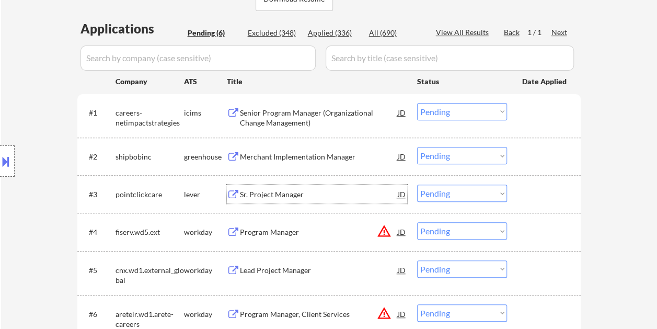
click at [8, 164] on button at bounding box center [5, 161] width 11 height 17
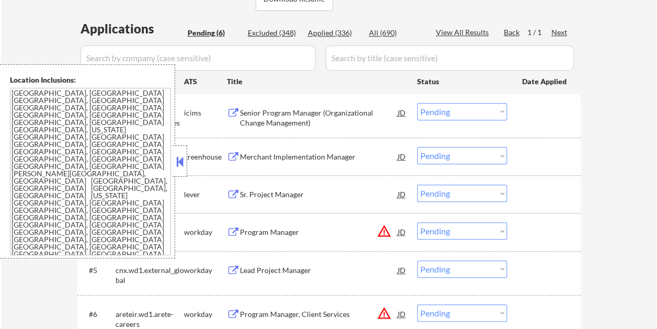
click at [177, 164] on button at bounding box center [179, 162] width 11 height 16
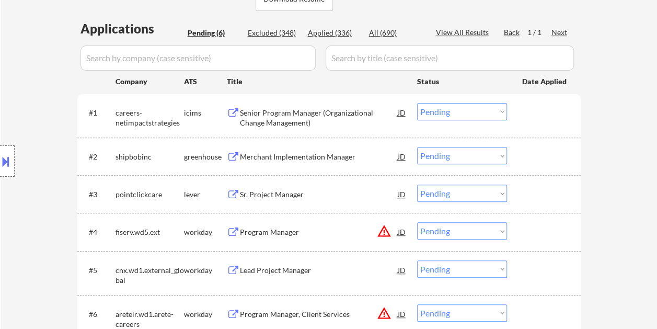
scroll to position [313, 0]
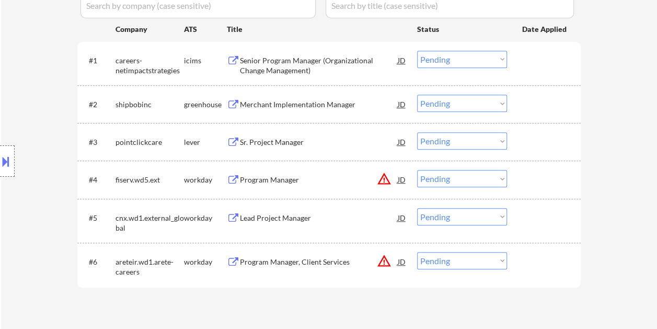
drag, startPoint x: 537, startPoint y: 181, endPoint x: 402, endPoint y: 186, distance: 134.9
click at [536, 181] on div at bounding box center [545, 179] width 46 height 19
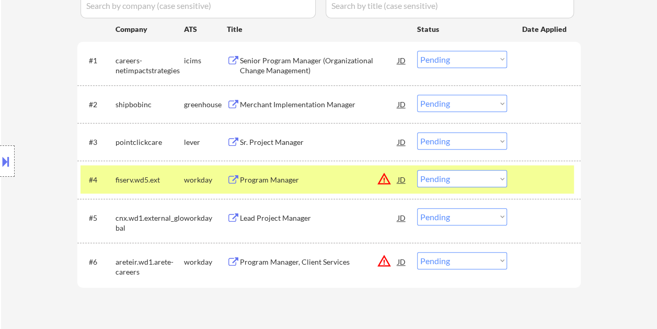
click at [355, 186] on div "Program Manager" at bounding box center [319, 179] width 158 height 19
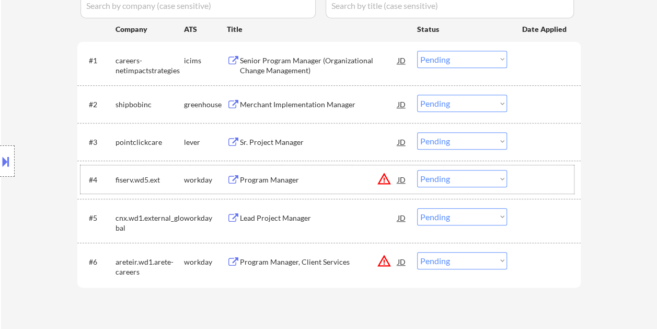
drag, startPoint x: 528, startPoint y: 181, endPoint x: 511, endPoint y: 182, distance: 16.3
click at [528, 181] on div at bounding box center [545, 179] width 46 height 19
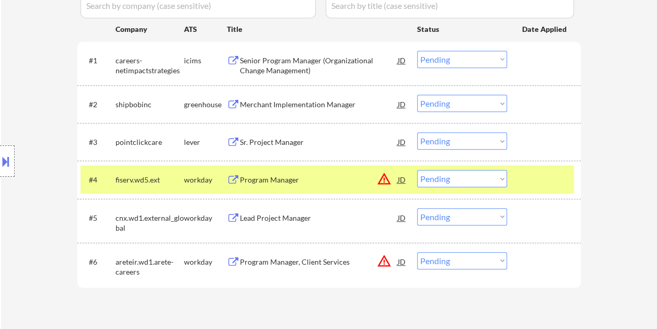
click at [496, 181] on select "Choose an option... Pending Applied Excluded (Questions) Excluded (Expired) Exc…" at bounding box center [462, 178] width 90 height 17
click at [417, 170] on select "Choose an option... Pending Applied Excluded (Questions) Excluded (Expired) Exc…" at bounding box center [462, 178] width 90 height 17
select select ""pending""
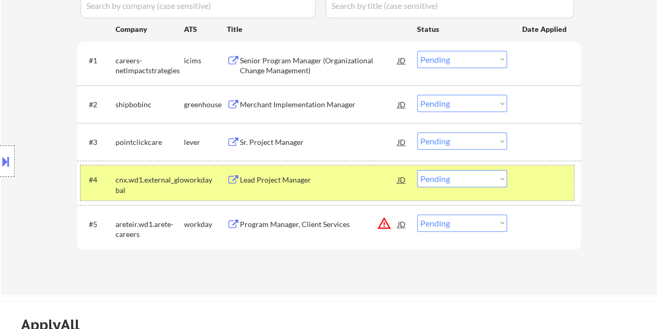
click at [530, 176] on div at bounding box center [545, 179] width 46 height 19
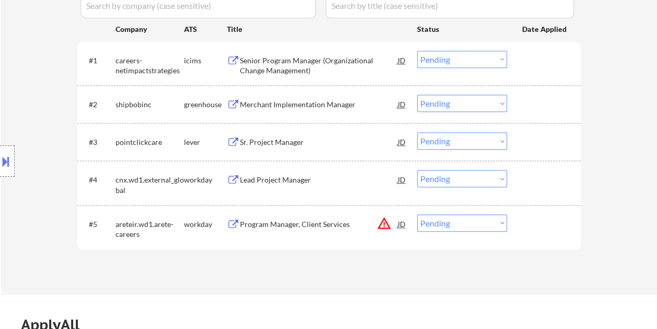
click at [526, 227] on div at bounding box center [545, 223] width 46 height 19
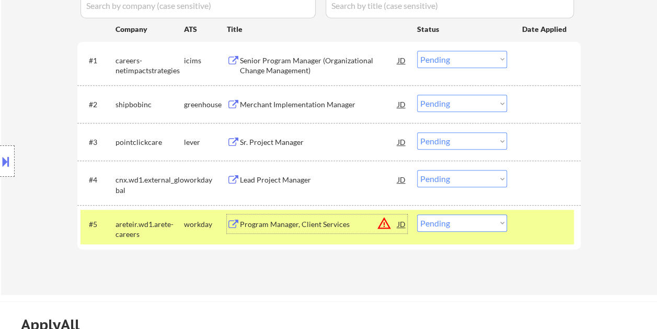
click at [299, 224] on div "Program Manager, Client Services" at bounding box center [319, 224] width 158 height 10
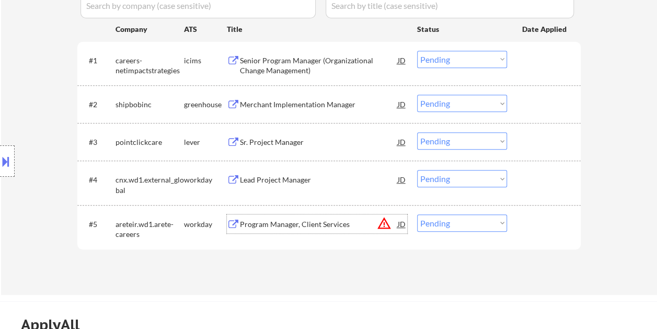
click at [524, 224] on div at bounding box center [545, 223] width 46 height 19
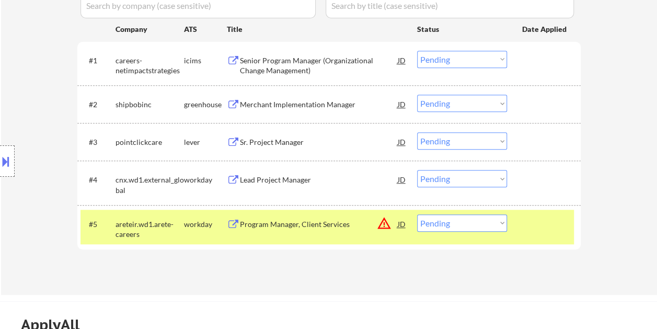
click at [498, 227] on select "Choose an option... Pending Applied Excluded (Questions) Excluded (Expired) Exc…" at bounding box center [462, 222] width 90 height 17
select select ""excluded__expired_""
click at [417, 214] on select "Choose an option... Pending Applied Excluded (Questions) Excluded (Expired) Exc…" at bounding box center [462, 222] width 90 height 17
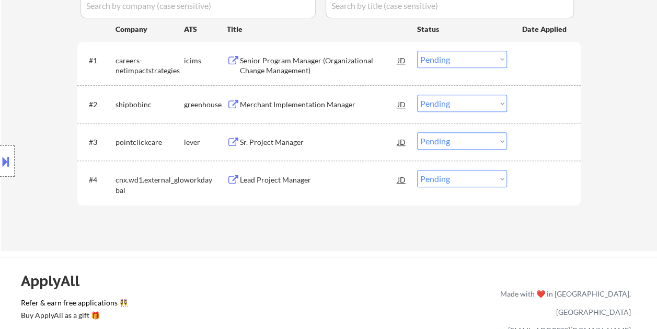
click at [522, 174] on div at bounding box center [545, 179] width 46 height 19
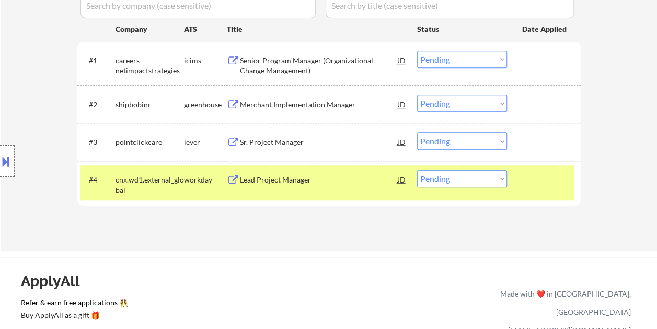
click at [270, 180] on div "Lead Project Manager" at bounding box center [319, 179] width 158 height 10
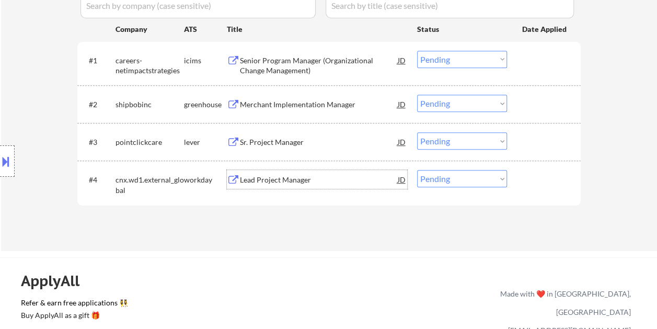
drag, startPoint x: 544, startPoint y: 185, endPoint x: 497, endPoint y: 179, distance: 47.4
click at [544, 185] on div at bounding box center [545, 179] width 46 height 19
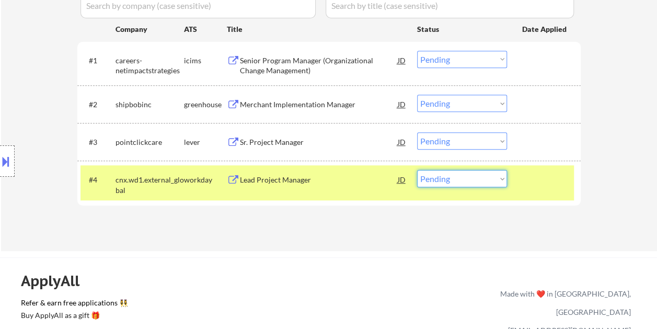
click at [494, 179] on select "Choose an option... Pending Applied Excluded (Questions) Excluded (Expired) Exc…" at bounding box center [462, 178] width 90 height 17
select select ""applied""
click at [417, 170] on select "Choose an option... Pending Applied Excluded (Questions) Excluded (Expired) Exc…" at bounding box center [462, 178] width 90 height 17
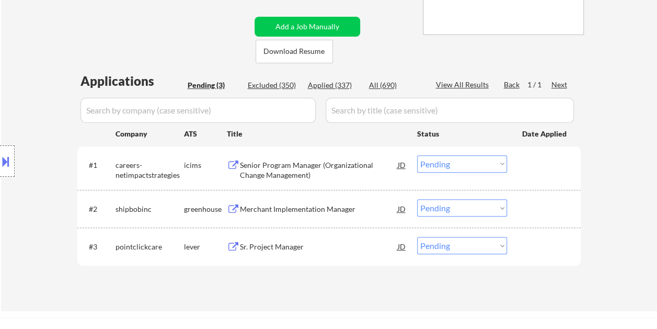
scroll to position [209, 0]
drag, startPoint x: 533, startPoint y: 209, endPoint x: 519, endPoint y: 213, distance: 14.7
click at [532, 209] on div at bounding box center [545, 208] width 46 height 19
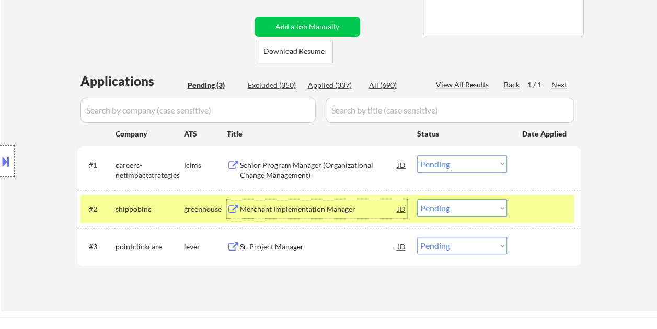
click at [274, 217] on div "Merchant Implementation Manager" at bounding box center [319, 208] width 158 height 19
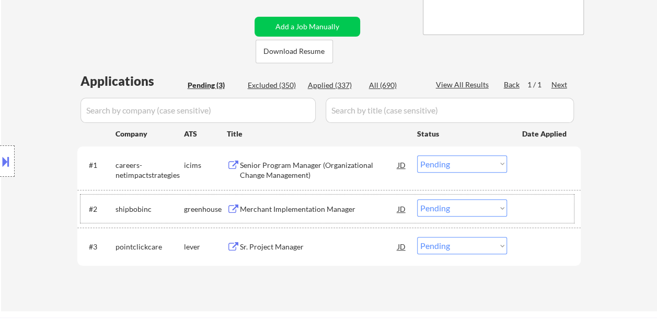
click at [530, 205] on div at bounding box center [545, 208] width 46 height 19
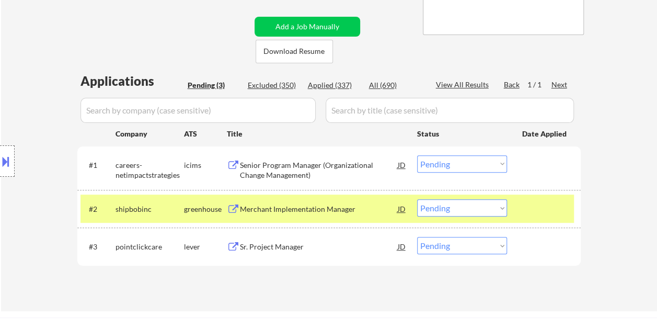
click at [497, 211] on select "Choose an option... Pending Applied Excluded (Questions) Excluded (Expired) Exc…" at bounding box center [462, 207] width 90 height 17
click at [417, 199] on select "Choose an option... Pending Applied Excluded (Questions) Excluded (Expired) Exc…" at bounding box center [462, 207] width 90 height 17
select select ""pending""
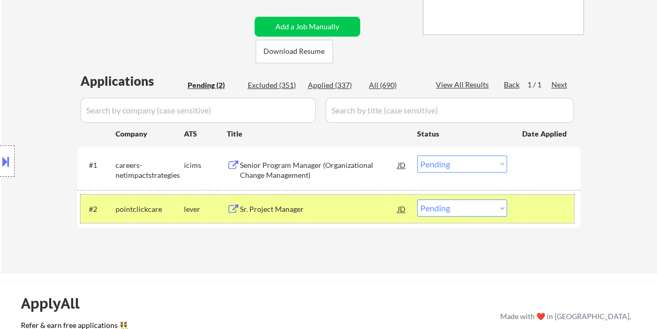
click at [546, 206] on div at bounding box center [545, 208] width 46 height 19
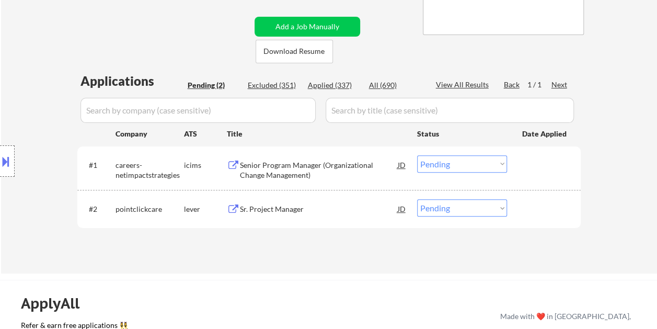
click at [527, 163] on div at bounding box center [545, 164] width 46 height 19
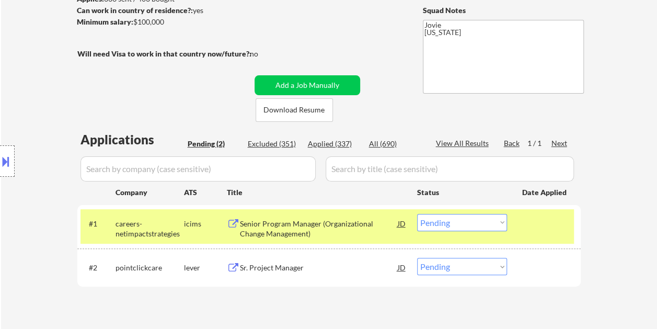
scroll to position [157, 0]
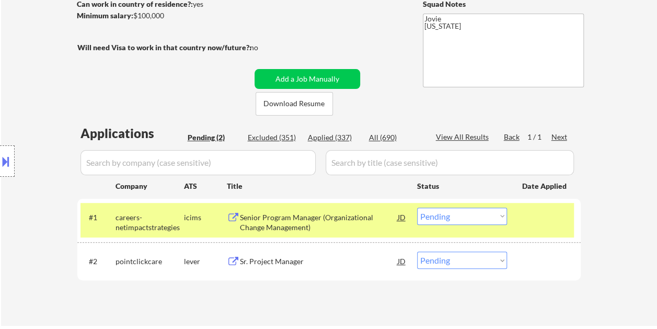
click at [331, 223] on div "Senior Program Manager (Organizational Change Management)" at bounding box center [319, 222] width 158 height 20
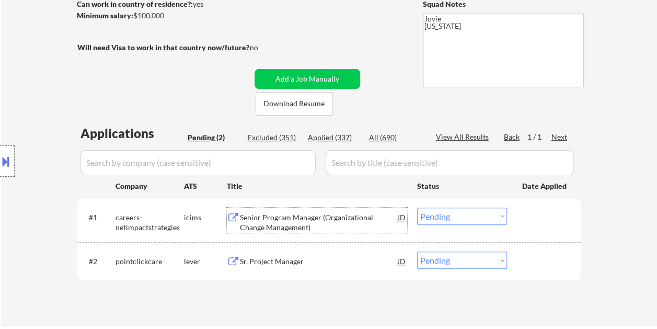
click at [287, 212] on div "Senior Program Manager (Organizational Change Management)" at bounding box center [319, 222] width 158 height 20
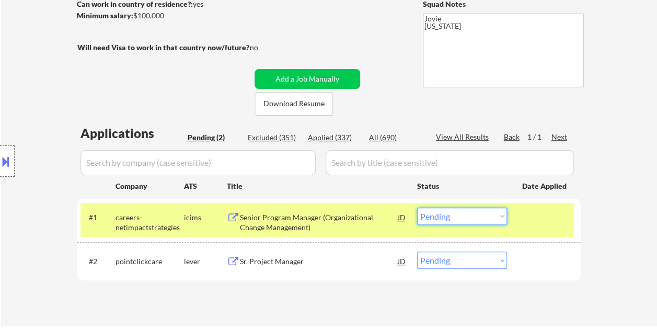
click at [481, 218] on select "Choose an option... Pending Applied Excluded (Questions) Excluded (Expired) Exc…" at bounding box center [462, 215] width 90 height 17
click at [417, 207] on select "Choose an option... Pending Applied Excluded (Questions) Excluded (Expired) Exc…" at bounding box center [462, 215] width 90 height 17
select select ""pending""
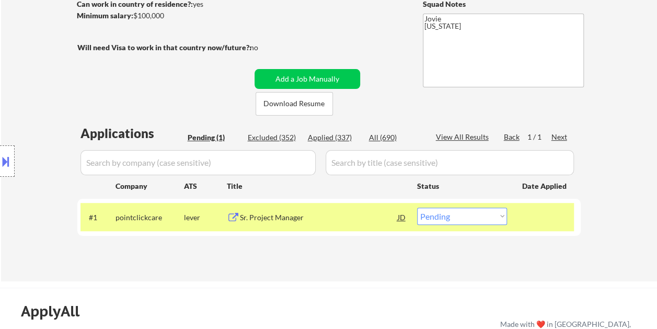
click at [337, 136] on div "Applied (337)" at bounding box center [334, 137] width 52 height 10
select select ""applied""
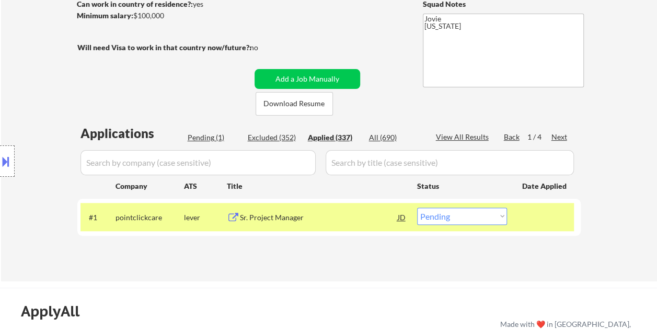
select select ""applied""
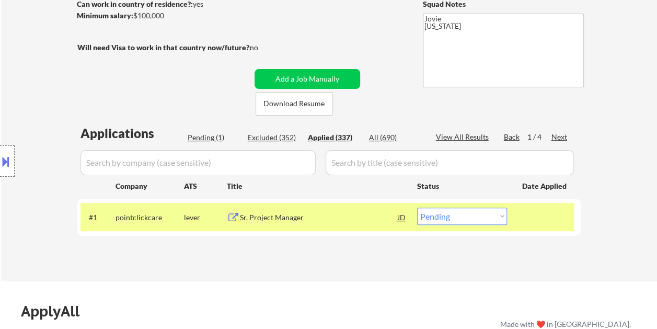
select select ""applied""
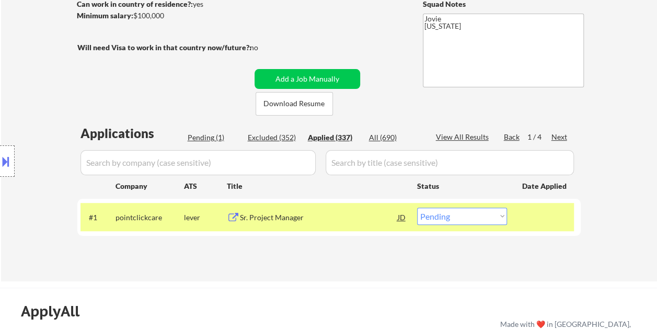
select select ""applied""
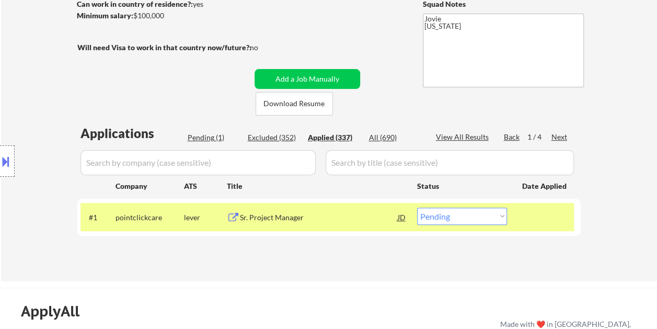
select select ""applied""
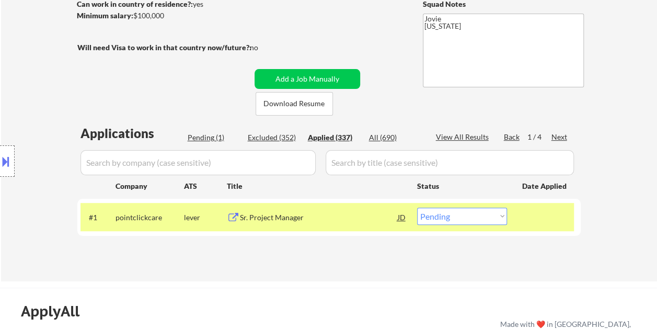
select select ""applied""
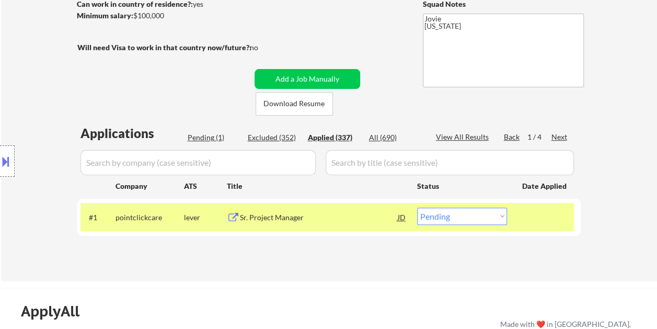
select select ""applied""
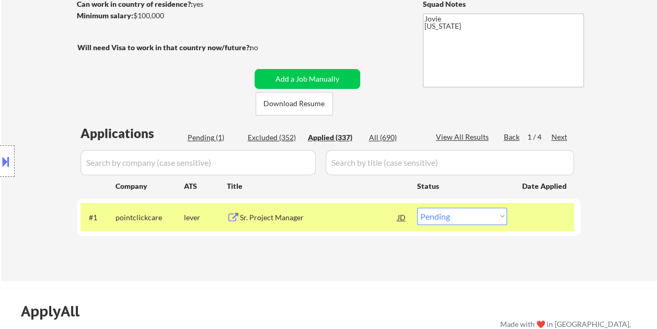
select select ""applied""
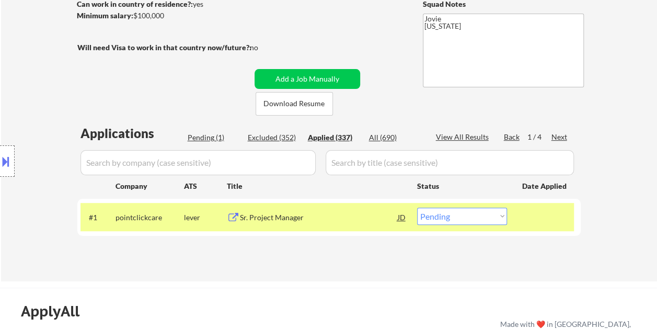
select select ""applied""
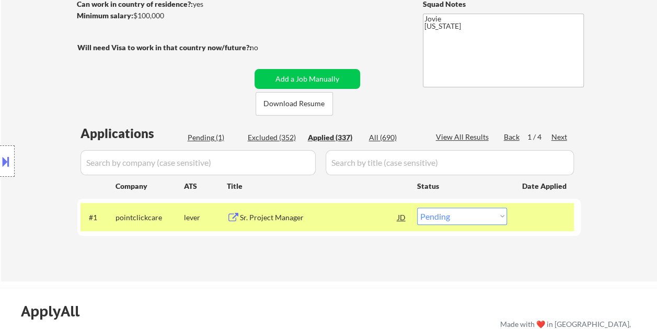
select select ""applied""
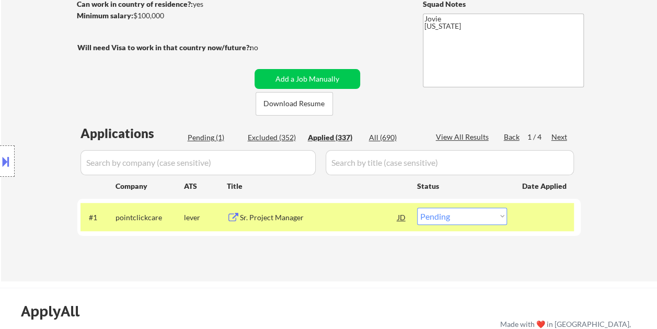
select select ""applied""
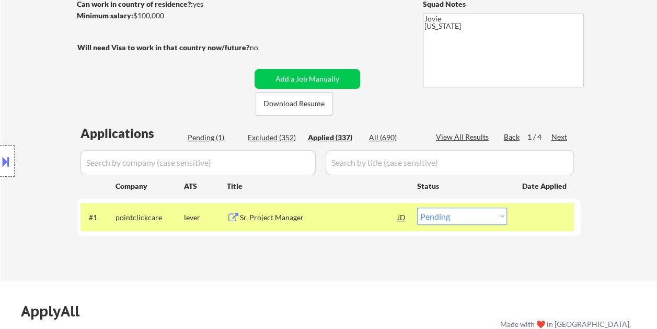
select select ""applied""
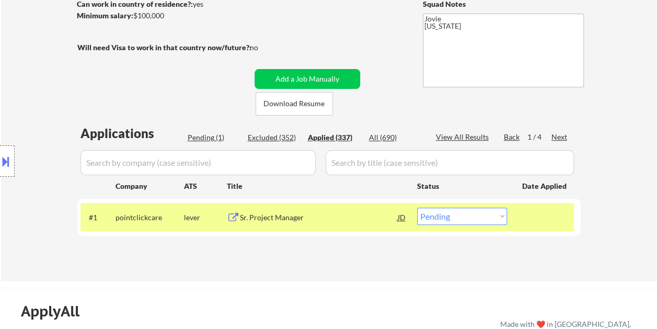
select select ""applied""
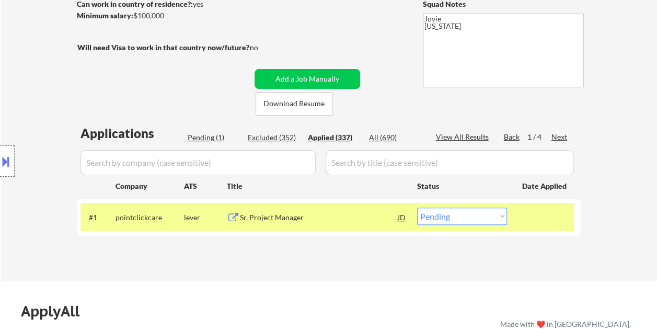
select select ""applied""
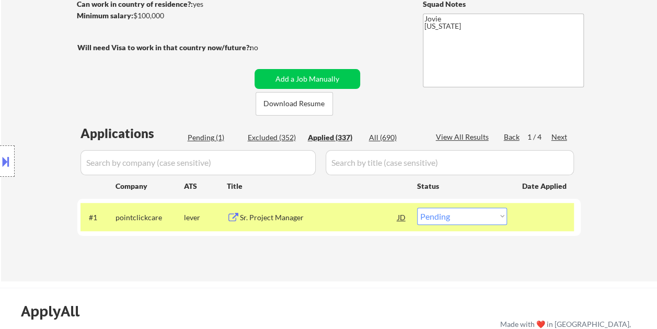
select select ""applied""
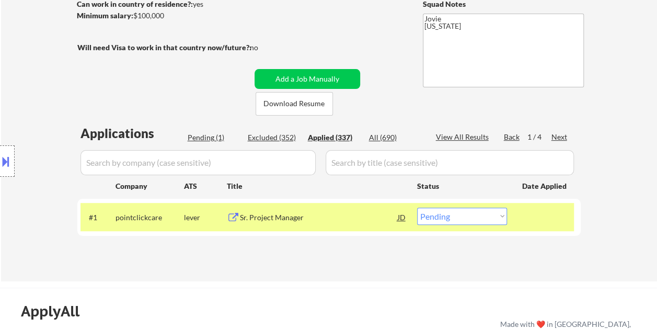
select select ""applied""
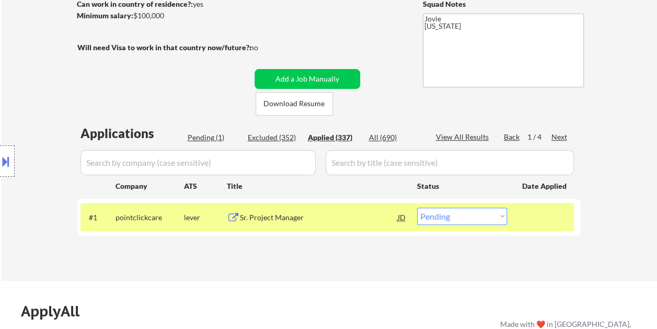
select select ""applied""
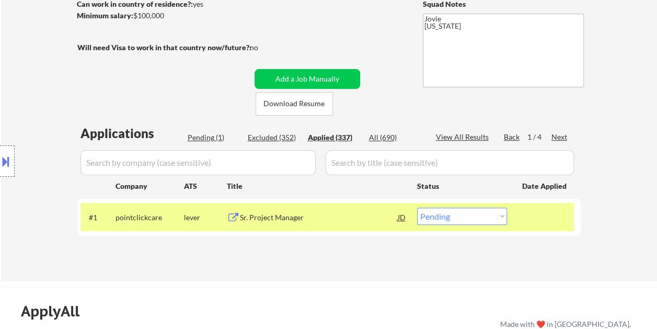
select select ""applied""
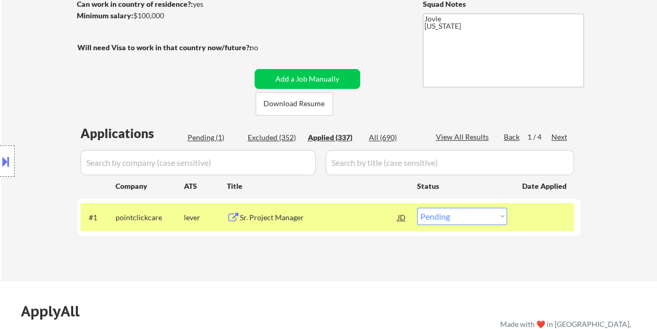
select select ""applied""
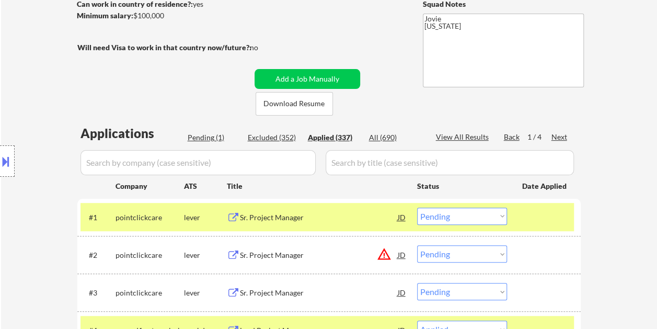
select select ""applied""
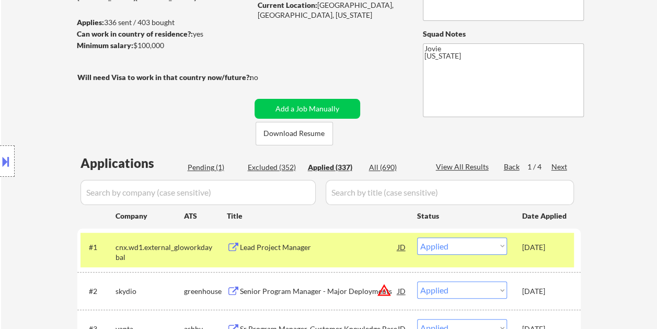
scroll to position [104, 0]
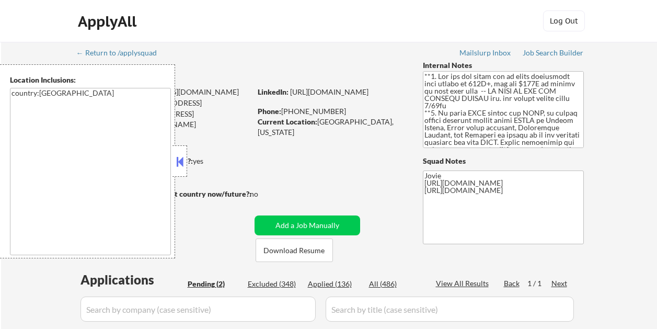
select select ""pending""
click at [180, 151] on div at bounding box center [179, 160] width 15 height 31
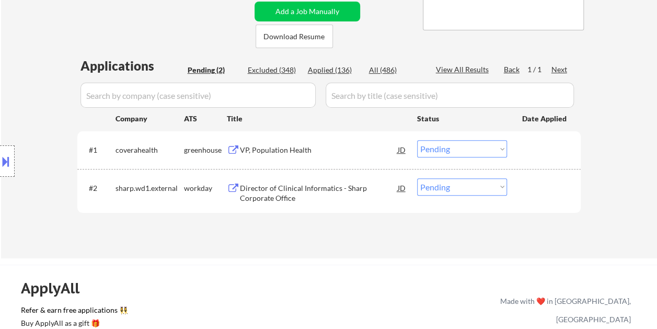
scroll to position [261, 0]
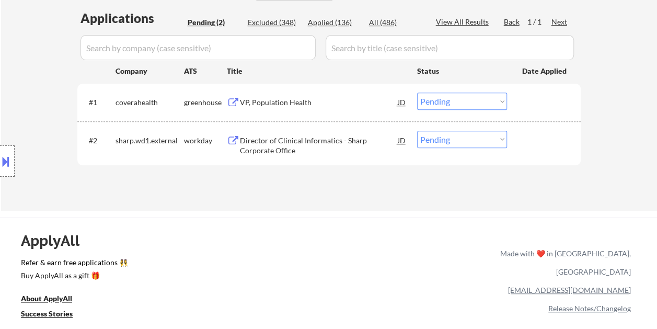
click at [520, 102] on div "#1 coverahealth greenhouse VP, Population Health JD Choose an option... Pending…" at bounding box center [326, 102] width 493 height 28
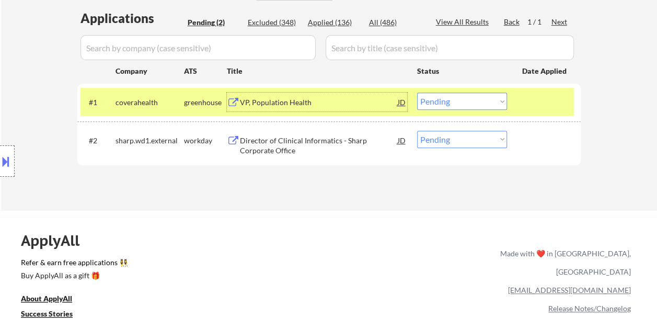
click at [340, 106] on div "VP, Population Health" at bounding box center [319, 102] width 158 height 10
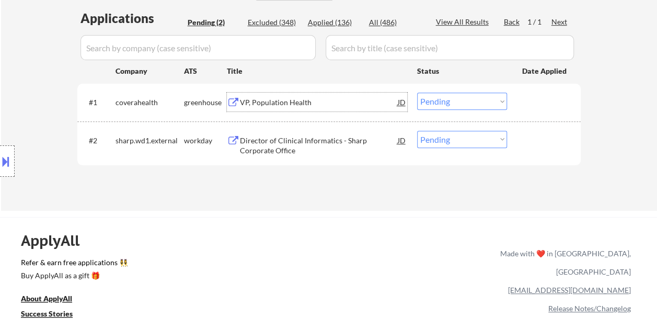
scroll to position [157, 0]
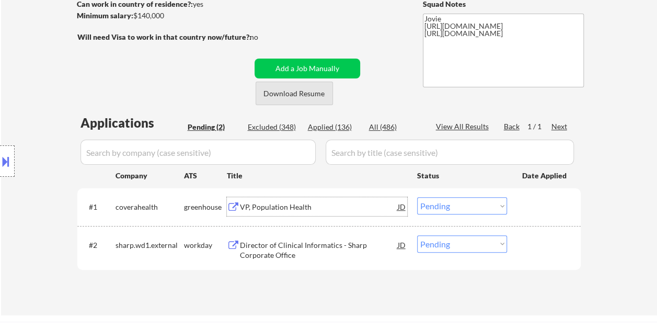
click at [278, 88] on button "Download Resume" at bounding box center [293, 93] width 77 height 24
click at [367, 21] on div "← Return to /applysquad Mailslurp Inbox Job Search Builder [PERSON_NAME] User E…" at bounding box center [328, 96] width 521 height 422
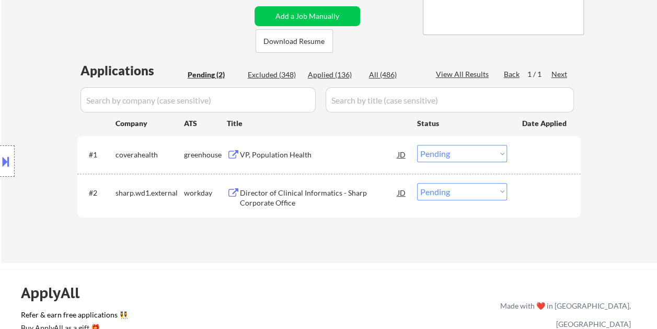
click at [540, 156] on div at bounding box center [545, 154] width 46 height 19
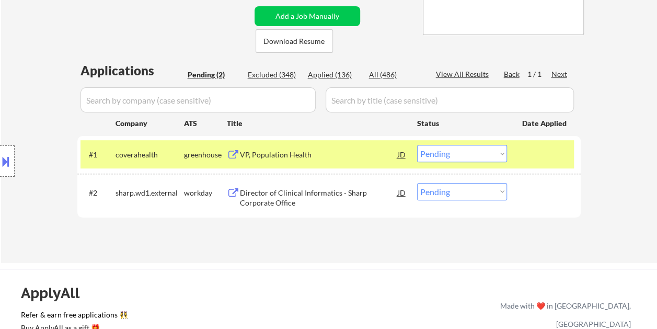
click at [504, 155] on select "Choose an option... Pending Applied Excluded (Questions) Excluded (Expired) Exc…" at bounding box center [462, 153] width 90 height 17
click at [417, 145] on select "Choose an option... Pending Applied Excluded (Questions) Excluded (Expired) Exc…" at bounding box center [462, 153] width 90 height 17
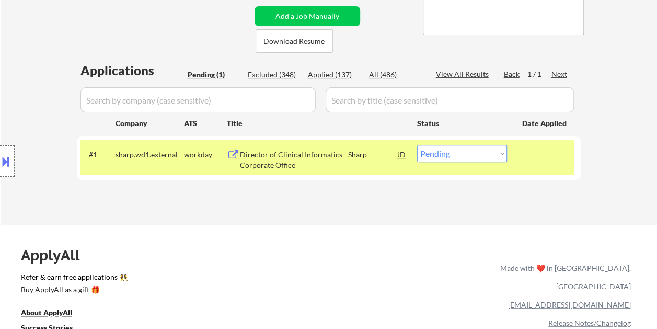
click at [316, 159] on div "Director of Clinical Informatics - Sharp Corporate Office" at bounding box center [319, 159] width 158 height 20
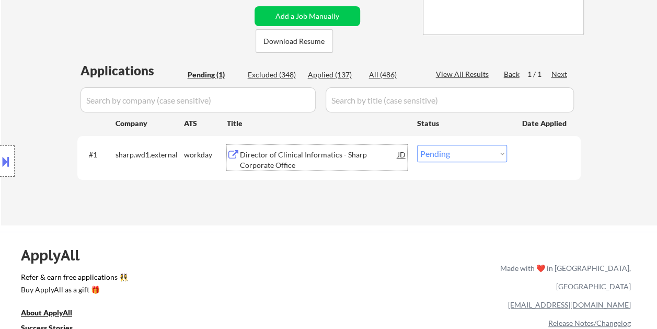
click at [518, 156] on div "#1 sharp.wd1.external workday Director of Clinical Informatics - Sharp Corporat…" at bounding box center [326, 157] width 493 height 34
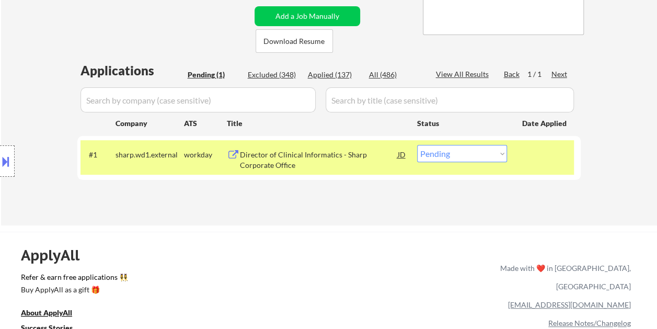
click at [496, 156] on select "Choose an option... Pending Applied Excluded (Questions) Excluded (Expired) Exc…" at bounding box center [462, 153] width 90 height 17
select select ""excluded__bad_match_""
click at [417, 145] on select "Choose an option... Pending Applied Excluded (Questions) Excluded (Expired) Exc…" at bounding box center [462, 153] width 90 height 17
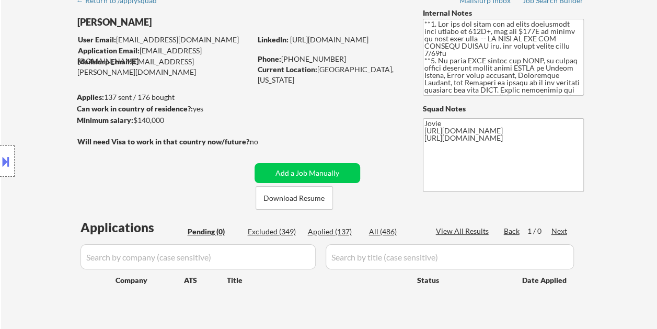
scroll to position [104, 0]
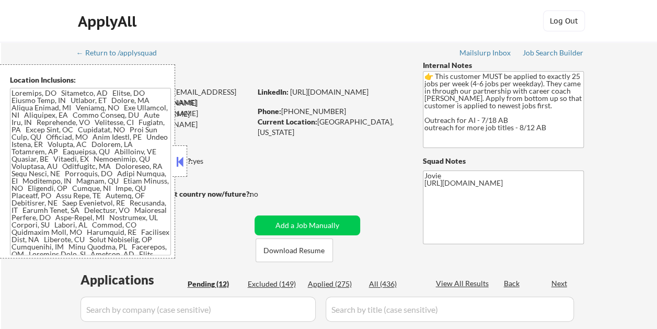
select select ""pending""
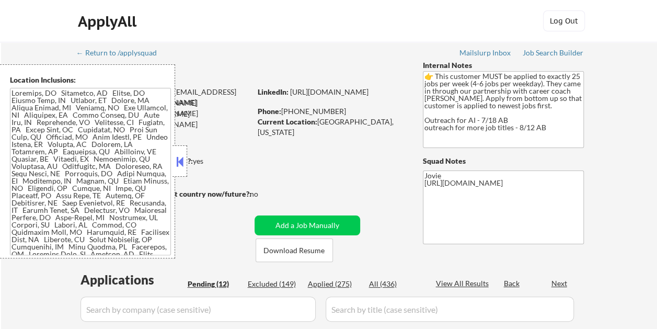
select select ""pending""
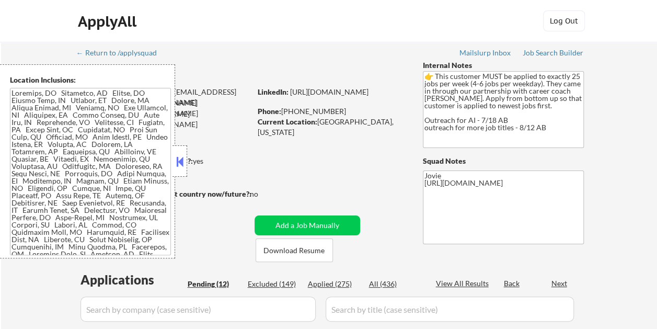
select select ""pending""
click at [179, 158] on button at bounding box center [179, 162] width 11 height 16
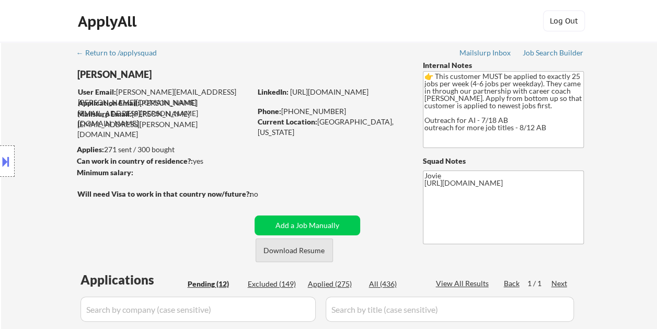
click at [303, 246] on button "Download Resume" at bounding box center [293, 250] width 77 height 24
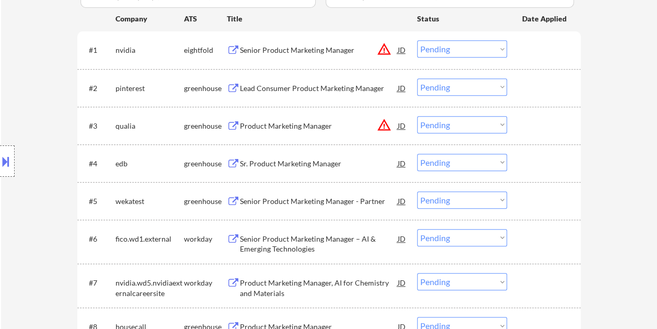
scroll to position [366, 0]
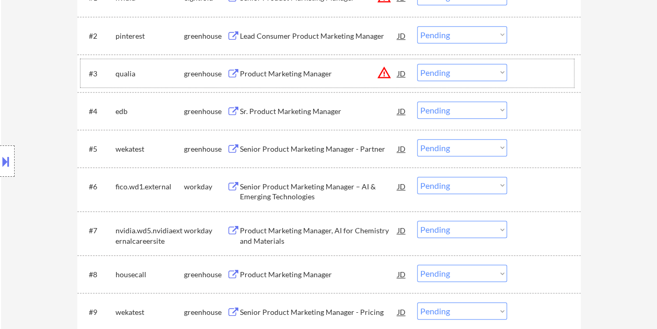
drag, startPoint x: 556, startPoint y: 63, endPoint x: 528, endPoint y: 70, distance: 29.0
click at [555, 64] on div at bounding box center [545, 73] width 46 height 19
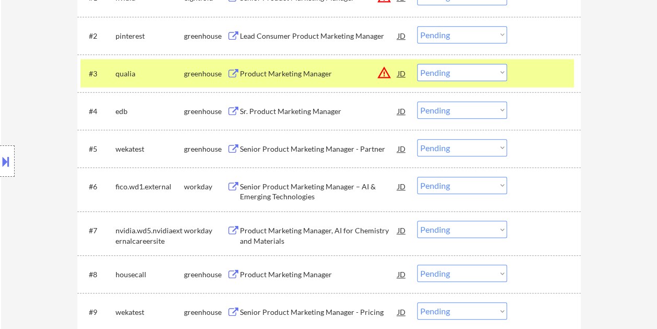
click at [331, 73] on div "Product Marketing Manager" at bounding box center [319, 73] width 158 height 10
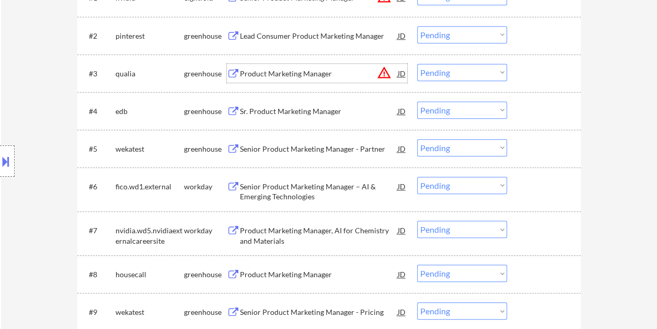
click at [521, 61] on div "#3 qualia greenhouse Product Marketing Manager JD warning_amber Choose an optio…" at bounding box center [326, 73] width 493 height 28
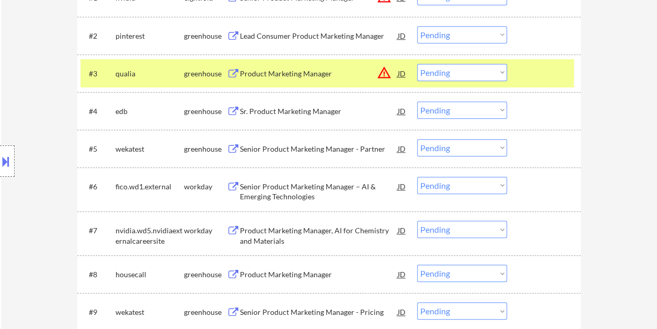
click at [498, 73] on select "Choose an option... Pending Applied Excluded (Questions) Excluded (Expired) Exc…" at bounding box center [462, 72] width 90 height 17
click at [417, 64] on select "Choose an option... Pending Applied Excluded (Questions) Excluded (Expired) Exc…" at bounding box center [462, 72] width 90 height 17
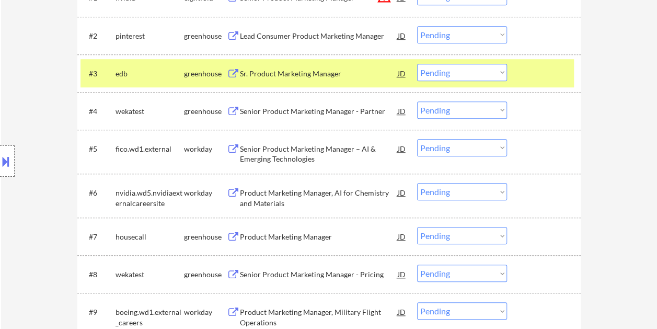
click at [534, 76] on div at bounding box center [545, 73] width 46 height 19
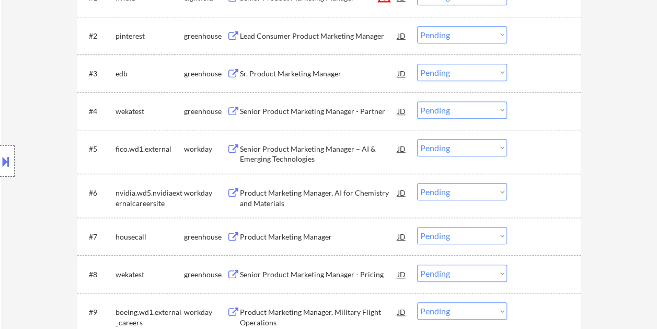
click at [540, 76] on div at bounding box center [545, 73] width 46 height 19
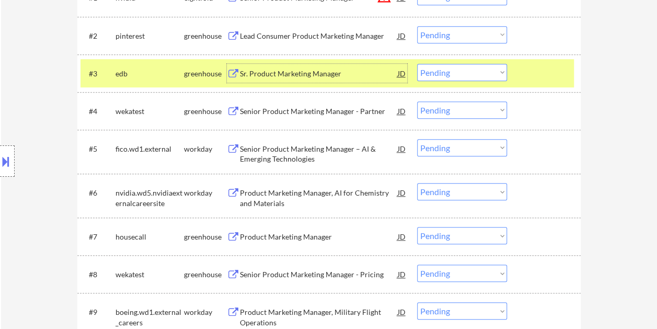
click at [299, 75] on div "Sr. Product Marketing Manager" at bounding box center [319, 73] width 158 height 10
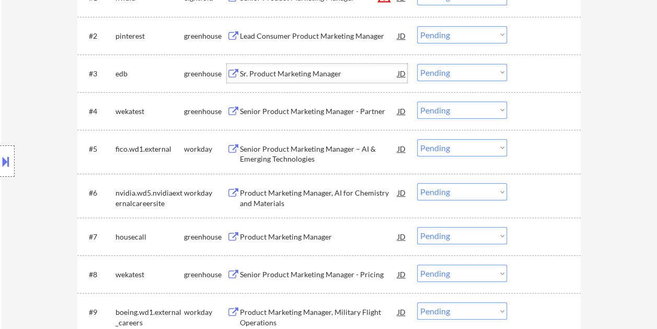
click at [523, 72] on div at bounding box center [545, 73] width 46 height 19
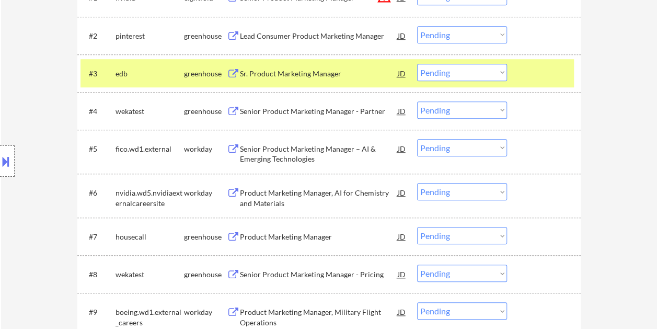
drag, startPoint x: 497, startPoint y: 72, endPoint x: 496, endPoint y: 77, distance: 5.3
click at [496, 72] on select "Choose an option... Pending Applied Excluded (Questions) Excluded (Expired) Exc…" at bounding box center [462, 72] width 90 height 17
click at [417, 64] on select "Choose an option... Pending Applied Excluded (Questions) Excluded (Expired) Exc…" at bounding box center [462, 72] width 90 height 17
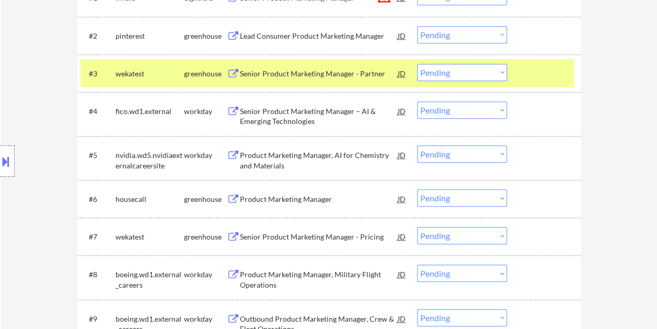
click at [524, 67] on div at bounding box center [545, 73] width 46 height 19
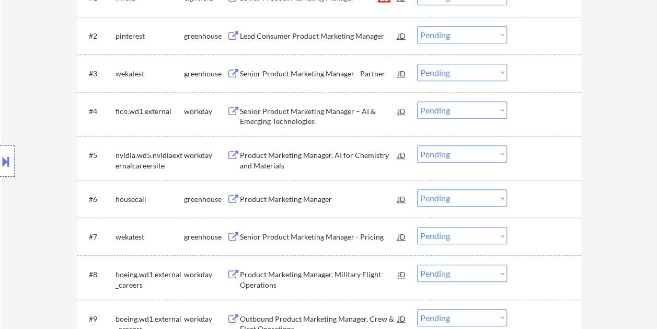
click at [530, 76] on div at bounding box center [545, 73] width 46 height 19
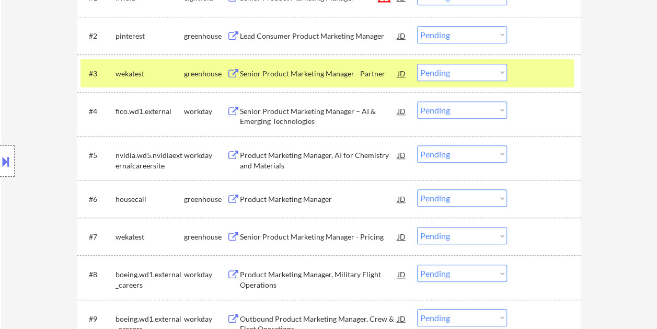
click at [363, 74] on div "Senior Product Marketing Manager - Partner" at bounding box center [319, 73] width 158 height 10
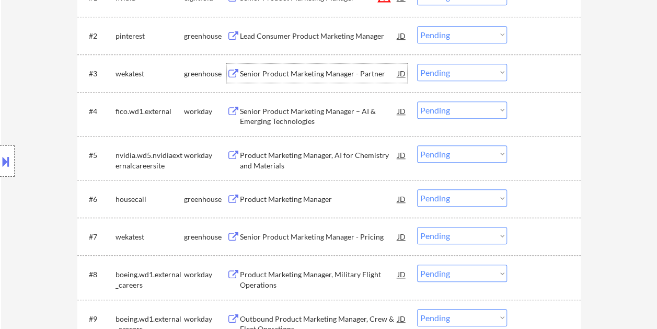
click at [528, 76] on div at bounding box center [545, 73] width 46 height 19
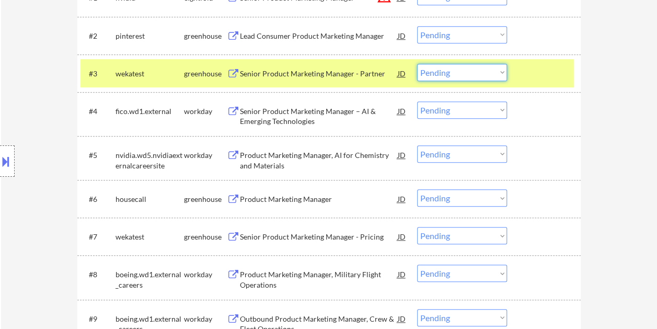
click at [498, 74] on select "Choose an option... Pending Applied Excluded (Questions) Excluded (Expired) Exc…" at bounding box center [462, 72] width 90 height 17
click at [417, 64] on select "Choose an option... Pending Applied Excluded (Questions) Excluded (Expired) Exc…" at bounding box center [462, 72] width 90 height 17
select select ""pending""
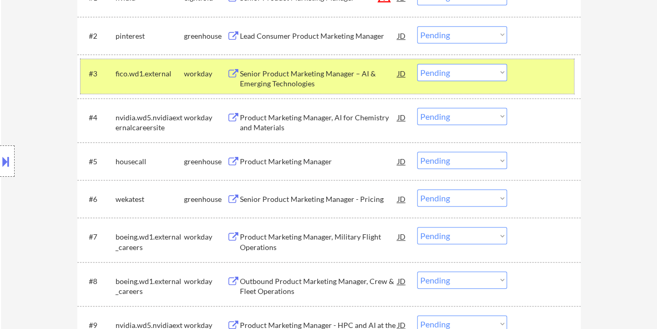
click at [533, 75] on div at bounding box center [545, 73] width 46 height 19
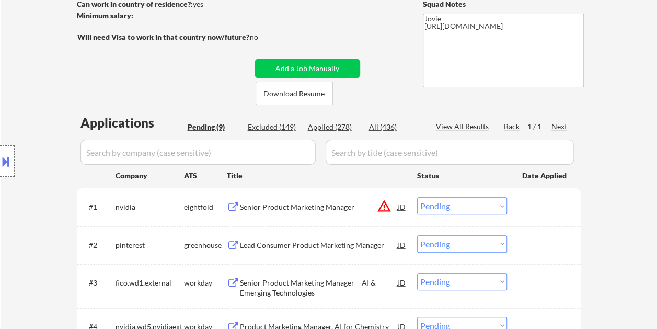
scroll to position [52, 0]
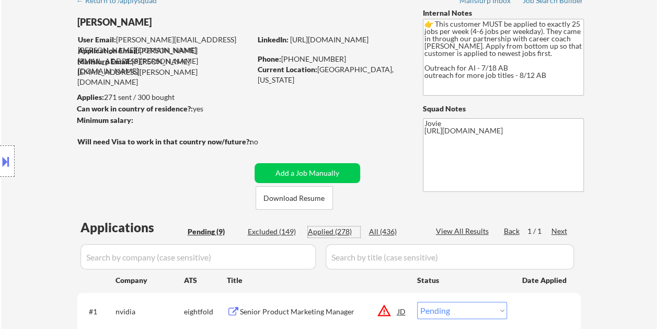
click at [340, 230] on div "Applied (278)" at bounding box center [334, 231] width 52 height 10
select select ""applied""
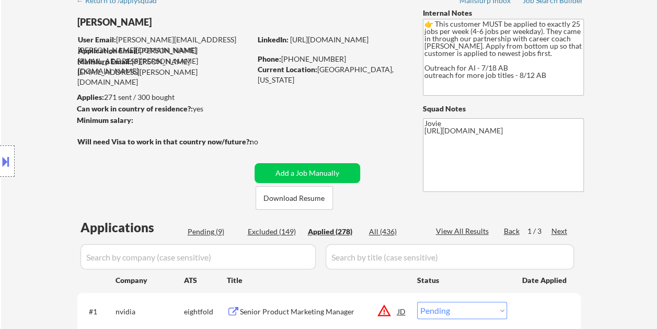
select select ""applied""
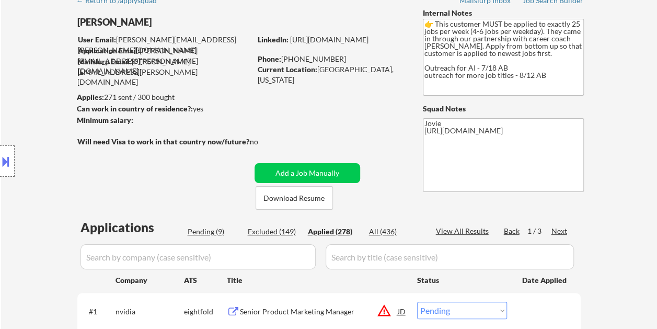
select select ""applied""
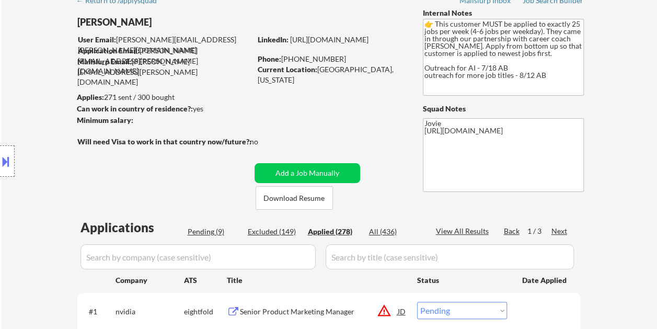
select select ""applied""
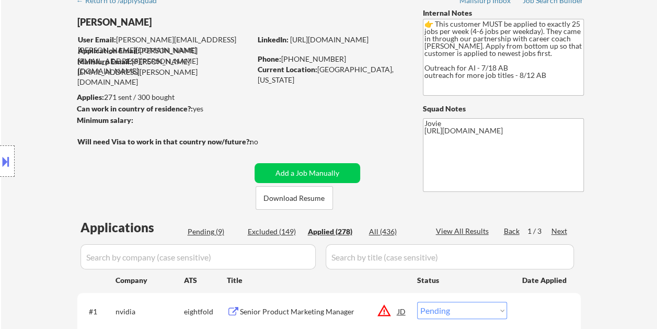
select select ""applied""
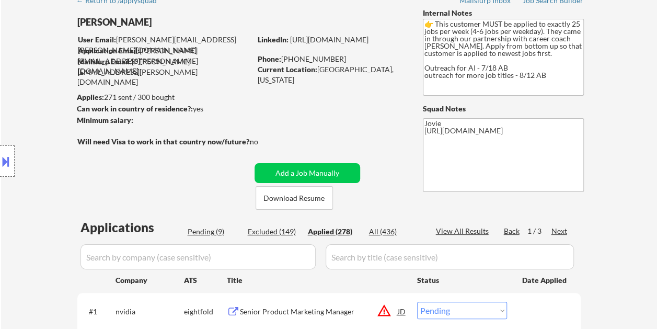
select select ""applied""
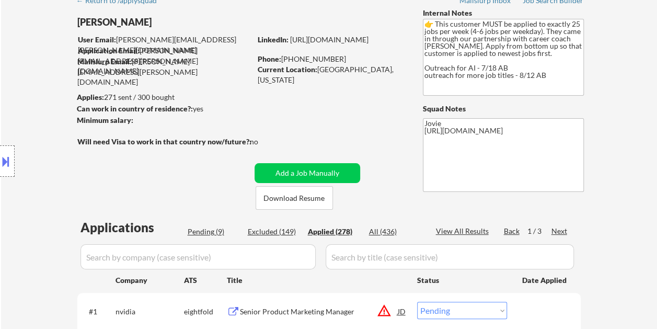
select select ""applied""
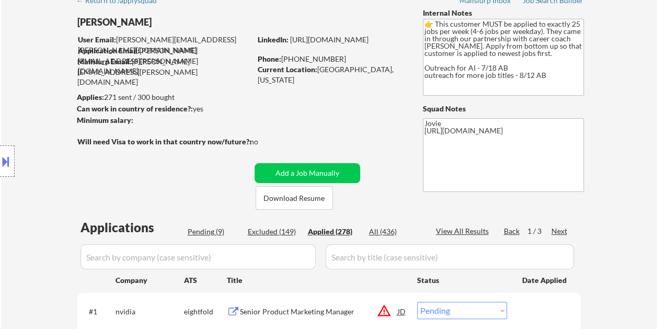
select select ""applied""
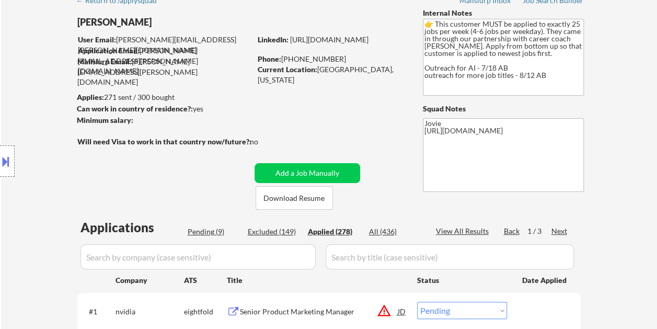
select select ""applied""
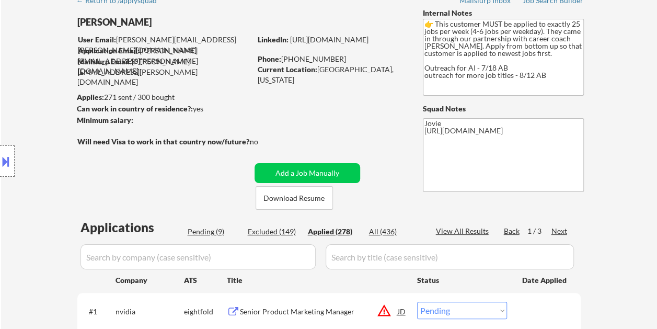
select select ""applied""
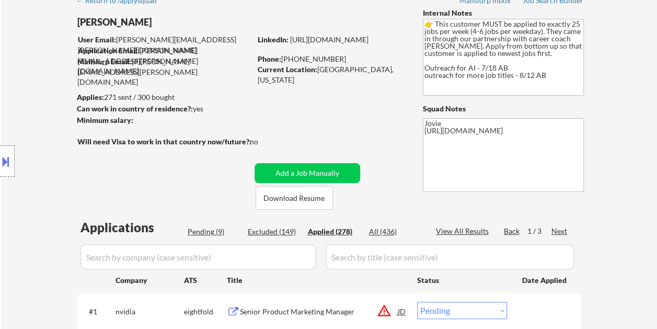
select select ""applied""
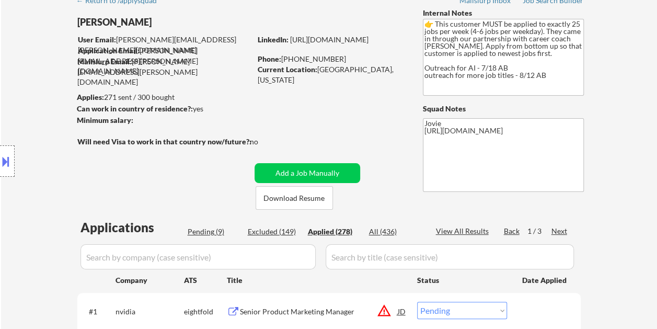
select select ""applied""
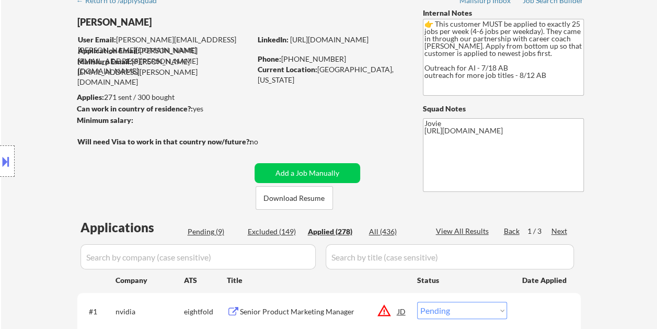
select select ""applied""
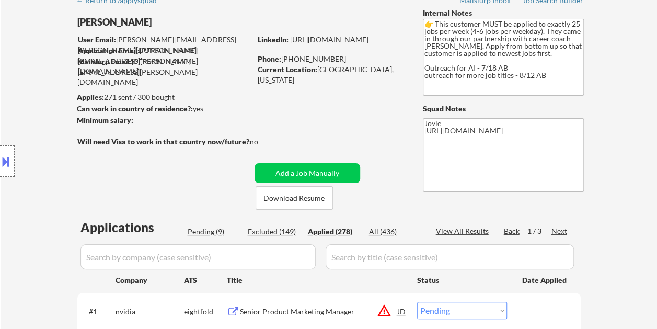
select select ""applied""
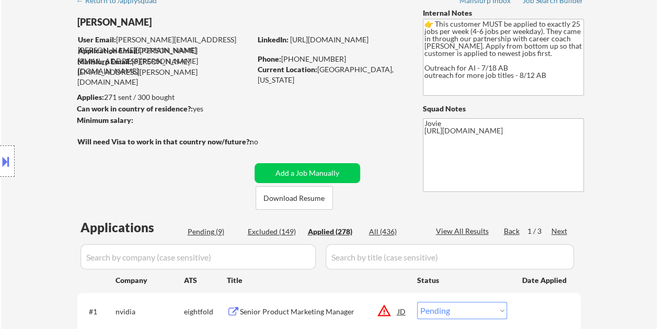
select select ""applied""
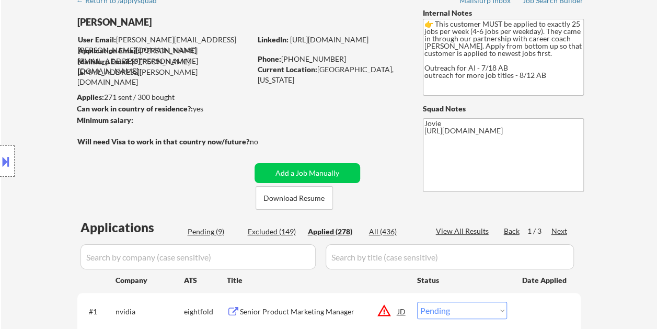
select select ""applied""
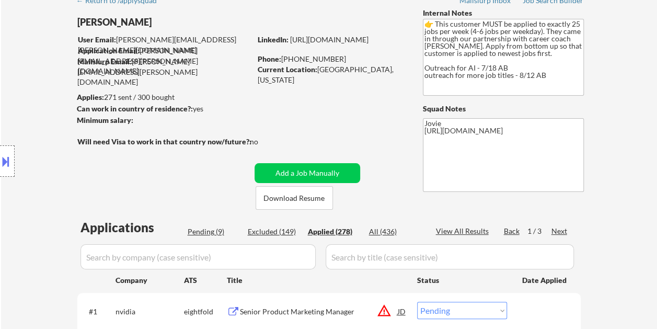
select select ""applied""
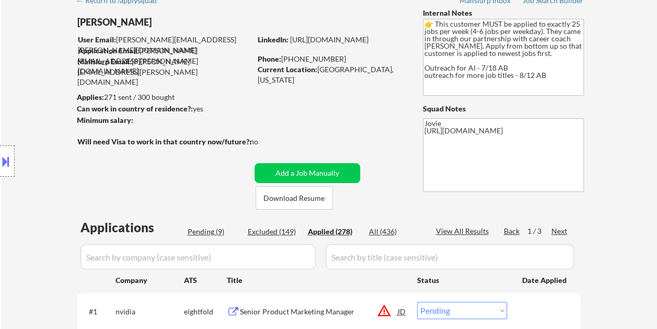
select select ""applied""
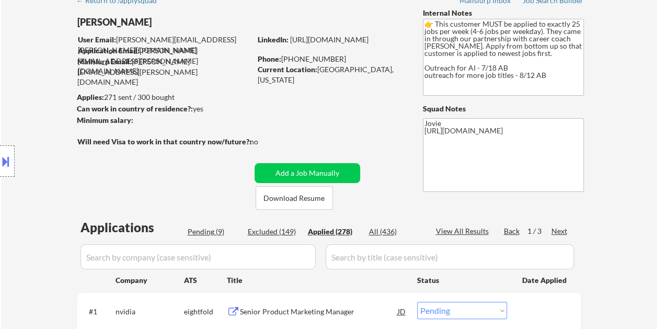
select select ""applied""
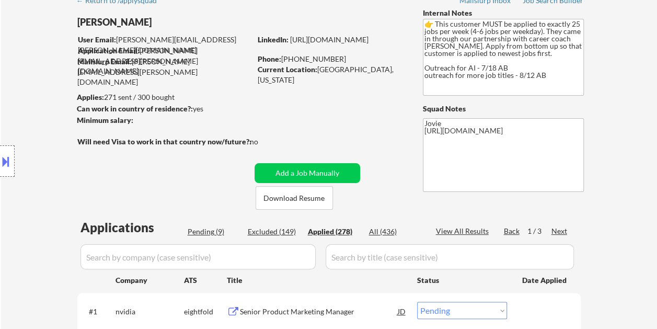
select select ""applied""
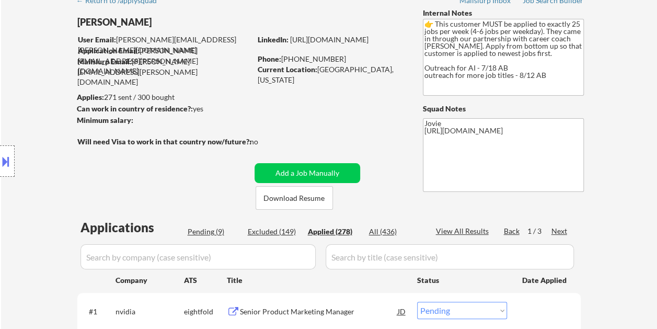
select select ""applied""
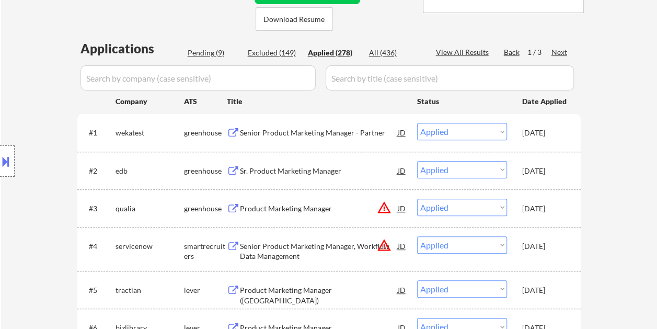
scroll to position [157, 0]
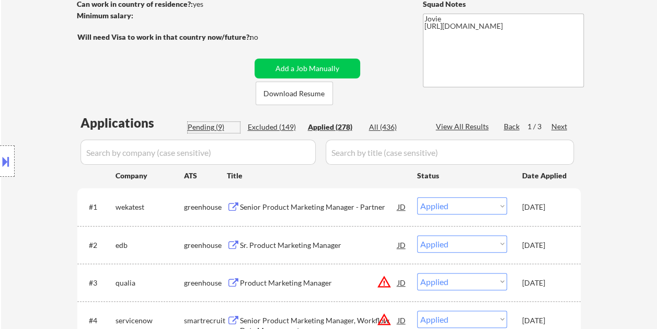
click at [213, 123] on div "Pending (9)" at bounding box center [214, 127] width 52 height 10
select select ""pending""
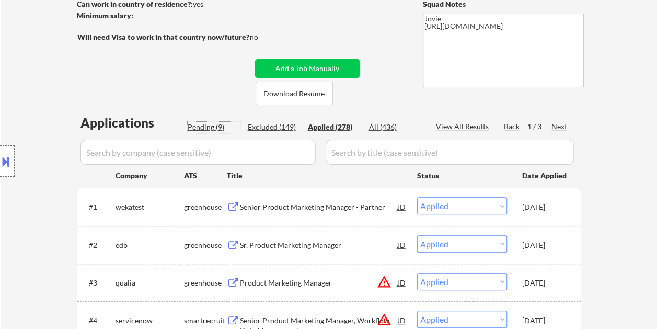
select select ""pending""
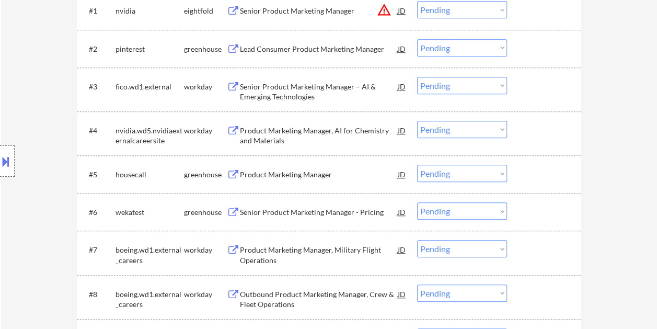
scroll to position [366, 0]
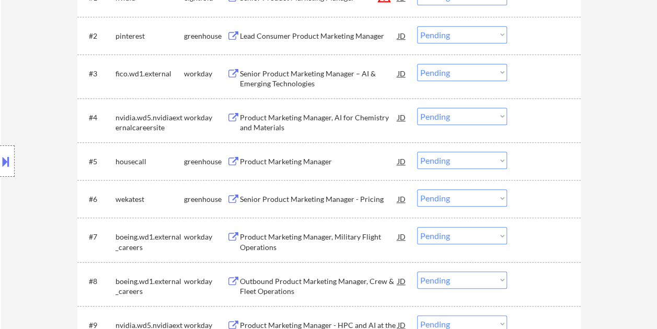
click at [530, 160] on div at bounding box center [545, 160] width 46 height 19
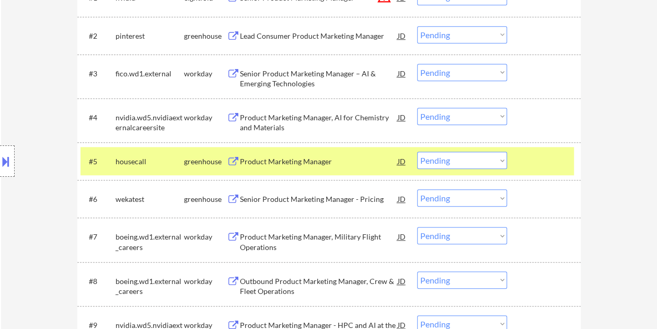
click at [331, 165] on div "Product Marketing Manager" at bounding box center [319, 161] width 158 height 10
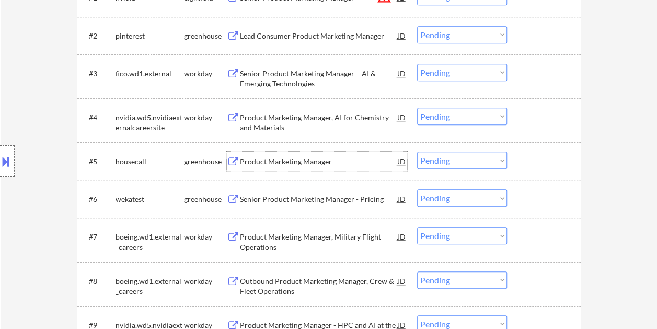
click at [529, 167] on div at bounding box center [545, 160] width 46 height 19
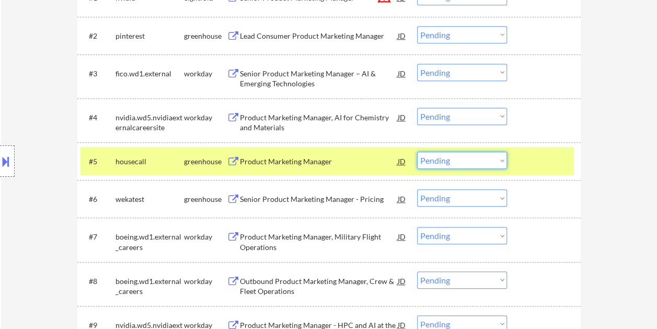
click at [495, 161] on select "Choose an option... Pending Applied Excluded (Questions) Excluded (Expired) Exc…" at bounding box center [462, 159] width 90 height 17
click at [417, 151] on select "Choose an option... Pending Applied Excluded (Questions) Excluded (Expired) Exc…" at bounding box center [462, 159] width 90 height 17
select select ""pending""
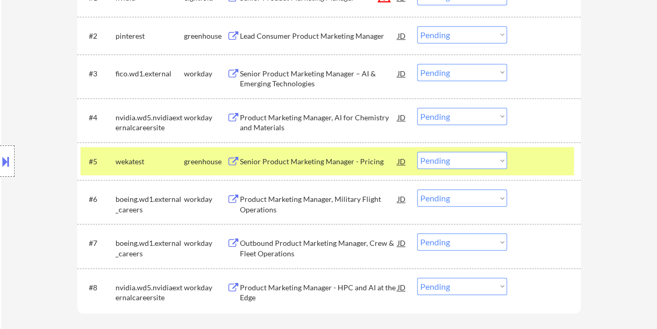
click at [538, 162] on div at bounding box center [545, 160] width 46 height 19
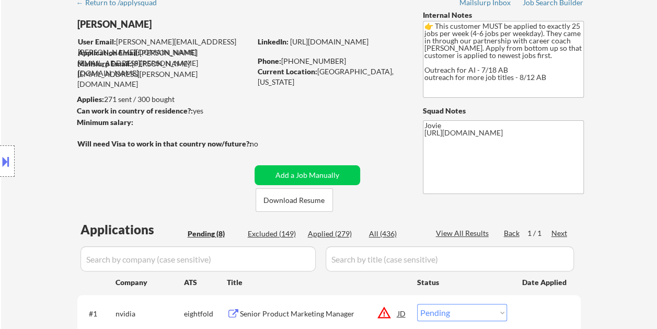
scroll to position [52, 0]
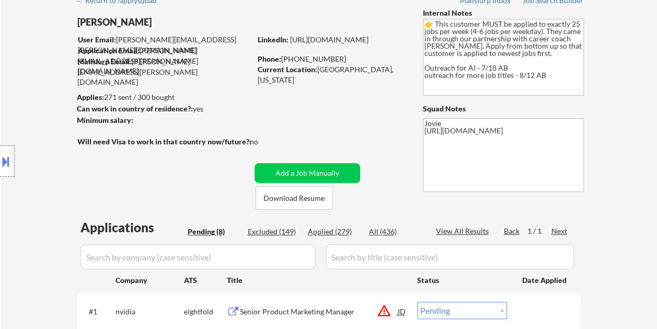
click at [337, 235] on div "Applied (279)" at bounding box center [334, 231] width 52 height 10
select select ""applied""
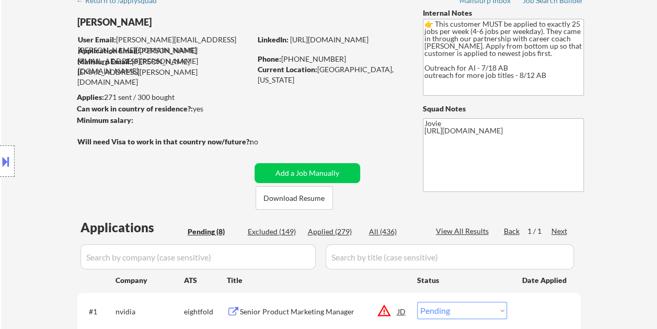
select select ""applied""
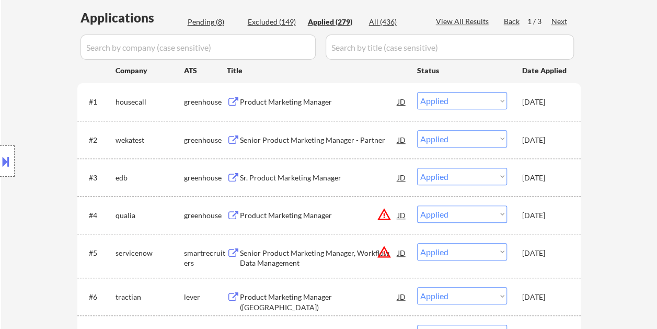
scroll to position [261, 0]
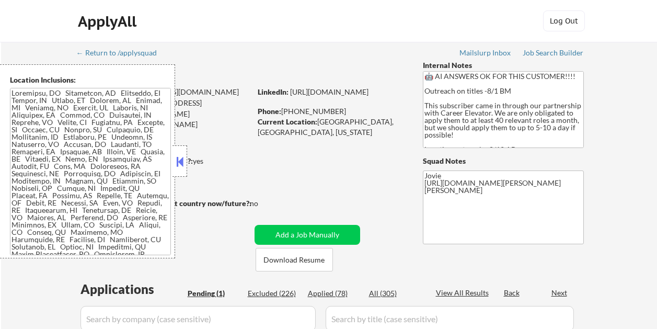
select select ""pending""
click at [182, 161] on button at bounding box center [179, 162] width 11 height 16
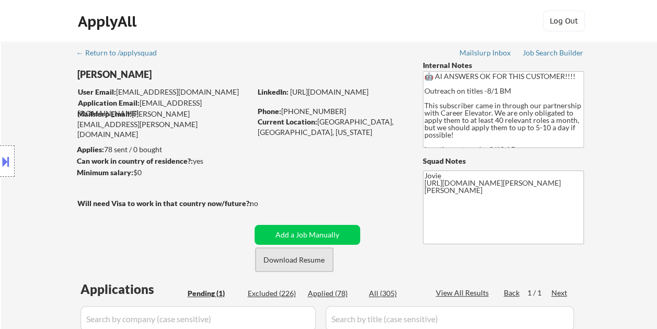
click at [316, 265] on button "Download Resume" at bounding box center [293, 260] width 77 height 24
click at [357, 23] on div "ApplyAll Log Out" at bounding box center [328, 23] width 522 height 26
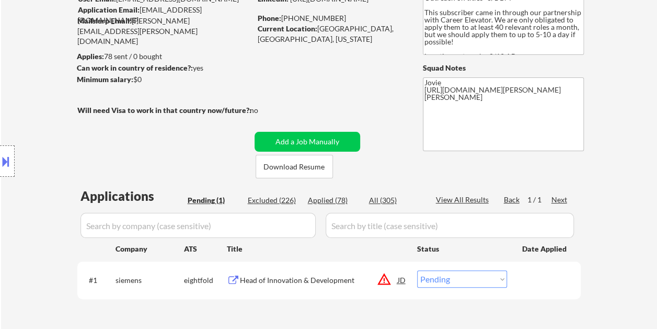
scroll to position [104, 0]
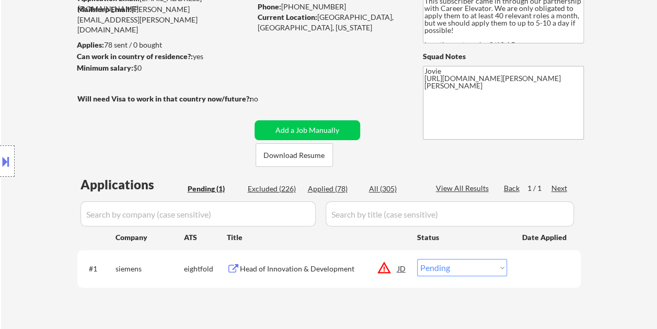
click at [519, 266] on div "#1 siemens eightfold Head of Innovation & Development JD warning_amber Choose a…" at bounding box center [326, 268] width 493 height 28
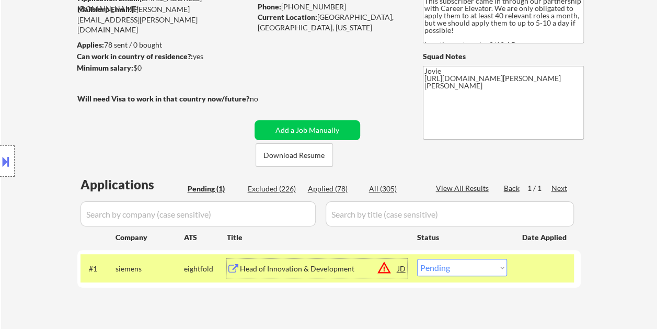
click at [322, 270] on div "Head of Innovation & Development" at bounding box center [319, 268] width 158 height 10
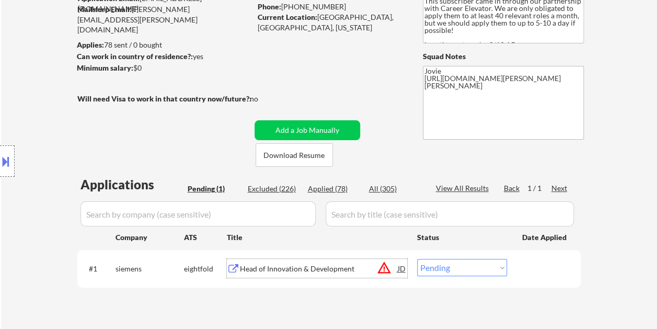
scroll to position [157, 0]
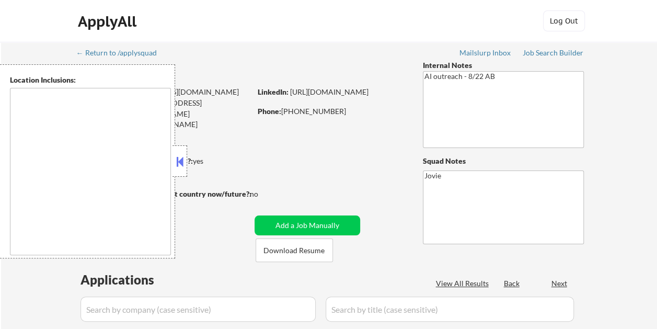
type textarea "Loremips, DO Sitamet, CO Adipisci, EL Sedd Eiusmodte, IN Utlabor Etdol, MA Aliq…"
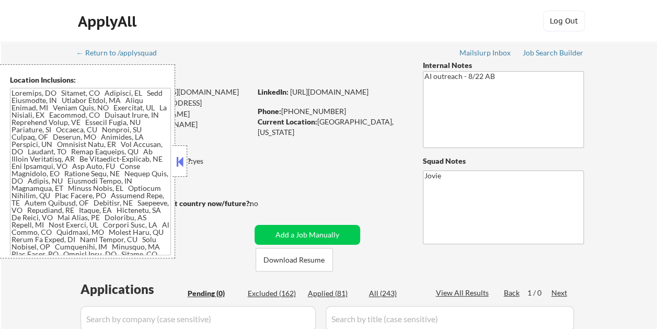
click at [176, 157] on button at bounding box center [179, 162] width 11 height 16
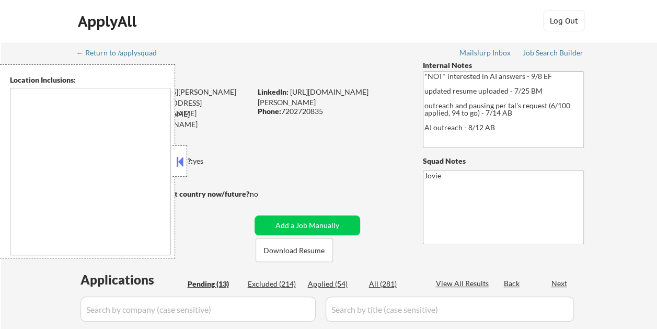
type textarea "[GEOGRAPHIC_DATA], [GEOGRAPHIC_DATA] [GEOGRAPHIC_DATA], [GEOGRAPHIC_DATA] [GEOG…"
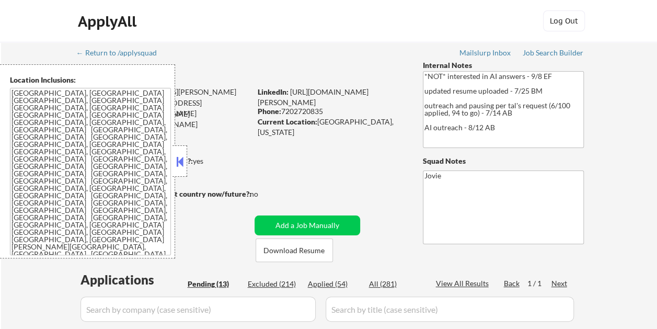
select select ""pending""
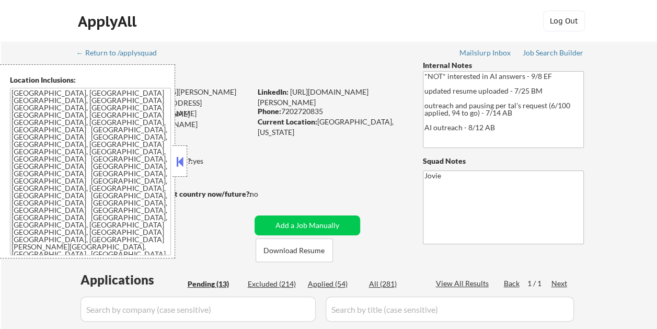
select select ""pending""
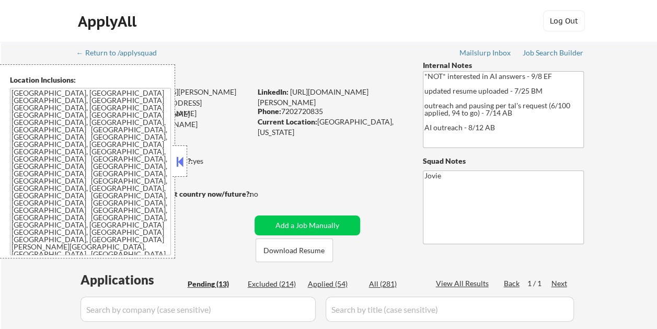
select select ""pending""
click at [182, 161] on button at bounding box center [179, 162] width 11 height 16
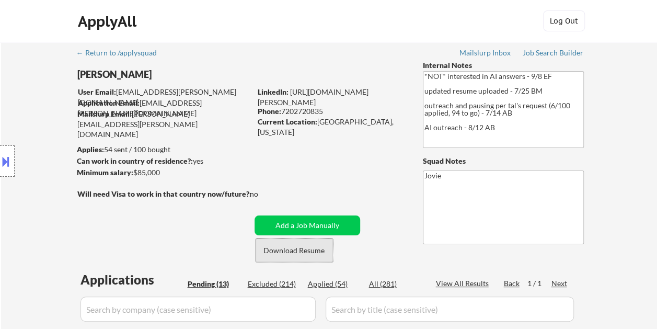
click at [321, 251] on button "Download Resume" at bounding box center [293, 250] width 77 height 24
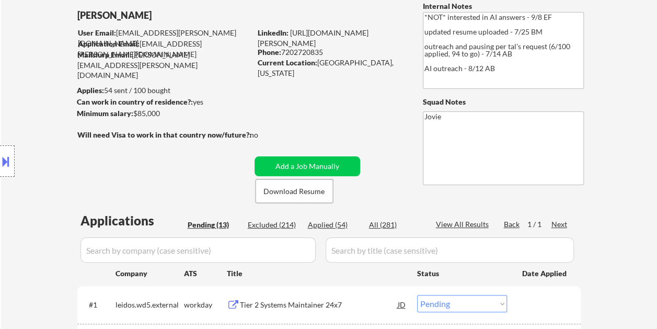
scroll to position [157, 0]
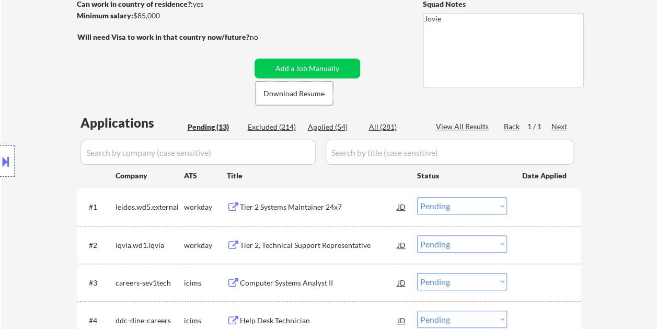
drag, startPoint x: 546, startPoint y: 211, endPoint x: 538, endPoint y: 211, distance: 8.9
click at [546, 211] on div at bounding box center [545, 206] width 46 height 19
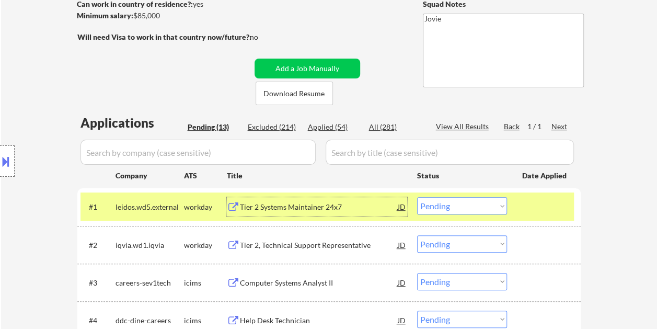
click at [364, 205] on div "Tier 2 Systems Maintainer 24x7" at bounding box center [319, 207] width 158 height 10
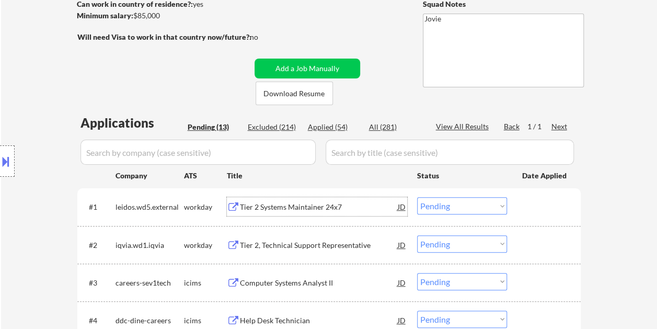
click at [539, 203] on div at bounding box center [545, 206] width 46 height 19
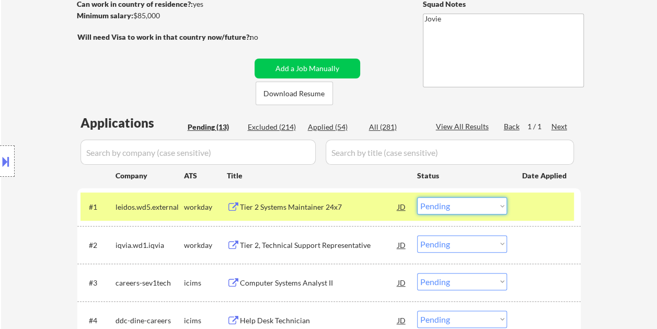
click at [493, 204] on select "Choose an option... Pending Applied Excluded (Questions) Excluded (Expired) Exc…" at bounding box center [462, 205] width 90 height 17
click at [417, 197] on select "Choose an option... Pending Applied Excluded (Questions) Excluded (Expired) Exc…" at bounding box center [462, 205] width 90 height 17
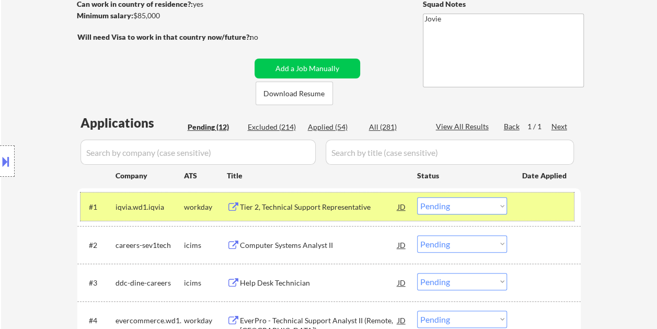
click at [524, 207] on div at bounding box center [545, 206] width 46 height 19
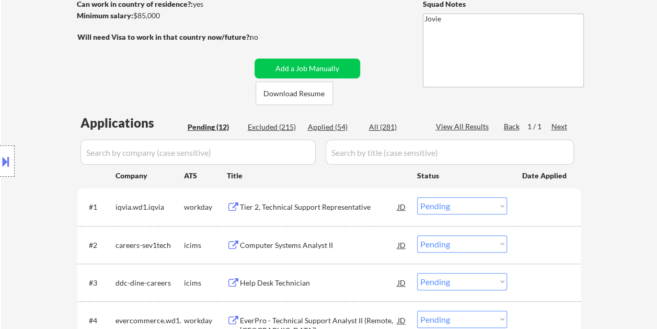
click at [557, 202] on div at bounding box center [545, 206] width 46 height 19
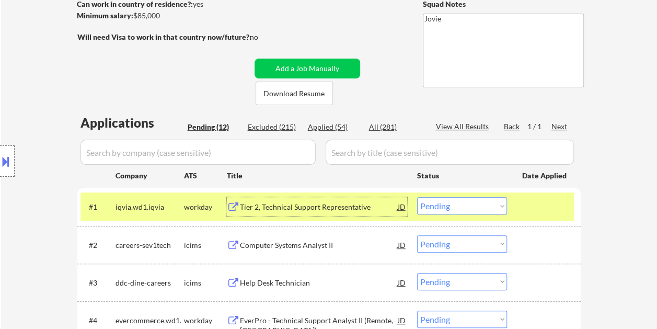
click at [350, 207] on div "Tier 2, Technical Support Representative" at bounding box center [319, 207] width 158 height 10
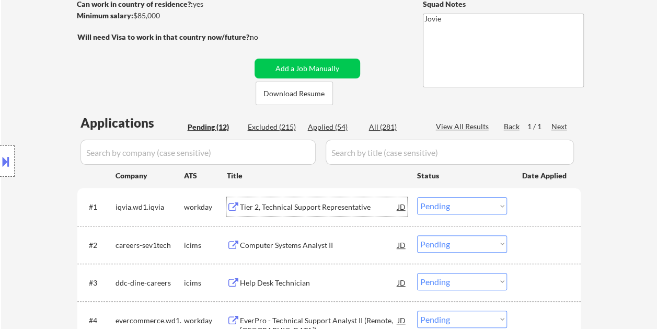
click at [534, 200] on div at bounding box center [545, 206] width 46 height 19
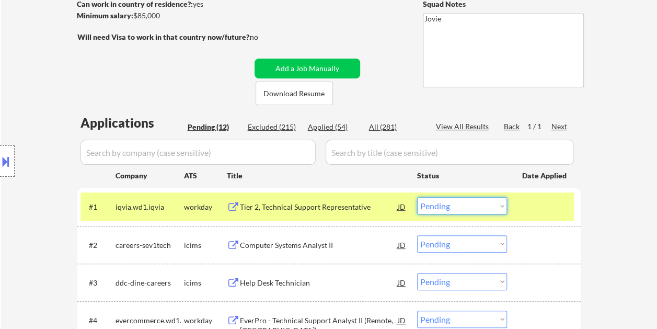
click at [501, 206] on select "Choose an option... Pending Applied Excluded (Questions) Excluded (Expired) Exc…" at bounding box center [462, 205] width 90 height 17
click at [417, 197] on select "Choose an option... Pending Applied Excluded (Questions) Excluded (Expired) Exc…" at bounding box center [462, 205] width 90 height 17
select select ""pending""
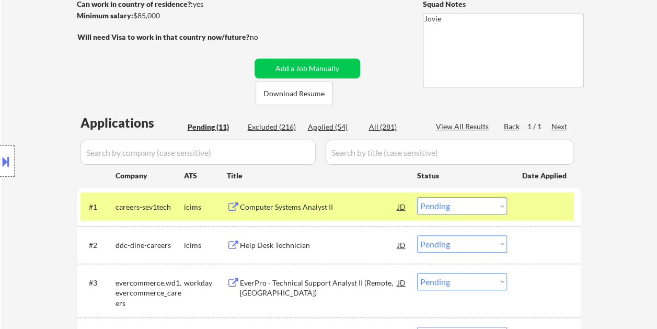
click at [534, 210] on div at bounding box center [545, 206] width 46 height 19
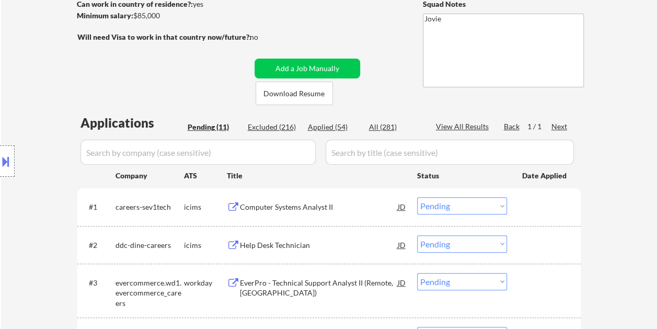
scroll to position [261, 0]
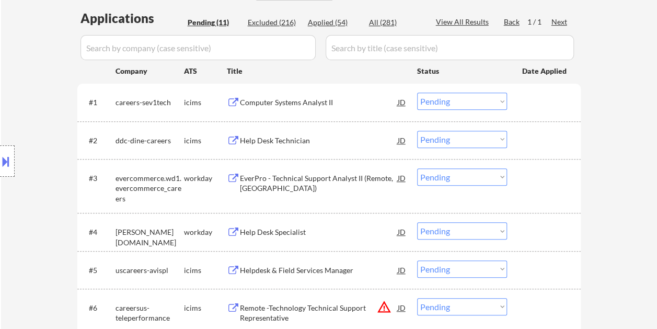
click at [543, 180] on div at bounding box center [545, 177] width 46 height 19
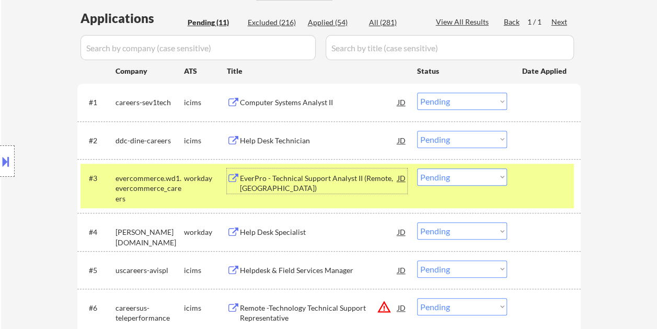
click at [366, 176] on div "EverPro - Technical Support Analyst II (Remote, [GEOGRAPHIC_DATA])" at bounding box center [319, 183] width 158 height 20
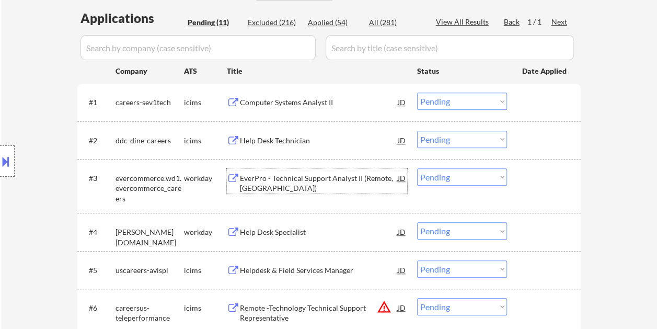
click at [532, 180] on div at bounding box center [545, 177] width 46 height 19
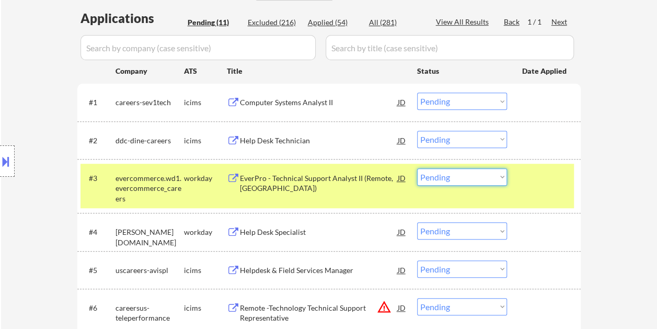
click at [501, 175] on select "Choose an option... Pending Applied Excluded (Questions) Excluded (Expired) Exc…" at bounding box center [462, 176] width 90 height 17
click at [417, 168] on select "Choose an option... Pending Applied Excluded (Questions) Excluded (Expired) Exc…" at bounding box center [462, 176] width 90 height 17
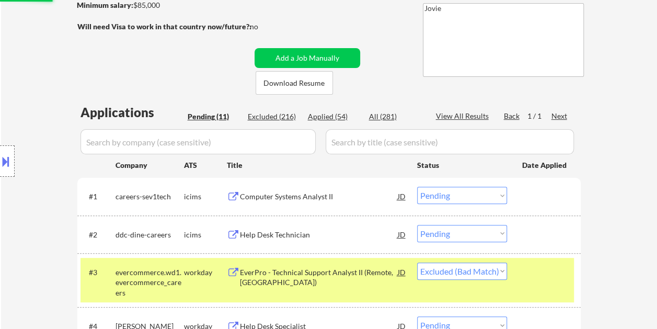
scroll to position [104, 0]
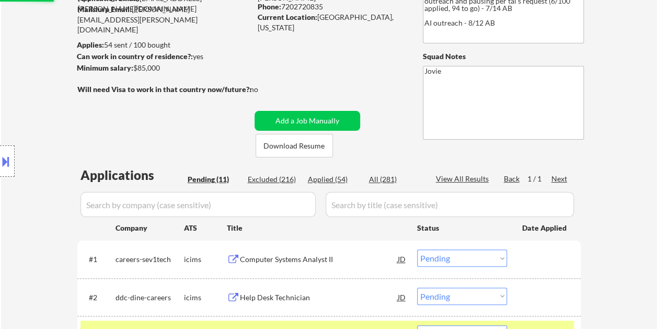
select select ""pending""
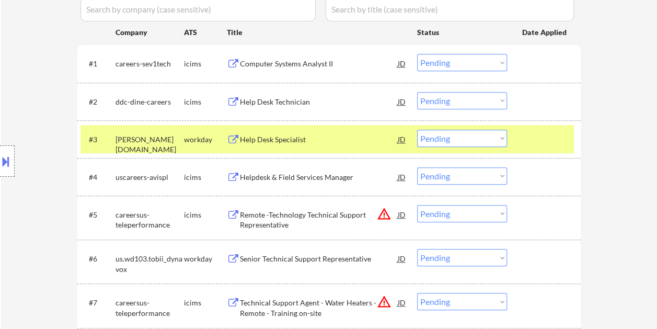
scroll to position [313, 0]
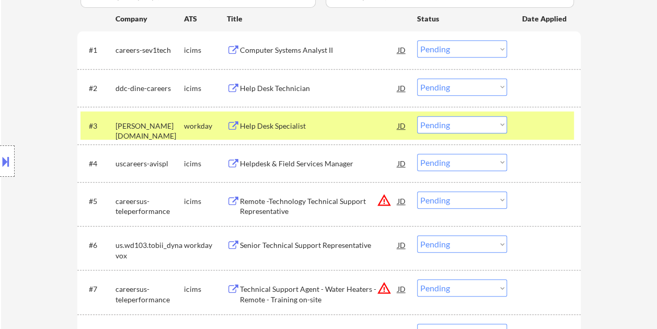
click at [540, 122] on div at bounding box center [545, 125] width 46 height 19
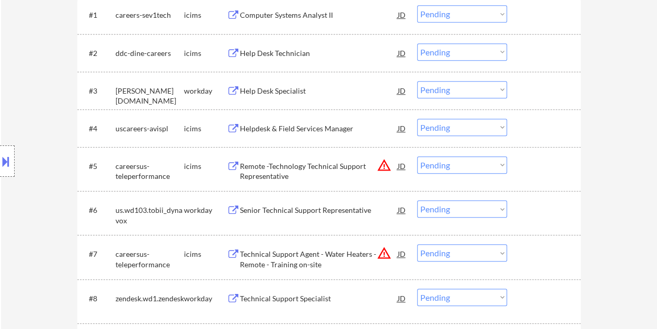
scroll to position [366, 0]
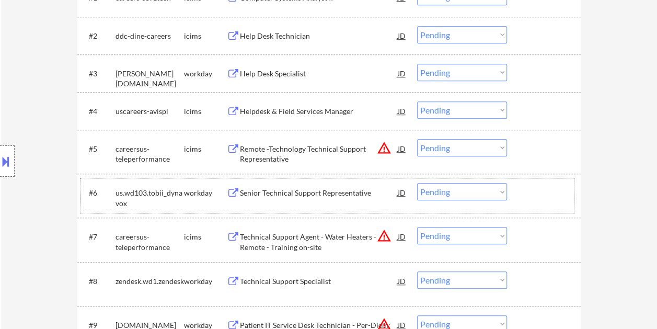
drag, startPoint x: 545, startPoint y: 185, endPoint x: 342, endPoint y: 191, distance: 203.8
click at [540, 187] on div at bounding box center [545, 192] width 46 height 19
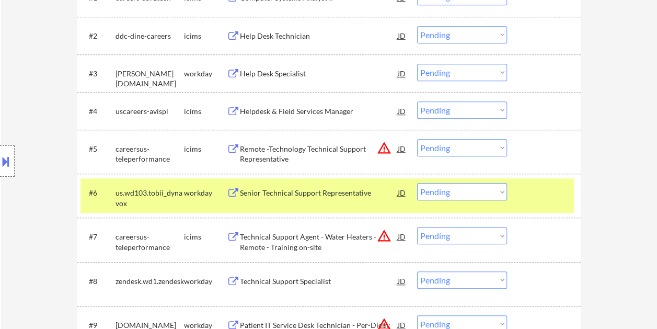
click at [268, 189] on div "Senior Technical Support Representative" at bounding box center [319, 193] width 158 height 10
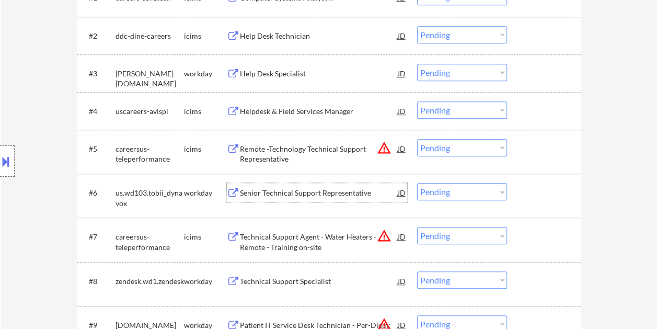
drag, startPoint x: 535, startPoint y: 191, endPoint x: 522, endPoint y: 194, distance: 13.6
click at [534, 192] on div at bounding box center [545, 192] width 46 height 19
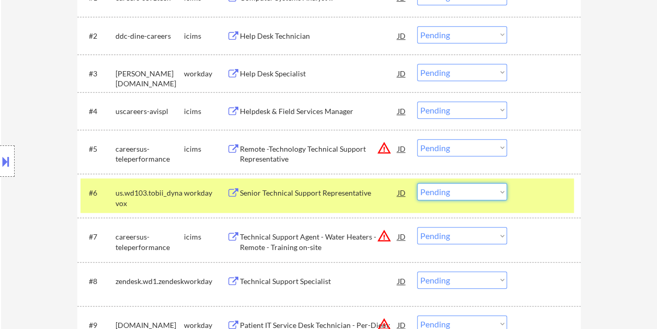
click at [501, 195] on select "Choose an option... Pending Applied Excluded (Questions) Excluded (Expired) Exc…" at bounding box center [462, 191] width 90 height 17
click at [417, 183] on select "Choose an option... Pending Applied Excluded (Questions) Excluded (Expired) Exc…" at bounding box center [462, 191] width 90 height 17
select select ""pending""
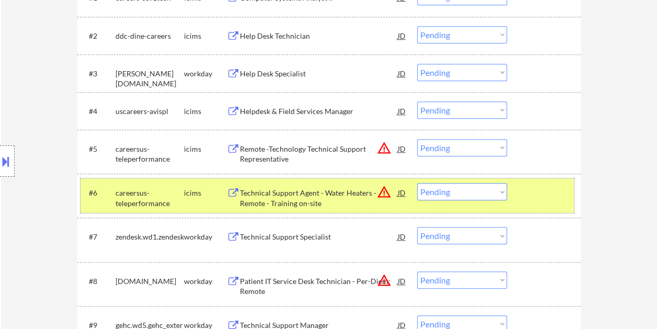
click at [523, 196] on div at bounding box center [545, 192] width 46 height 19
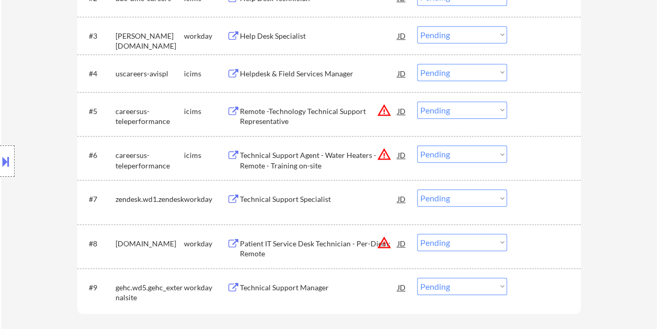
scroll to position [470, 0]
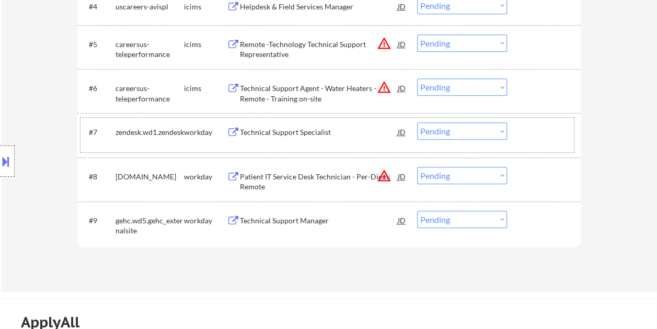
click at [531, 129] on div at bounding box center [545, 131] width 46 height 19
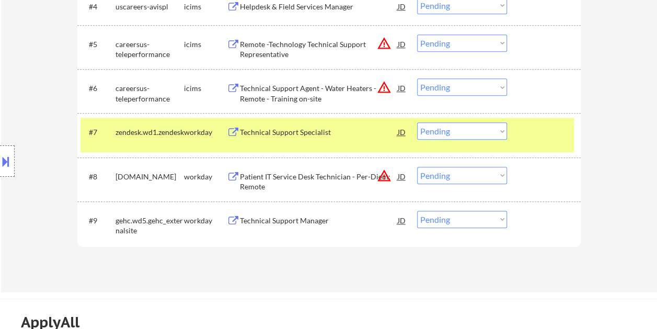
click at [296, 141] on div "#7 zendesk.wd1.zendesk workday Technical Support Specialist JD warning_amber Ch…" at bounding box center [326, 135] width 493 height 34
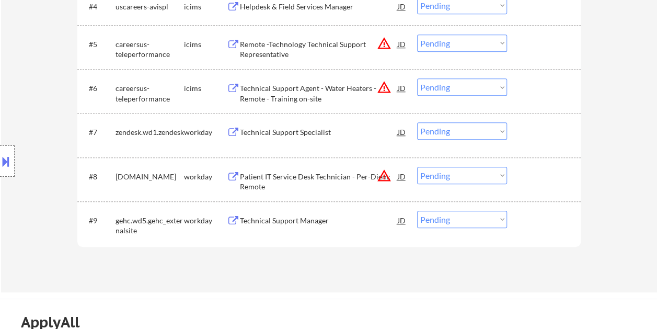
click at [534, 142] on div "#7 zendesk.wd1.zendesk workday Technical Support Specialist JD warning_amber Ch…" at bounding box center [326, 135] width 493 height 34
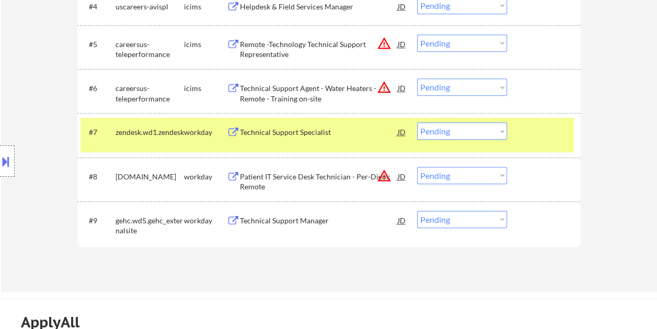
click at [330, 132] on div "Technical Support Specialist" at bounding box center [319, 132] width 158 height 10
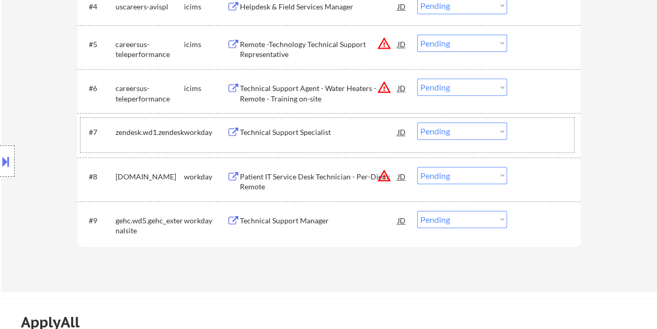
drag, startPoint x: 546, startPoint y: 142, endPoint x: 521, endPoint y: 141, distance: 25.1
click at [545, 142] on div "#7 zendesk.wd1.zendesk workday Technical Support Specialist JD warning_amber Ch…" at bounding box center [326, 135] width 493 height 34
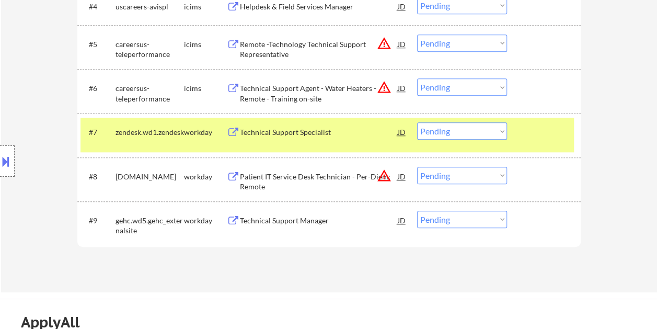
click at [494, 132] on select "Choose an option... Pending Applied Excluded (Questions) Excluded (Expired) Exc…" at bounding box center [462, 130] width 90 height 17
click at [417, 122] on select "Choose an option... Pending Applied Excluded (Questions) Excluded (Expired) Exc…" at bounding box center [462, 130] width 90 height 17
select select ""pending""
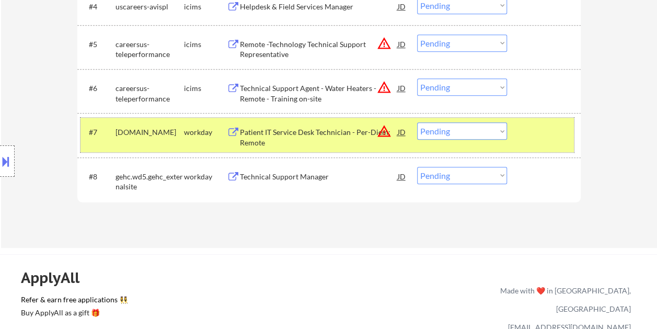
click at [528, 136] on div at bounding box center [545, 131] width 46 height 19
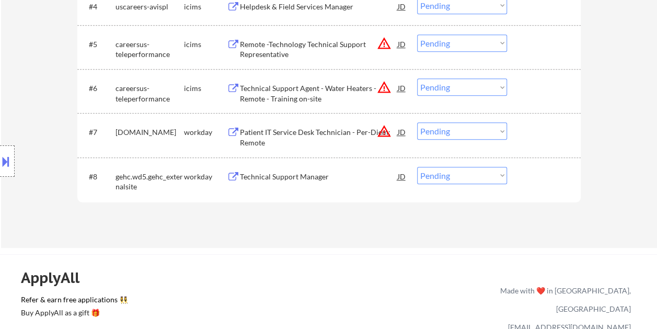
drag, startPoint x: 536, startPoint y: 174, endPoint x: 513, endPoint y: 174, distance: 23.0
click at [535, 174] on div at bounding box center [545, 176] width 46 height 19
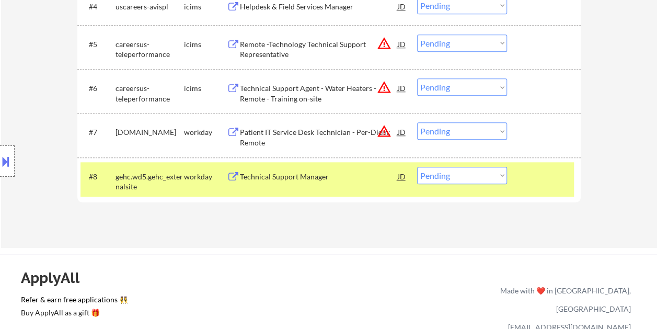
click at [353, 180] on div "Technical Support Manager" at bounding box center [319, 176] width 158 height 10
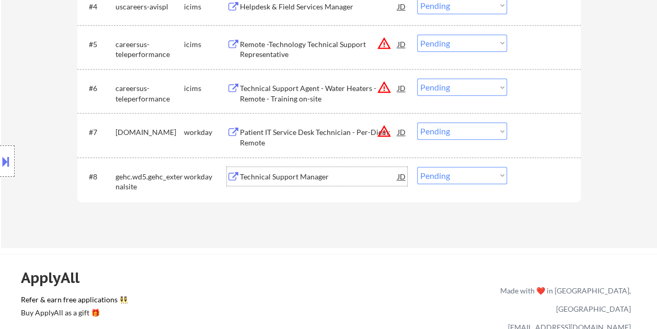
click at [535, 182] on div at bounding box center [545, 176] width 46 height 19
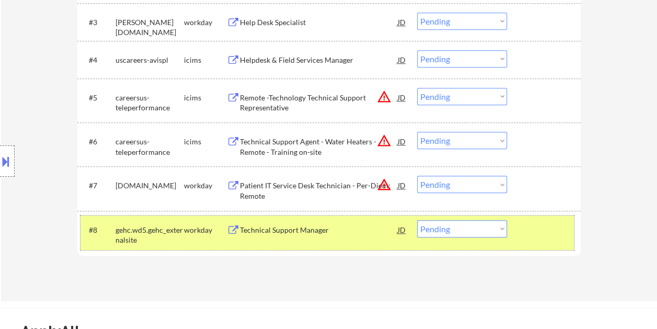
scroll to position [418, 0]
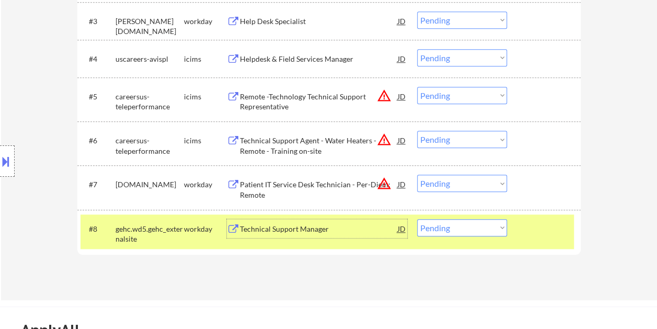
click at [250, 237] on div "Technical Support Manager" at bounding box center [319, 228] width 158 height 19
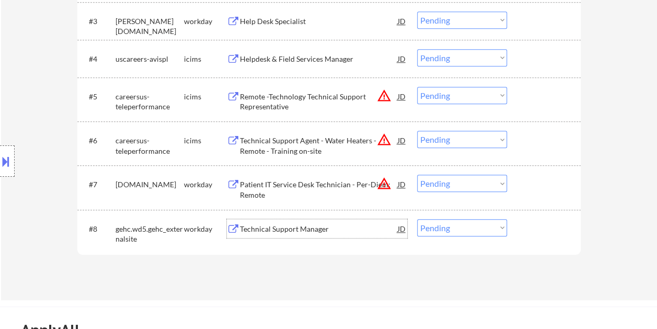
click at [9, 162] on button at bounding box center [5, 161] width 11 height 17
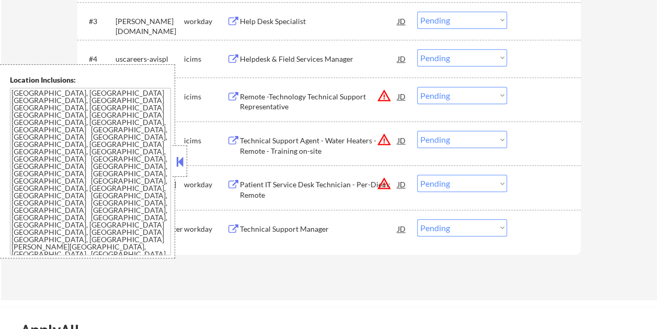
click at [179, 167] on button at bounding box center [179, 162] width 11 height 16
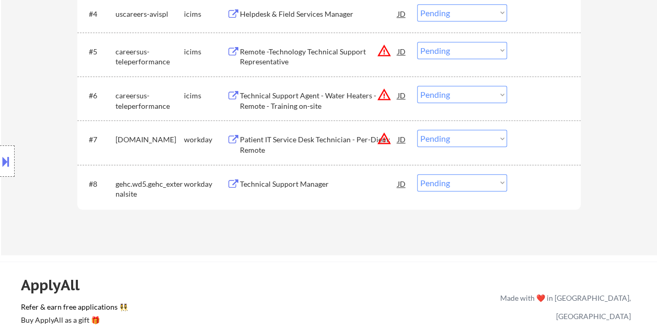
scroll to position [470, 0]
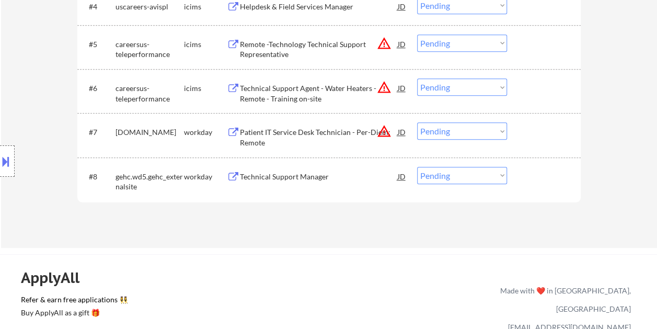
click at [527, 181] on div at bounding box center [545, 176] width 46 height 19
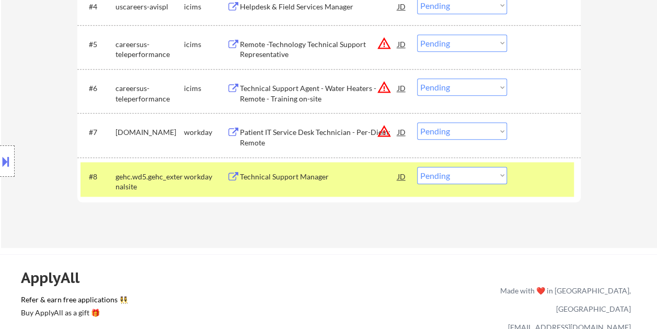
click at [501, 174] on select "Choose an option... Pending Applied Excluded (Questions) Excluded (Expired) Exc…" at bounding box center [462, 175] width 90 height 17
select select ""applied""
click at [417, 167] on select "Choose an option... Pending Applied Excluded (Questions) Excluded (Expired) Exc…" at bounding box center [462, 175] width 90 height 17
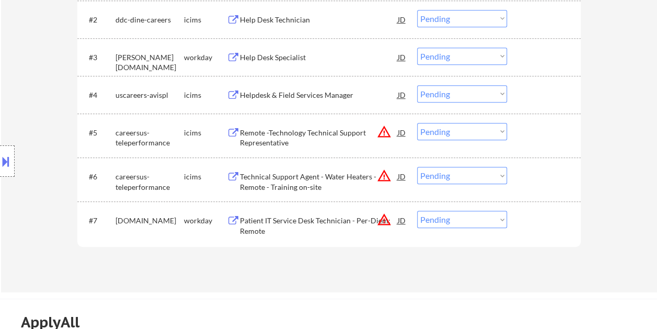
scroll to position [366, 0]
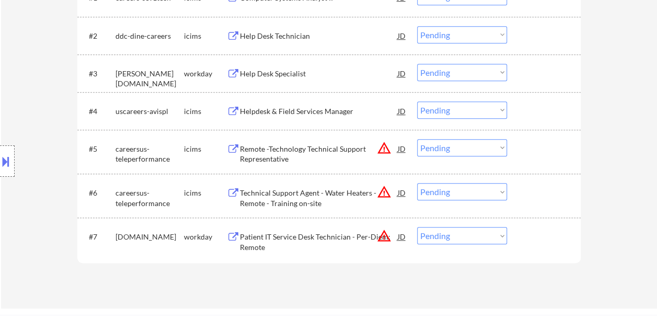
click at [546, 80] on div at bounding box center [545, 73] width 46 height 19
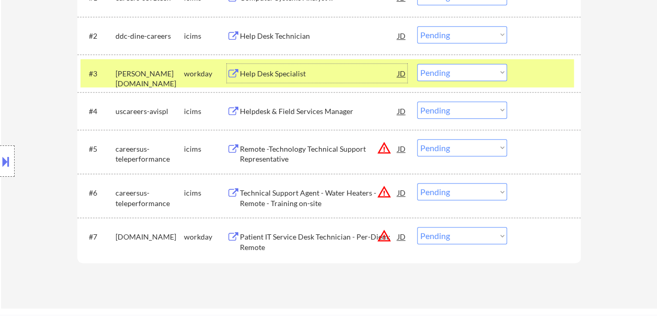
click at [295, 75] on div "Help Desk Specialist" at bounding box center [319, 73] width 158 height 10
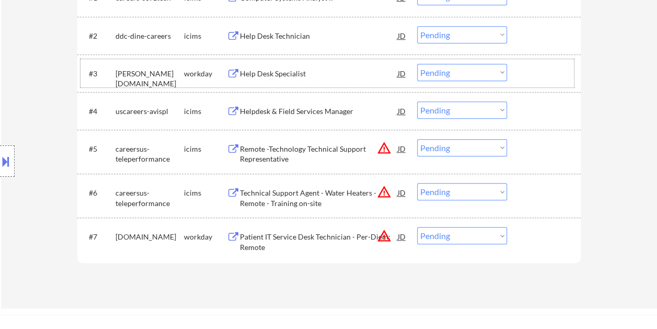
click at [512, 74] on div "#3 [PERSON_NAME][DOMAIN_NAME] workday Help Desk Specialist JD Choose an option.…" at bounding box center [326, 73] width 493 height 28
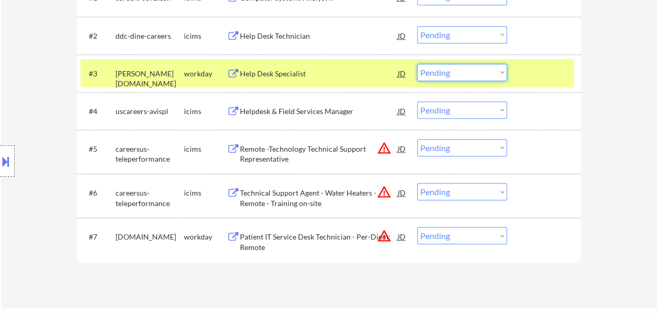
click at [503, 72] on select "Choose an option... Pending Applied Excluded (Questions) Excluded (Expired) Exc…" at bounding box center [462, 72] width 90 height 17
click at [417, 64] on select "Choose an option... Pending Applied Excluded (Questions) Excluded (Expired) Exc…" at bounding box center [462, 72] width 90 height 17
select select ""pending""
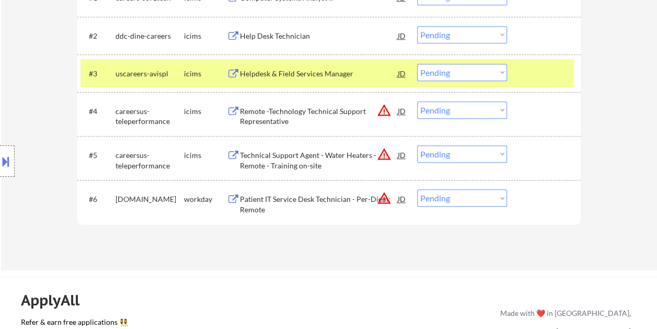
click at [516, 72] on div "#3 uscareers-avispl icims Helpdesk & Field Services Manager JD Choose an option…" at bounding box center [326, 73] width 493 height 28
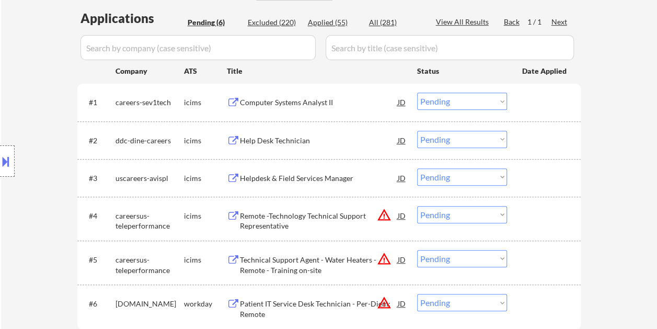
scroll to position [313, 0]
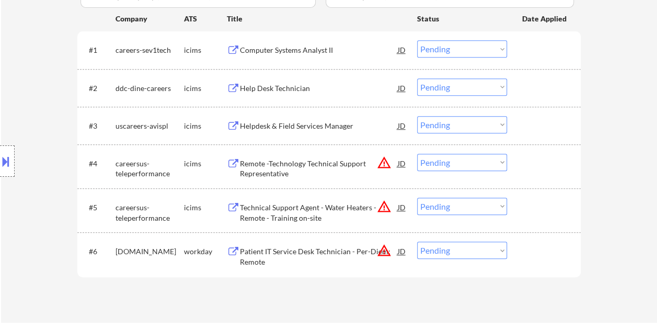
click at [528, 257] on div at bounding box center [545, 250] width 46 height 19
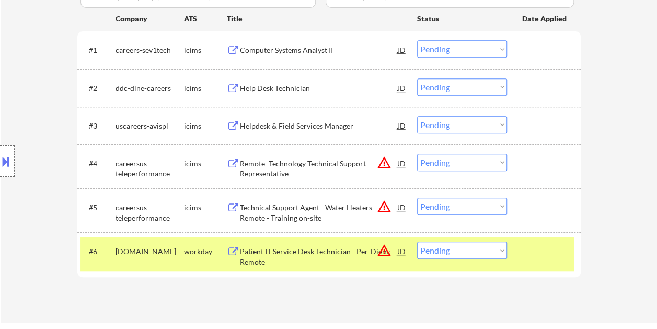
click at [363, 246] on div "Patient IT Service Desk Technician - Per-Diem; Remote" at bounding box center [319, 256] width 158 height 20
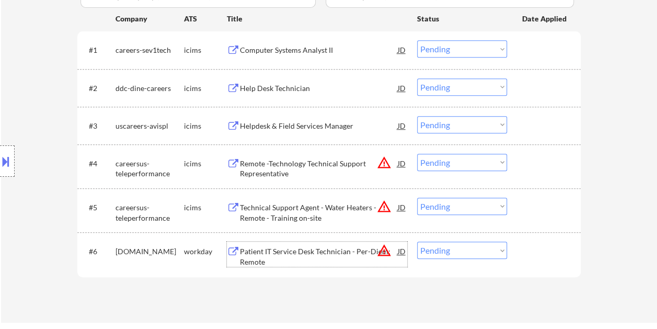
click at [534, 250] on div at bounding box center [545, 250] width 46 height 19
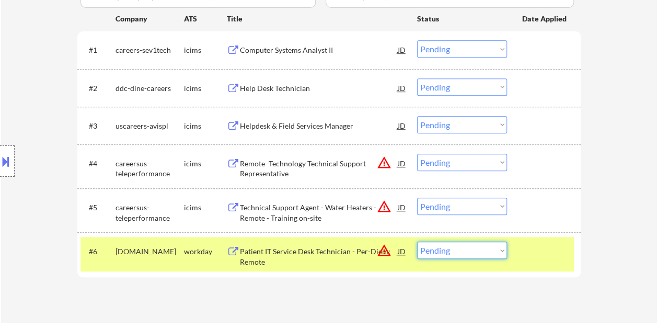
click at [503, 250] on select "Choose an option... Pending Applied Excluded (Questions) Excluded (Expired) Exc…" at bounding box center [462, 249] width 90 height 17
select select ""excluded__expired_""
click at [417, 241] on select "Choose an option... Pending Applied Excluded (Questions) Excluded (Expired) Exc…" at bounding box center [462, 249] width 90 height 17
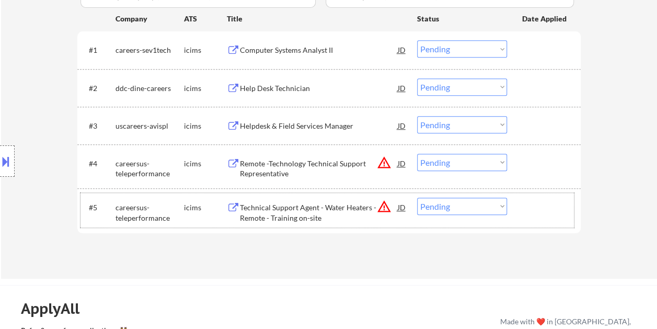
click at [533, 209] on div at bounding box center [545, 206] width 46 height 19
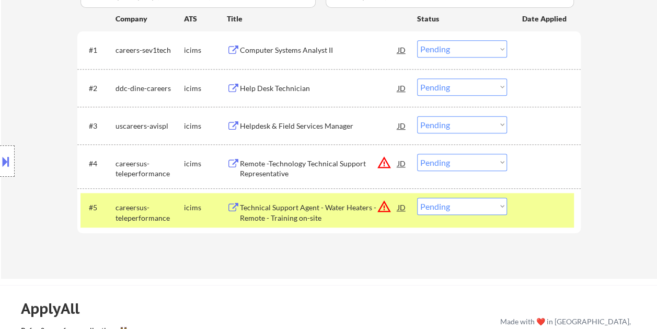
click at [325, 202] on div "Technical Support Agent - Water Heaters - Remote - Training on-site" at bounding box center [319, 212] width 158 height 20
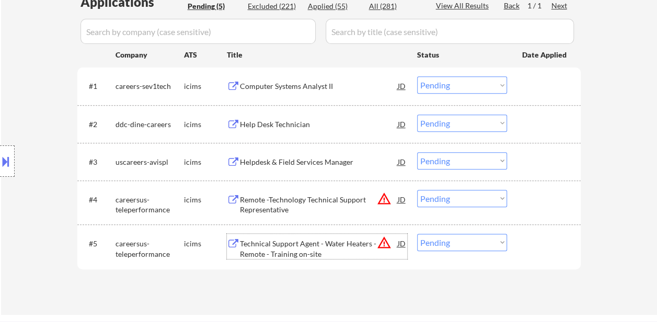
scroll to position [261, 0]
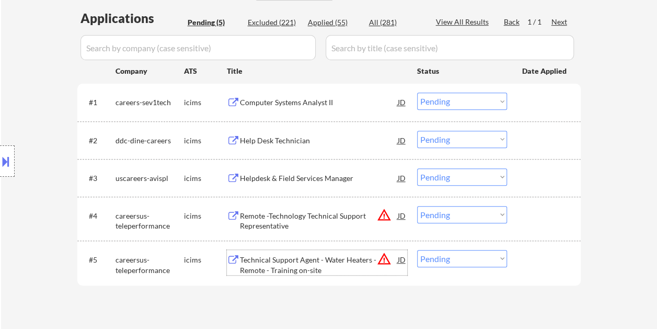
click at [524, 95] on div at bounding box center [545, 101] width 46 height 19
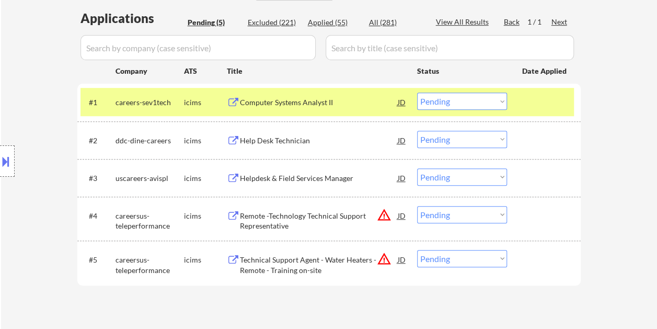
click at [290, 91] on div "#1 careers-sev1tech icims Computer Systems Analyst II JD Choose an option... Pe…" at bounding box center [326, 102] width 493 height 28
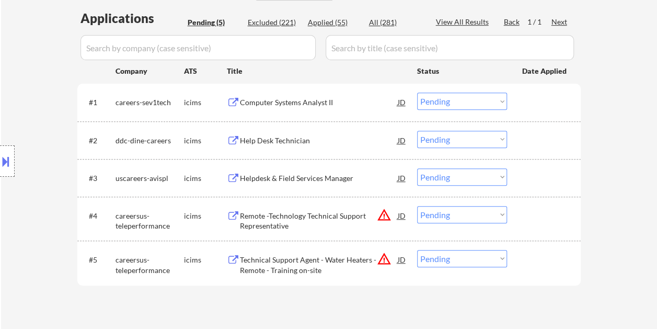
click at [549, 103] on div at bounding box center [545, 101] width 46 height 19
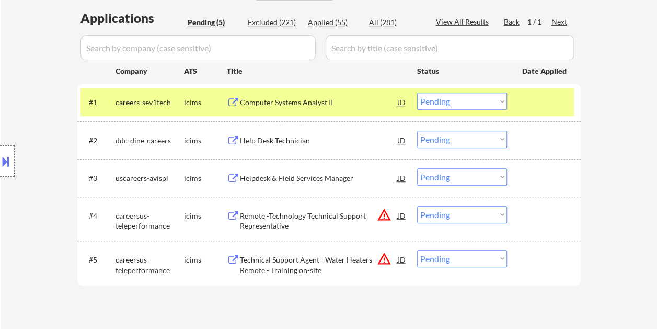
click at [328, 100] on div "Computer Systems Analyst II" at bounding box center [319, 102] width 158 height 10
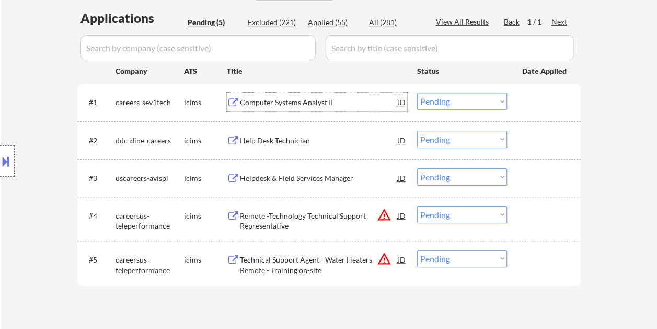
click at [536, 105] on div at bounding box center [545, 101] width 46 height 19
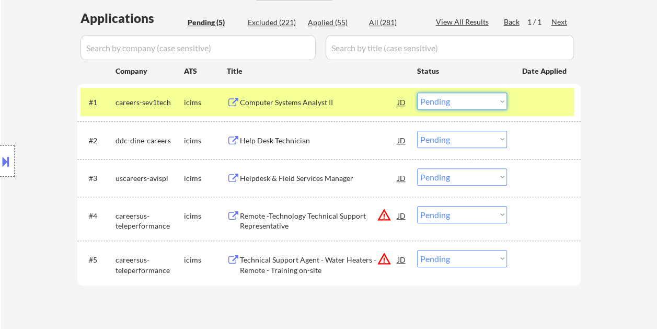
drag, startPoint x: 500, startPoint y: 100, endPoint x: 493, endPoint y: 111, distance: 12.8
click at [499, 100] on select "Choose an option... Pending Applied Excluded (Questions) Excluded (Expired) Exc…" at bounding box center [462, 100] width 90 height 17
click at [417, 92] on select "Choose an option... Pending Applied Excluded (Questions) Excluded (Expired) Exc…" at bounding box center [462, 100] width 90 height 17
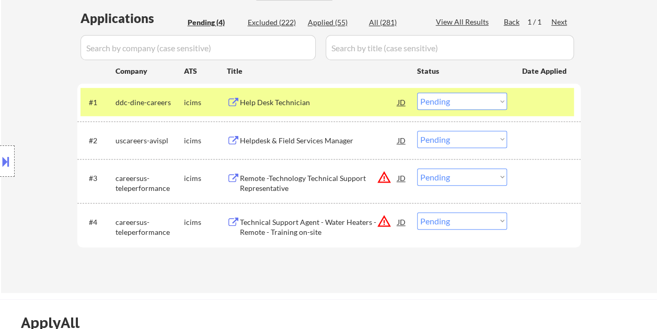
click at [519, 101] on div "#1 ddc-dine-careers icims Help Desk Technician JD Choose an option... Pending A…" at bounding box center [326, 102] width 493 height 28
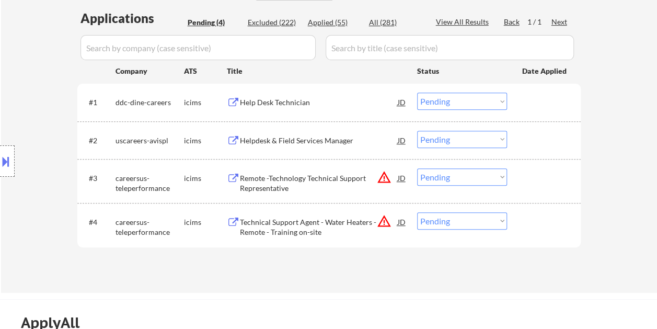
click at [531, 107] on div at bounding box center [545, 101] width 46 height 19
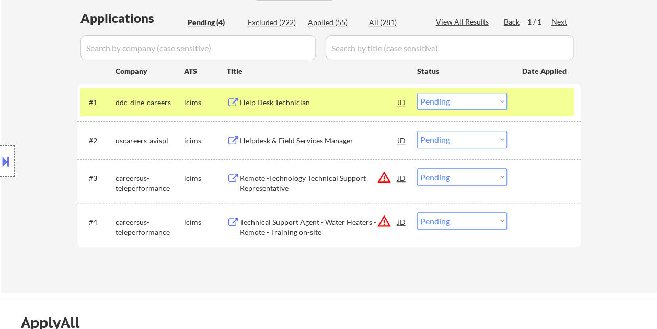
click at [348, 104] on div "Help Desk Technician" at bounding box center [319, 102] width 158 height 10
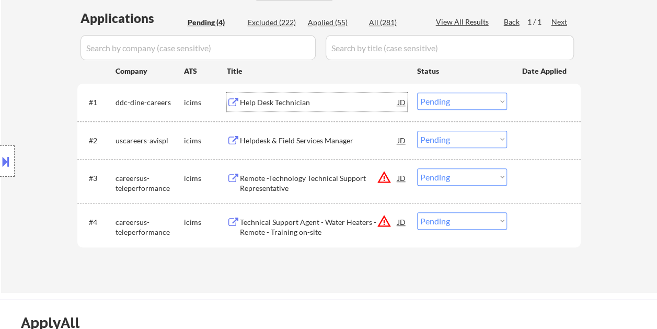
drag, startPoint x: 528, startPoint y: 100, endPoint x: 519, endPoint y: 100, distance: 8.4
click at [528, 99] on div at bounding box center [545, 101] width 46 height 19
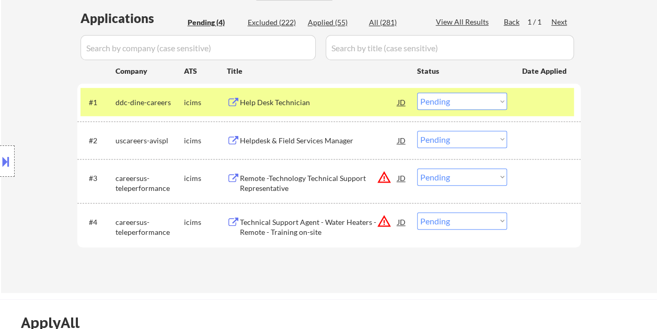
drag, startPoint x: 498, startPoint y: 100, endPoint x: 493, endPoint y: 104, distance: 6.0
click at [498, 100] on select "Choose an option... Pending Applied Excluded (Questions) Excluded (Expired) Exc…" at bounding box center [462, 100] width 90 height 17
click at [417, 92] on select "Choose an option... Pending Applied Excluded (Questions) Excluded (Expired) Exc…" at bounding box center [462, 100] width 90 height 17
select select ""pending""
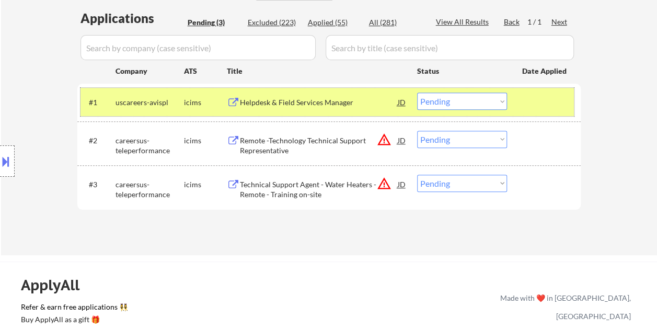
click at [524, 107] on div at bounding box center [545, 101] width 46 height 19
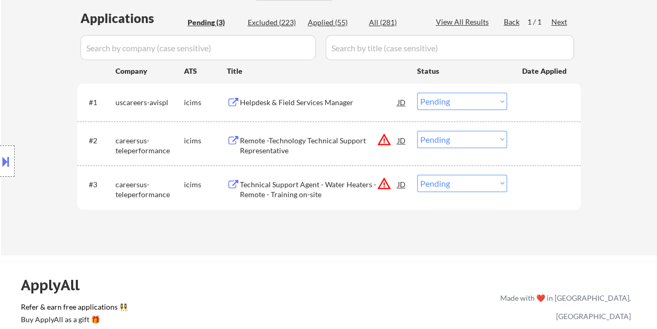
click at [543, 108] on div at bounding box center [545, 101] width 46 height 19
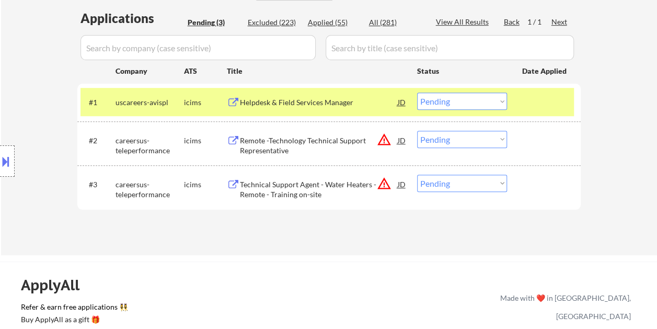
click at [299, 99] on div "Helpdesk & Field Services Manager" at bounding box center [319, 102] width 158 height 10
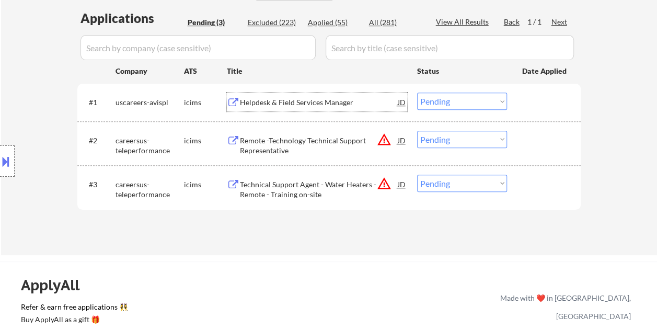
click at [516, 103] on div "#1 uscareers-avispl icims Helpdesk & Field Services Manager JD Choose an option…" at bounding box center [326, 102] width 493 height 28
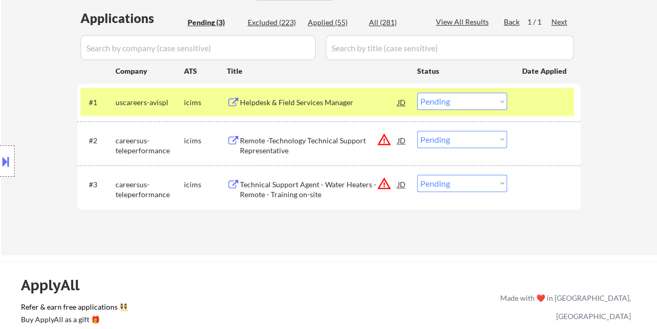
click at [537, 146] on div at bounding box center [545, 140] width 46 height 19
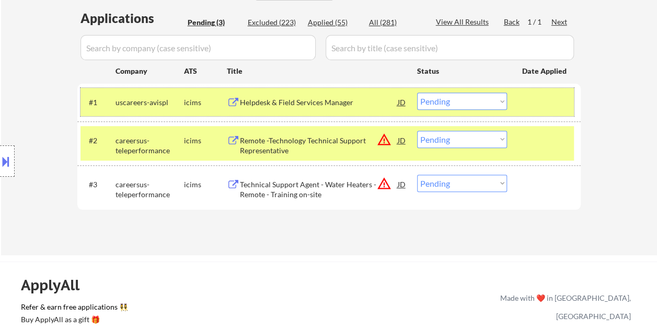
click at [530, 99] on div at bounding box center [545, 101] width 46 height 19
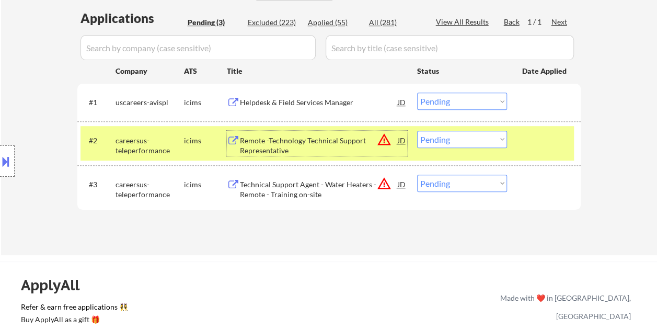
click at [283, 142] on div "Remote -Technology Technical Support Representative" at bounding box center [319, 145] width 158 height 20
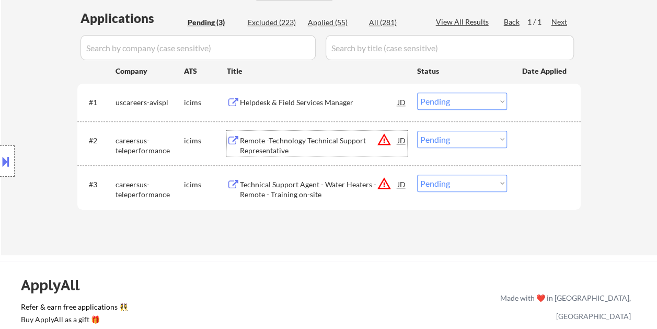
click at [495, 135] on select "Choose an option... Pending Applied Excluded (Questions) Excluded (Expired) Exc…" at bounding box center [462, 139] width 90 height 17
click at [417, 131] on select "Choose an option... Pending Applied Excluded (Questions) Excluded (Expired) Exc…" at bounding box center [462, 139] width 90 height 17
click at [610, 44] on div "← Return to /applysquad Mailslurp Inbox Job Search Builder [PERSON_NAME] User E…" at bounding box center [329, 18] width 656 height 474
click at [364, 256] on div "← Return to /applysquad Mailslurp Inbox Job Search Builder [PERSON_NAME] User E…" at bounding box center [328, 265] width 657 height 1052
select select ""pending""
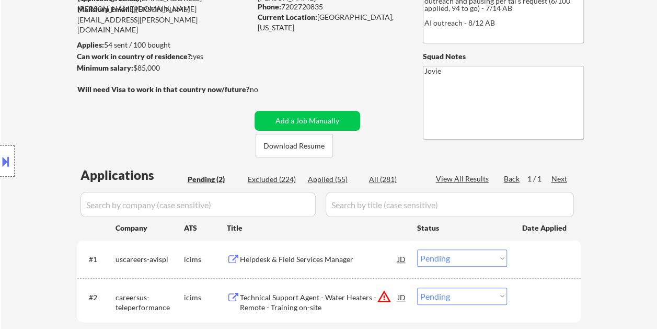
scroll to position [0, 0]
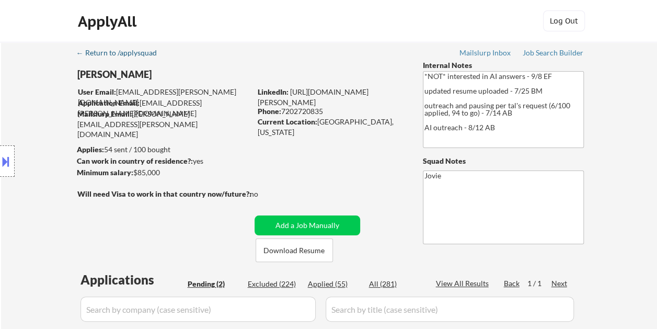
click at [99, 51] on div "← Return to /applysquad" at bounding box center [121, 52] width 90 height 7
